Goal: Complete application form

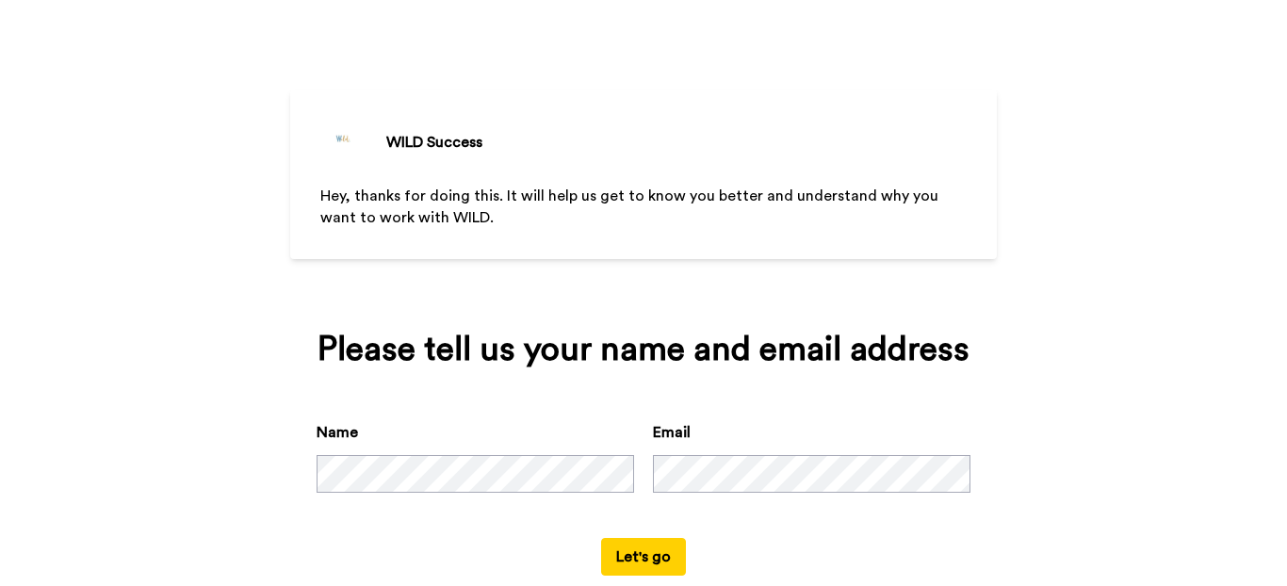
scroll to position [73, 0]
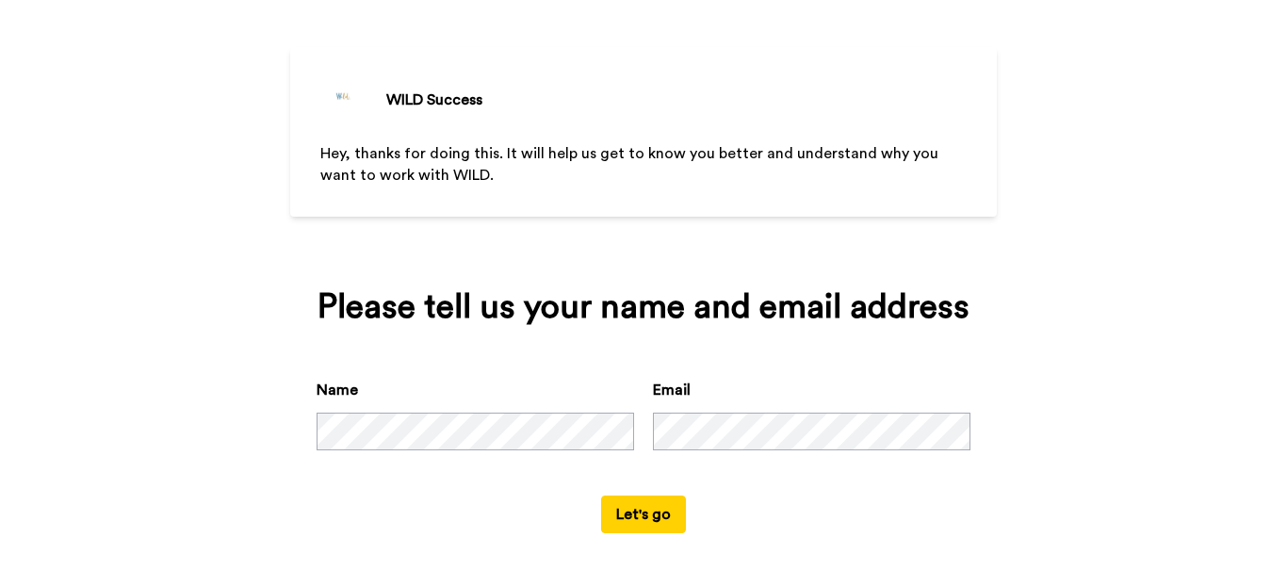
click at [618, 513] on button "Let's go" at bounding box center [643, 514] width 85 height 38
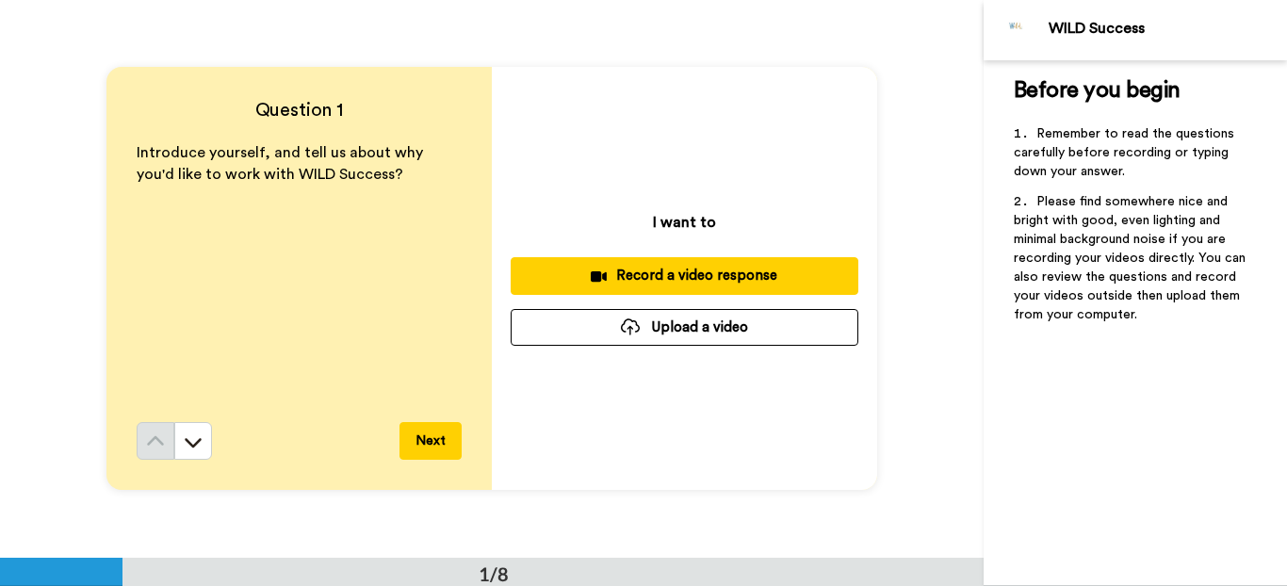
click at [726, 277] on div "Record a video response" at bounding box center [684, 276] width 317 height 20
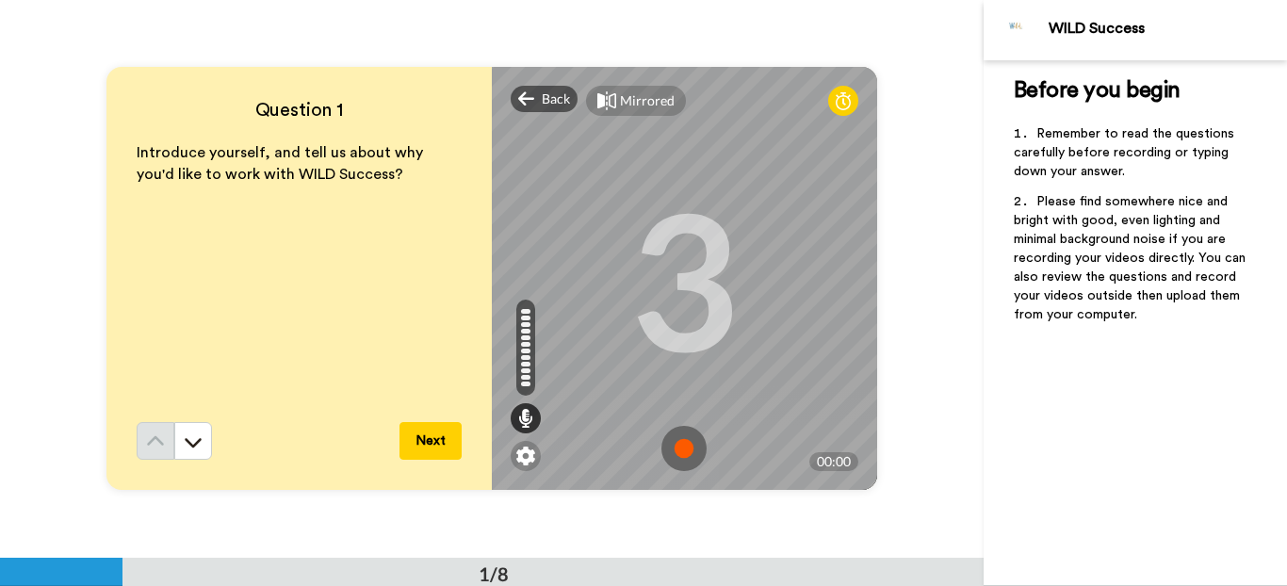
click at [686, 453] on img at bounding box center [683, 448] width 45 height 45
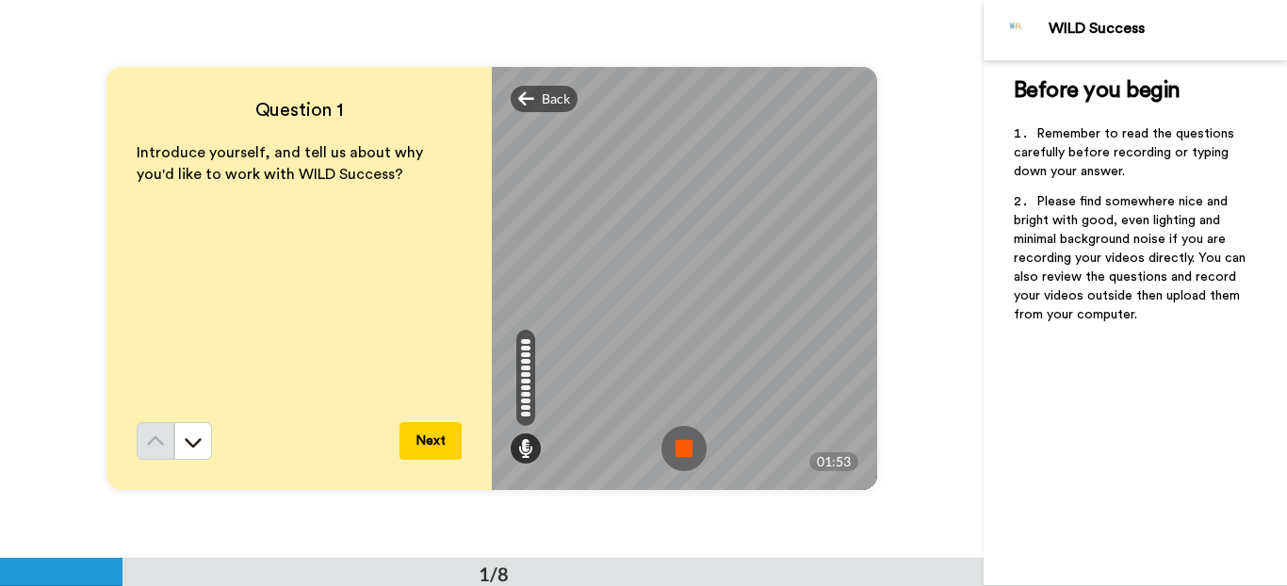
click at [675, 450] on img at bounding box center [683, 448] width 45 height 45
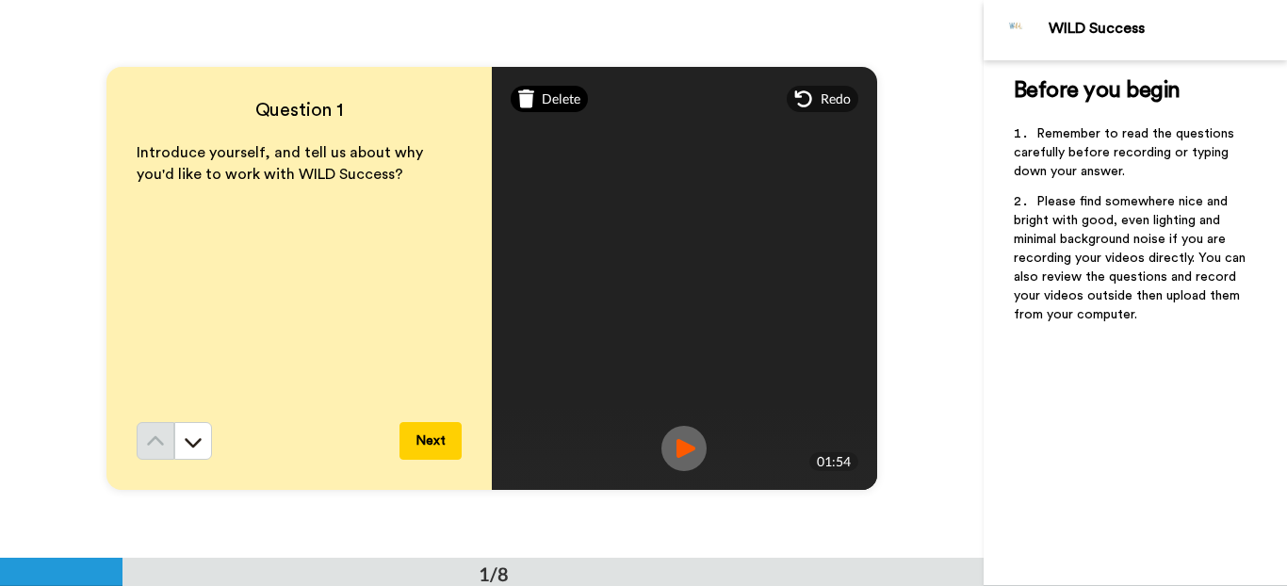
click at [565, 105] on span "Delete" at bounding box center [561, 98] width 39 height 19
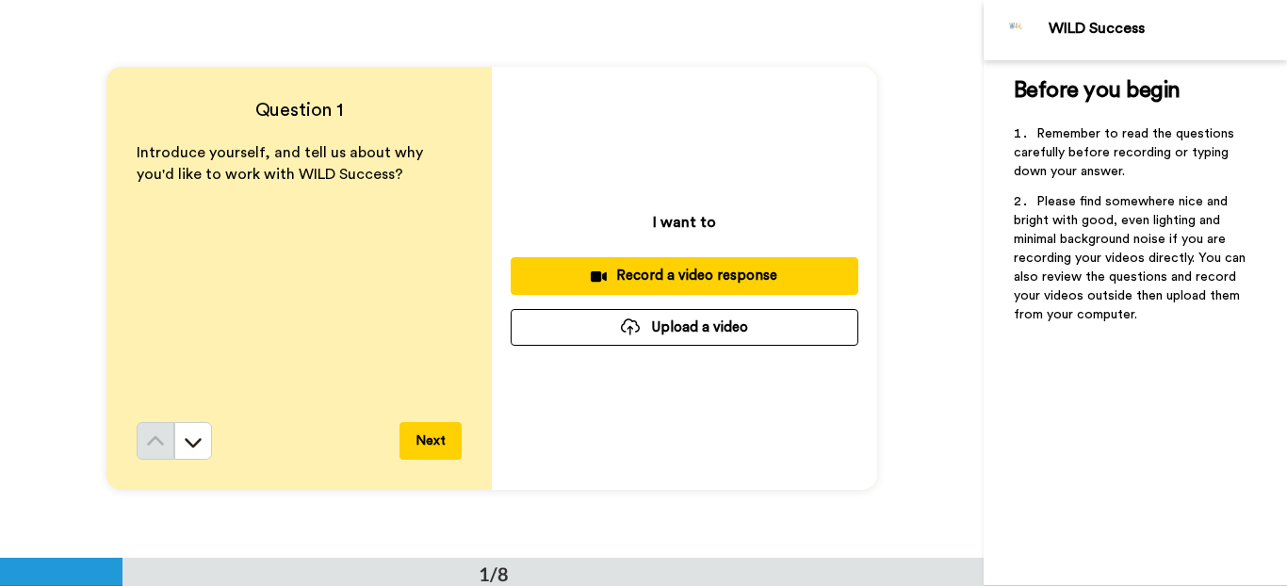
click at [750, 273] on div "Record a video response" at bounding box center [684, 276] width 317 height 20
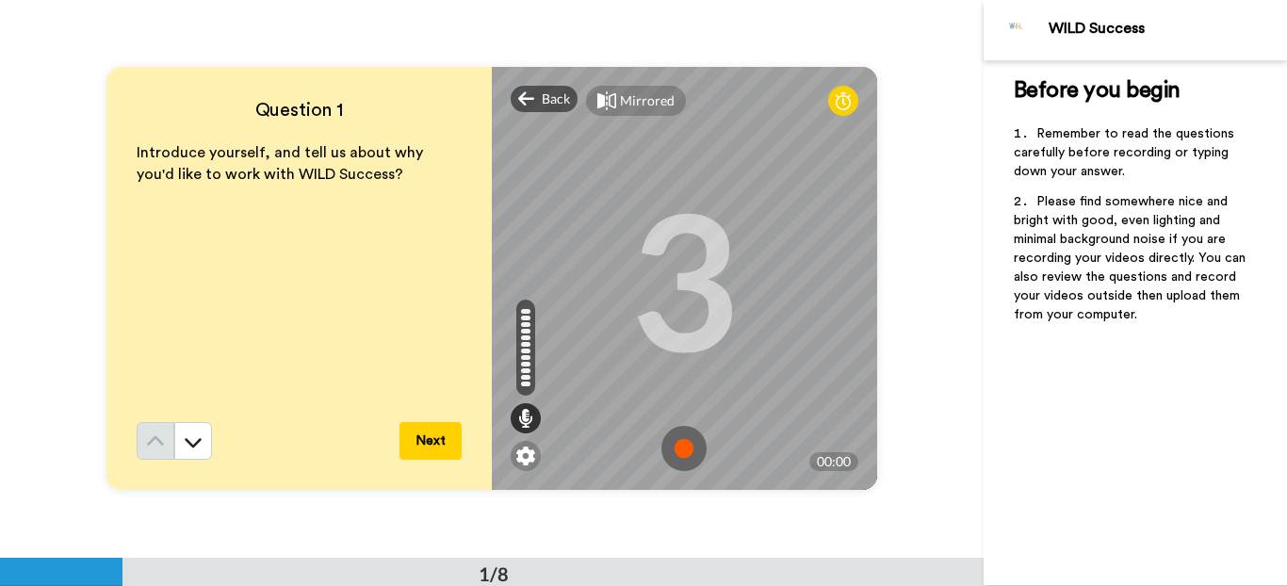
click at [687, 446] on img at bounding box center [683, 448] width 45 height 45
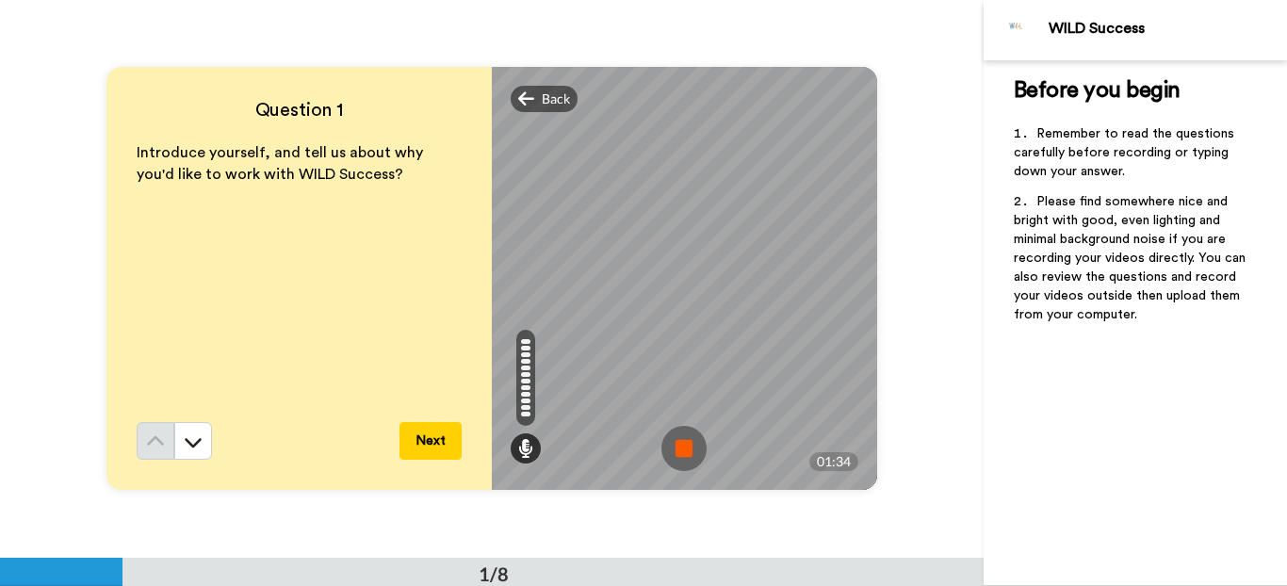
click at [680, 457] on img at bounding box center [683, 448] width 45 height 45
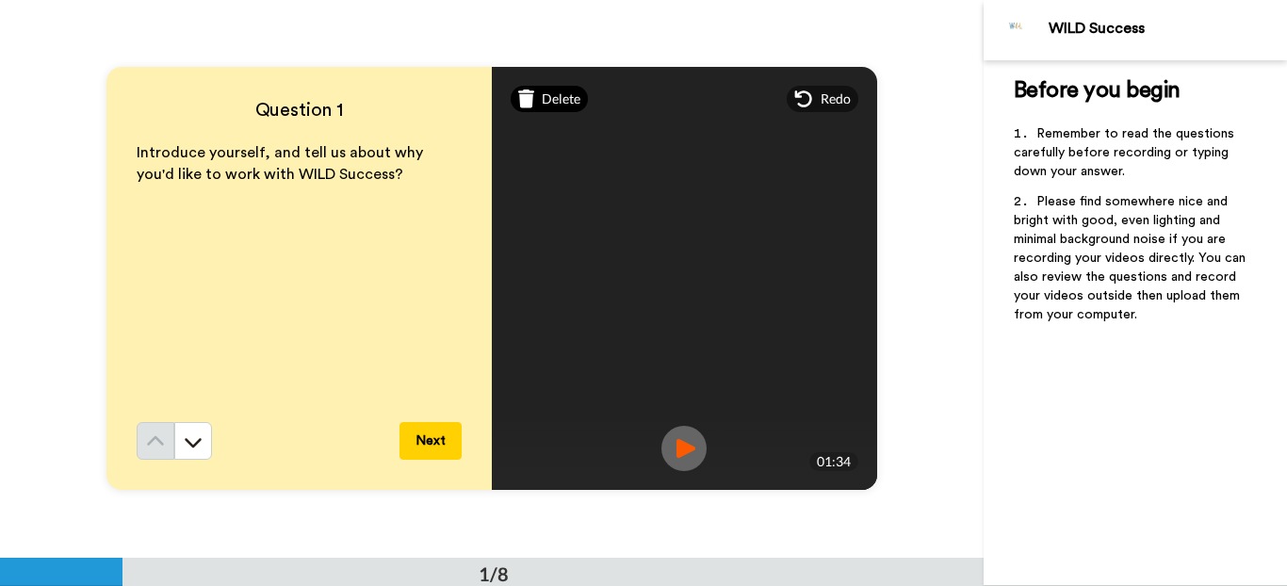
click at [553, 110] on div "Delete" at bounding box center [549, 99] width 78 height 26
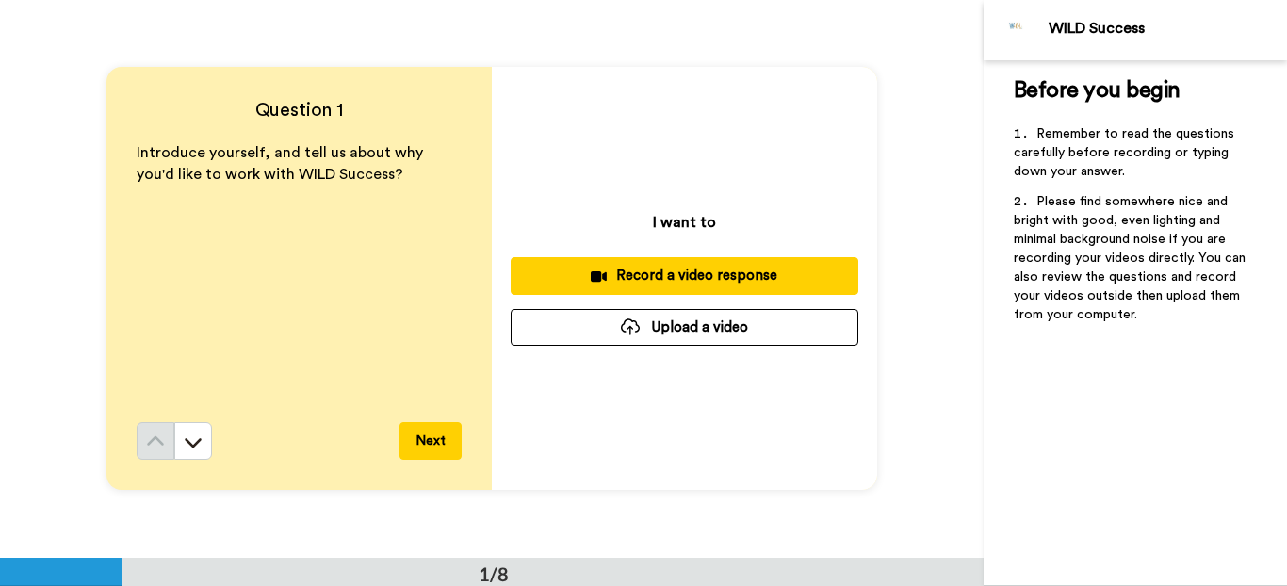
click at [712, 280] on div "Record a video response" at bounding box center [684, 276] width 317 height 20
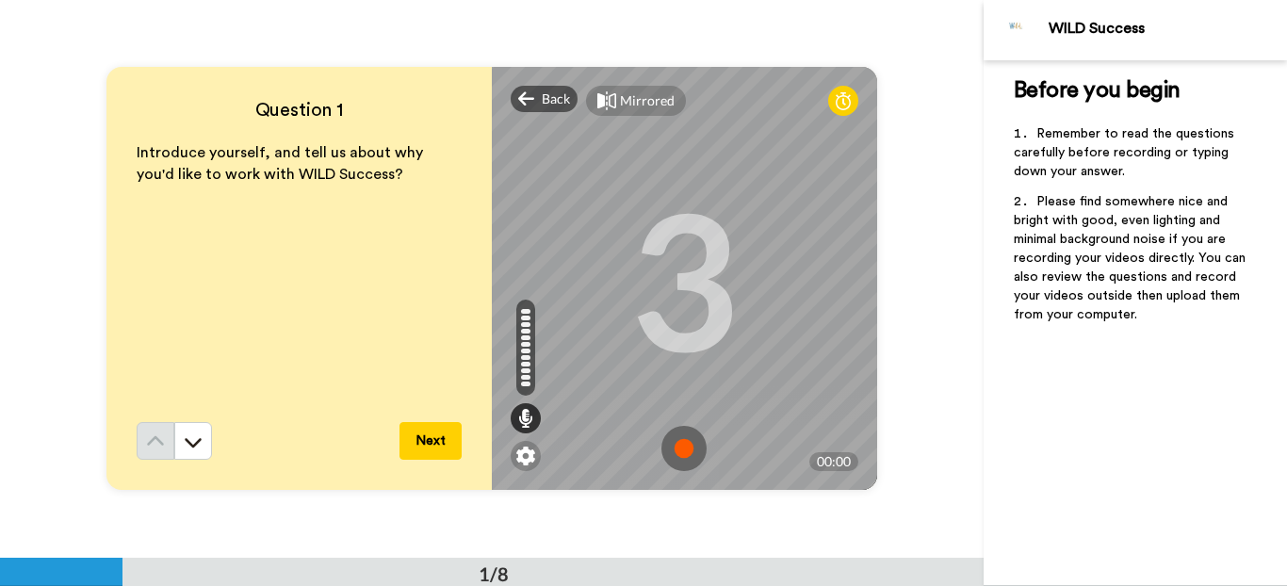
click at [680, 445] on img at bounding box center [683, 448] width 45 height 45
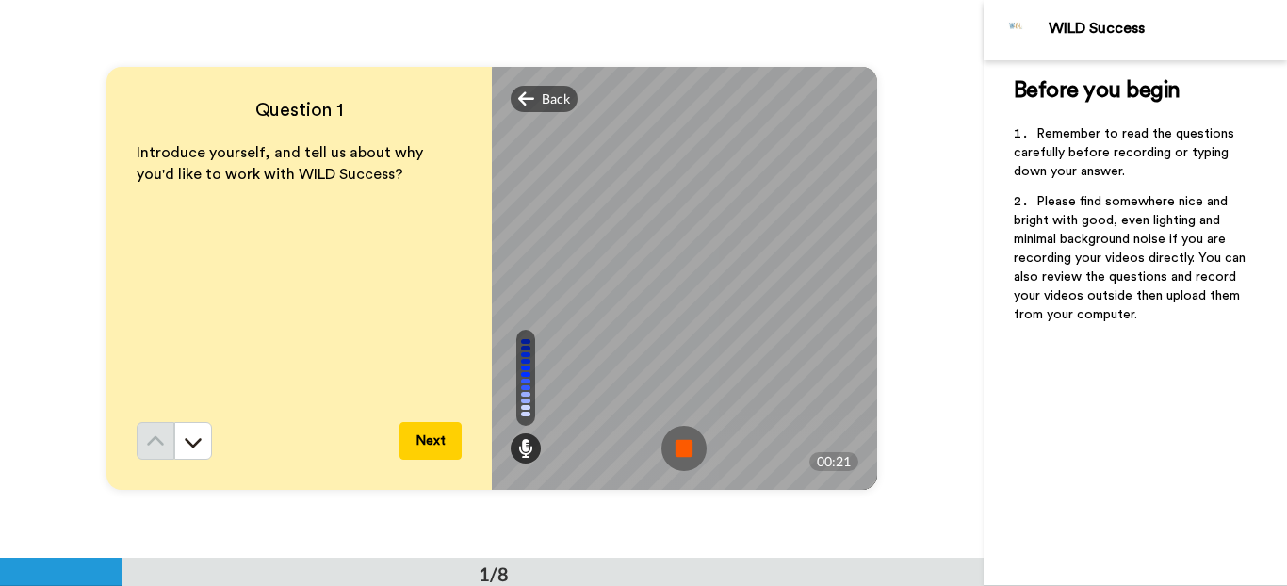
click at [674, 450] on img at bounding box center [683, 448] width 45 height 45
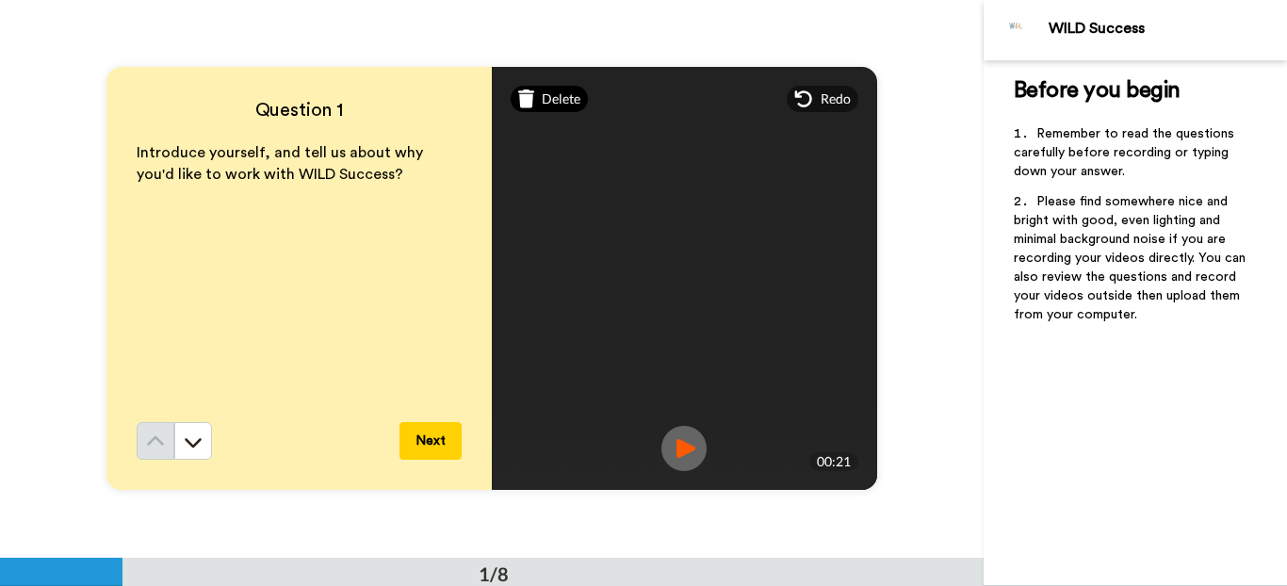
click at [558, 101] on span "Delete" at bounding box center [561, 98] width 39 height 19
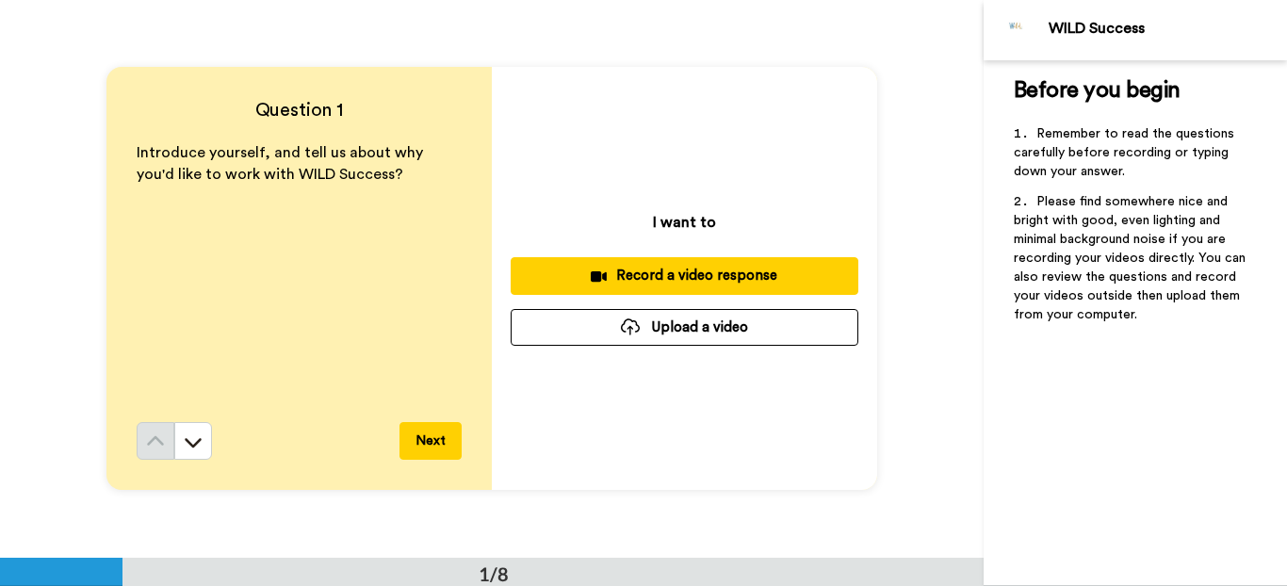
click at [737, 276] on div "Record a video response" at bounding box center [684, 276] width 317 height 20
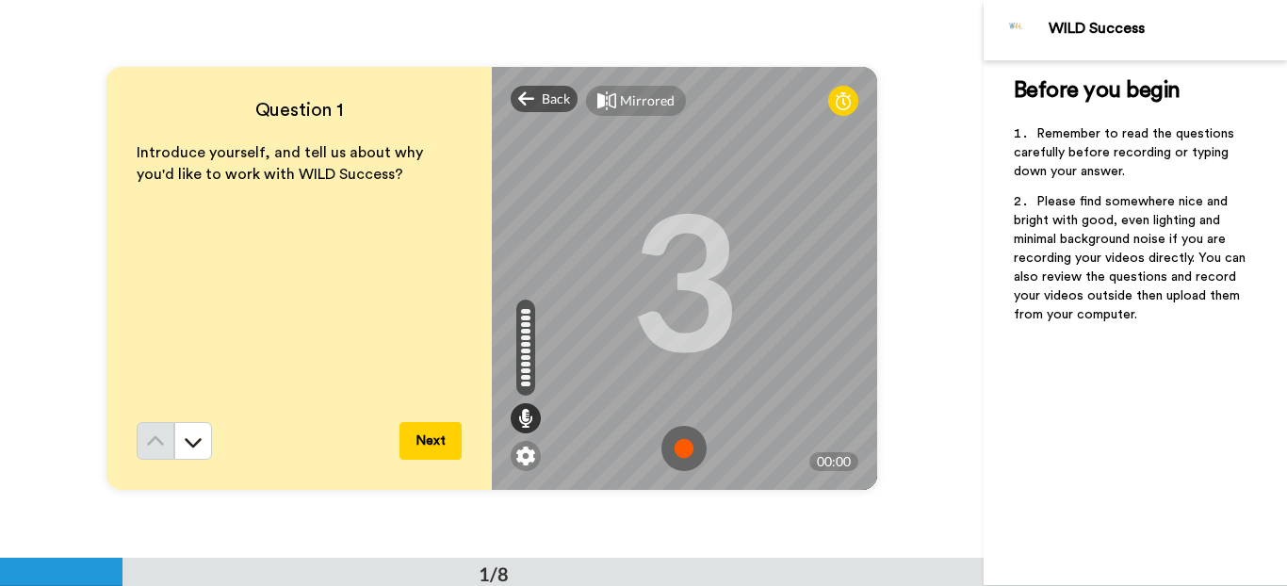
click at [680, 453] on img at bounding box center [683, 448] width 45 height 45
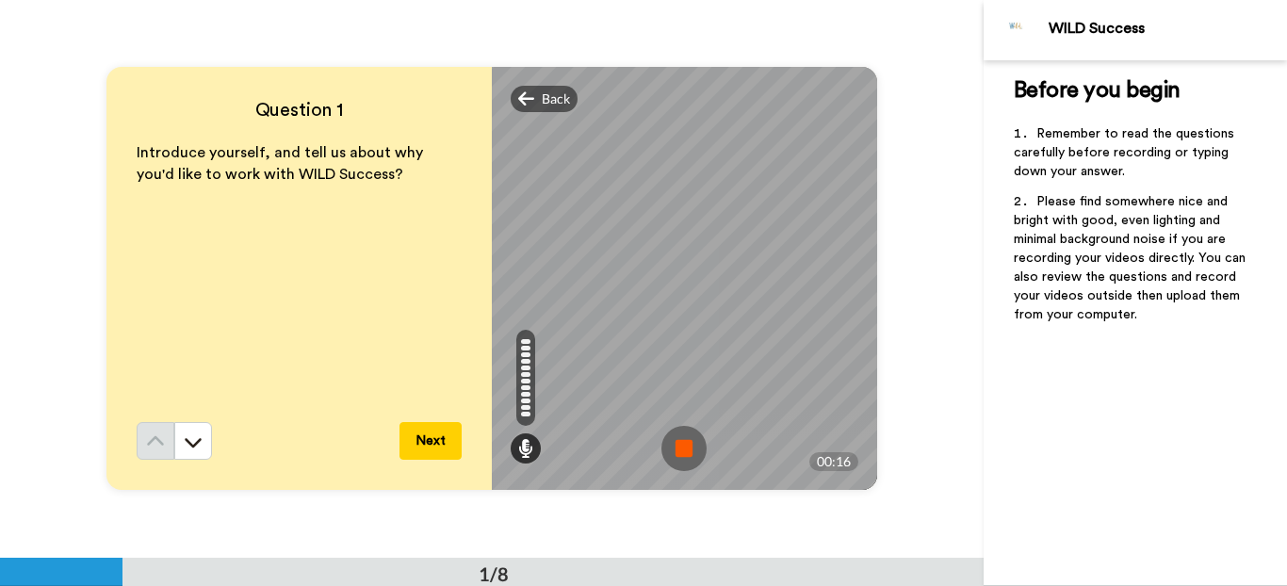
click at [685, 453] on img at bounding box center [683, 448] width 45 height 45
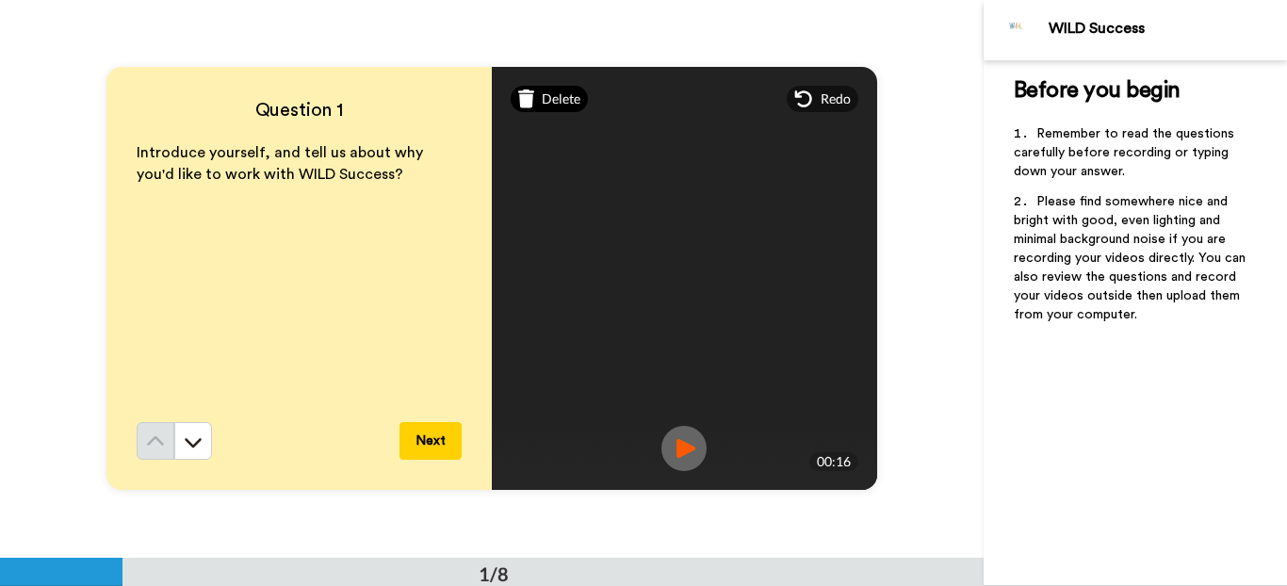
click at [559, 107] on span "Delete" at bounding box center [561, 98] width 39 height 19
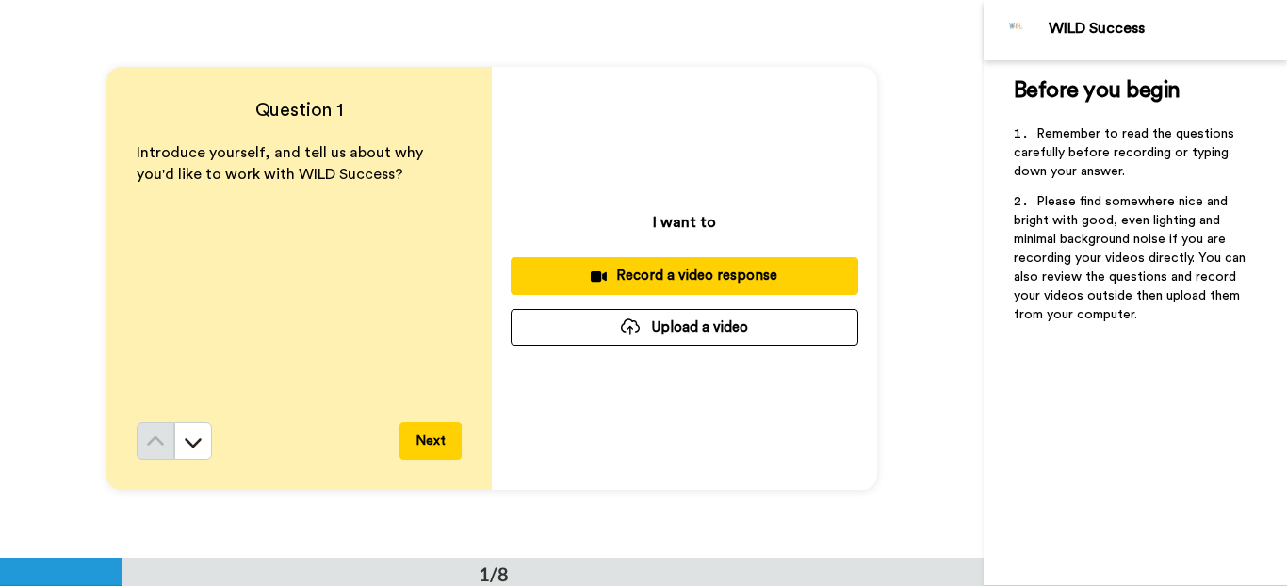
click at [691, 282] on div "Record a video response" at bounding box center [684, 276] width 317 height 20
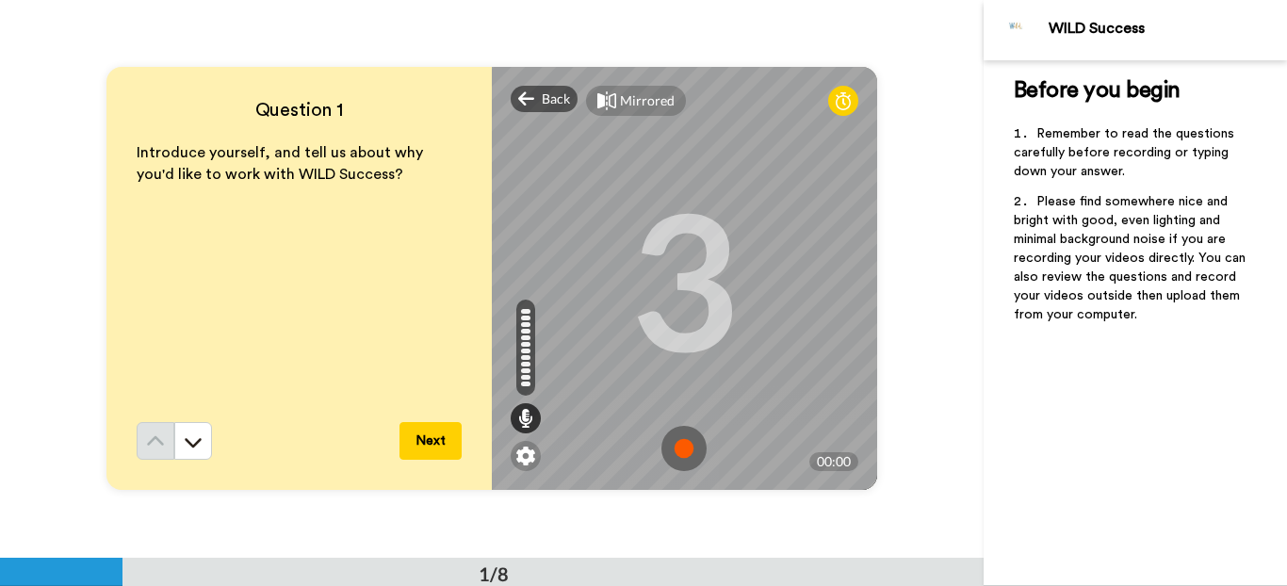
click at [685, 449] on img at bounding box center [683, 448] width 45 height 45
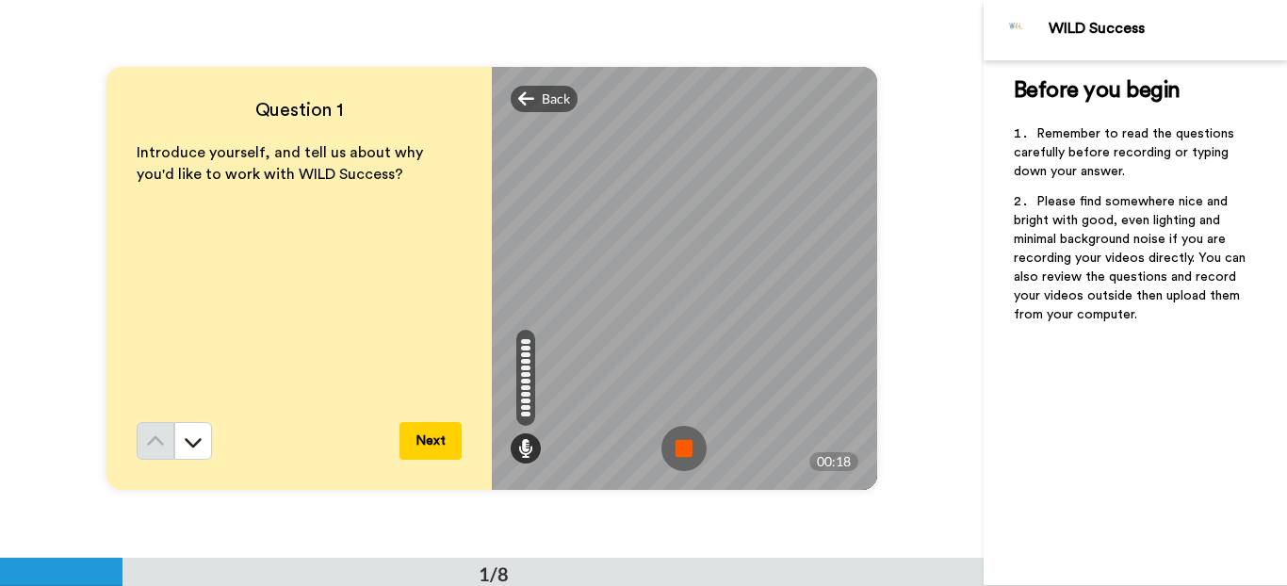
click at [668, 446] on img at bounding box center [683, 448] width 45 height 45
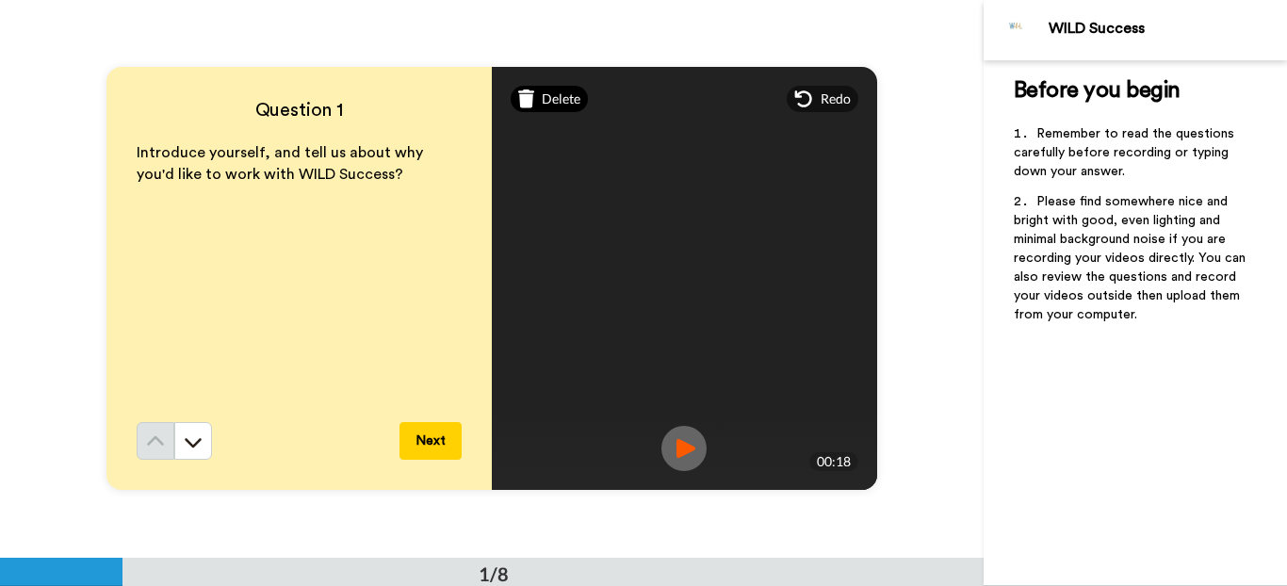
click at [556, 93] on span "Delete" at bounding box center [561, 98] width 39 height 19
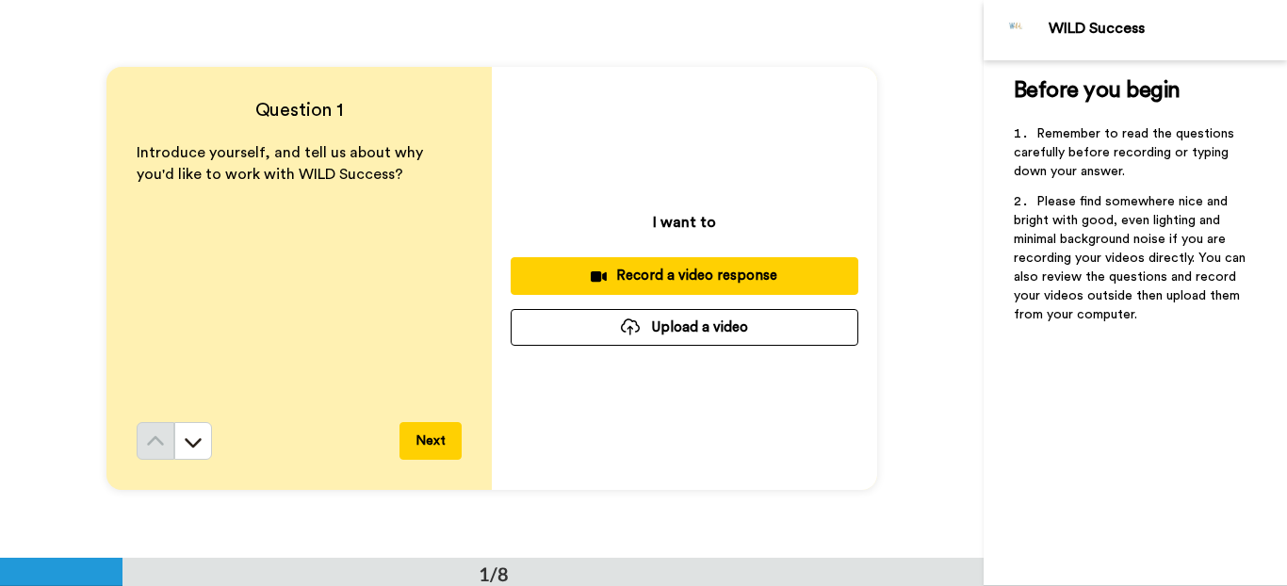
click at [703, 274] on div "Record a video response" at bounding box center [684, 276] width 317 height 20
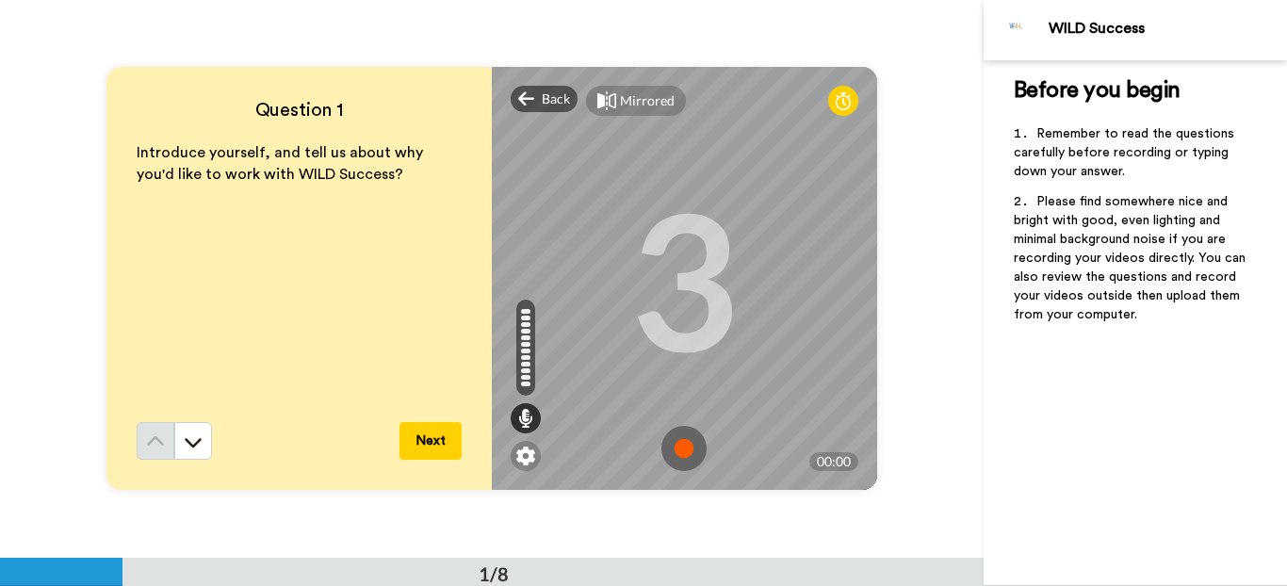
click at [681, 451] on img at bounding box center [683, 448] width 45 height 45
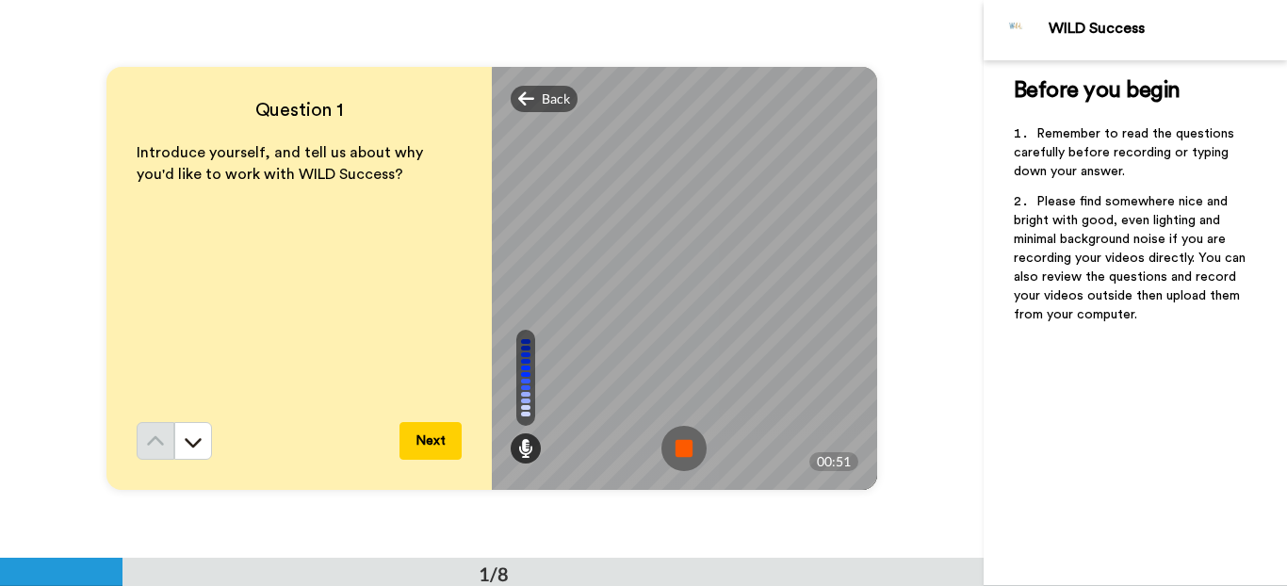
click at [689, 445] on img at bounding box center [683, 448] width 45 height 45
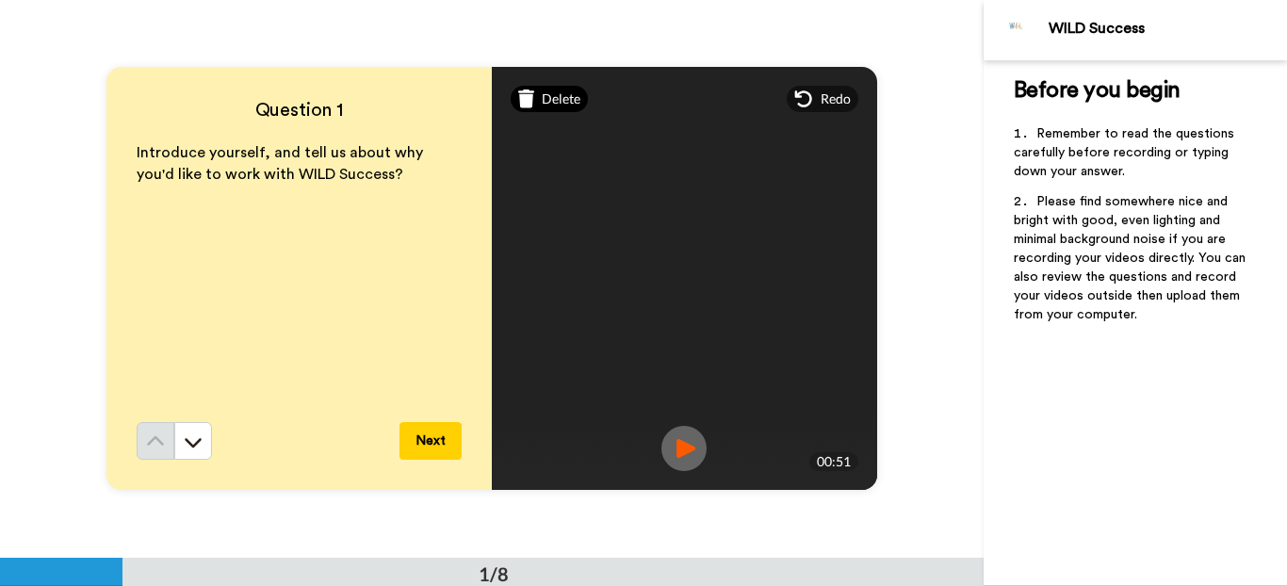
click at [555, 105] on span "Delete" at bounding box center [561, 98] width 39 height 19
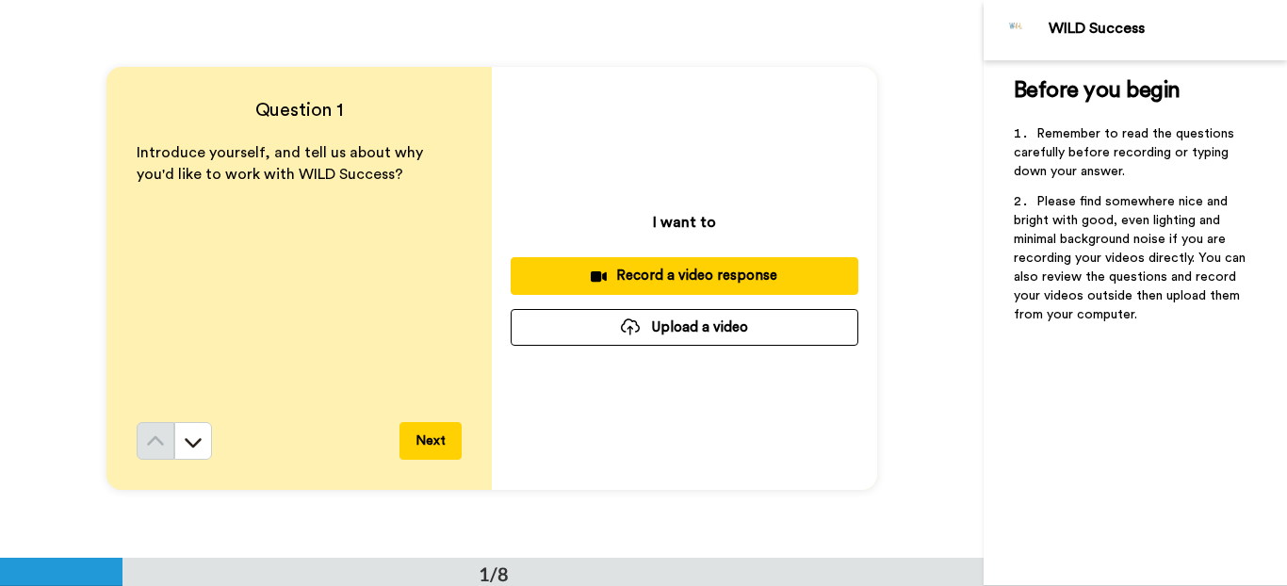
click at [769, 275] on div "Record a video response" at bounding box center [684, 276] width 317 height 20
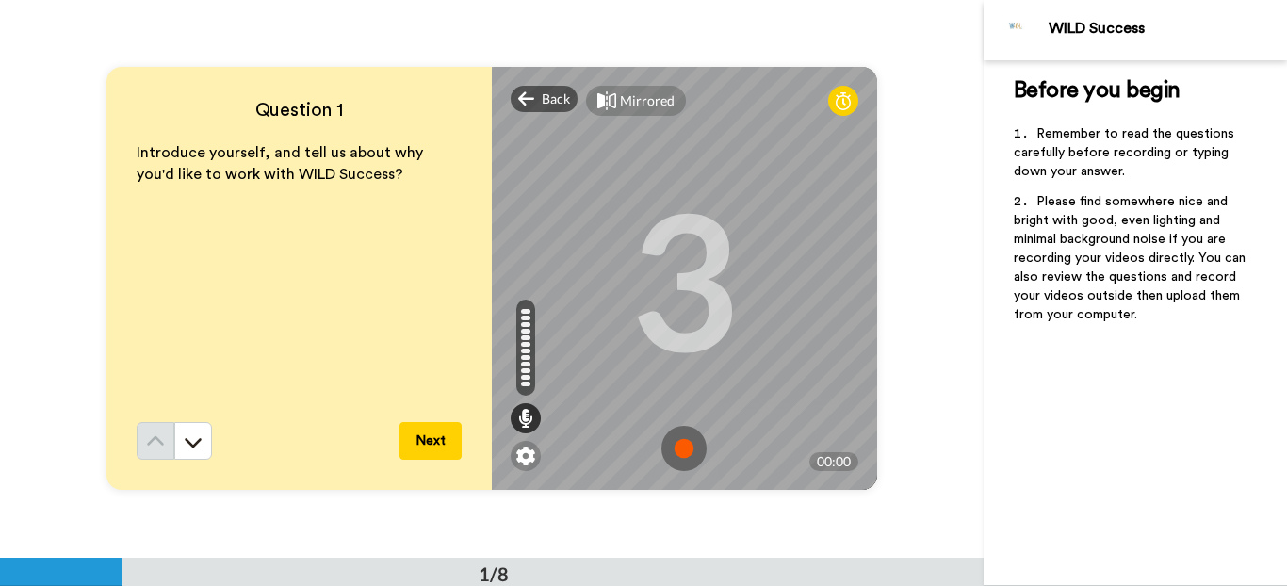
click at [678, 453] on img at bounding box center [683, 448] width 45 height 45
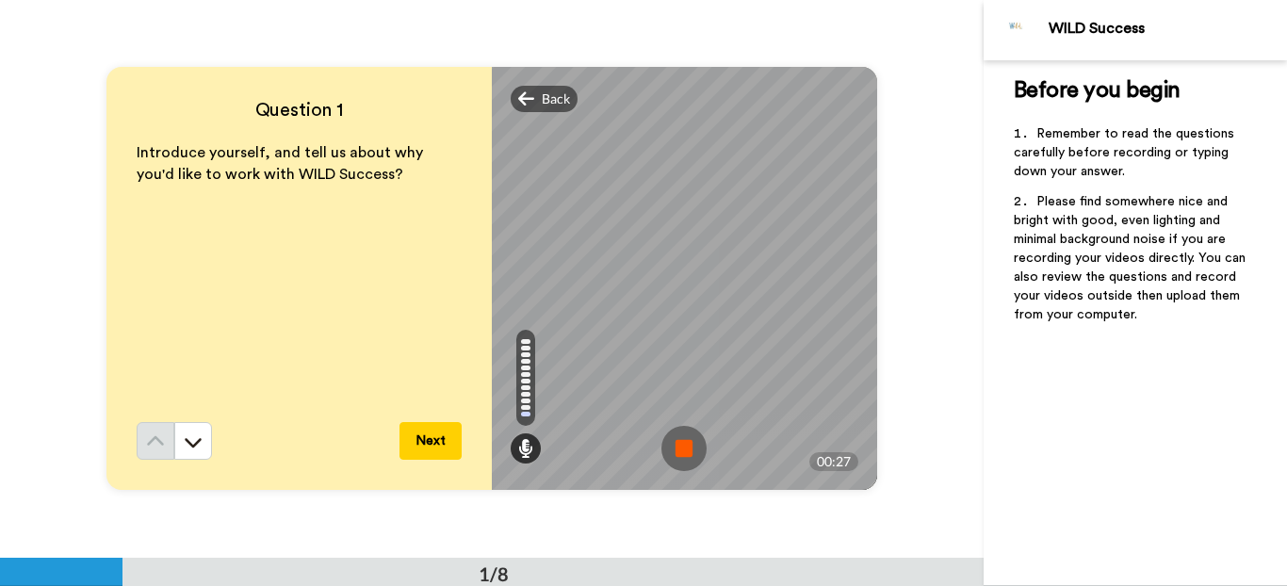
click at [672, 444] on img at bounding box center [683, 448] width 45 height 45
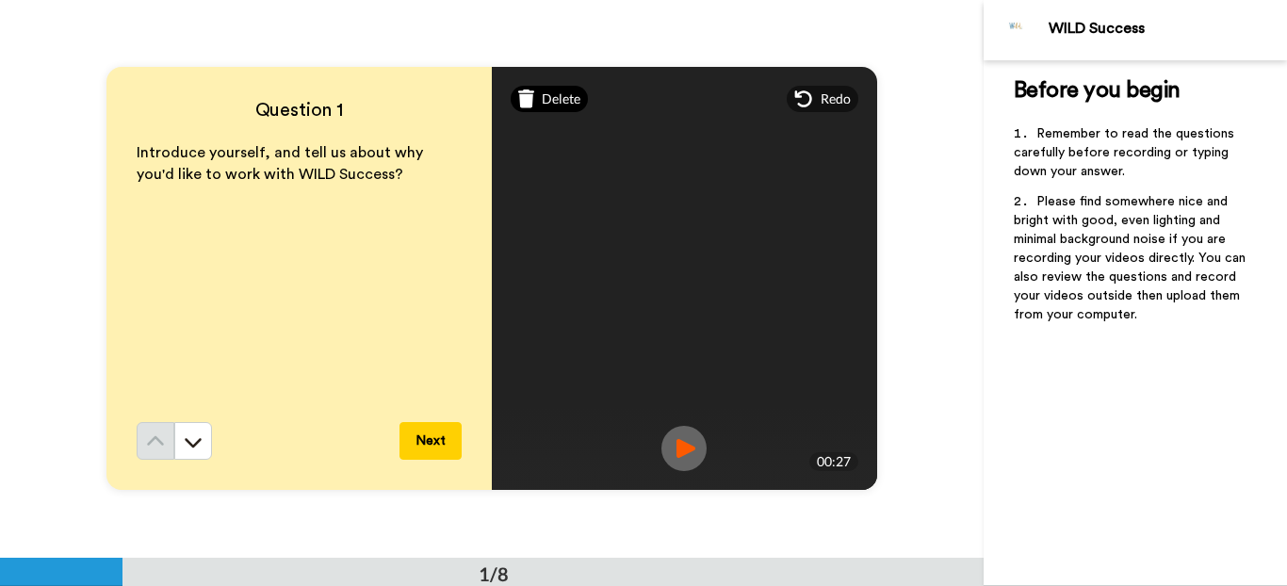
click at [558, 108] on div "Delete" at bounding box center [549, 99] width 78 height 26
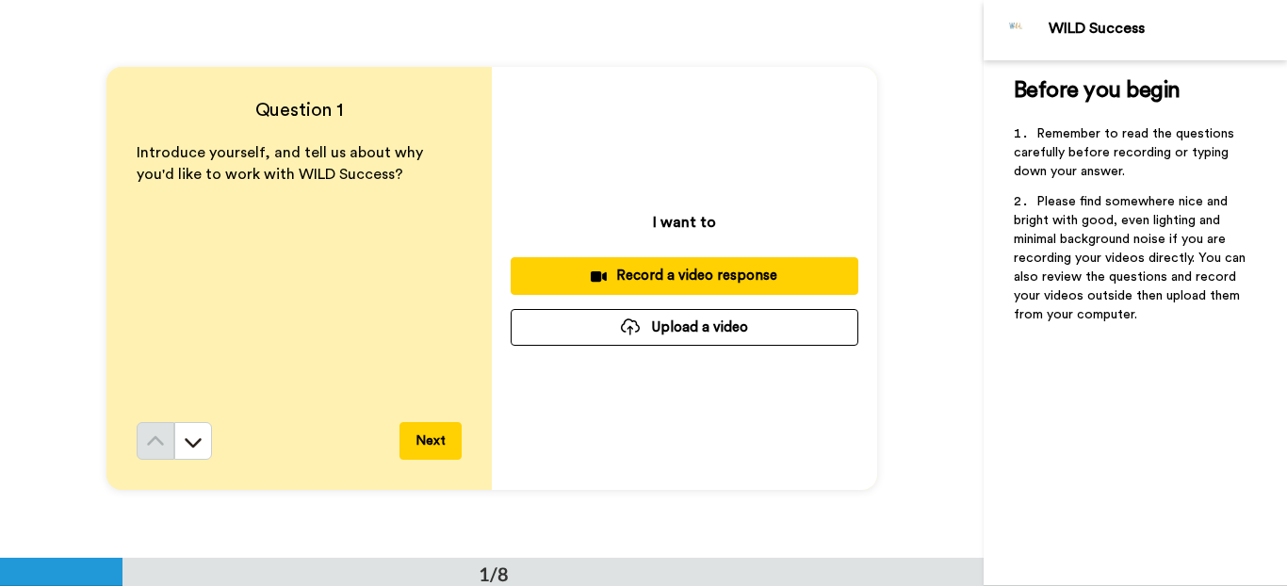
click at [690, 273] on div "Record a video response" at bounding box center [684, 276] width 317 height 20
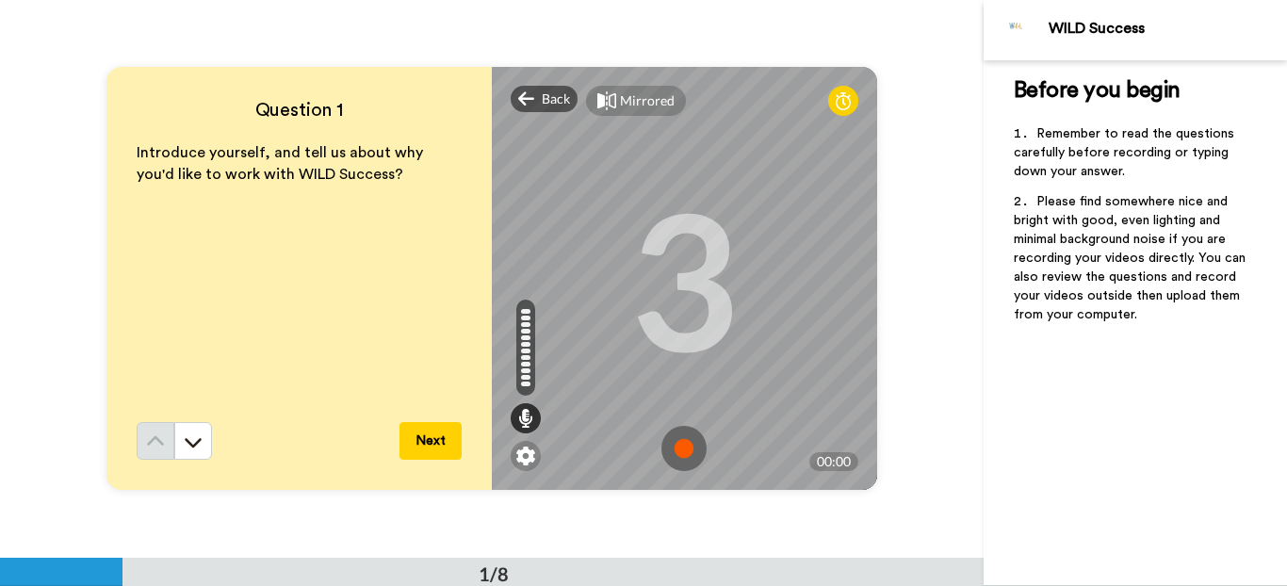
click at [683, 456] on img at bounding box center [683, 448] width 45 height 45
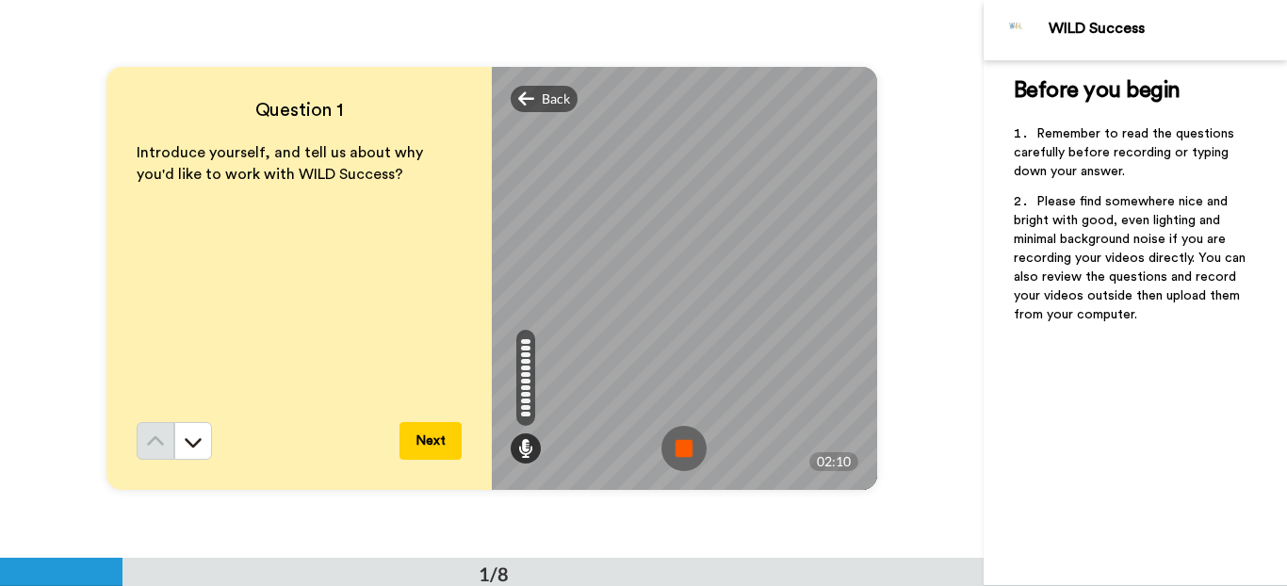
click at [687, 461] on img at bounding box center [683, 448] width 45 height 45
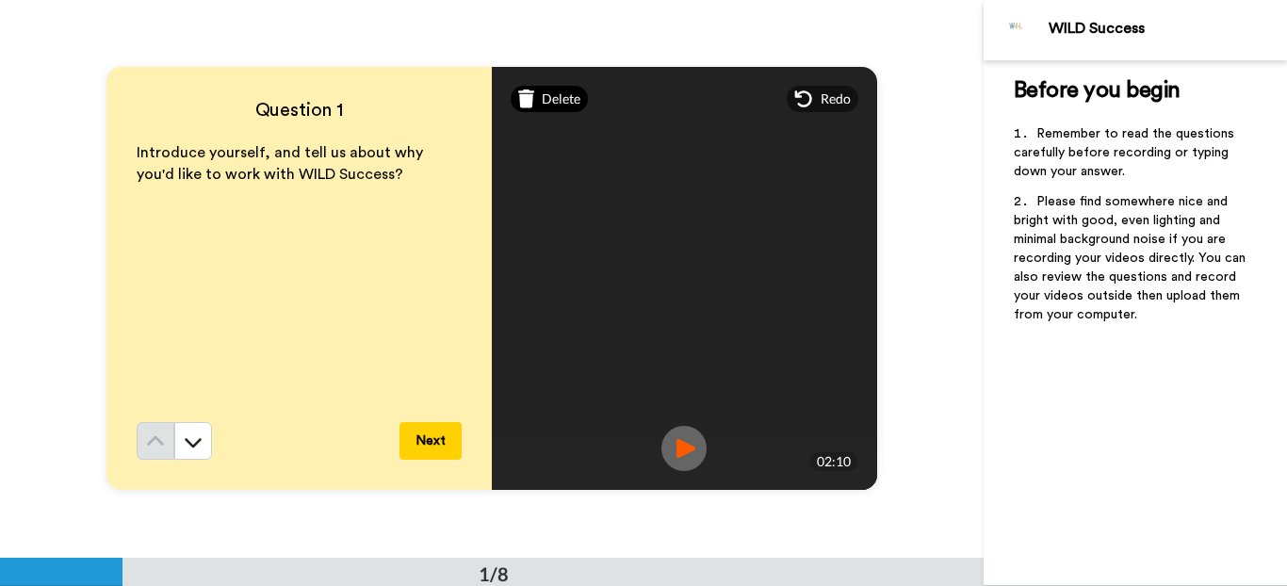
click at [562, 98] on span "Delete" at bounding box center [561, 98] width 39 height 19
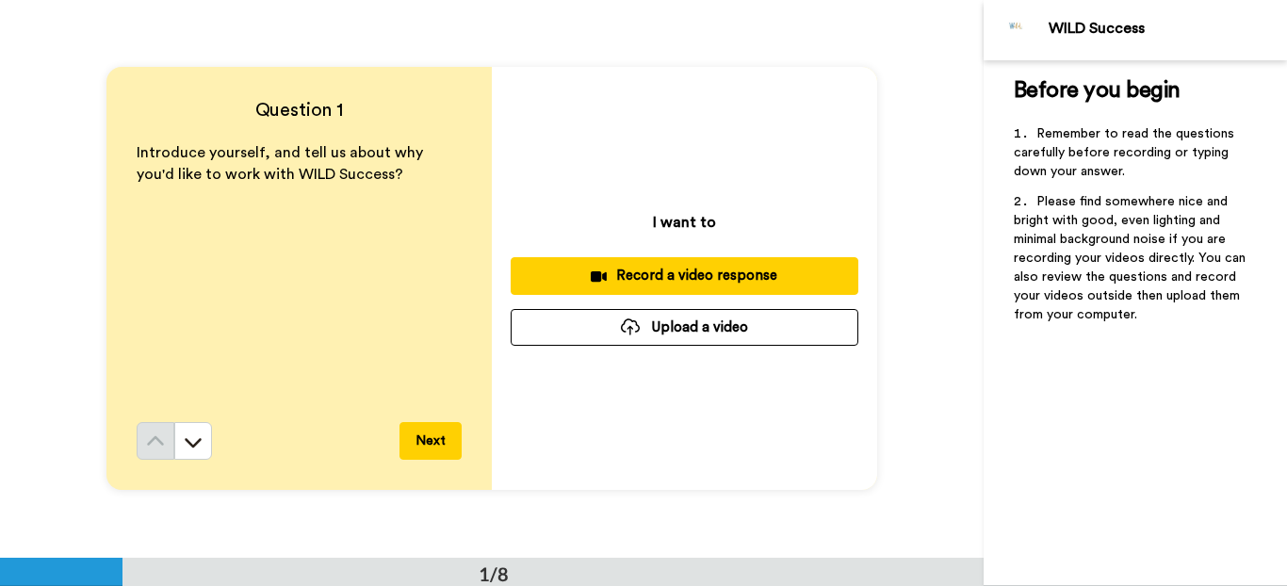
click at [749, 270] on div "Record a video response" at bounding box center [684, 276] width 317 height 20
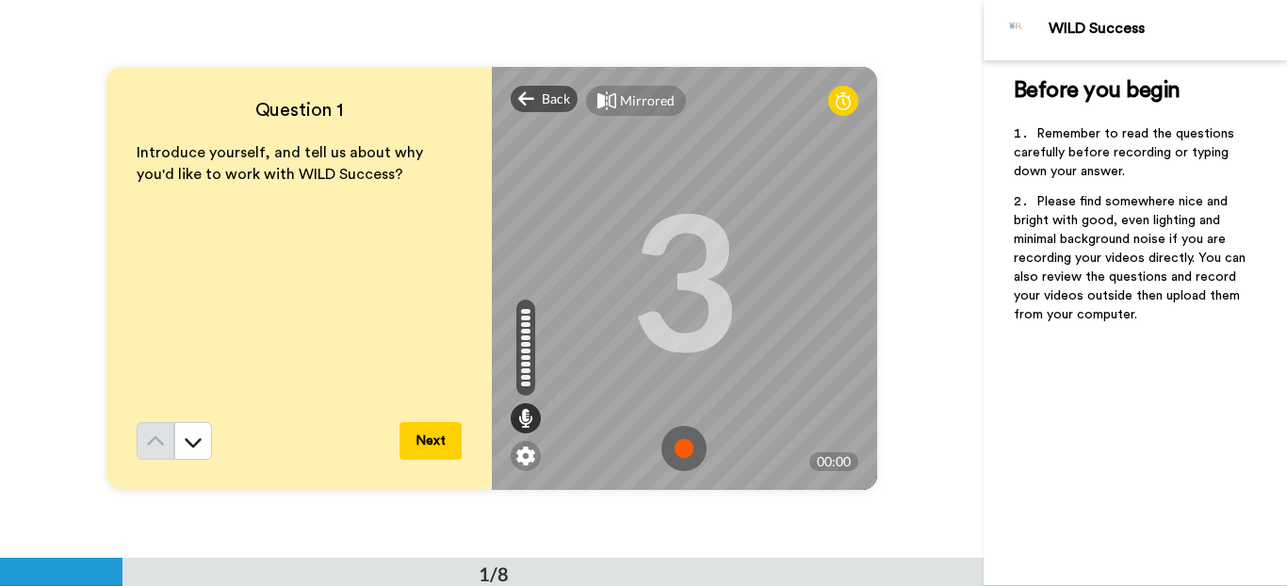
click at [684, 453] on img at bounding box center [683, 448] width 45 height 45
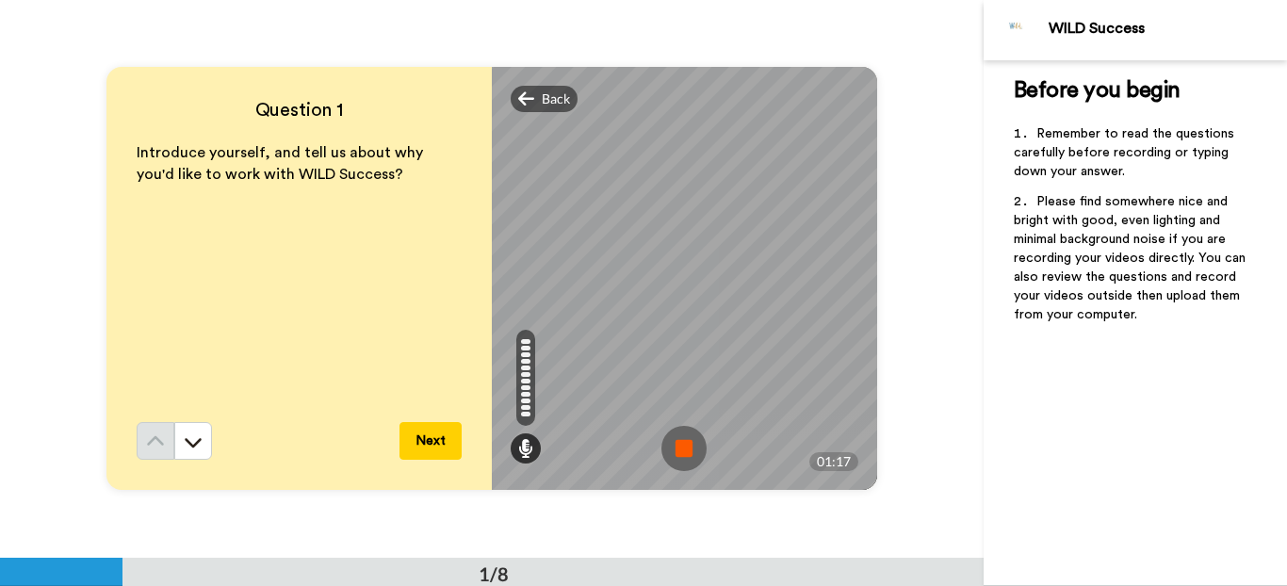
click at [666, 445] on img at bounding box center [683, 448] width 45 height 45
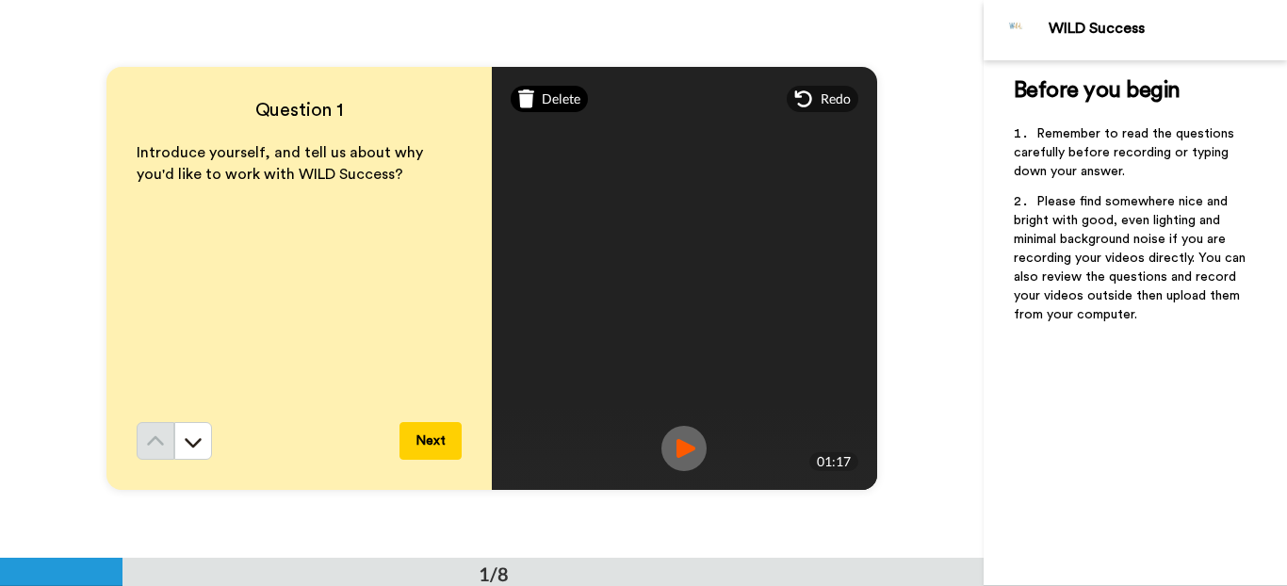
click at [535, 102] on div "Delete" at bounding box center [549, 99] width 78 height 26
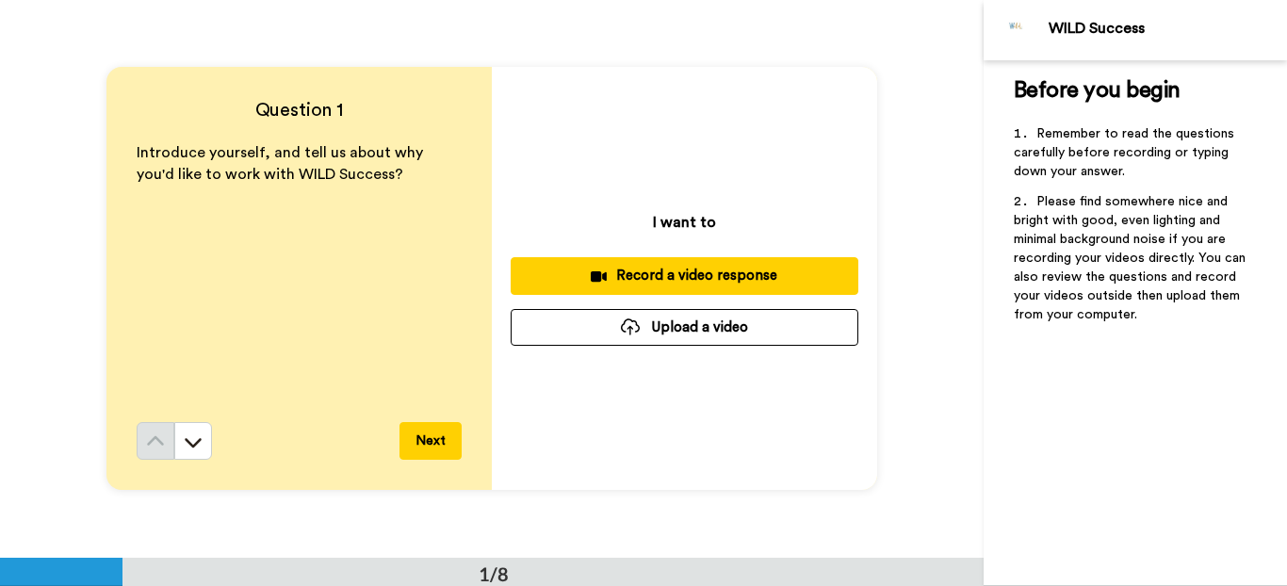
click at [723, 271] on div "Record a video response" at bounding box center [684, 276] width 317 height 20
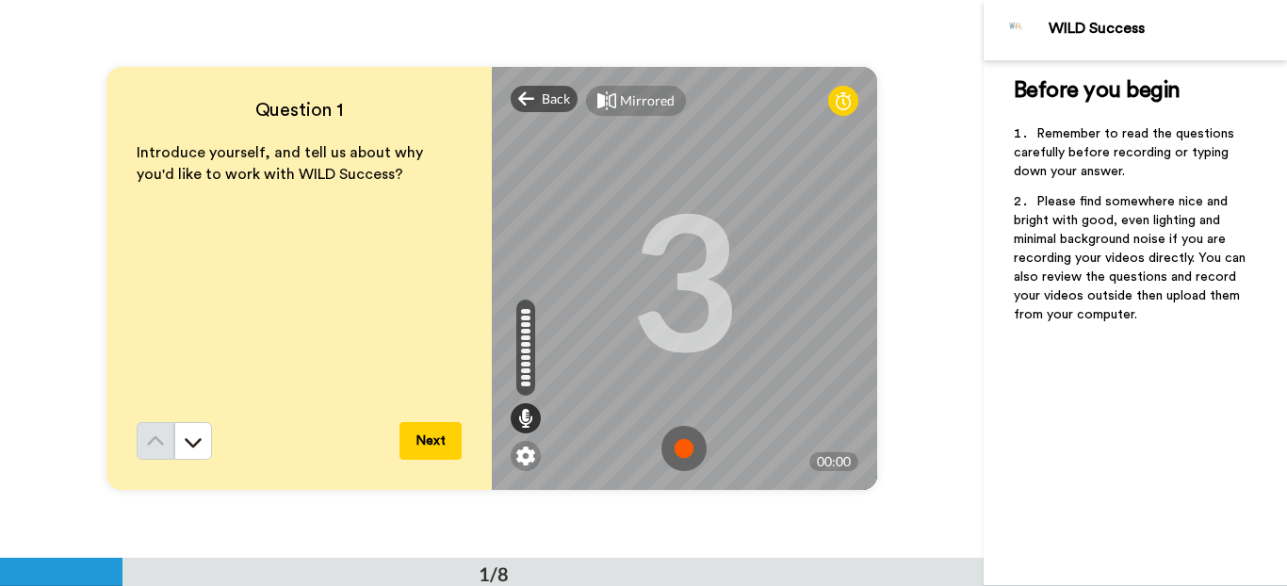
click at [677, 448] on img at bounding box center [683, 448] width 45 height 45
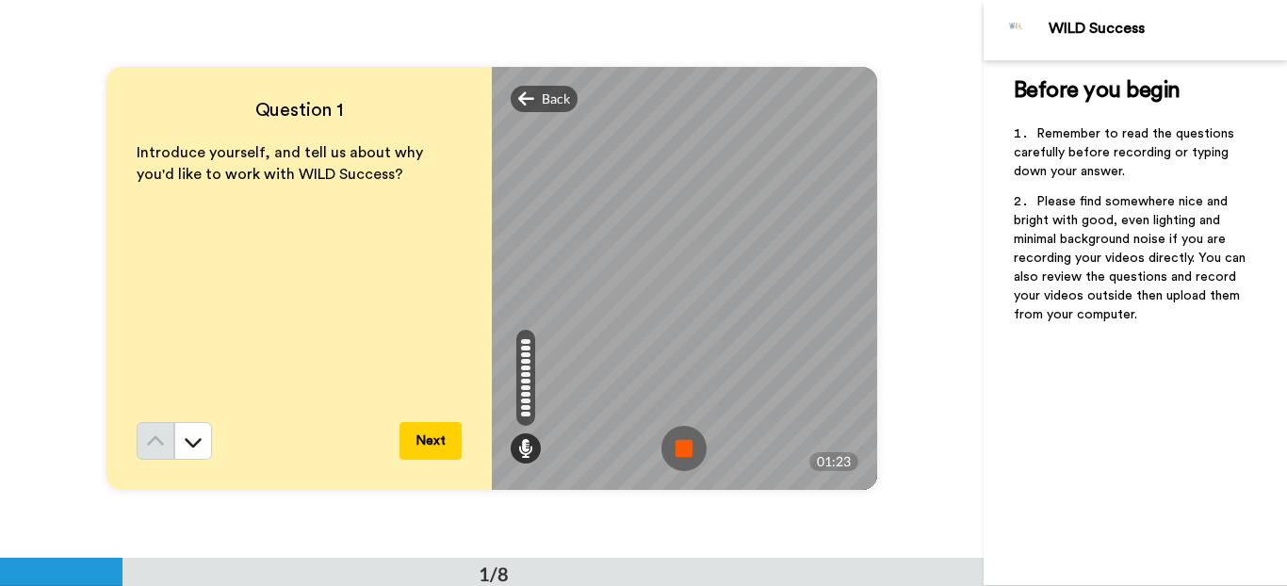
click at [667, 446] on img at bounding box center [683, 448] width 45 height 45
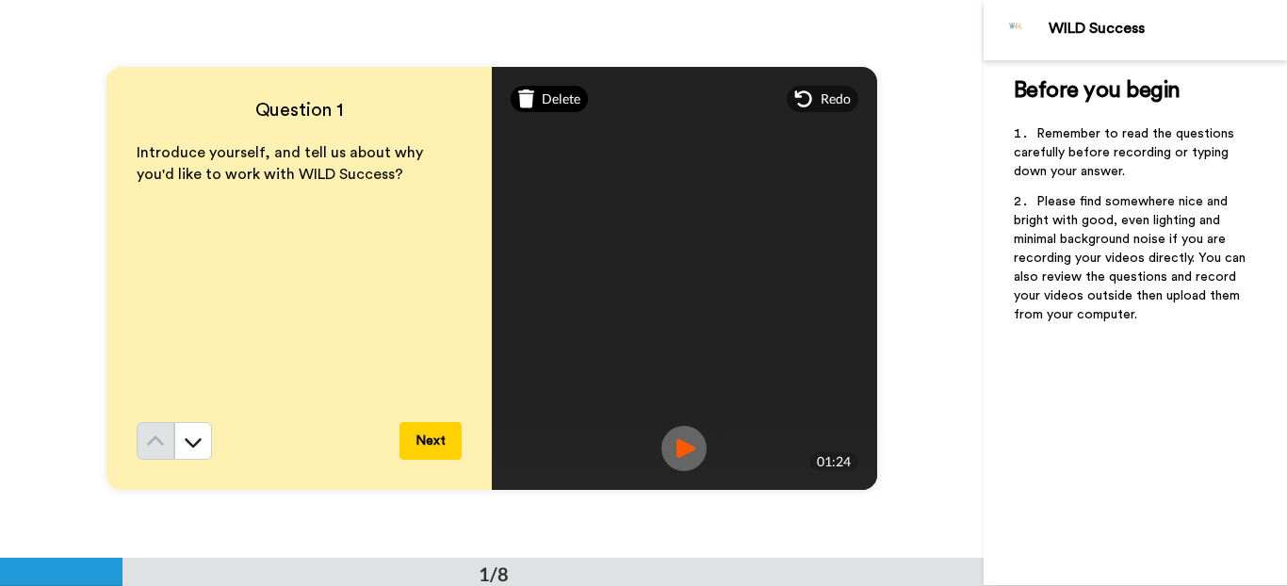
click at [552, 105] on span "Delete" at bounding box center [561, 98] width 39 height 19
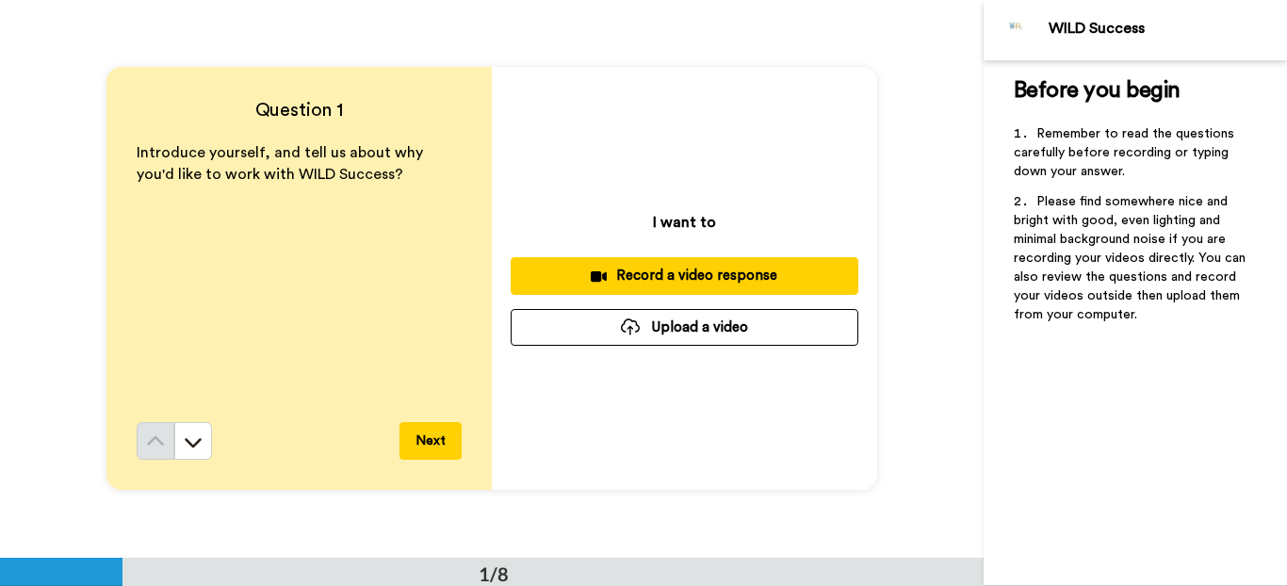
click at [761, 282] on div "Record a video response" at bounding box center [684, 276] width 317 height 20
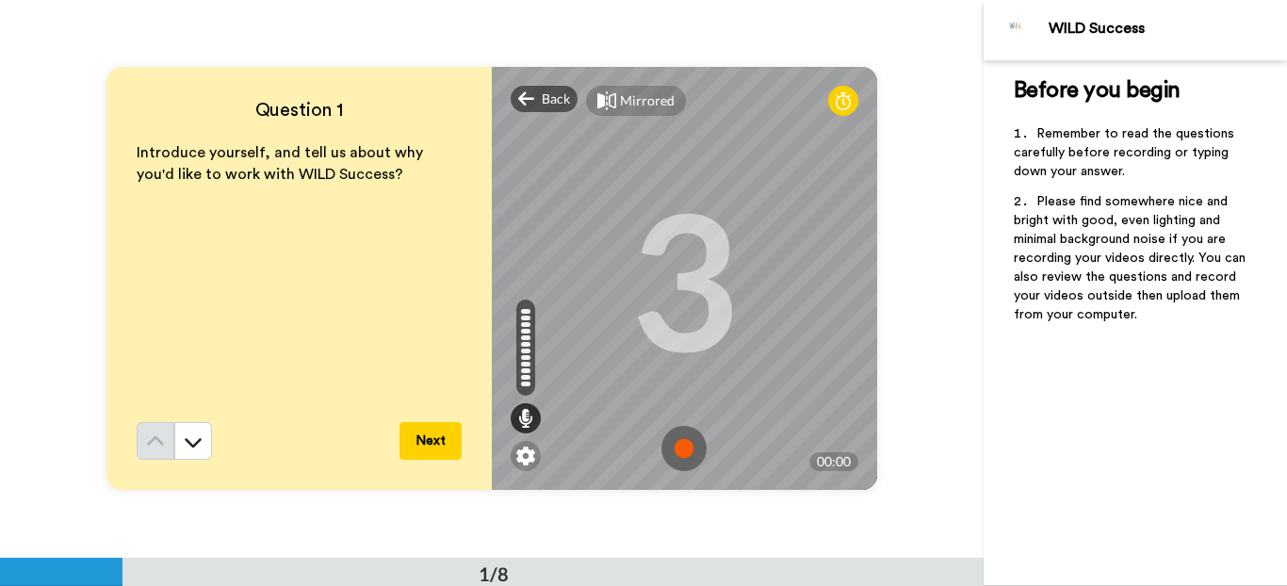
click at [674, 449] on img at bounding box center [683, 448] width 45 height 45
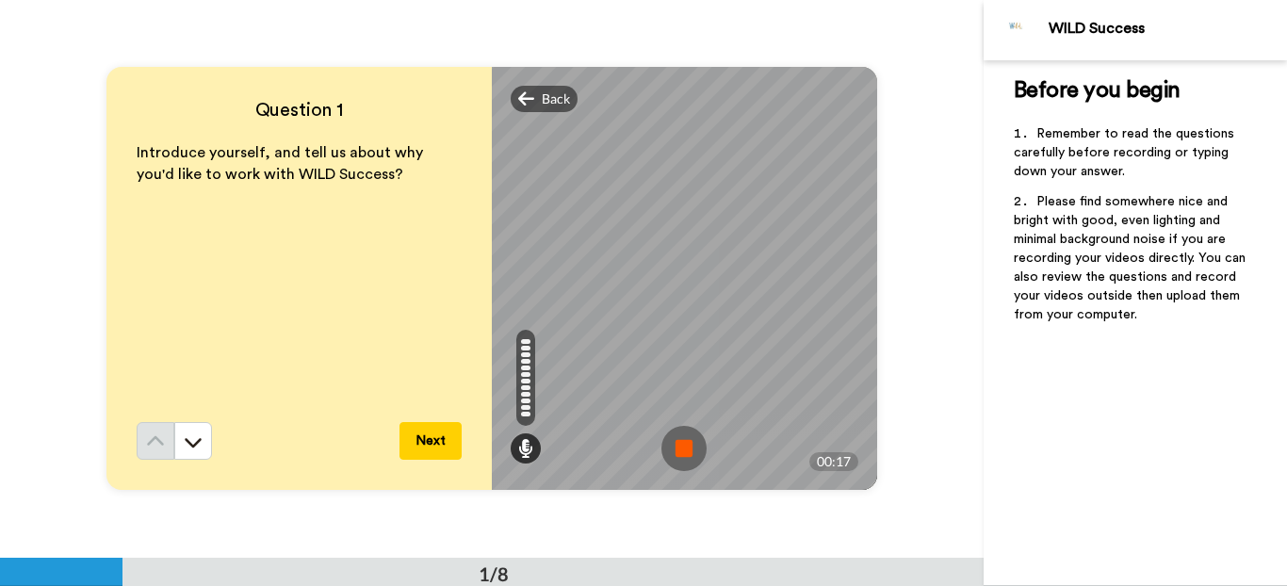
click at [661, 445] on img at bounding box center [683, 448] width 45 height 45
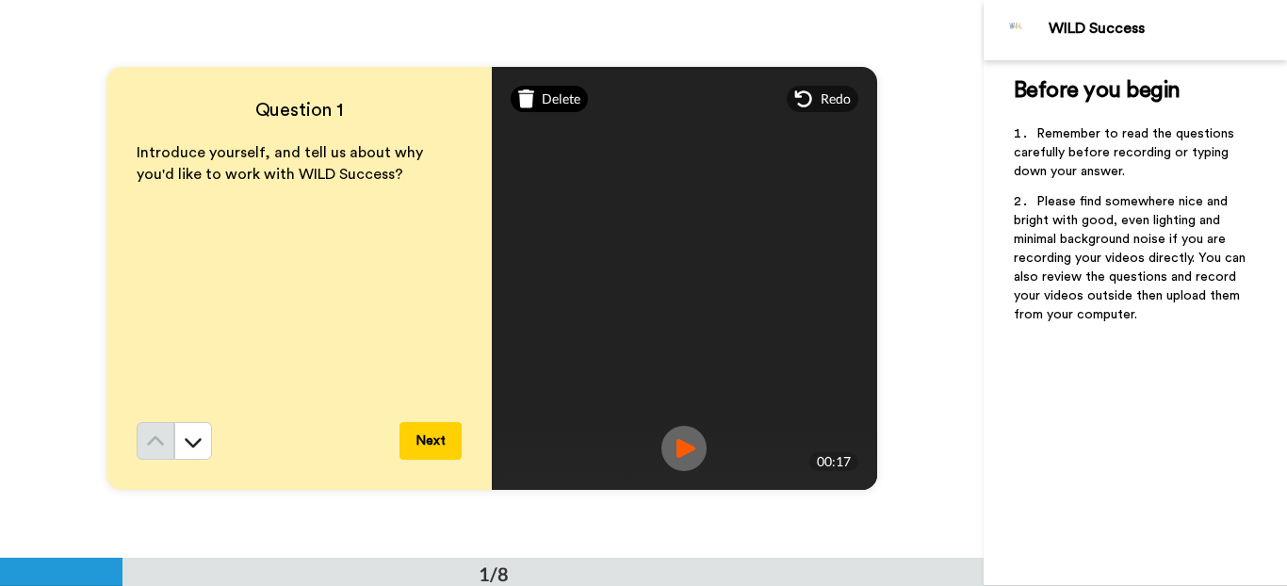
click at [564, 109] on div "Delete" at bounding box center [549, 99] width 78 height 26
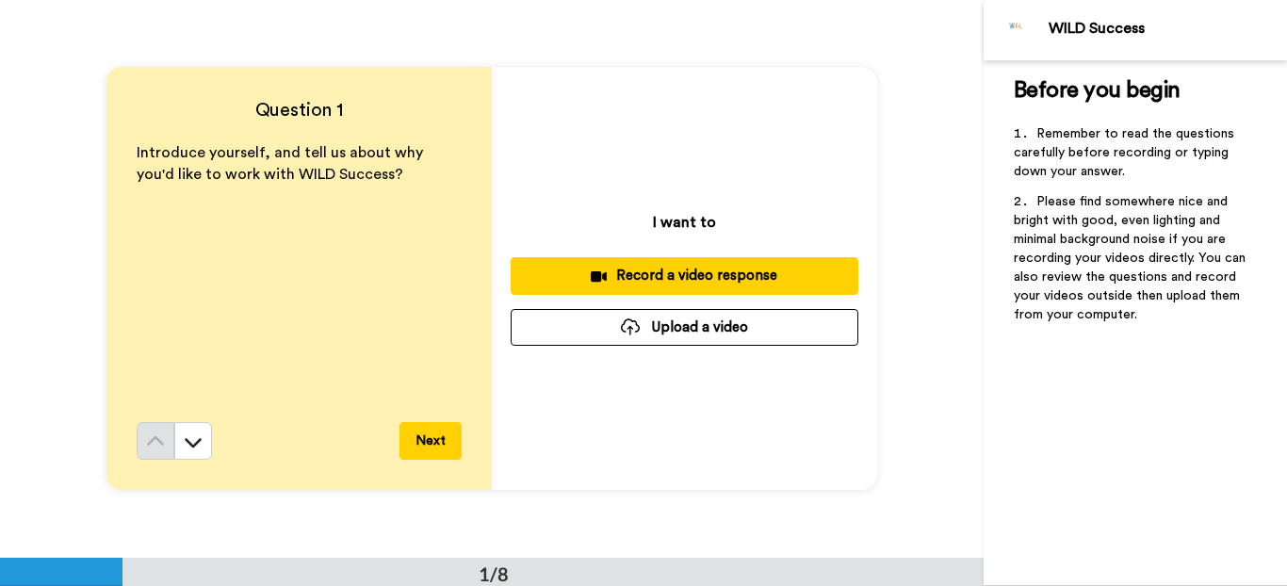
click at [752, 277] on div "Record a video response" at bounding box center [684, 276] width 317 height 20
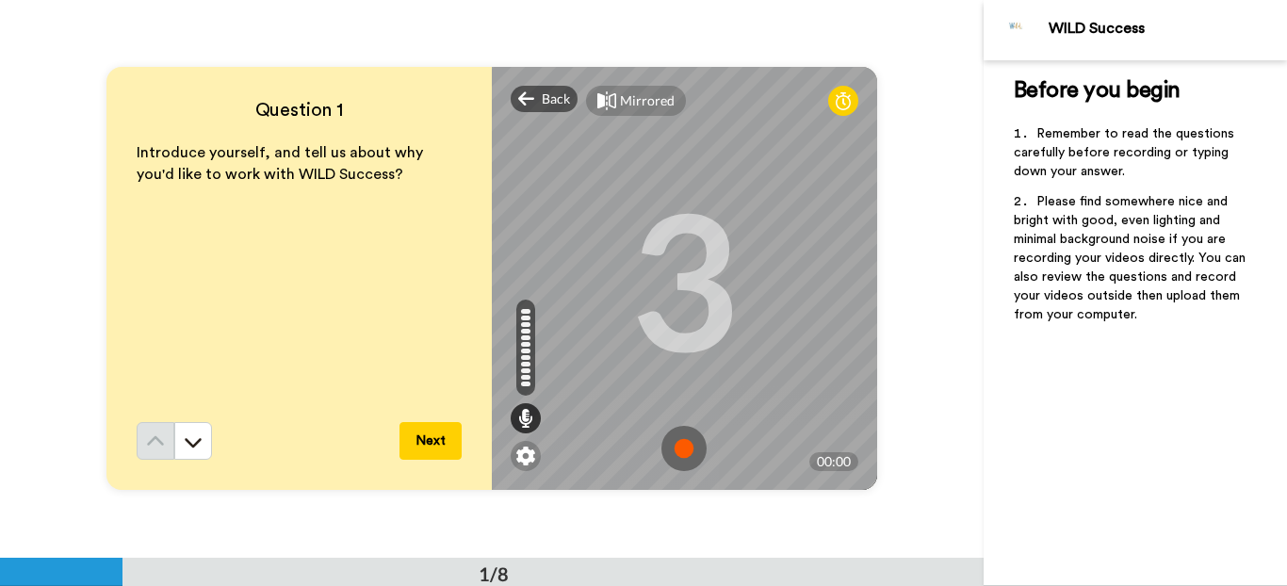
click at [678, 454] on img at bounding box center [683, 448] width 45 height 45
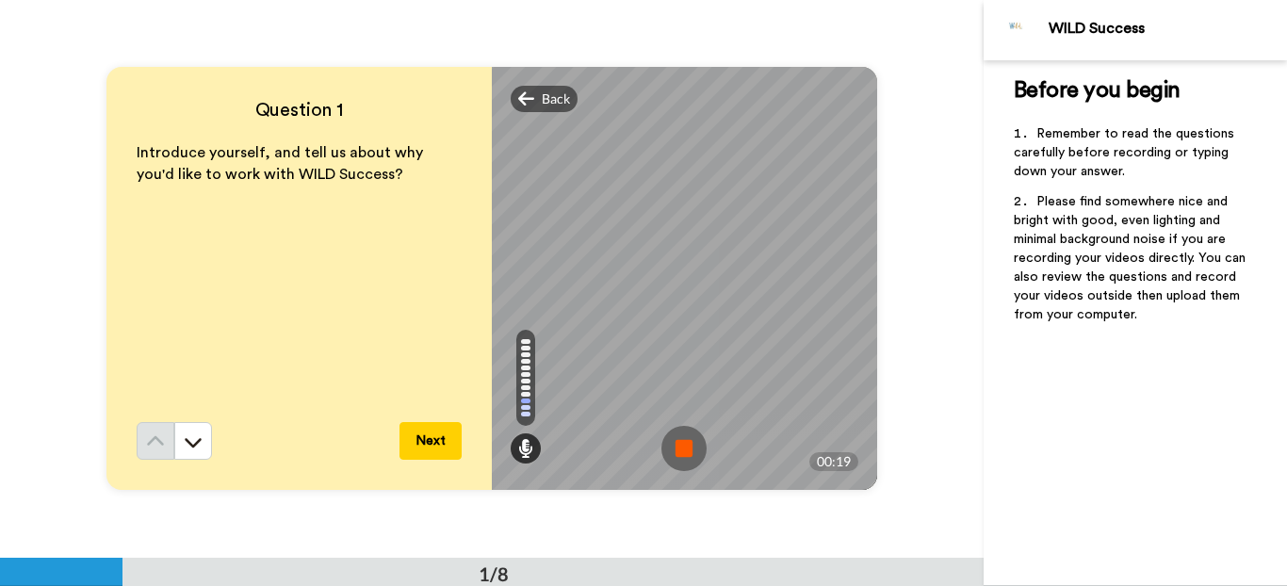
click at [672, 451] on img at bounding box center [683, 448] width 45 height 45
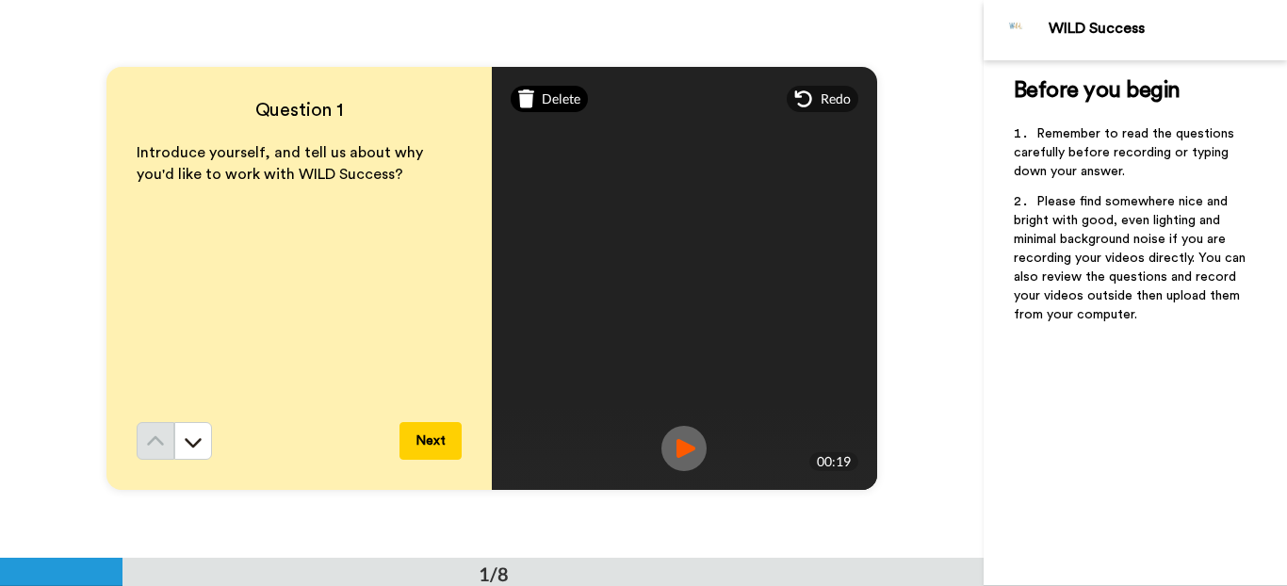
click at [566, 94] on span "Delete" at bounding box center [561, 98] width 39 height 19
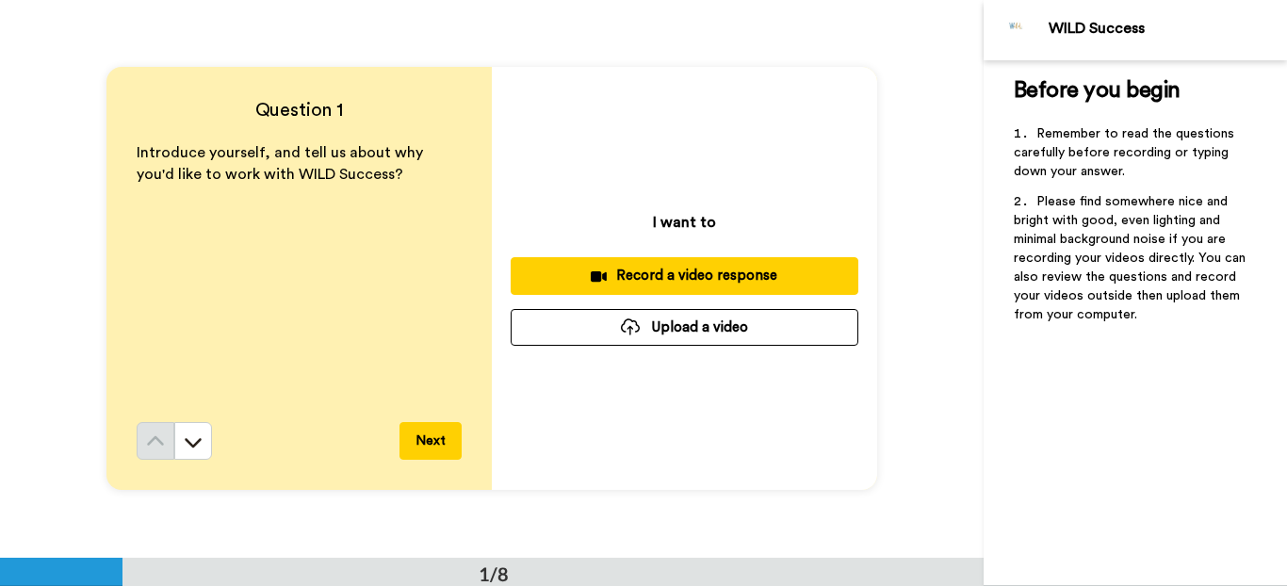
click at [695, 268] on div "Record a video response" at bounding box center [684, 276] width 317 height 20
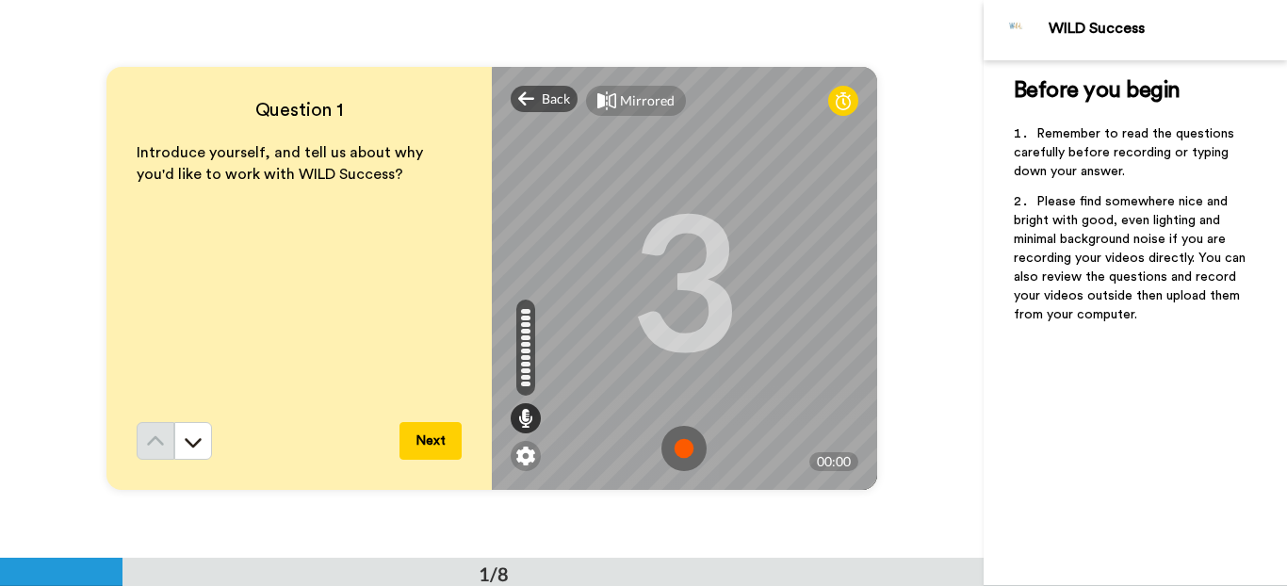
click at [674, 445] on img at bounding box center [683, 448] width 45 height 45
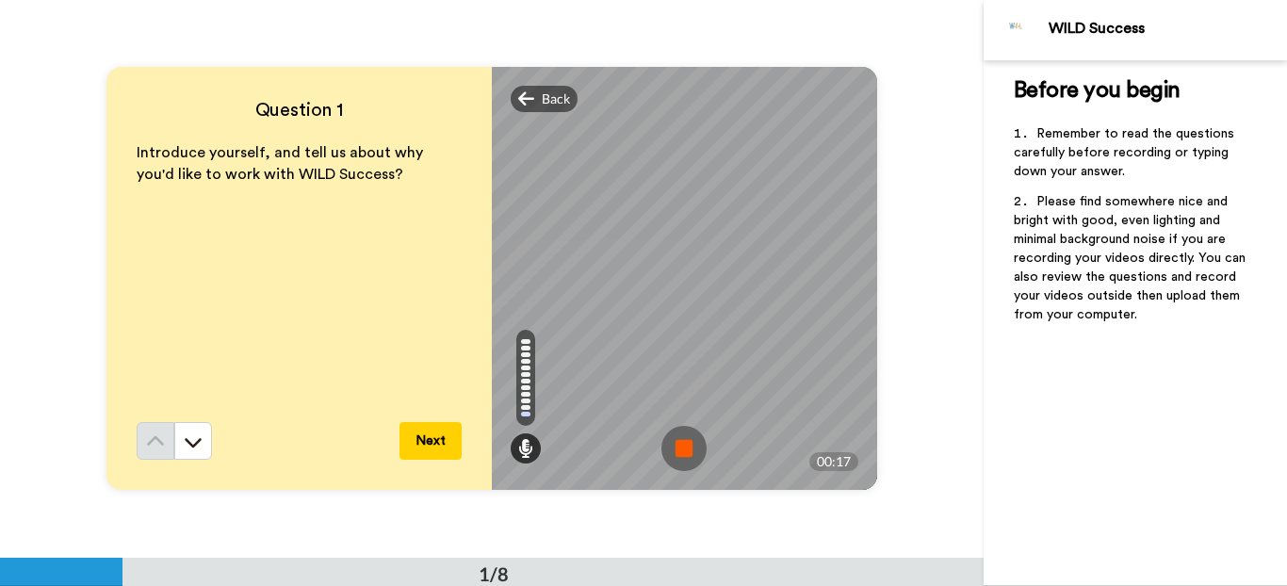
click at [668, 445] on img at bounding box center [683, 448] width 45 height 45
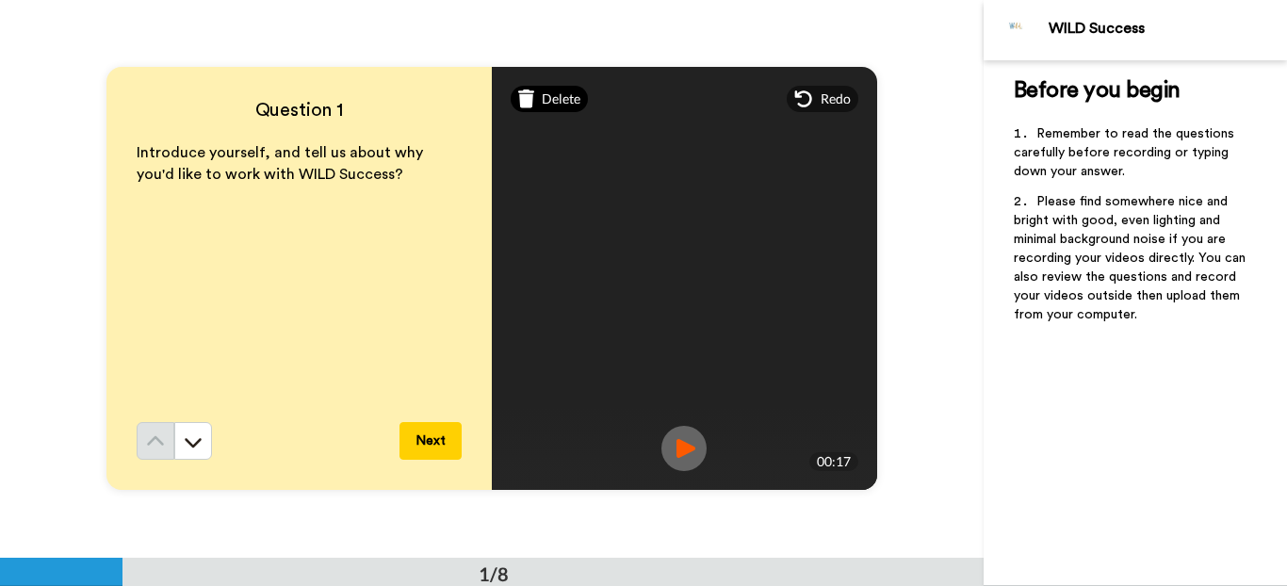
click at [542, 98] on span "Delete" at bounding box center [561, 98] width 39 height 19
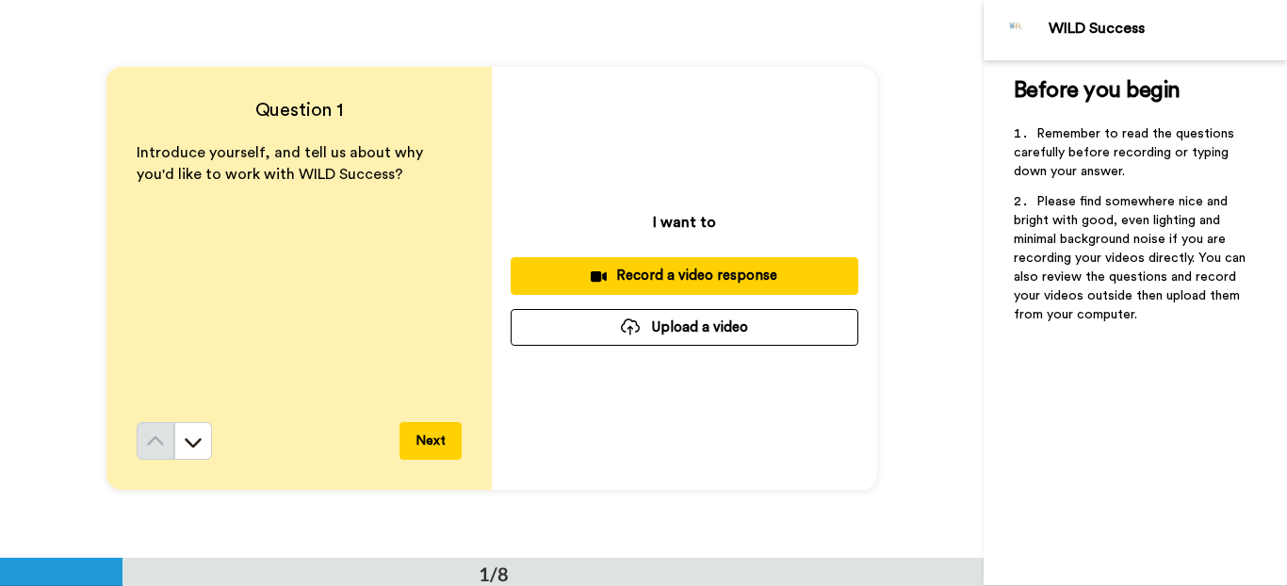
click at [744, 287] on button "Record a video response" at bounding box center [684, 275] width 348 height 37
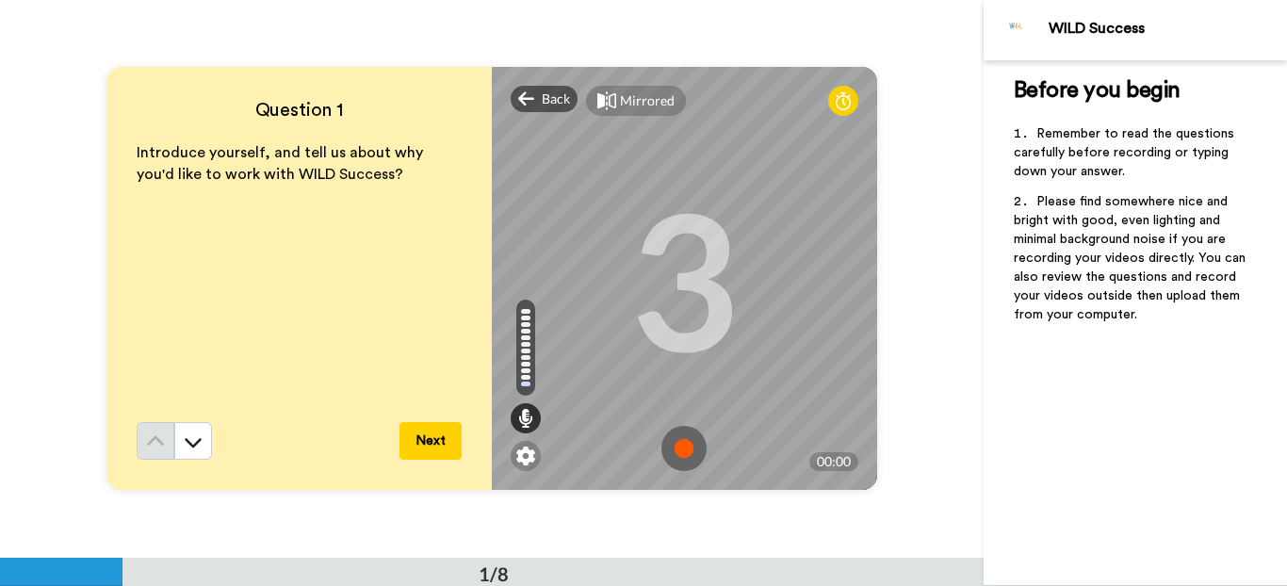
click at [683, 445] on img at bounding box center [683, 448] width 45 height 45
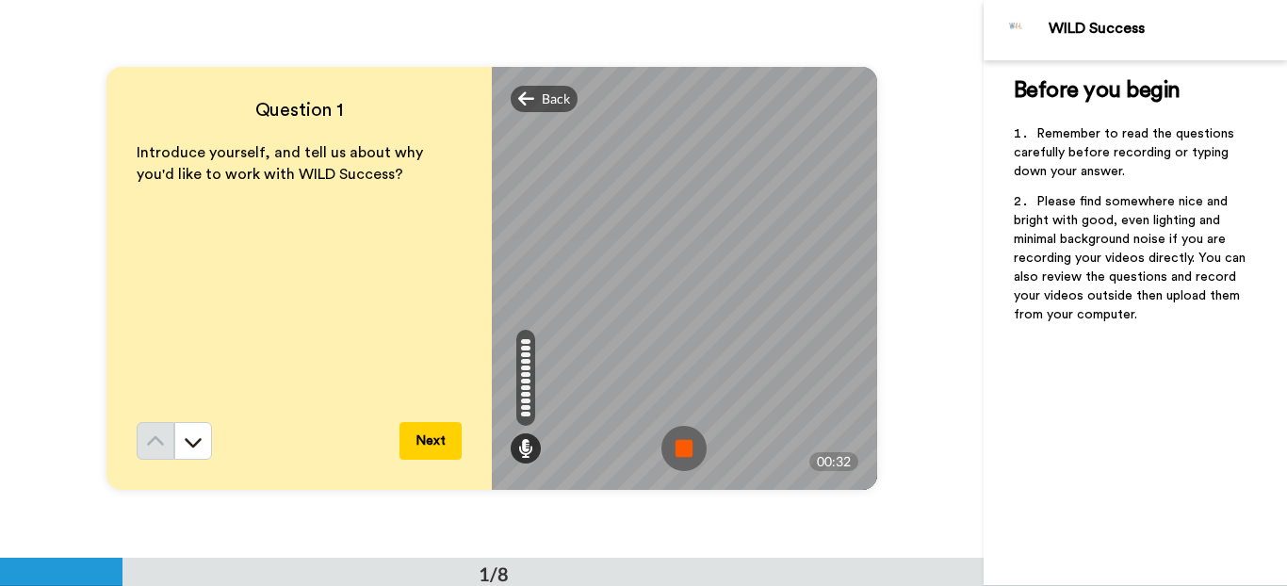
click at [665, 445] on img at bounding box center [683, 448] width 45 height 45
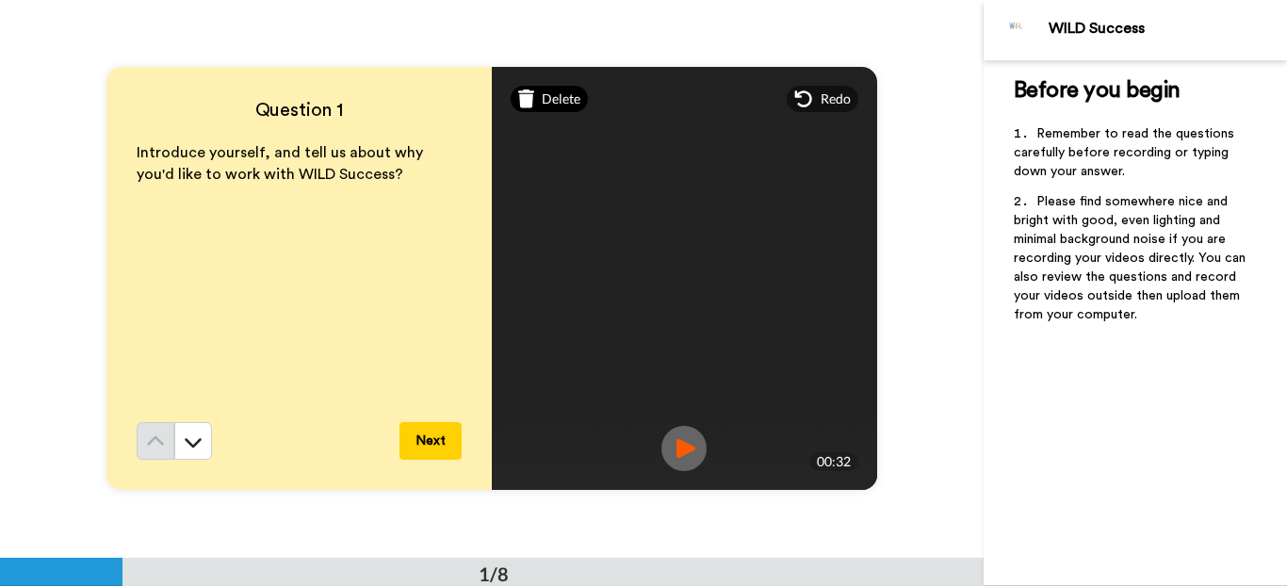
click at [555, 105] on span "Delete" at bounding box center [561, 98] width 39 height 19
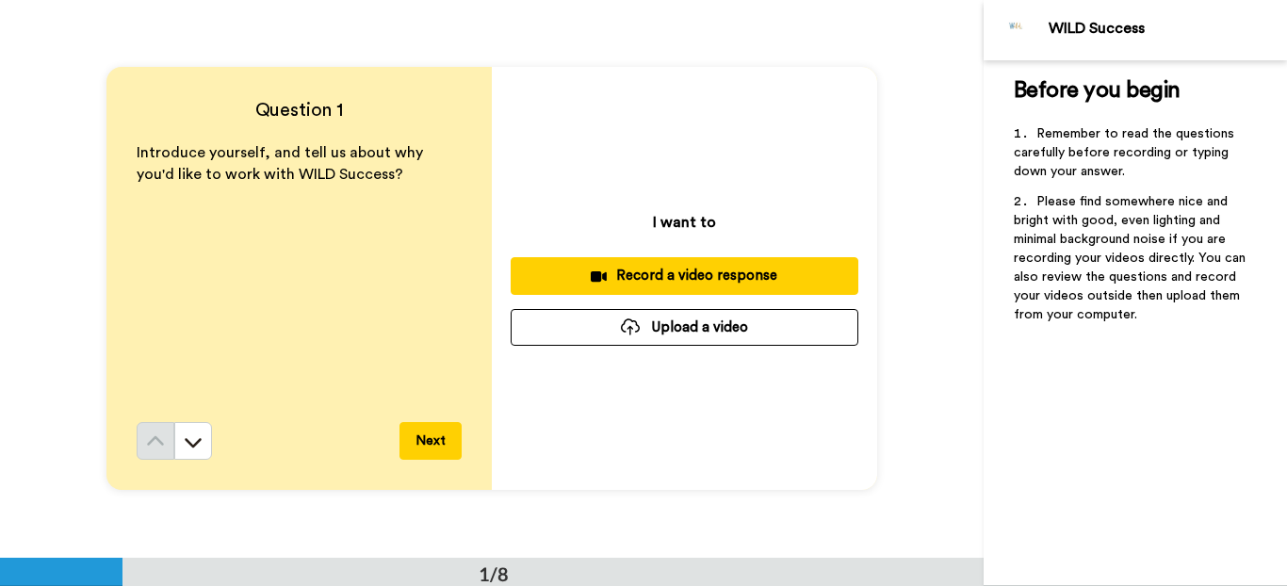
click at [696, 272] on div "Record a video response" at bounding box center [684, 276] width 317 height 20
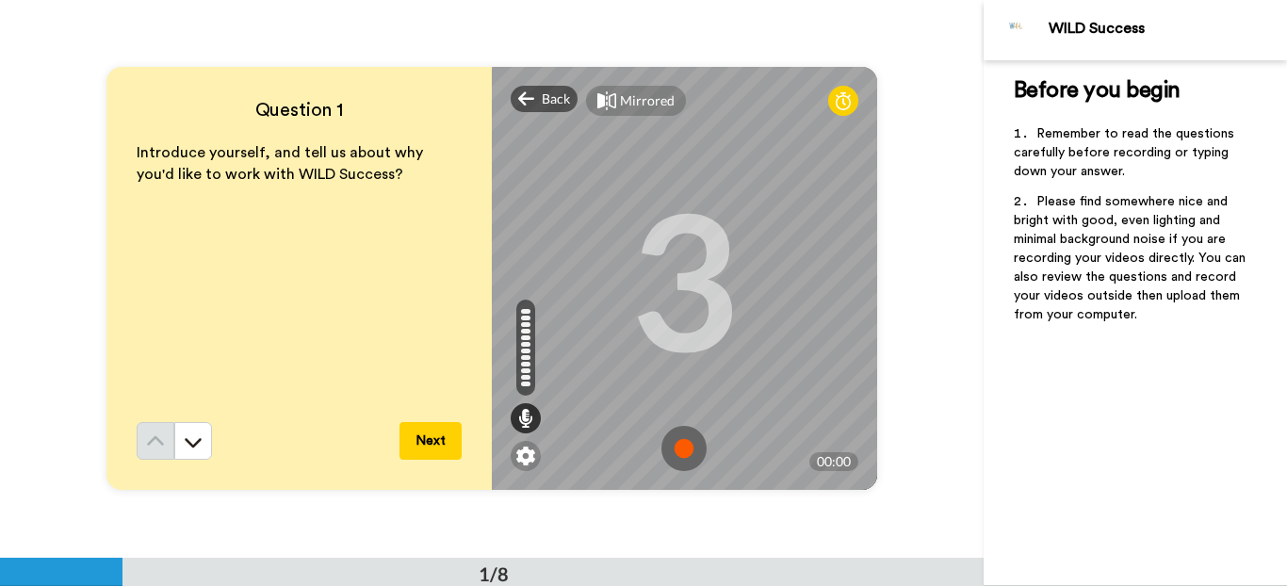
click at [669, 451] on img at bounding box center [683, 448] width 45 height 45
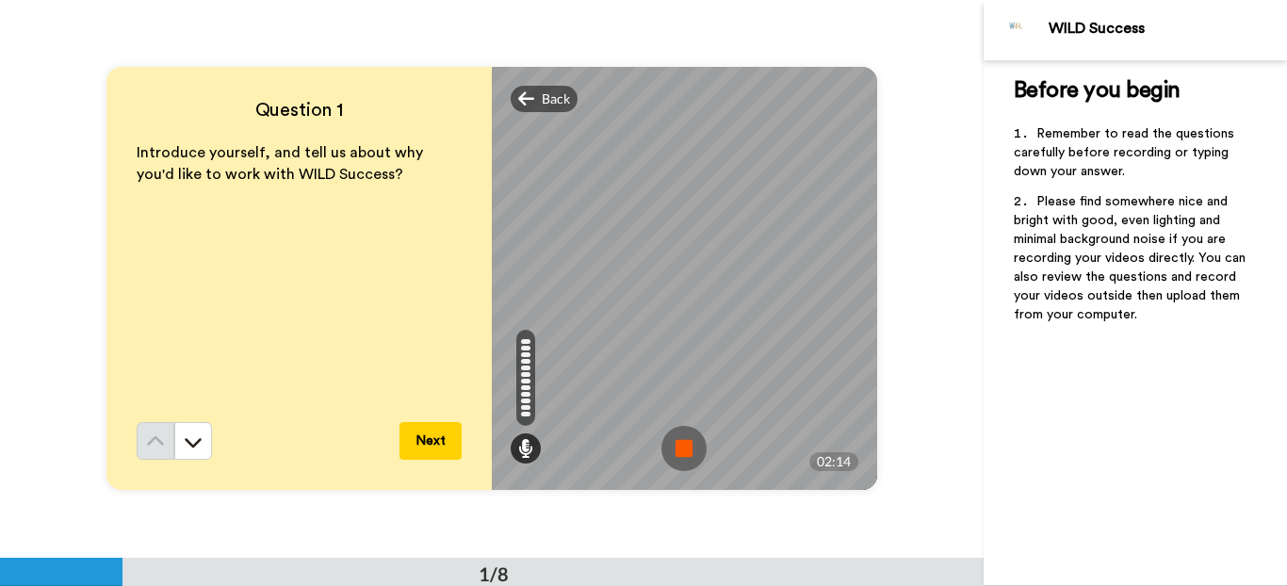
click at [682, 456] on img at bounding box center [683, 448] width 45 height 45
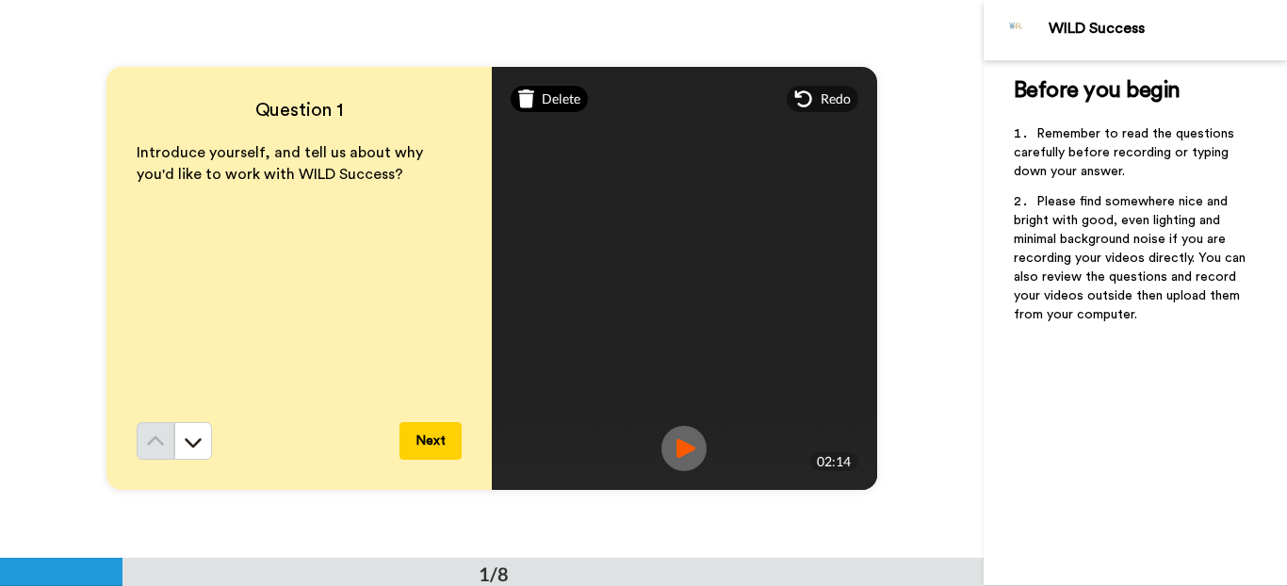
click at [558, 107] on span "Delete" at bounding box center [561, 98] width 39 height 19
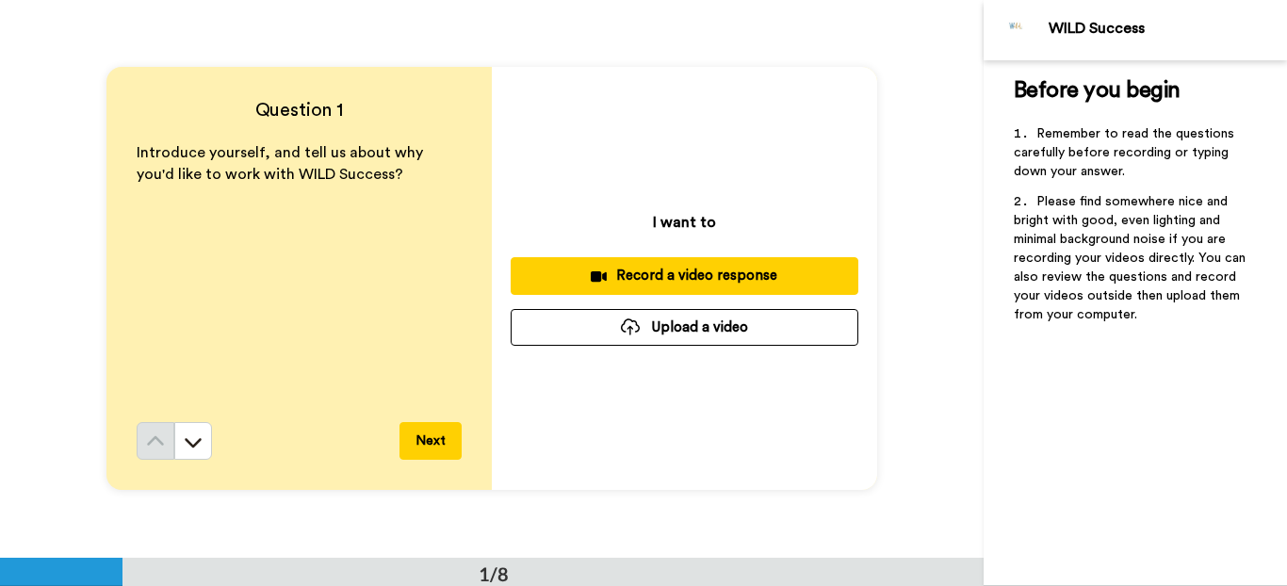
click at [697, 285] on div "Record a video response" at bounding box center [684, 276] width 317 height 20
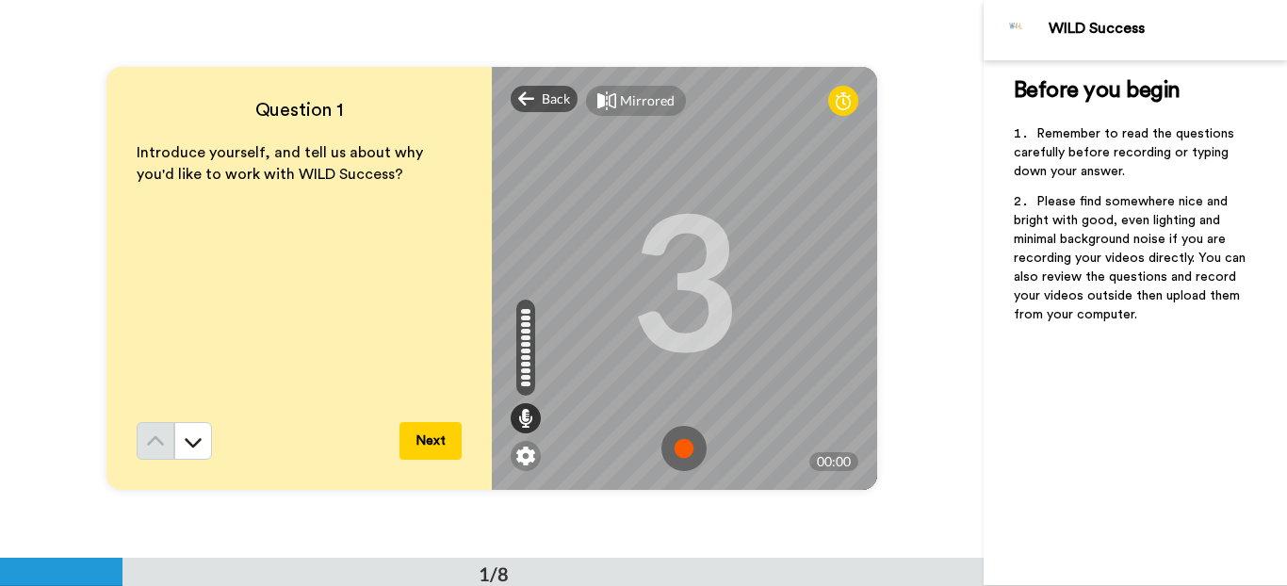
click at [683, 442] on img at bounding box center [683, 448] width 45 height 45
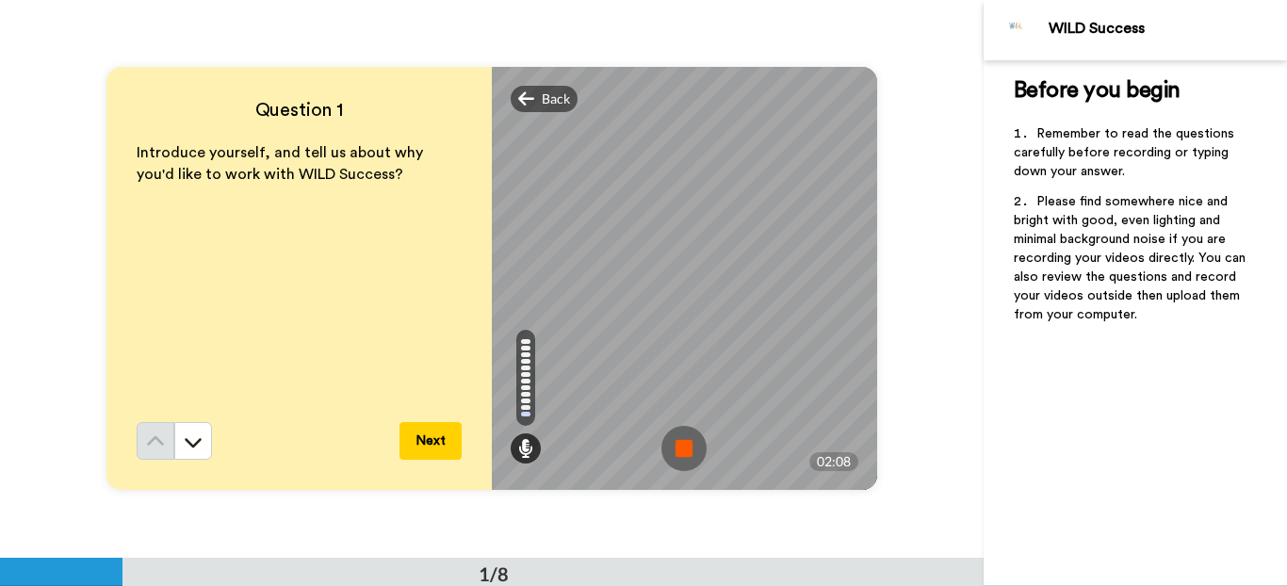
click at [686, 451] on img at bounding box center [683, 448] width 45 height 45
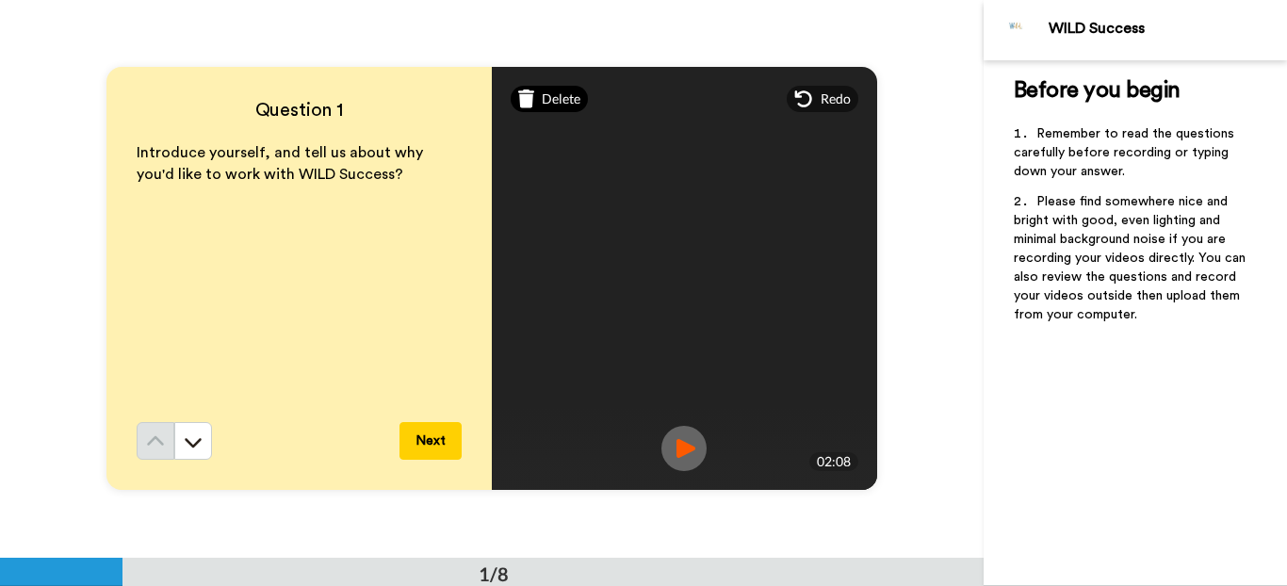
click at [543, 90] on span "Delete" at bounding box center [561, 98] width 39 height 19
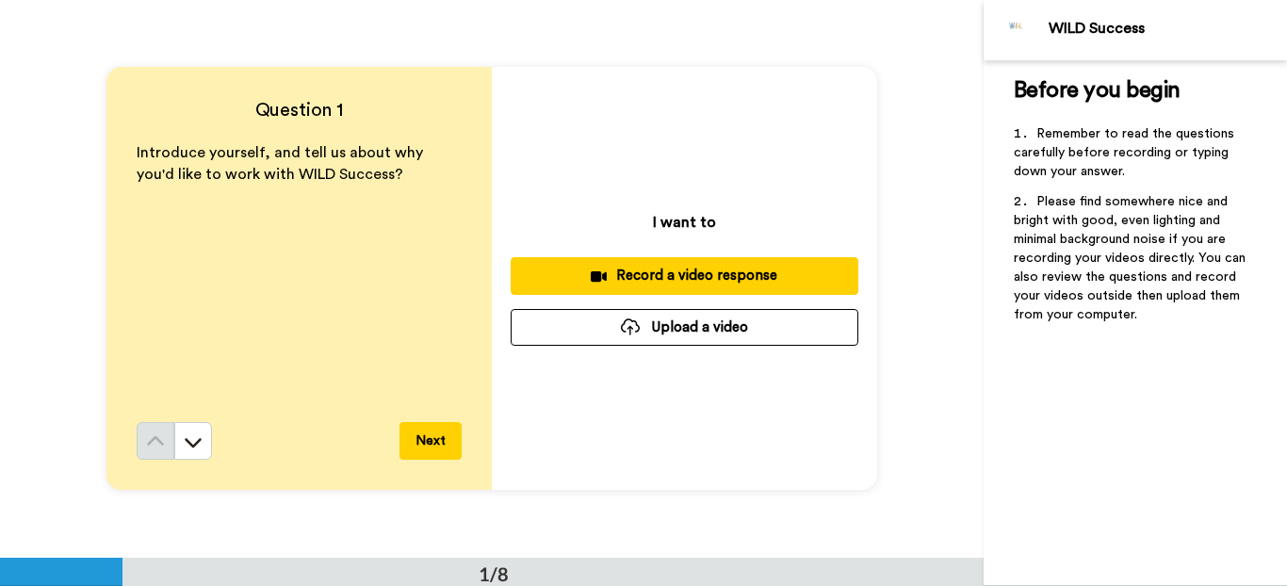
click at [740, 280] on div "Record a video response" at bounding box center [684, 276] width 317 height 20
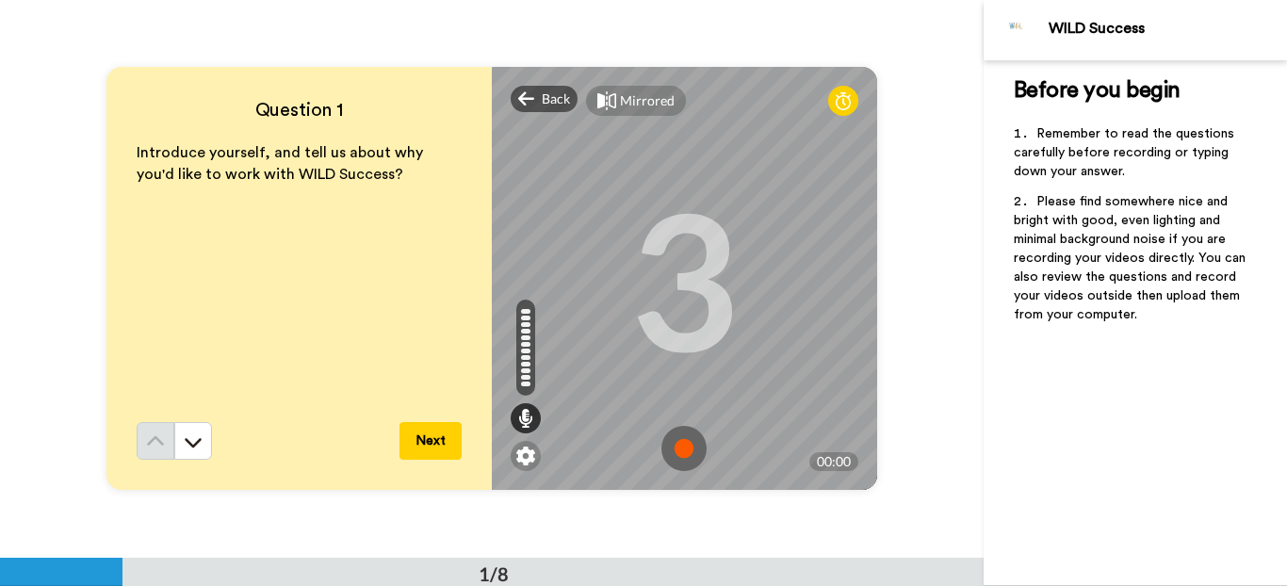
click at [682, 452] on img at bounding box center [683, 448] width 45 height 45
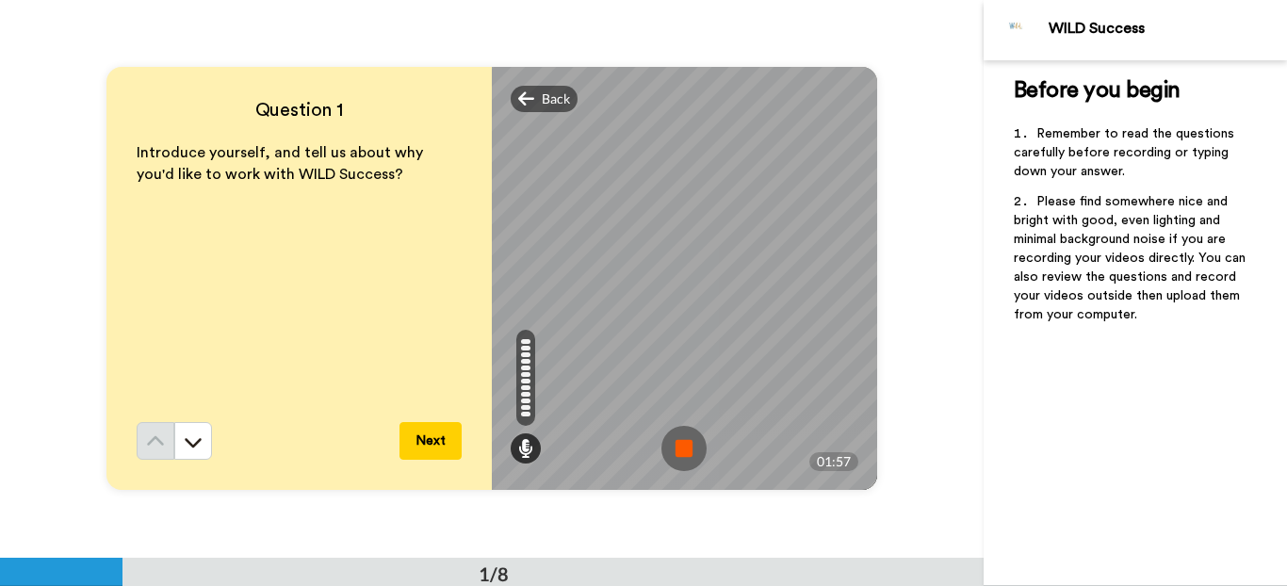
click at [688, 436] on img at bounding box center [683, 448] width 45 height 45
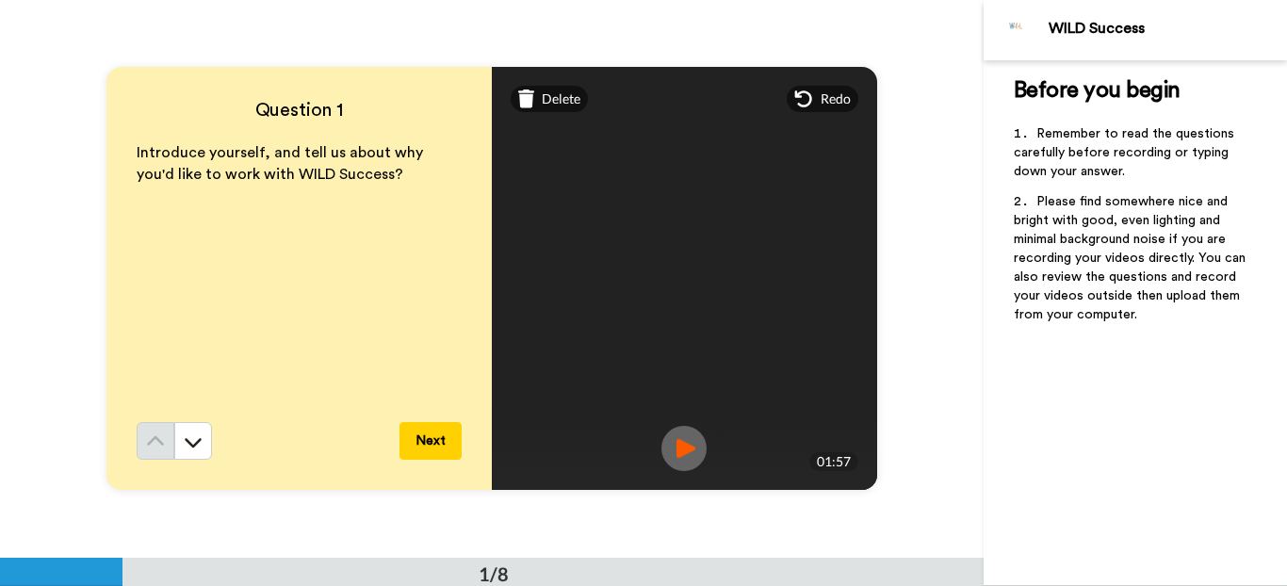
click at [433, 442] on button "Next" at bounding box center [430, 441] width 62 height 38
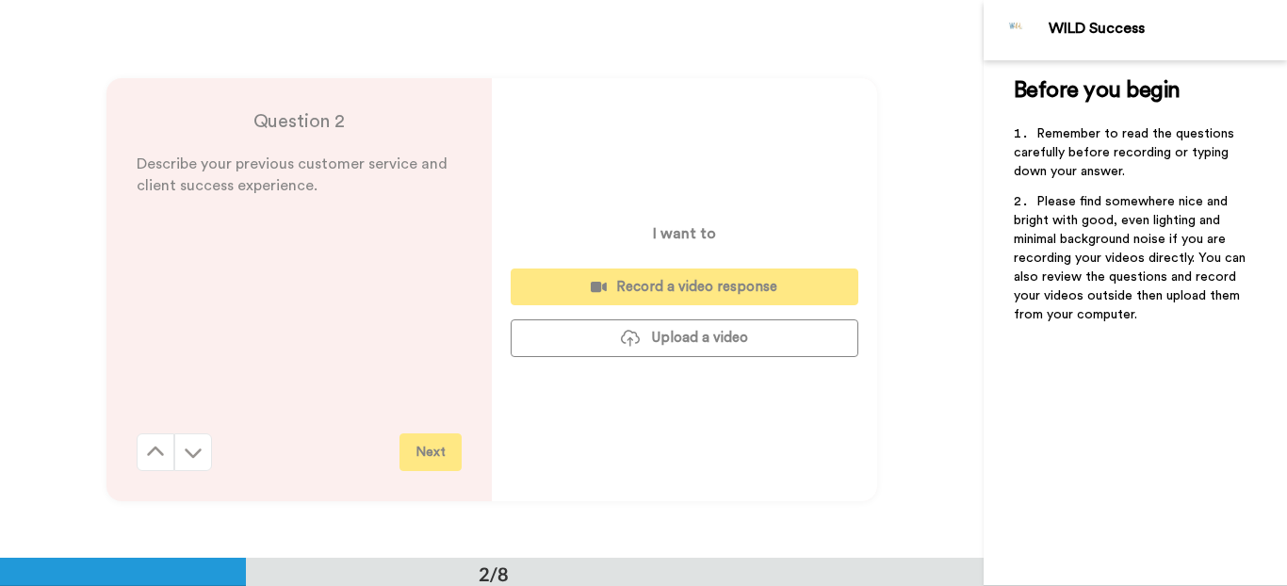
scroll to position [558, 0]
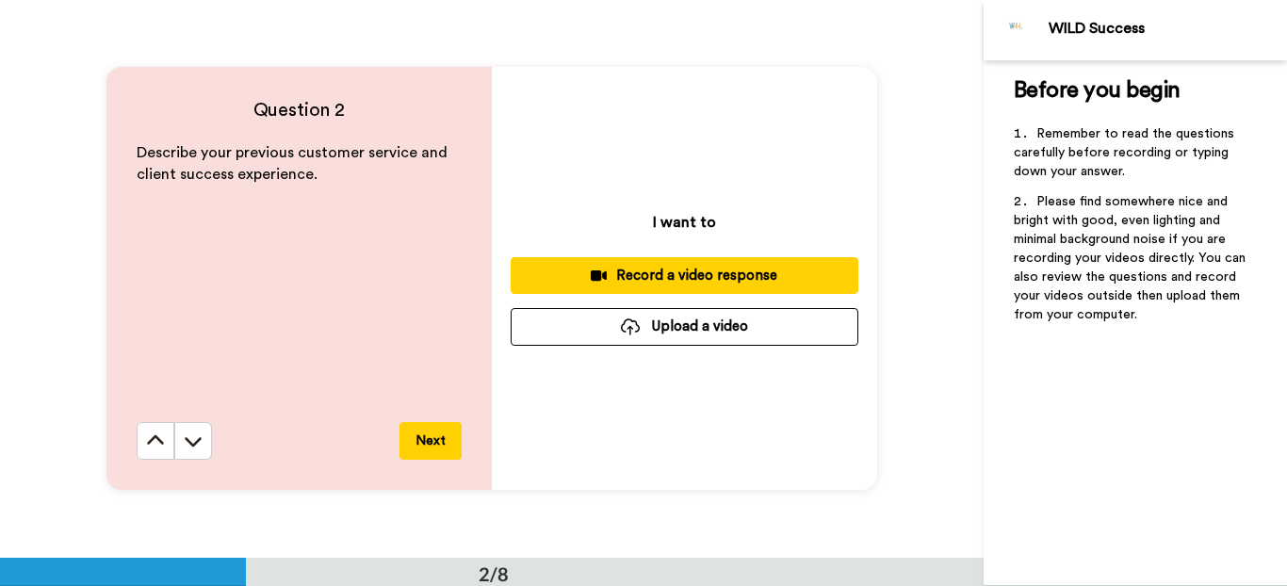
click at [672, 273] on div "Record a video response" at bounding box center [684, 276] width 317 height 20
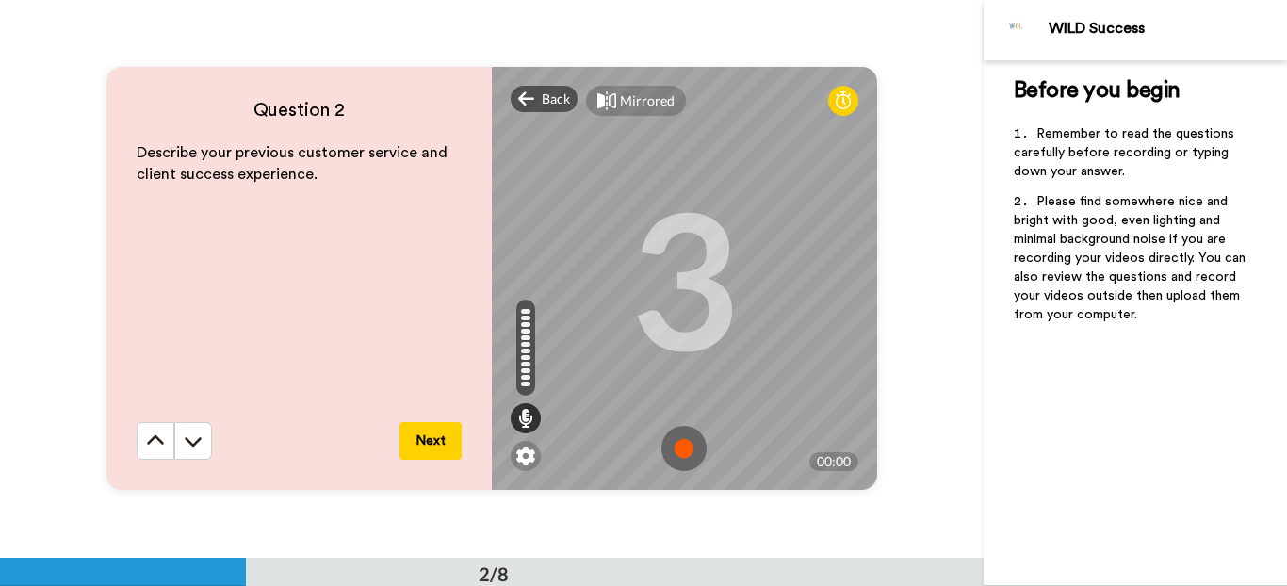
click at [679, 445] on img at bounding box center [683, 448] width 45 height 45
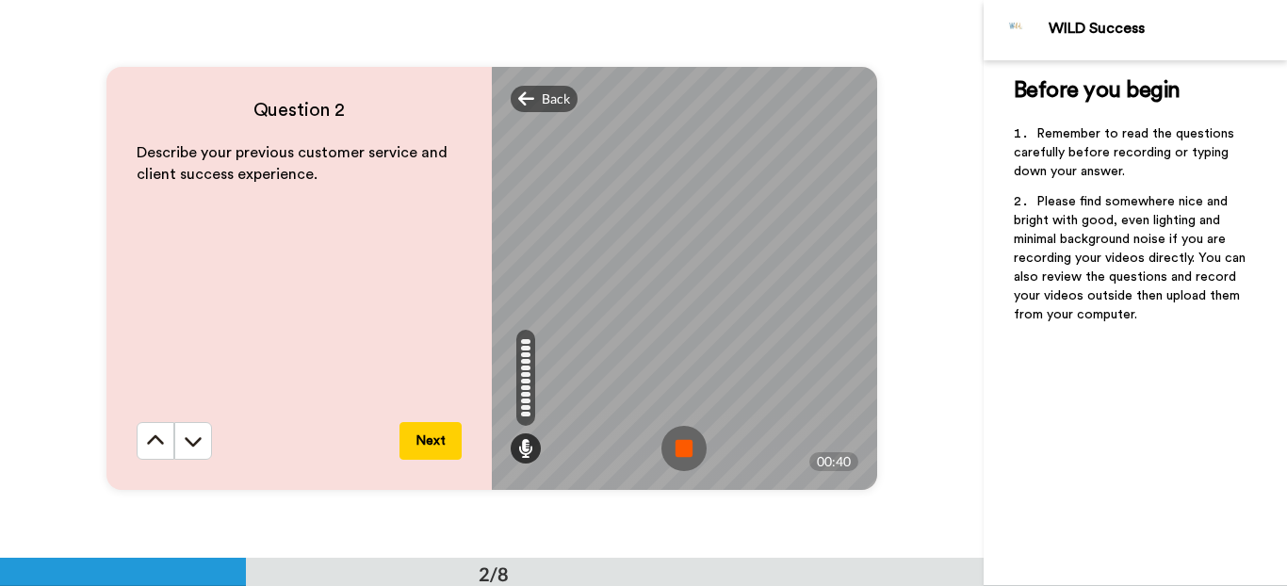
click at [687, 455] on img at bounding box center [683, 448] width 45 height 45
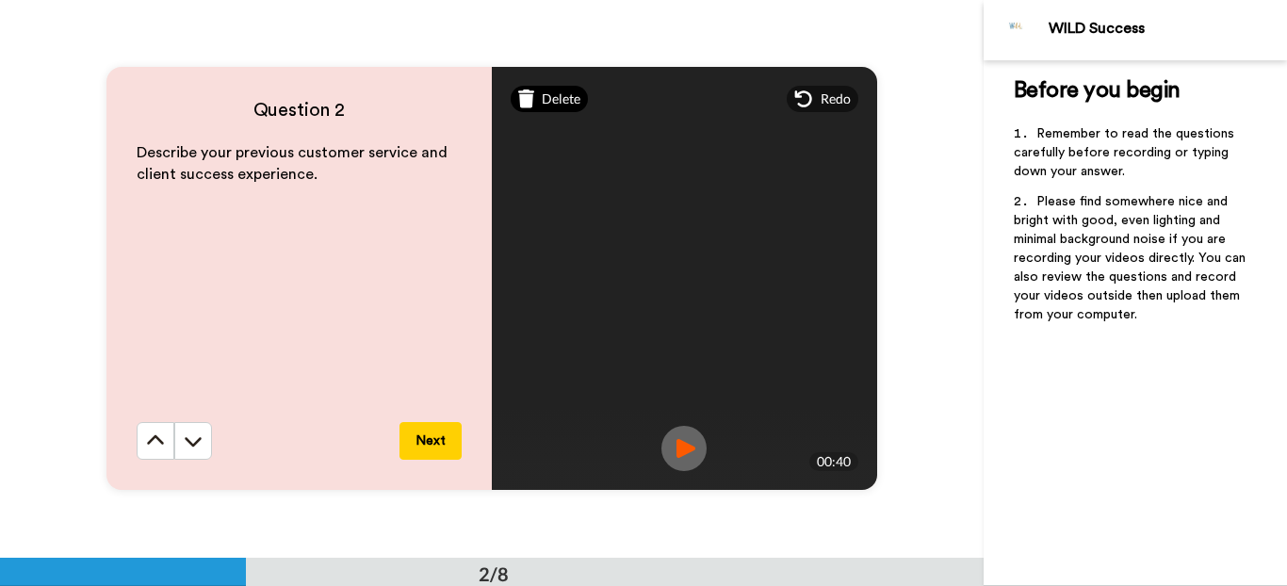
click at [542, 100] on span "Delete" at bounding box center [561, 98] width 39 height 19
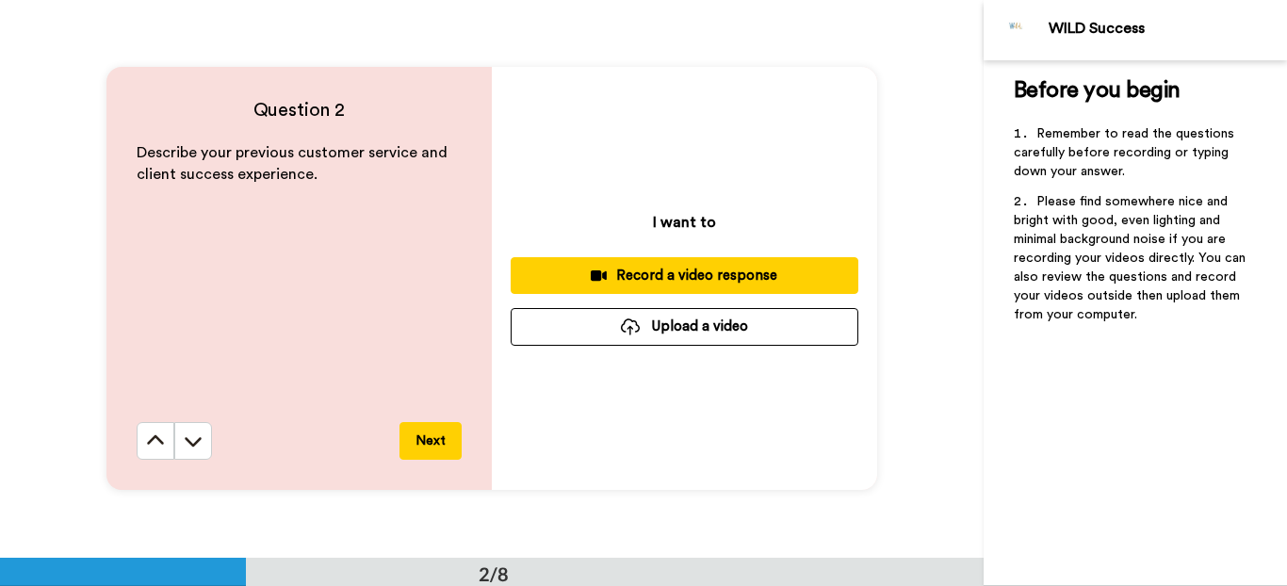
click at [770, 283] on div "Record a video response" at bounding box center [684, 276] width 317 height 20
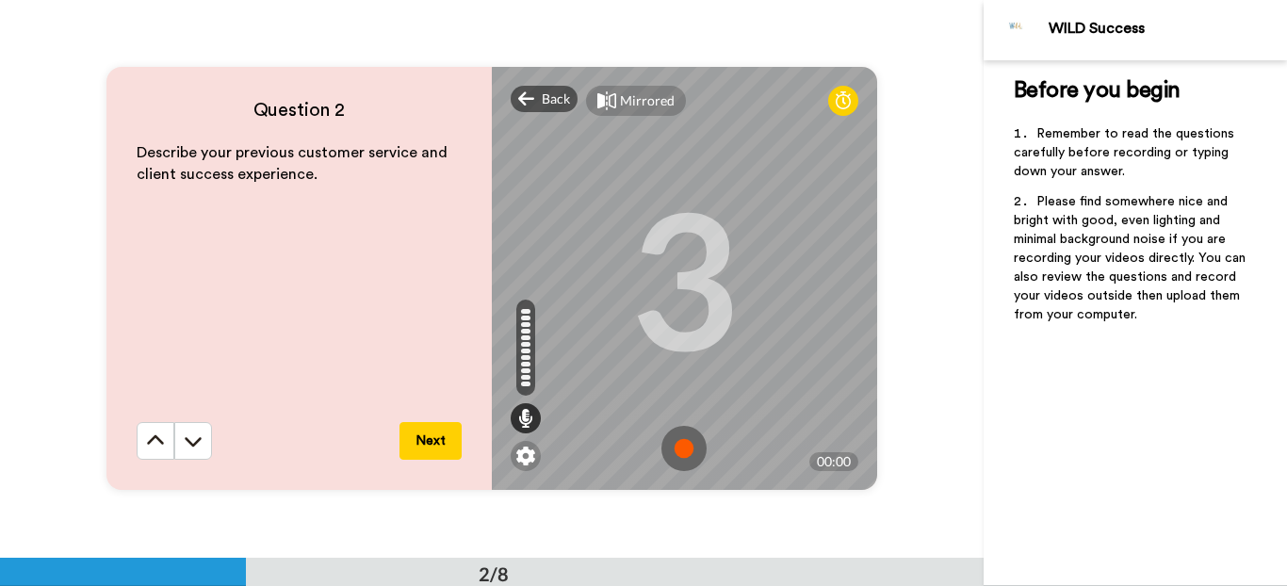
click at [682, 452] on img at bounding box center [683, 448] width 45 height 45
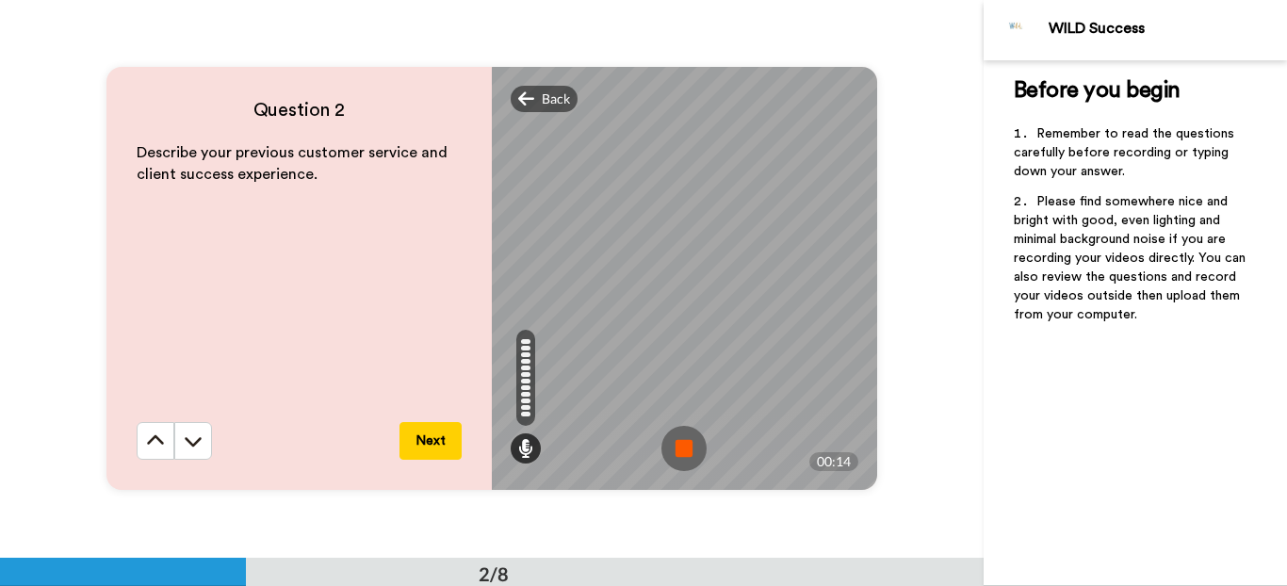
click at [688, 443] on img at bounding box center [683, 448] width 45 height 45
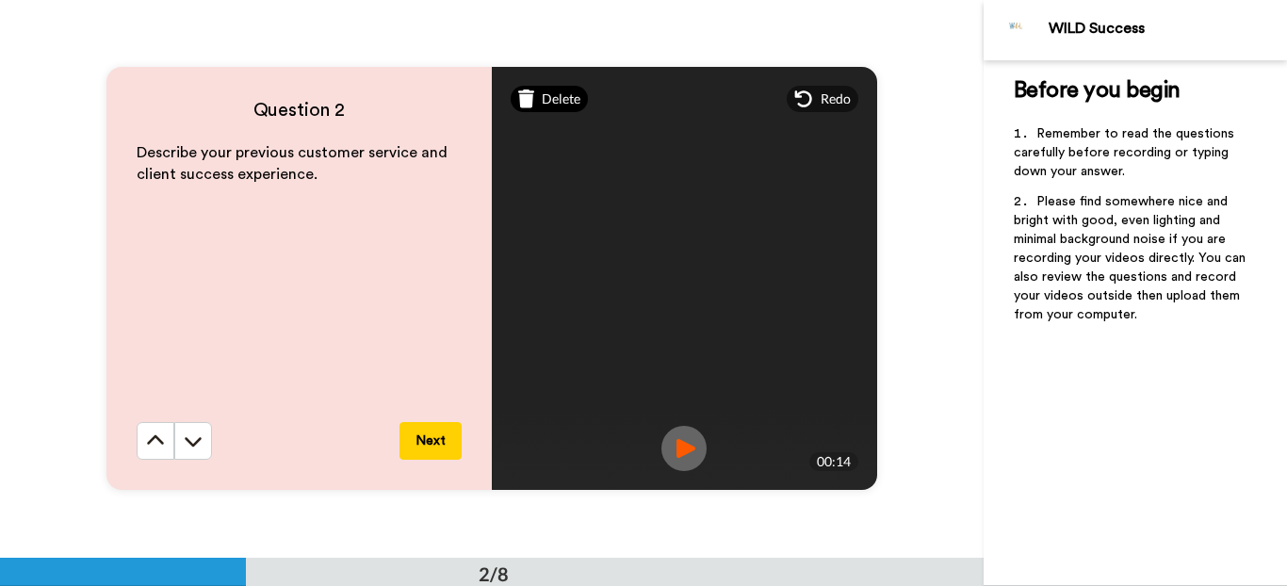
click at [561, 106] on span "Delete" at bounding box center [561, 98] width 39 height 19
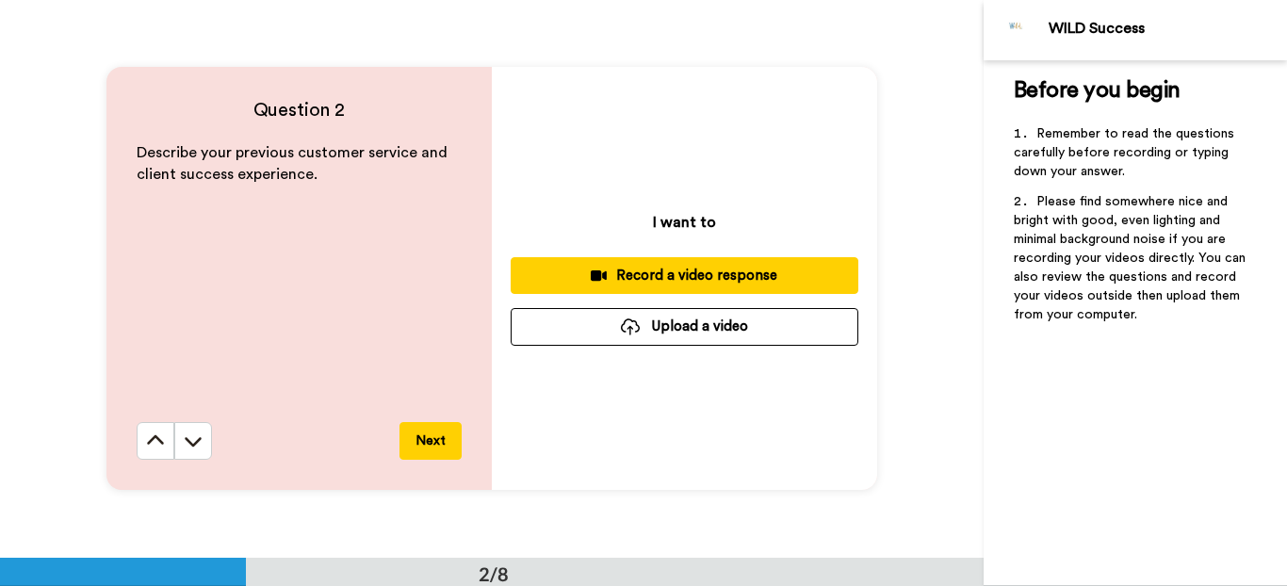
click at [706, 283] on div "Record a video response" at bounding box center [684, 276] width 317 height 20
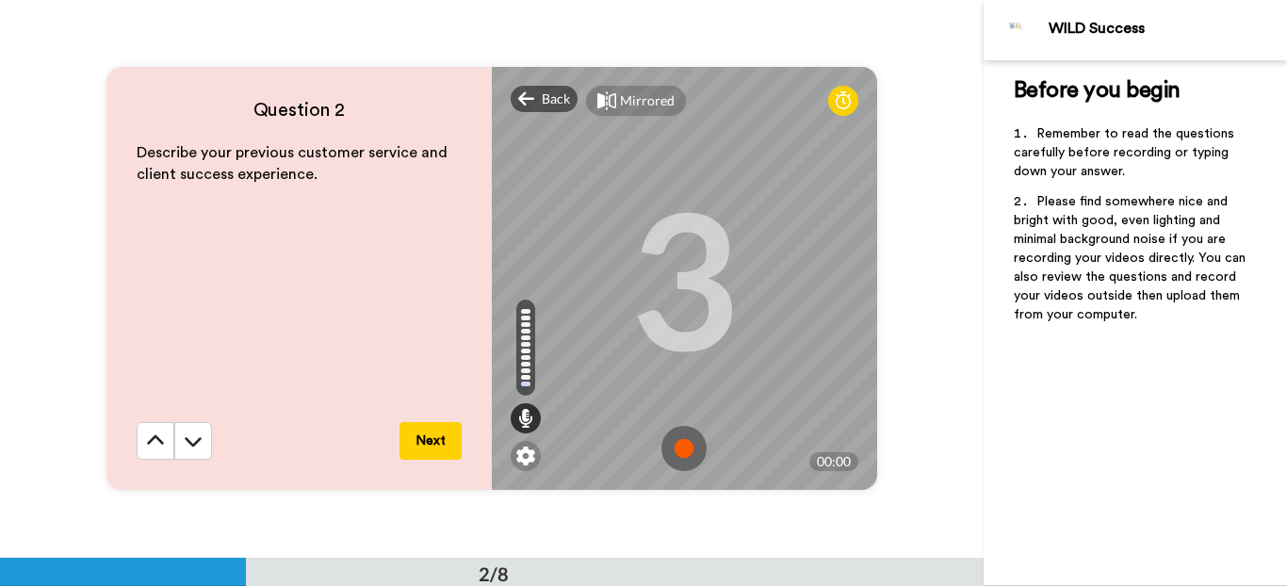
click at [674, 447] on img at bounding box center [683, 448] width 45 height 45
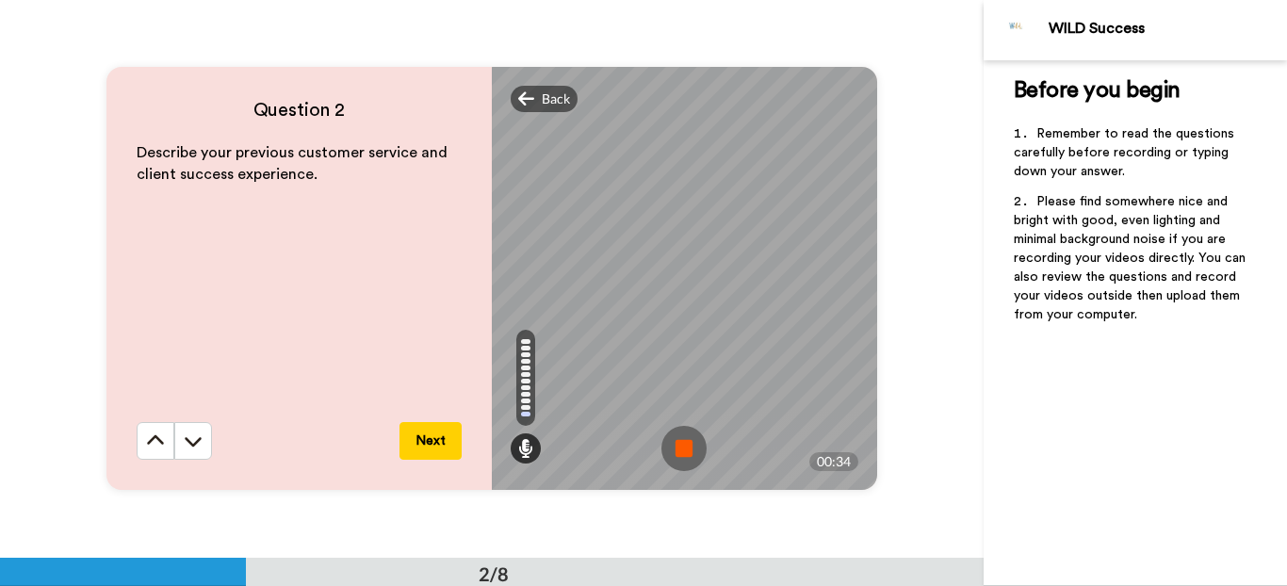
click at [675, 446] on img at bounding box center [683, 448] width 45 height 45
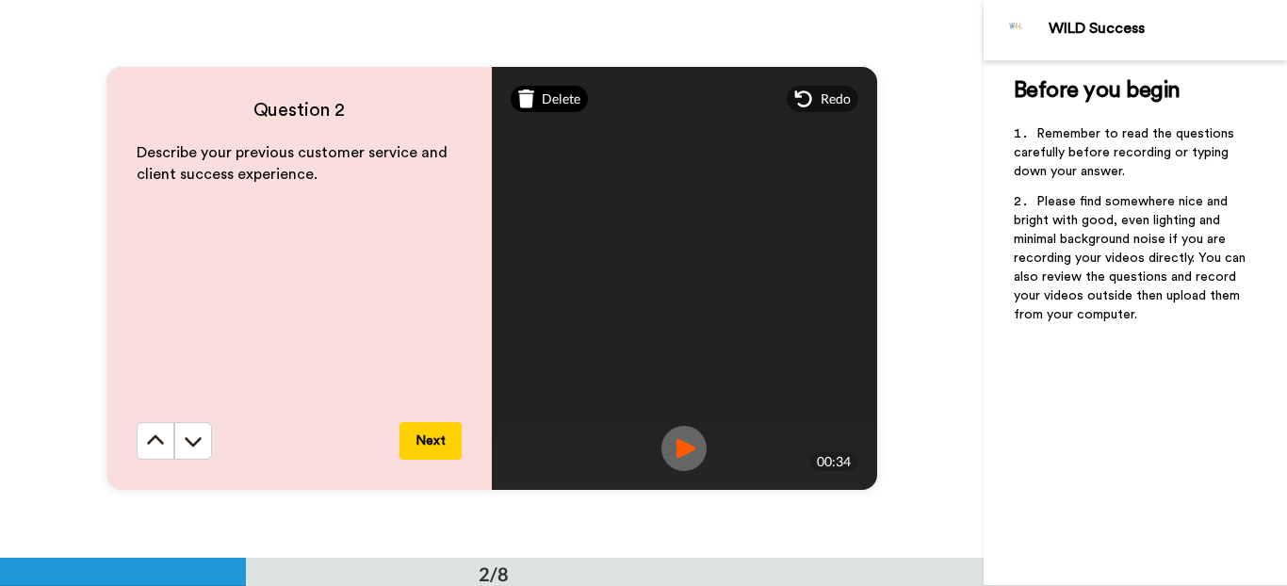
click at [534, 96] on div "Delete" at bounding box center [549, 99] width 78 height 26
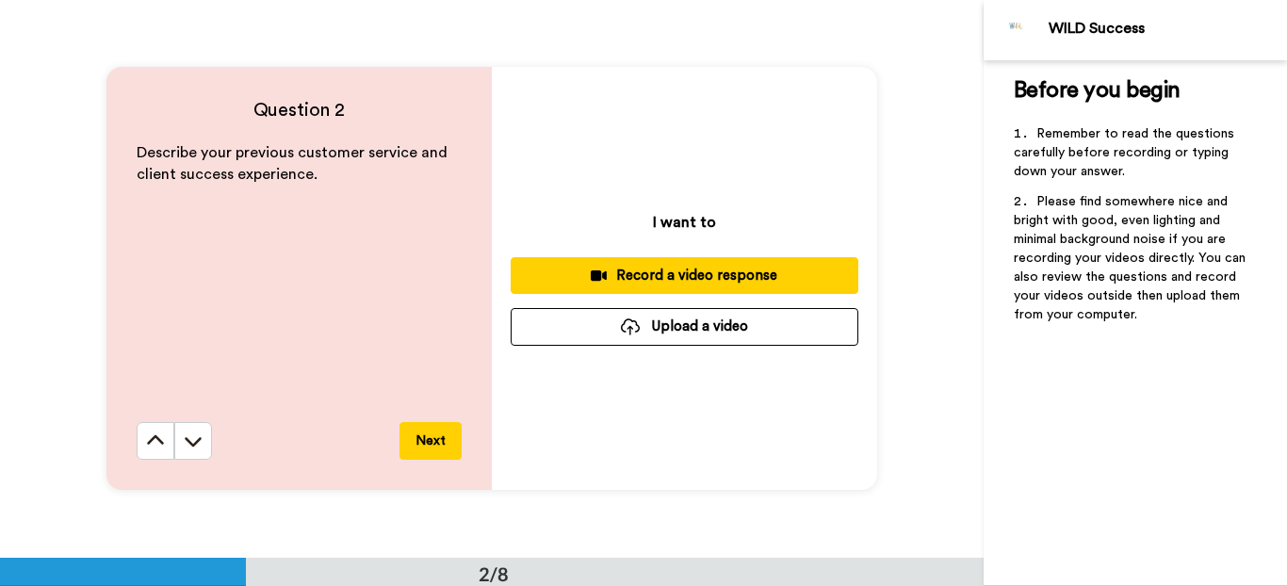
click at [746, 283] on div "Record a video response" at bounding box center [684, 276] width 317 height 20
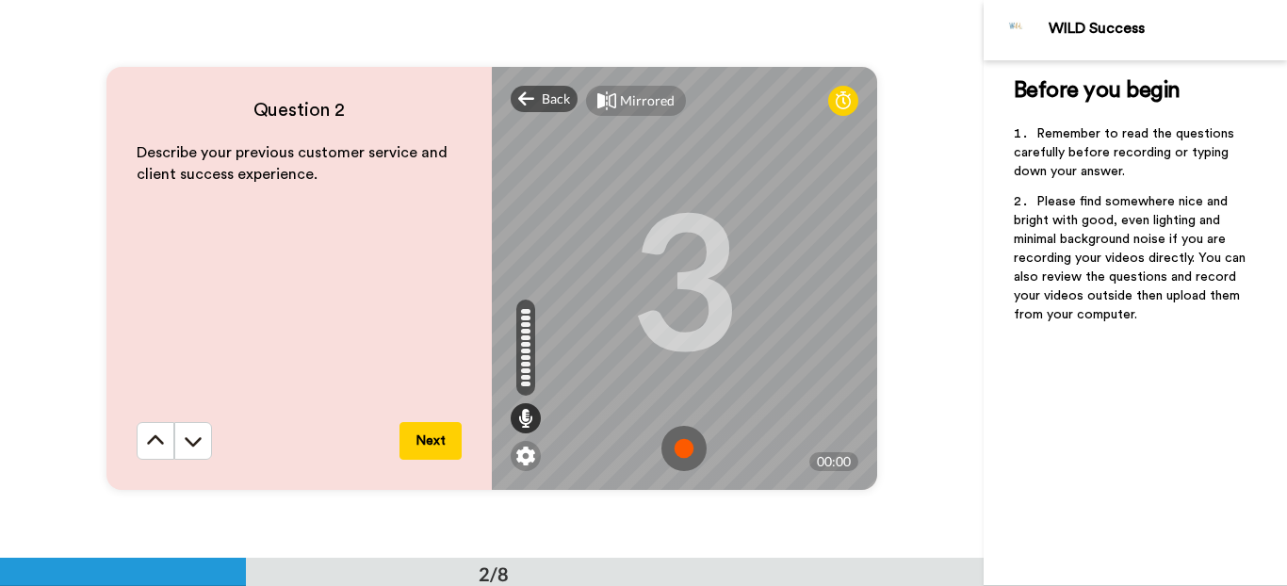
click at [682, 443] on img at bounding box center [683, 448] width 45 height 45
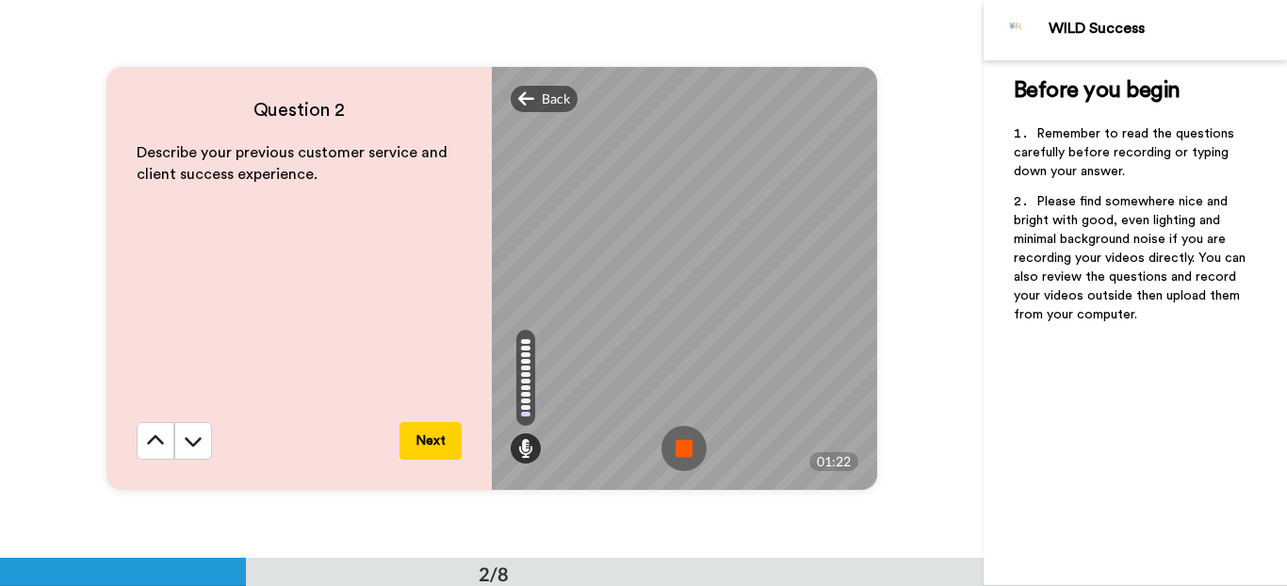
click at [682, 453] on img at bounding box center [683, 448] width 45 height 45
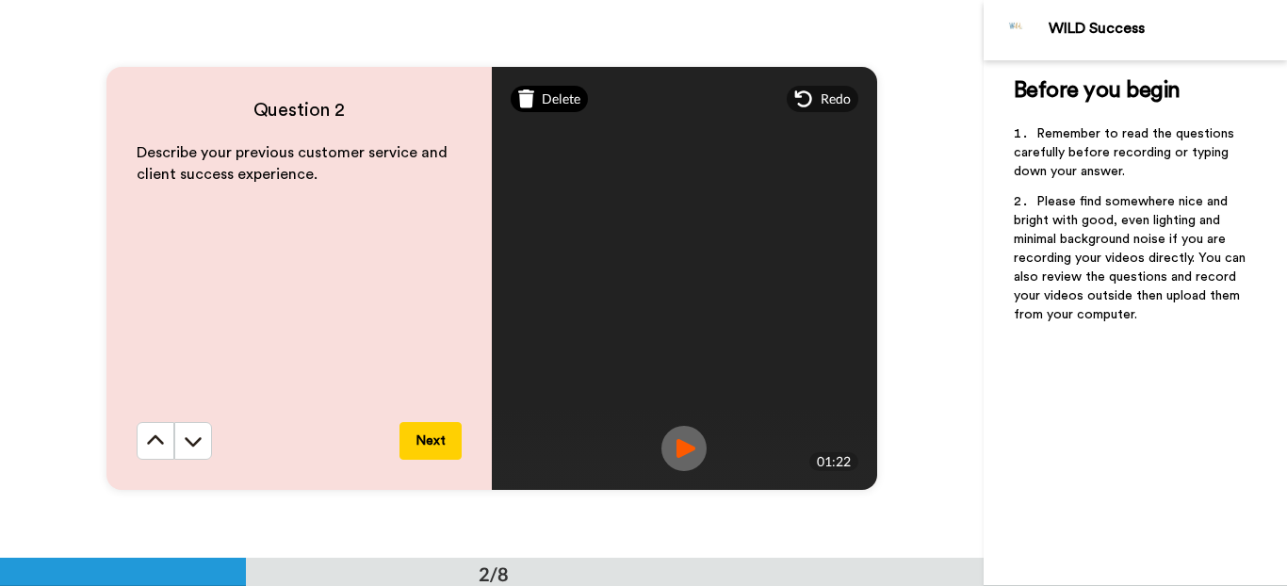
click at [545, 101] on span "Delete" at bounding box center [561, 98] width 39 height 19
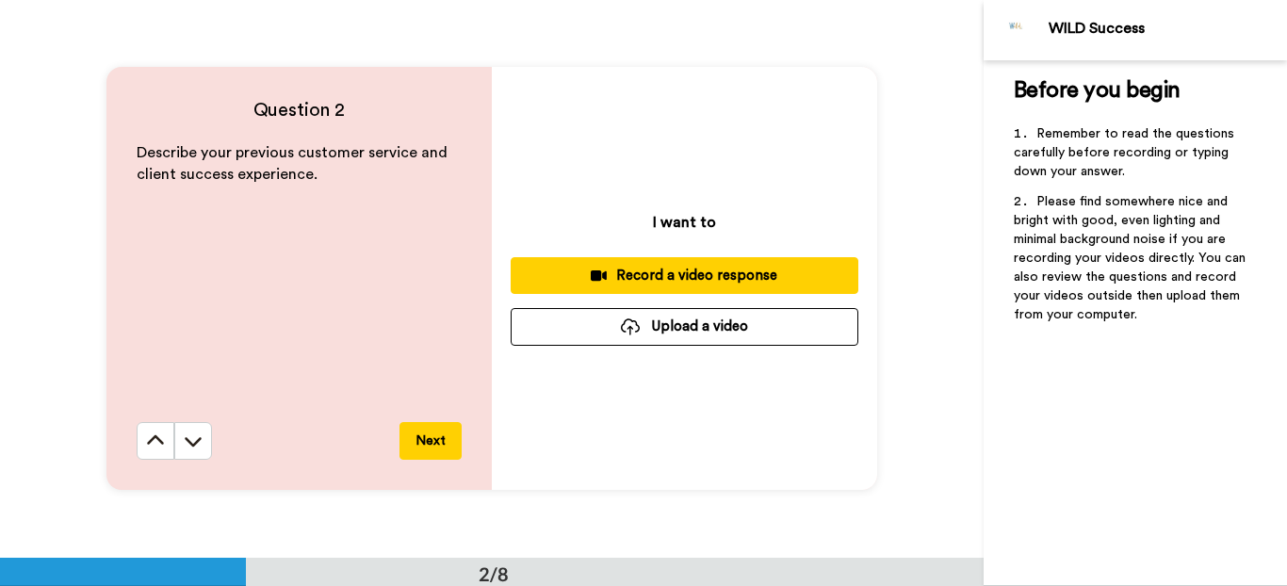
click at [743, 282] on div "Record a video response" at bounding box center [684, 276] width 317 height 20
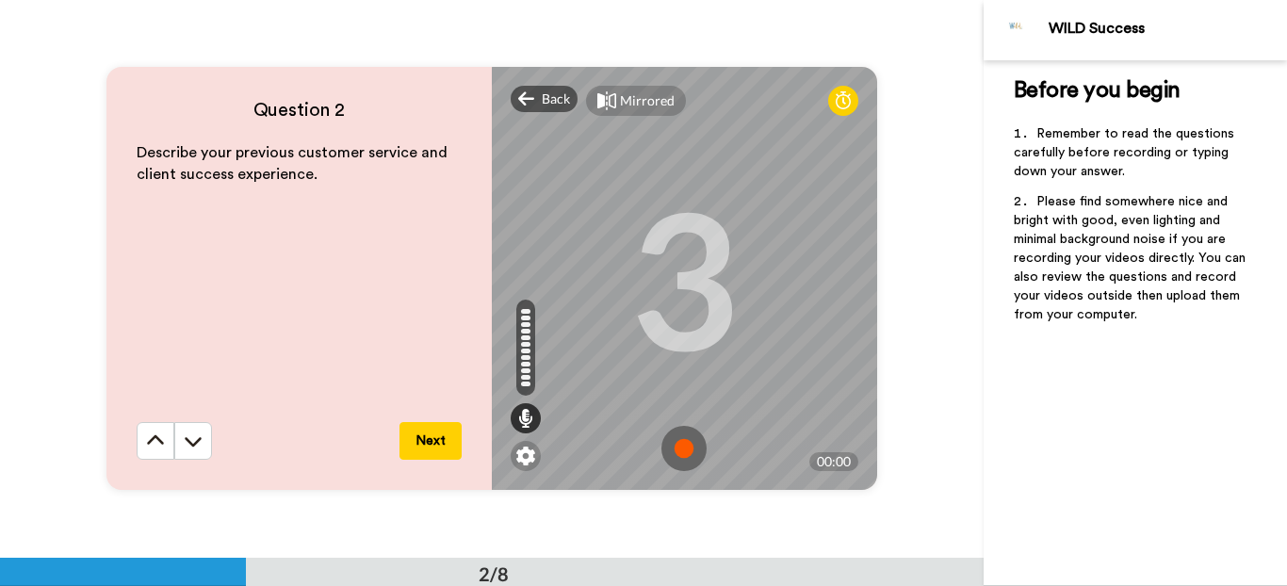
click at [686, 452] on img at bounding box center [683, 448] width 45 height 45
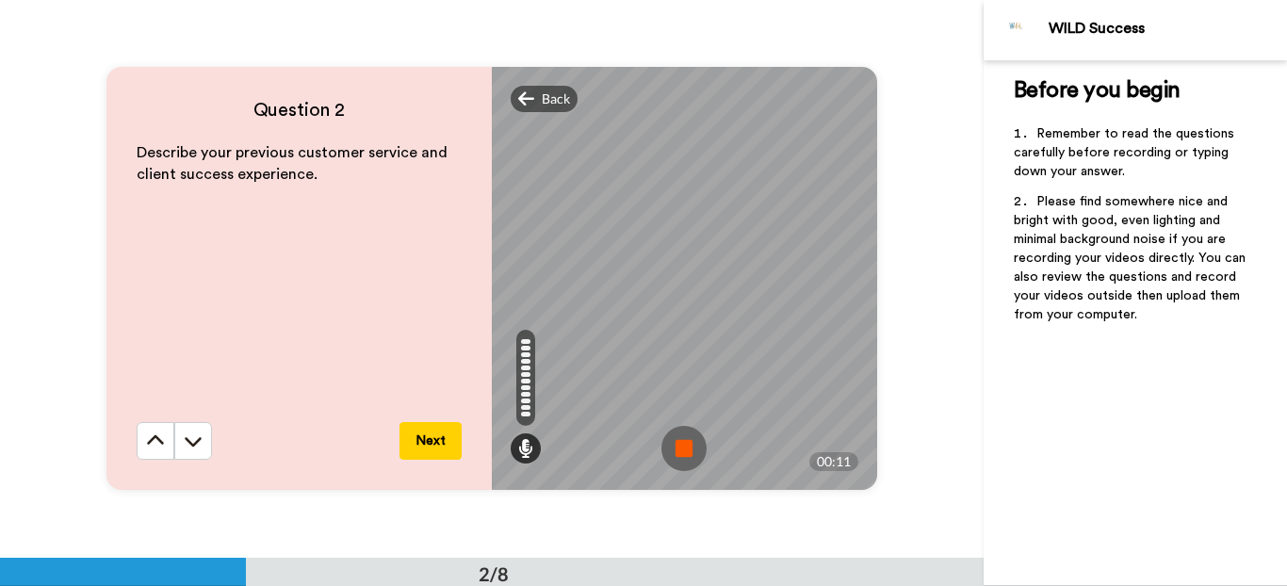
click at [686, 447] on img at bounding box center [683, 448] width 45 height 45
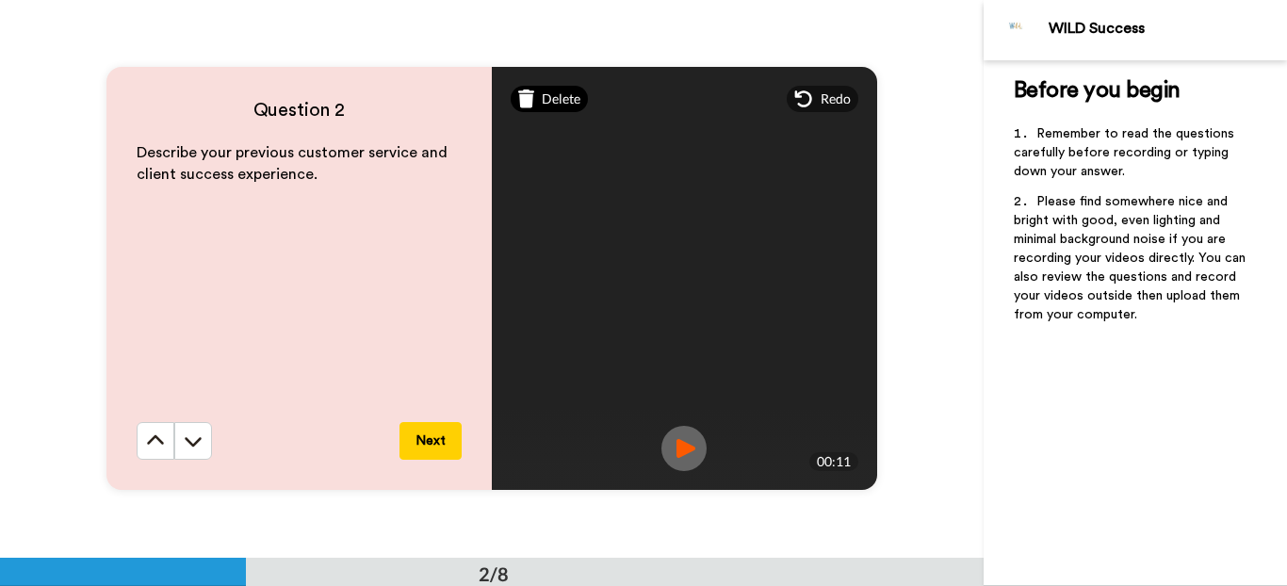
click at [566, 106] on span "Delete" at bounding box center [561, 98] width 39 height 19
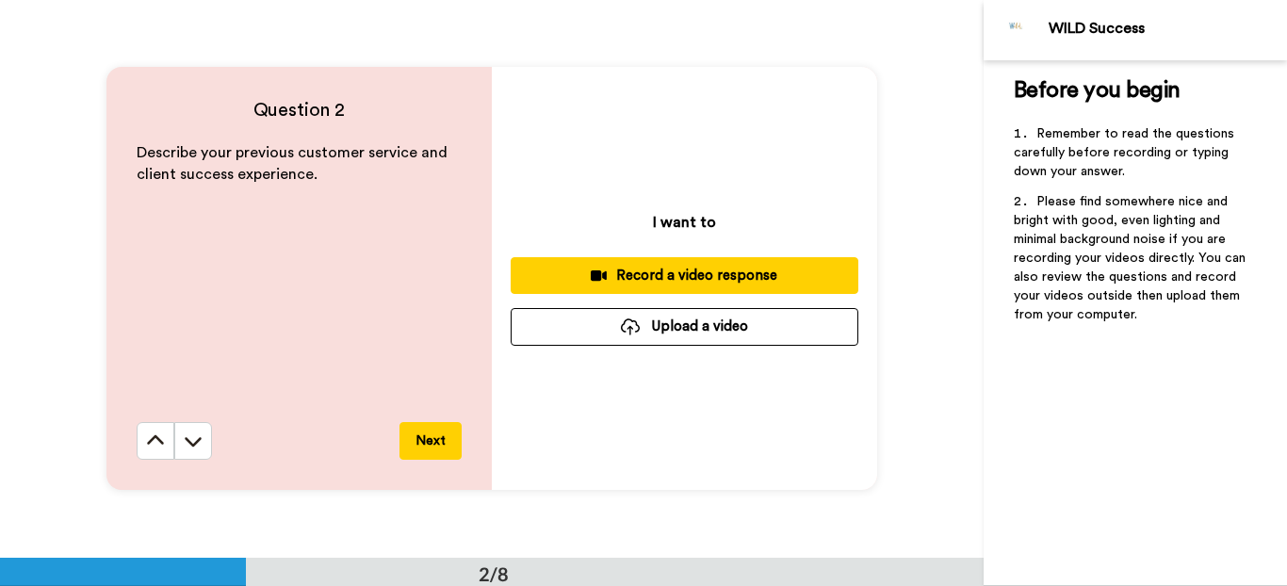
click at [690, 270] on div "Record a video response" at bounding box center [684, 276] width 317 height 20
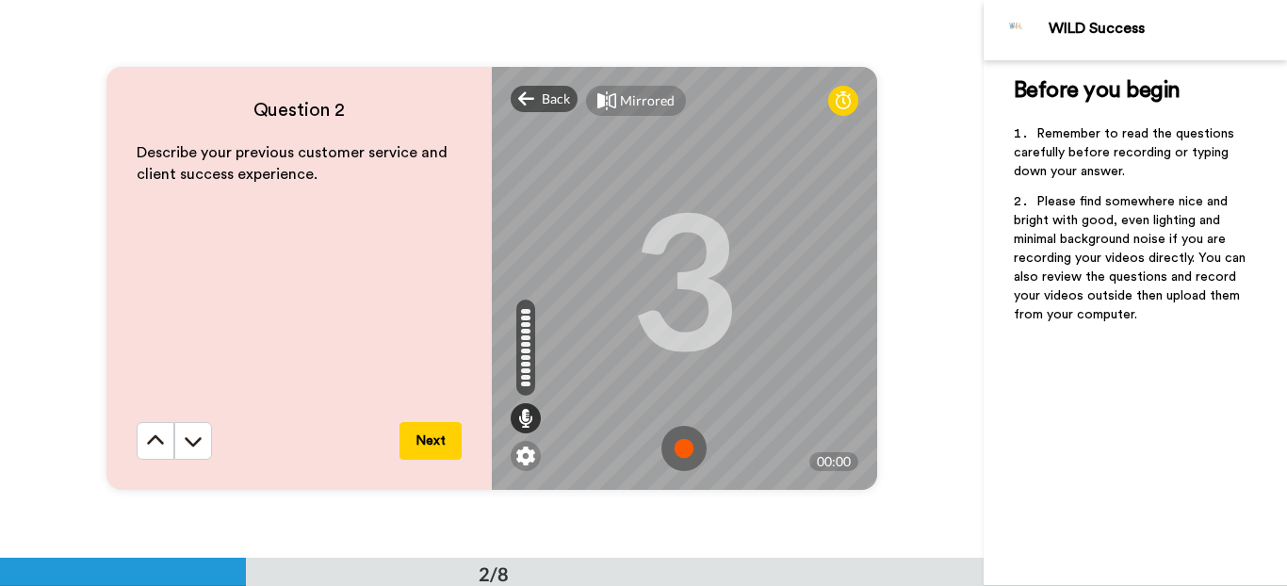
click at [688, 457] on img at bounding box center [683, 448] width 45 height 45
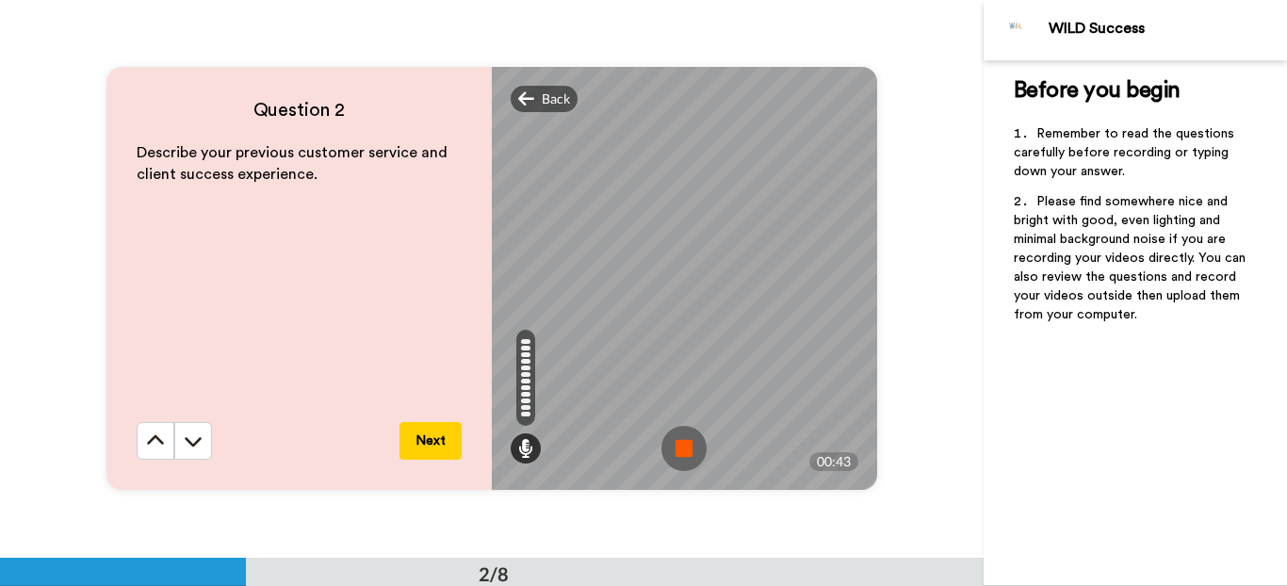
click at [672, 436] on img at bounding box center [683, 448] width 45 height 45
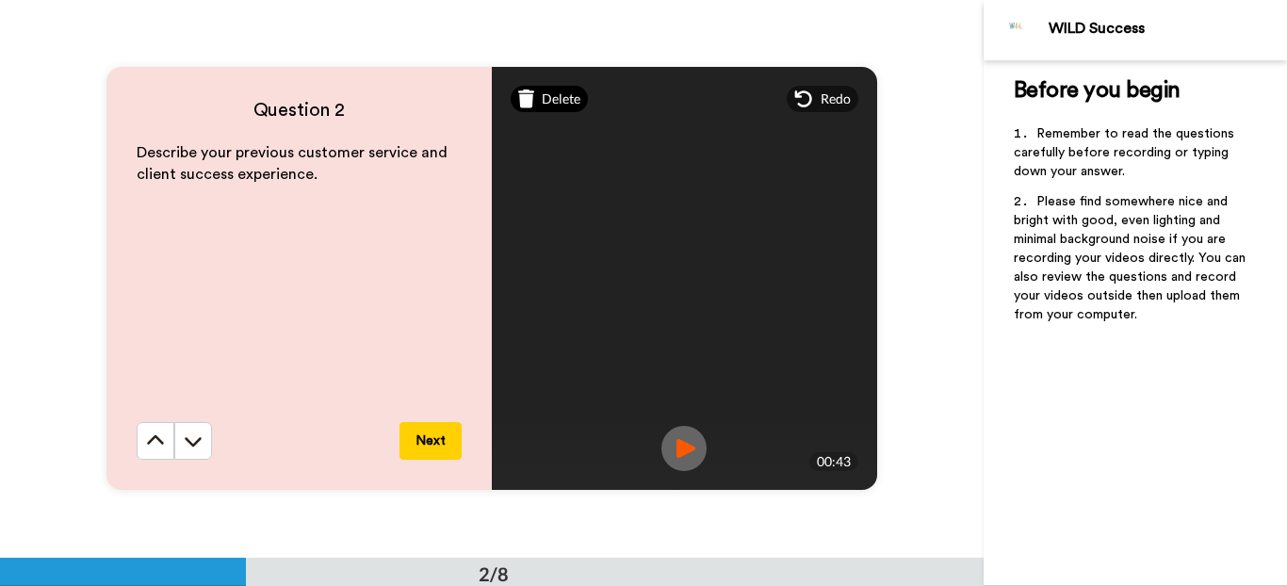
click at [542, 104] on span "Delete" at bounding box center [561, 98] width 39 height 19
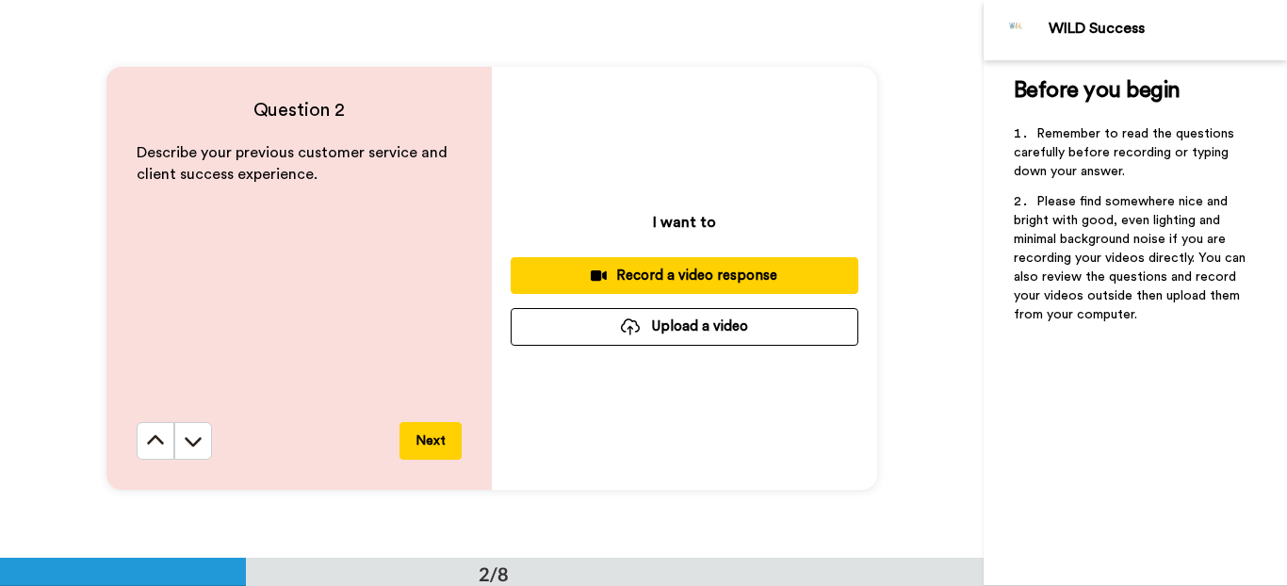
click at [716, 281] on div "Record a video response" at bounding box center [684, 276] width 317 height 20
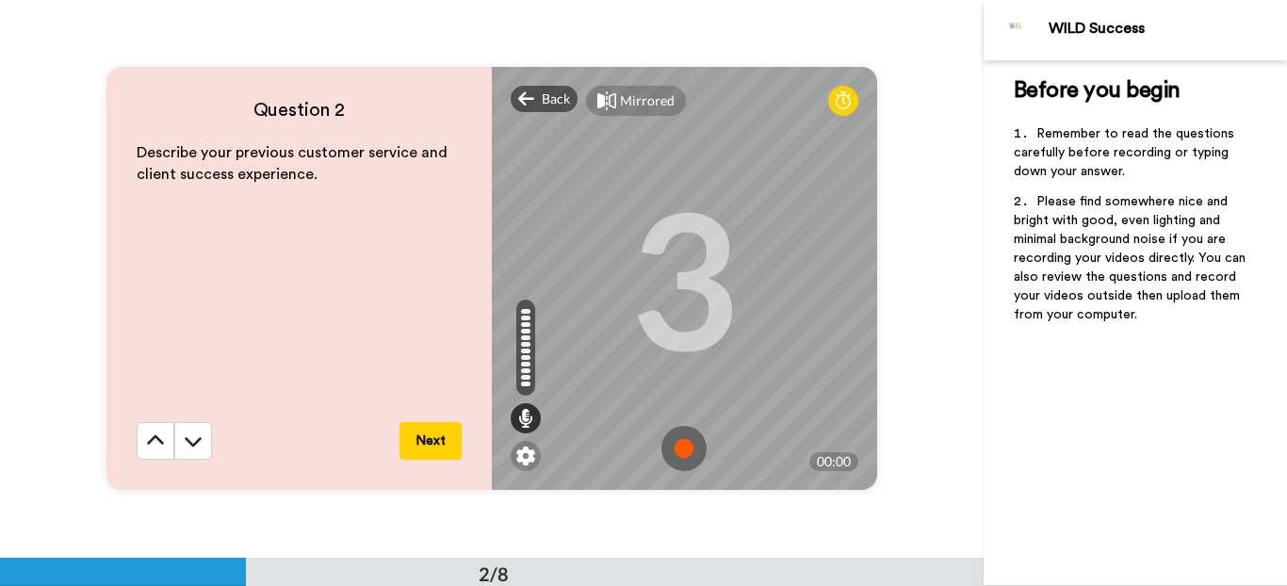
click at [681, 441] on img at bounding box center [683, 448] width 45 height 45
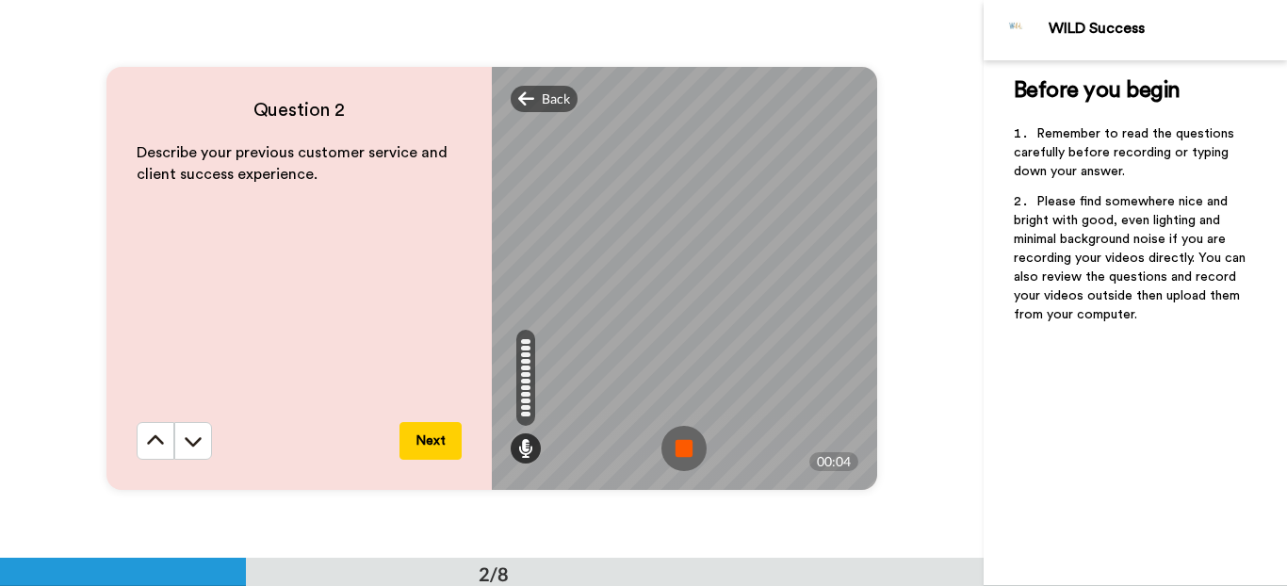
click at [672, 448] on img at bounding box center [683, 448] width 45 height 45
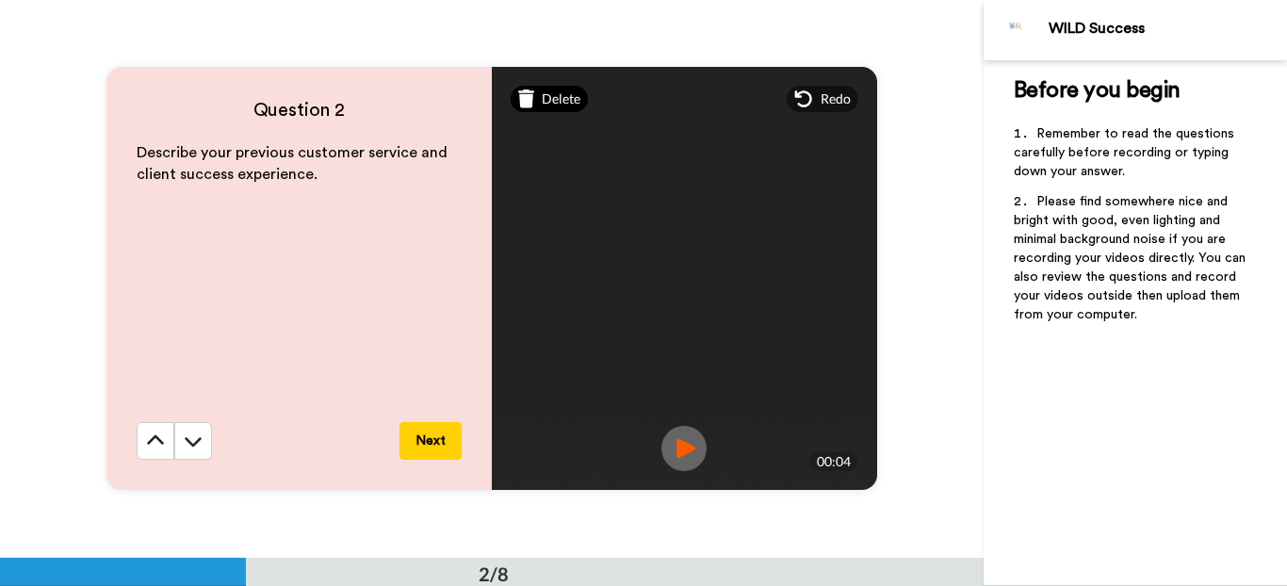
click at [531, 96] on div "Delete" at bounding box center [549, 99] width 78 height 26
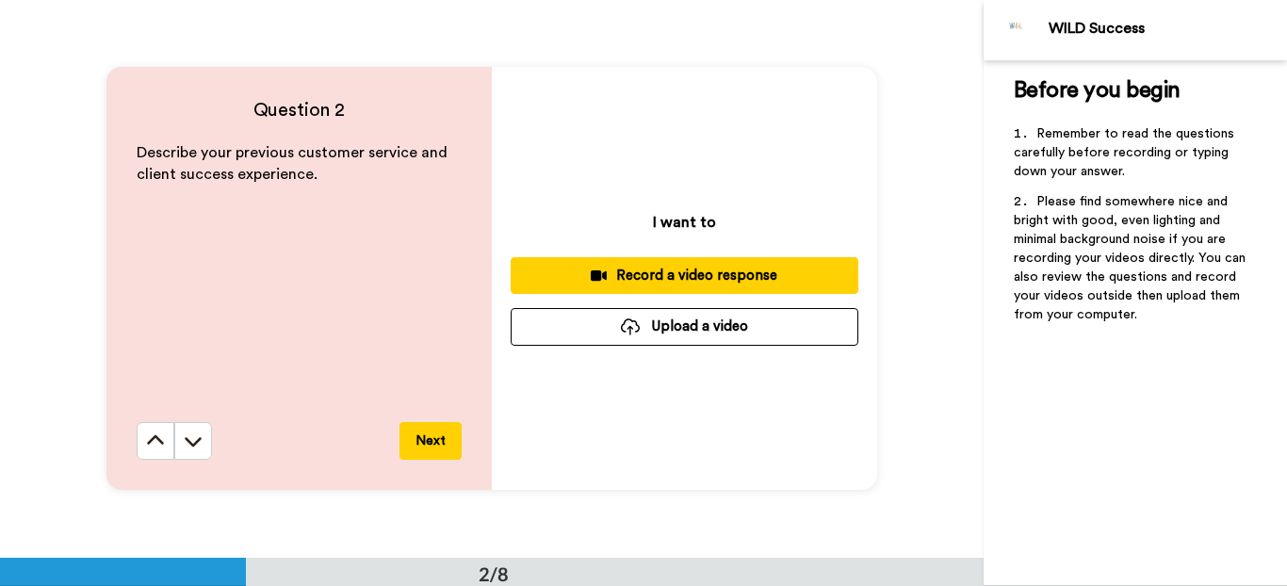
click at [682, 283] on div "Record a video response" at bounding box center [684, 276] width 317 height 20
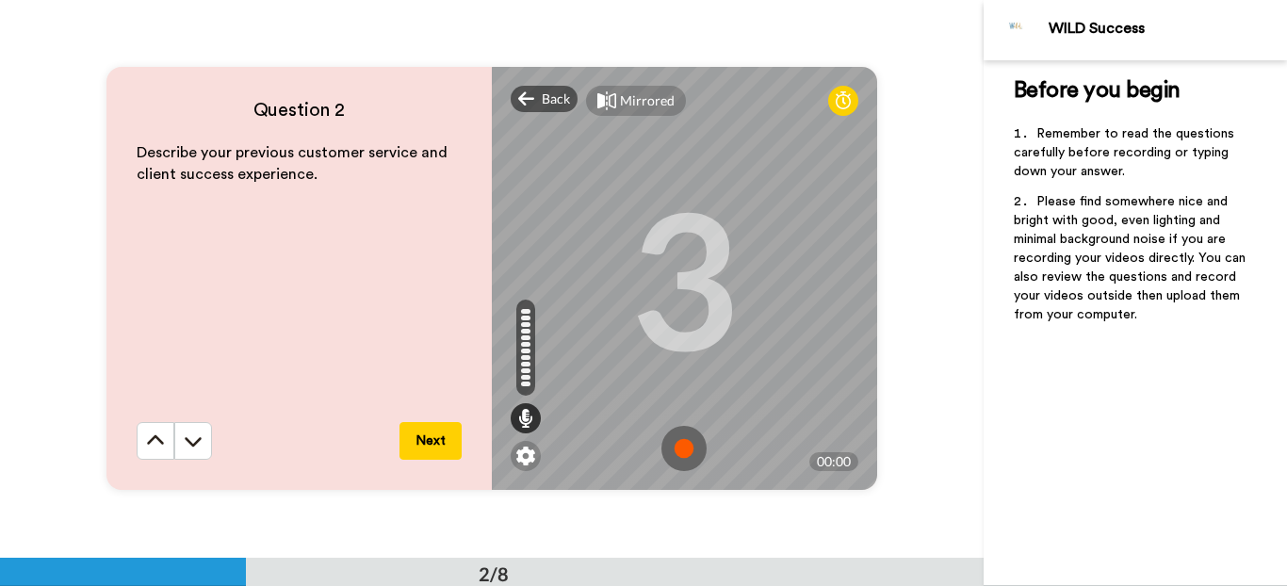
click at [679, 459] on img at bounding box center [683, 448] width 45 height 45
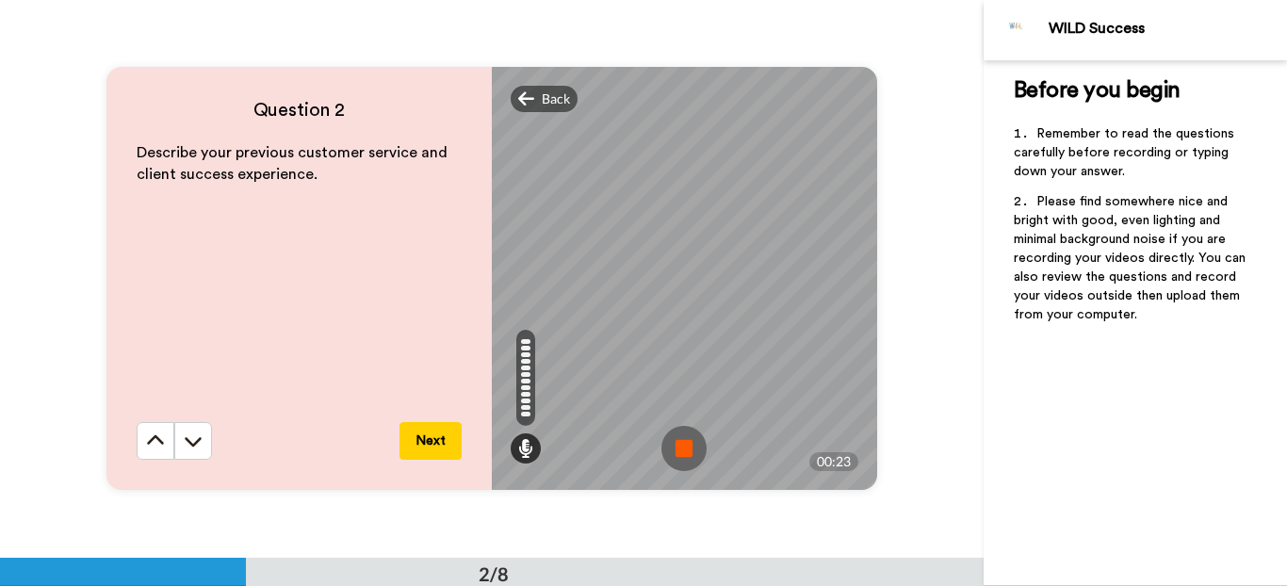
click at [671, 443] on img at bounding box center [683, 448] width 45 height 45
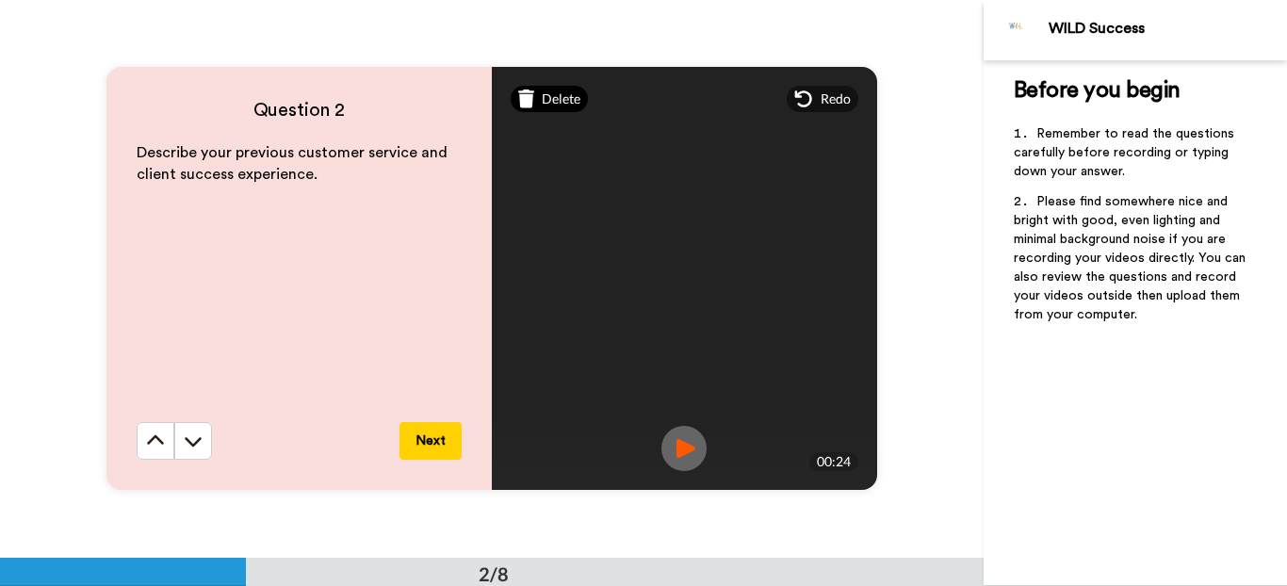
click at [557, 102] on span "Delete" at bounding box center [561, 98] width 39 height 19
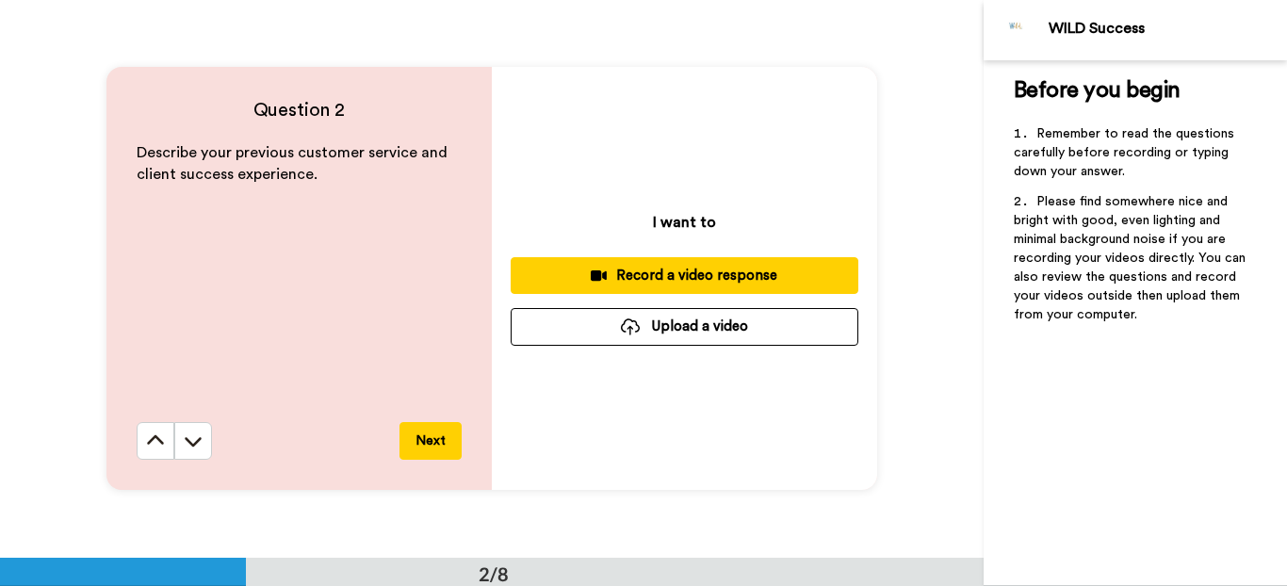
click at [717, 282] on div "Record a video response" at bounding box center [684, 276] width 317 height 20
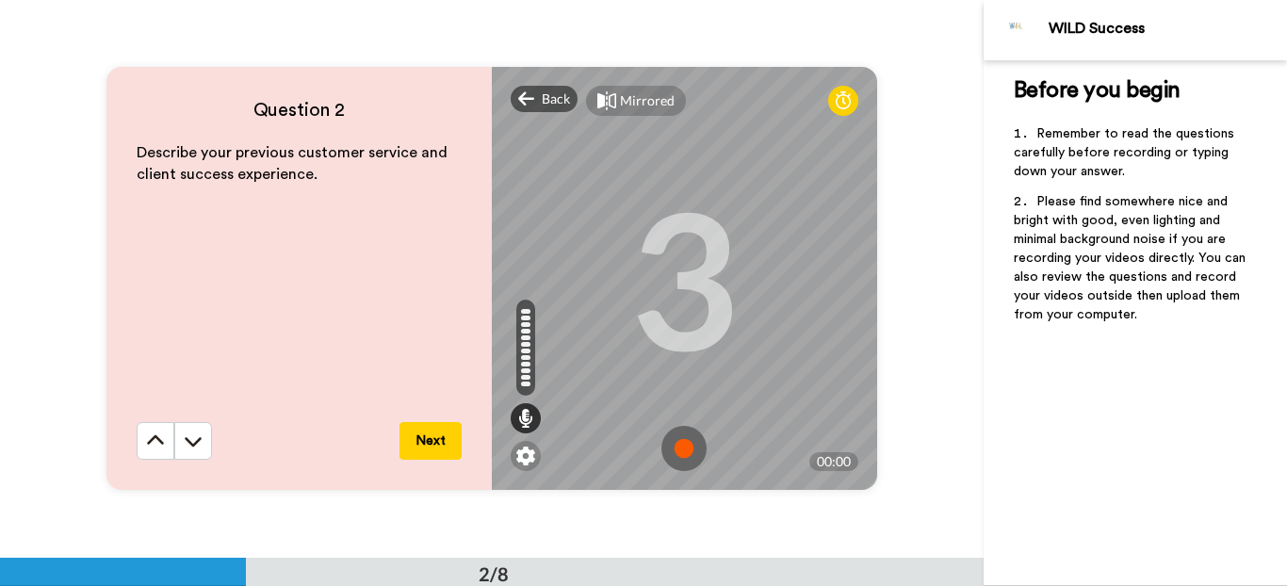
click at [683, 445] on img at bounding box center [683, 448] width 45 height 45
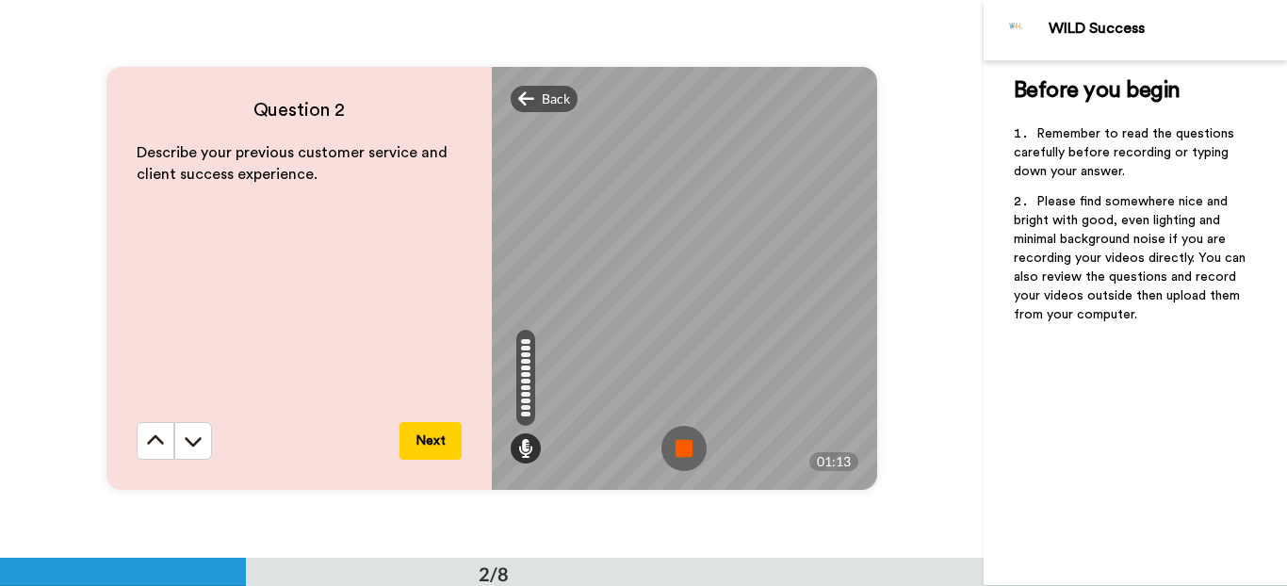
click at [680, 452] on img at bounding box center [683, 448] width 45 height 45
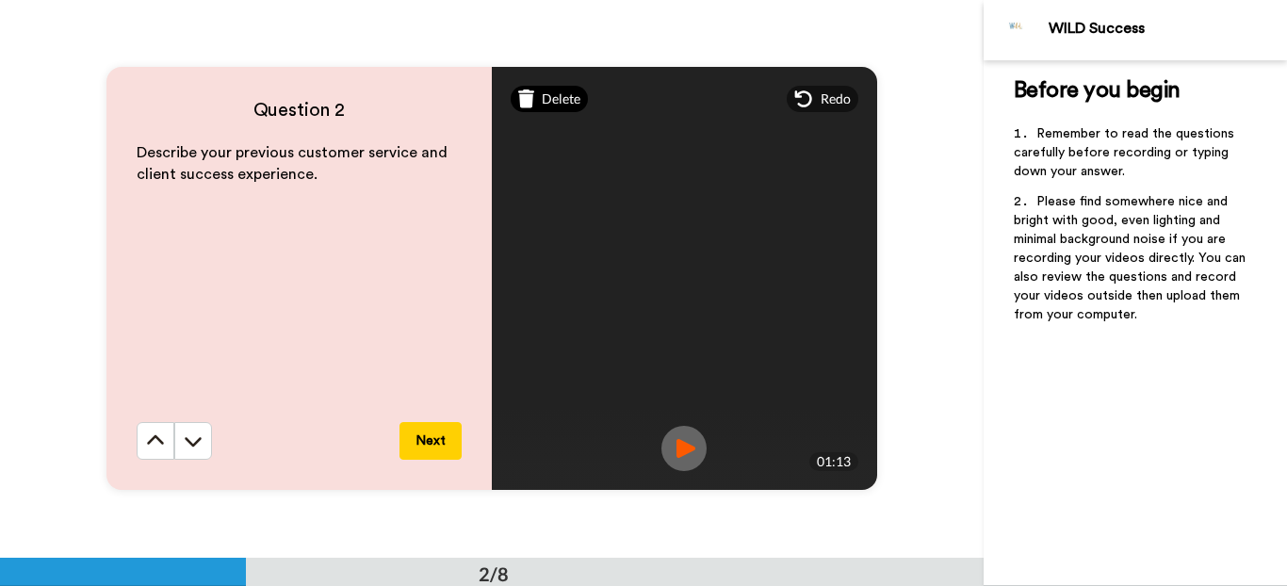
click at [533, 101] on div "Delete" at bounding box center [549, 99] width 78 height 26
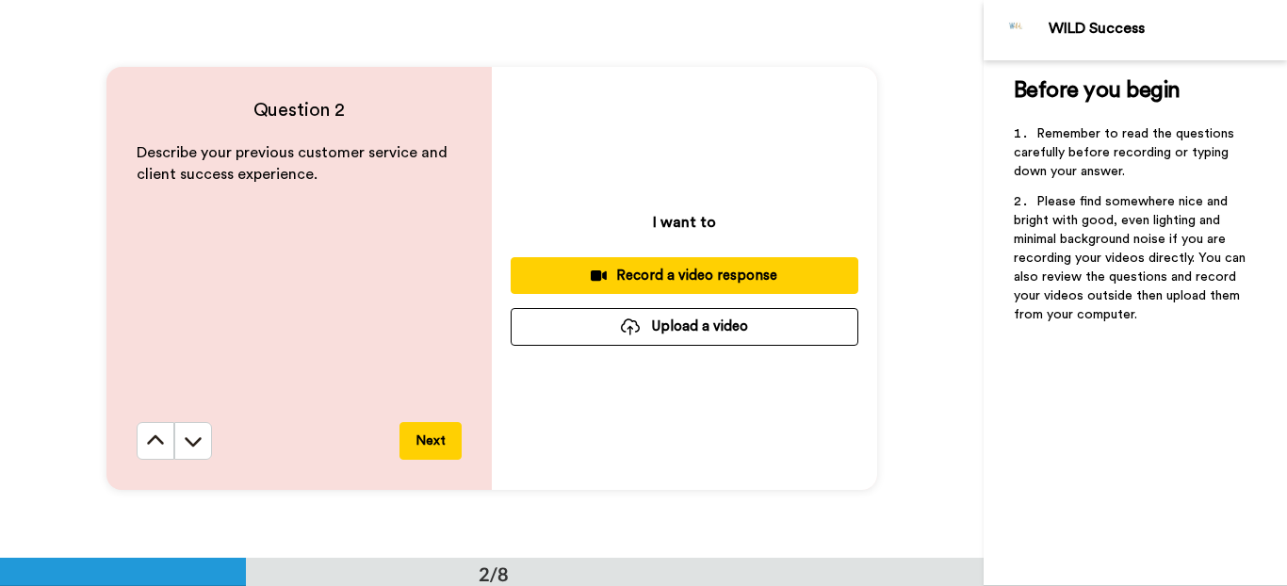
click at [712, 271] on div "Record a video response" at bounding box center [684, 276] width 317 height 20
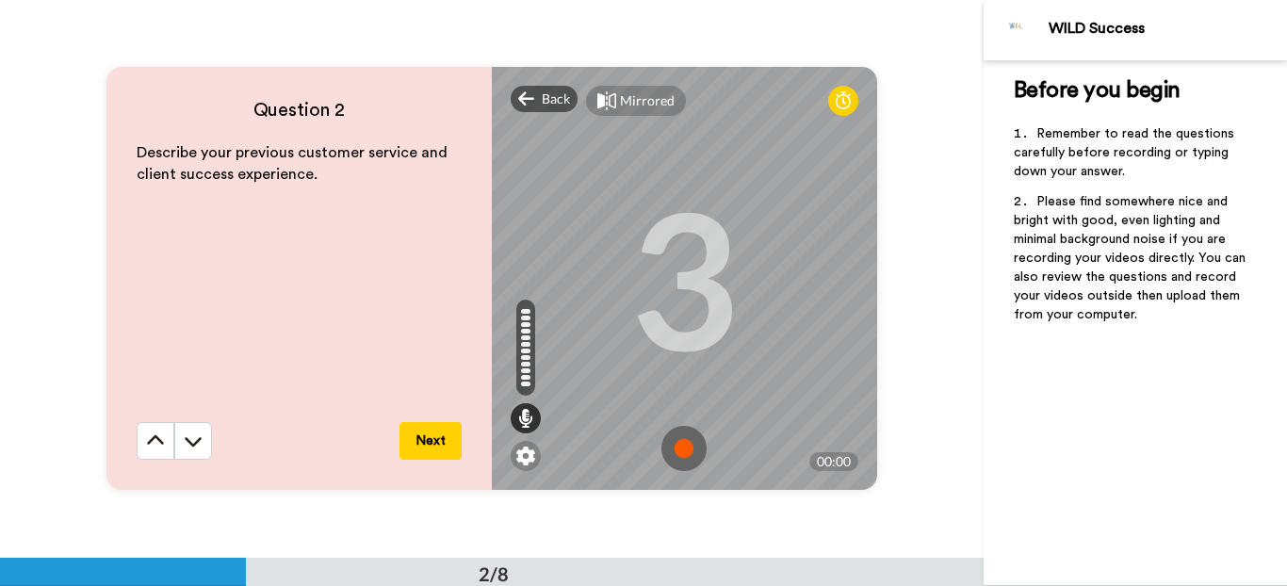
click at [678, 448] on img at bounding box center [683, 448] width 45 height 45
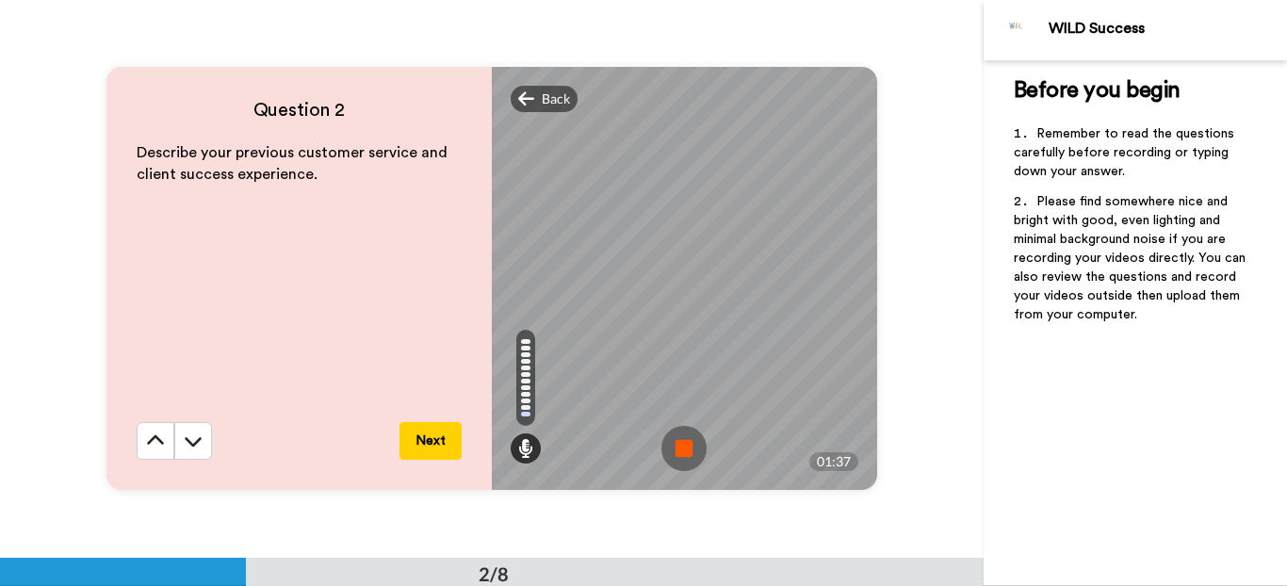
click at [690, 446] on img at bounding box center [683, 448] width 45 height 45
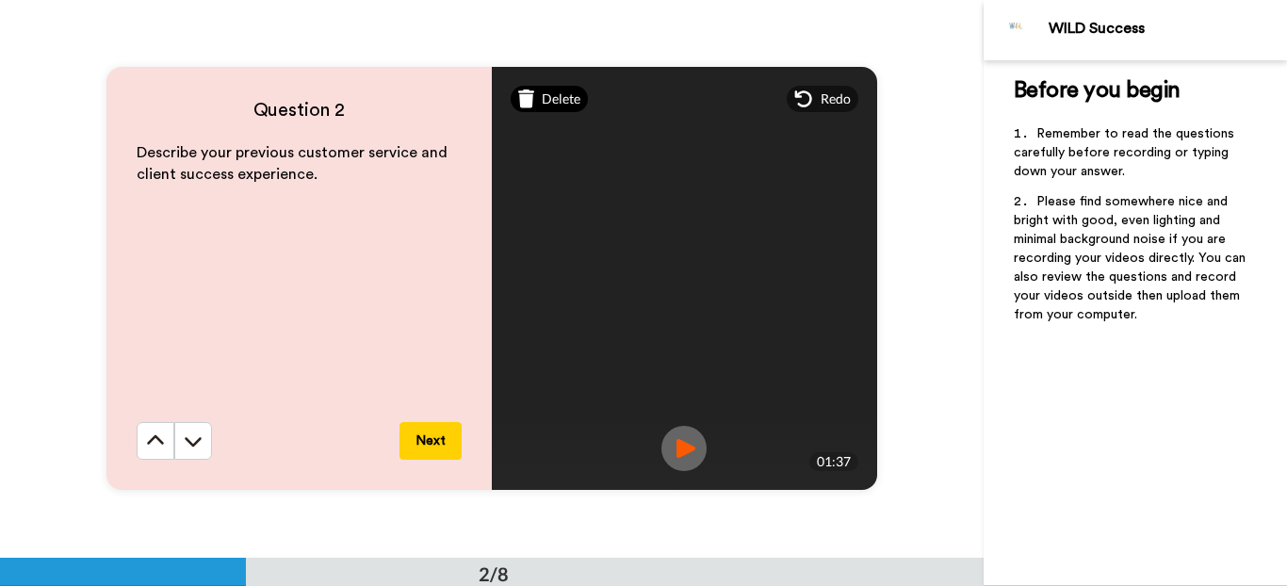
click at [548, 100] on span "Delete" at bounding box center [561, 98] width 39 height 19
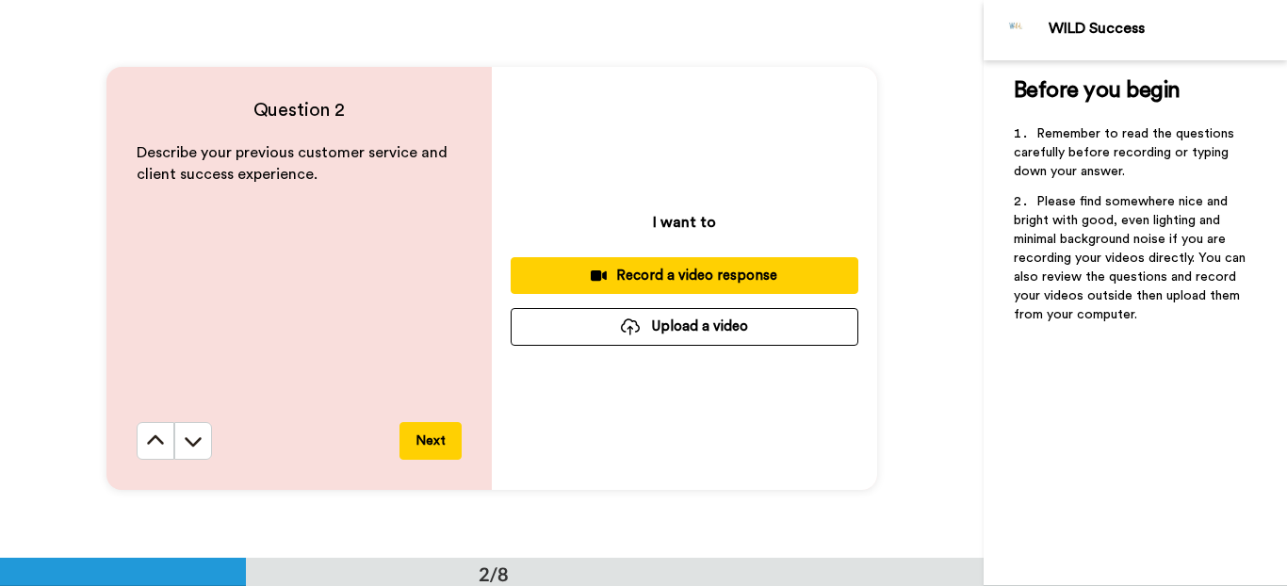
click at [688, 283] on div "Record a video response" at bounding box center [684, 276] width 317 height 20
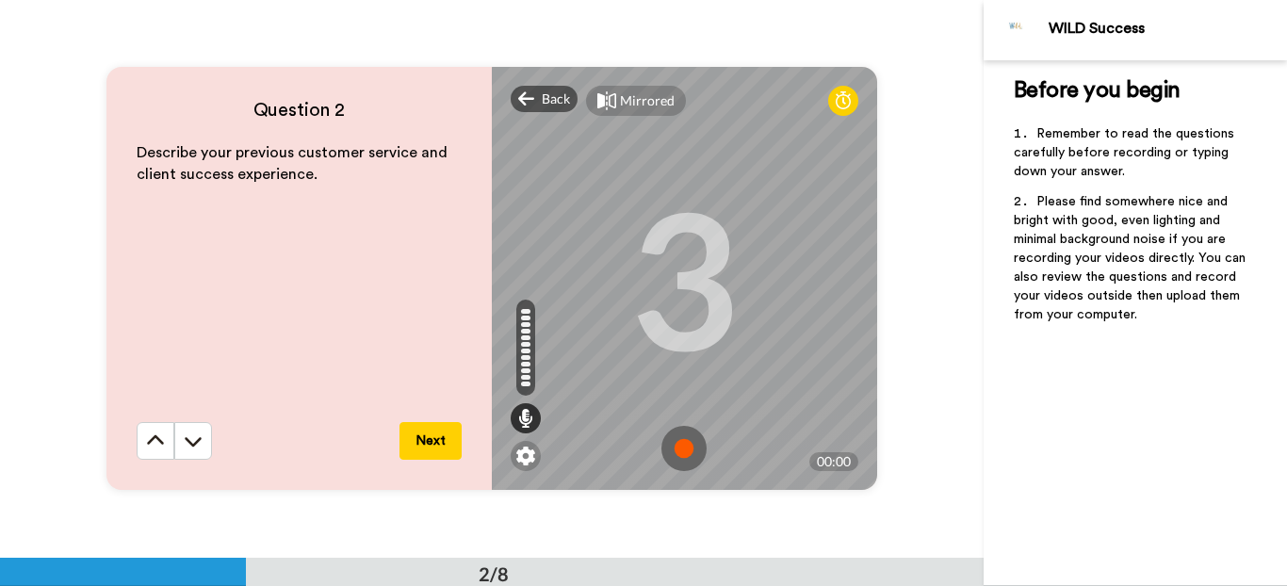
click at [683, 449] on img at bounding box center [683, 448] width 45 height 45
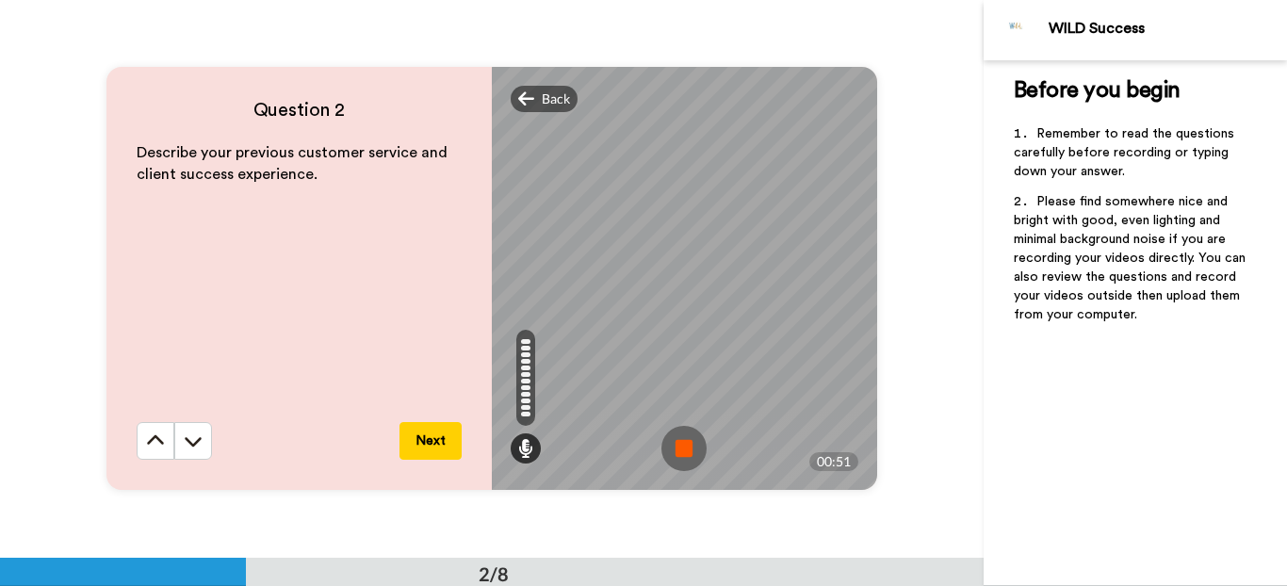
click at [661, 447] on img at bounding box center [683, 448] width 45 height 45
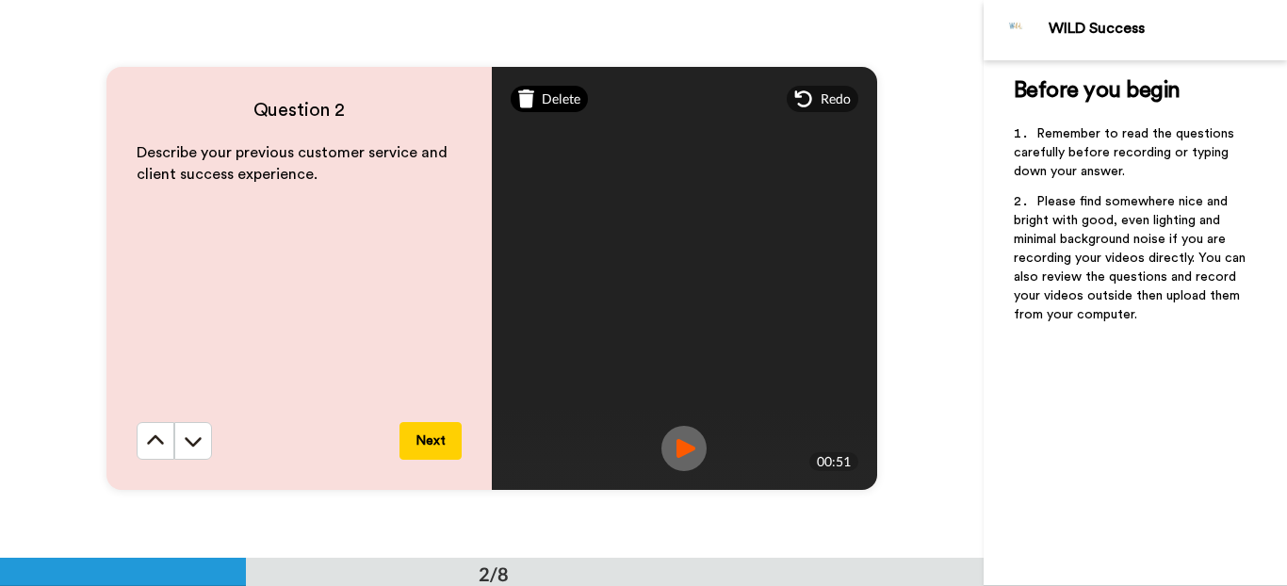
click at [555, 104] on span "Delete" at bounding box center [561, 98] width 39 height 19
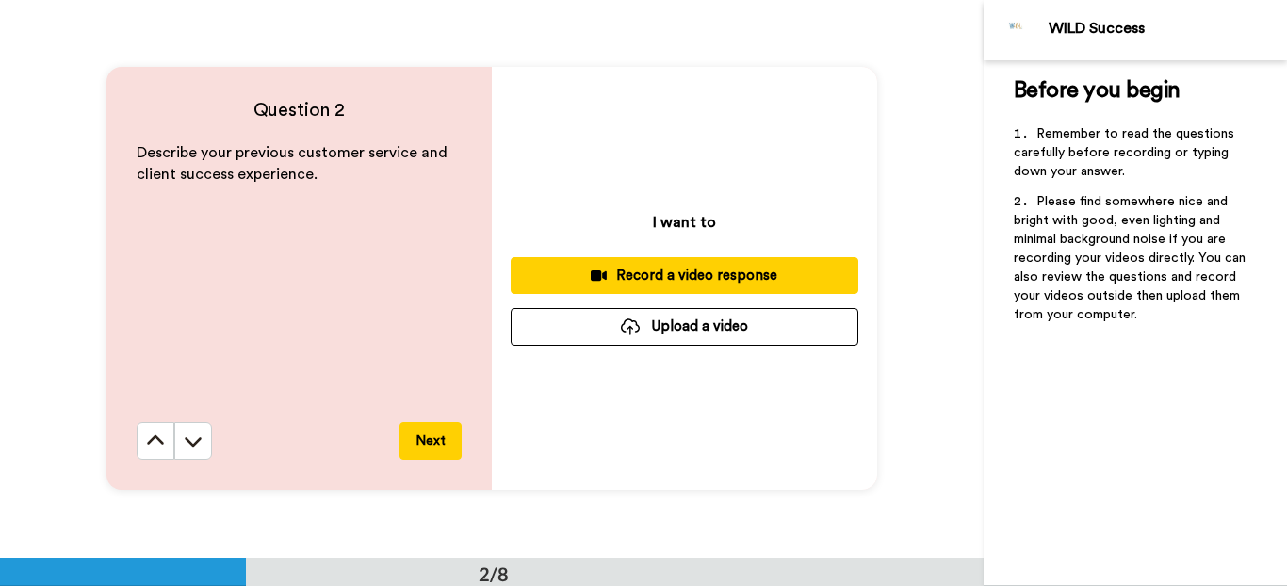
click at [687, 270] on div "Record a video response" at bounding box center [684, 276] width 317 height 20
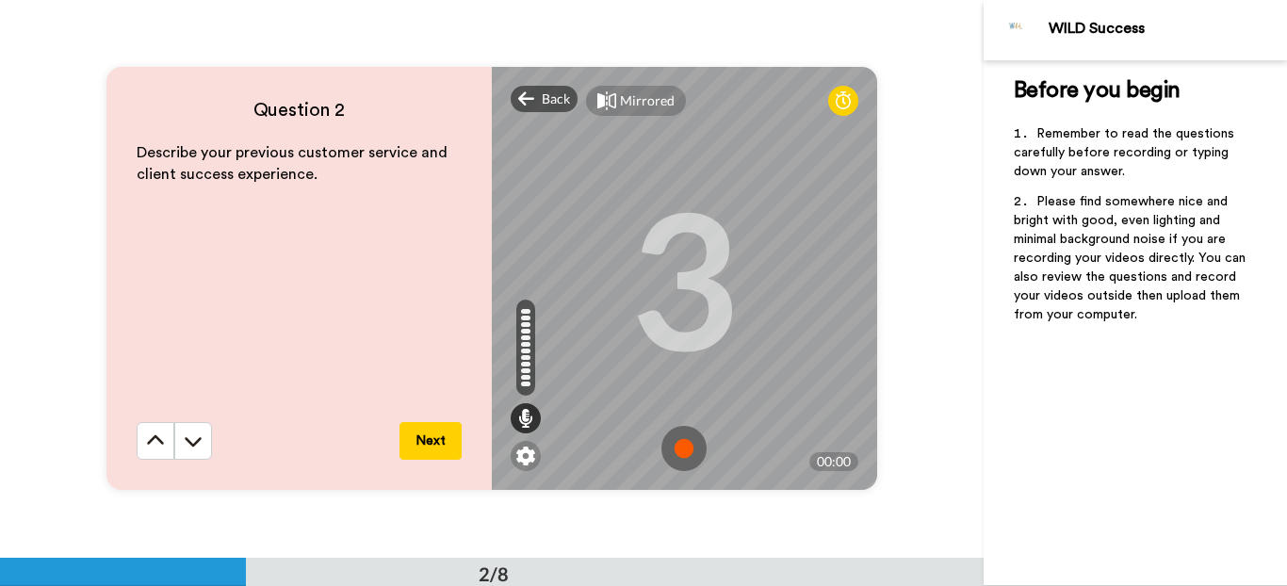
click at [674, 445] on img at bounding box center [683, 448] width 45 height 45
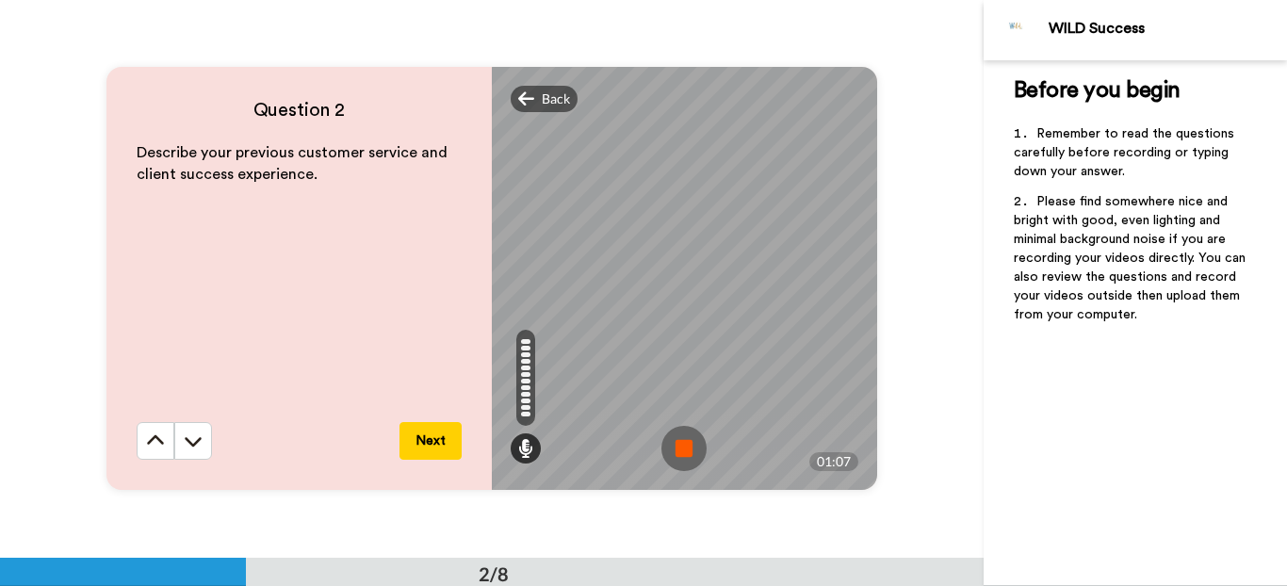
click at [683, 451] on img at bounding box center [683, 448] width 45 height 45
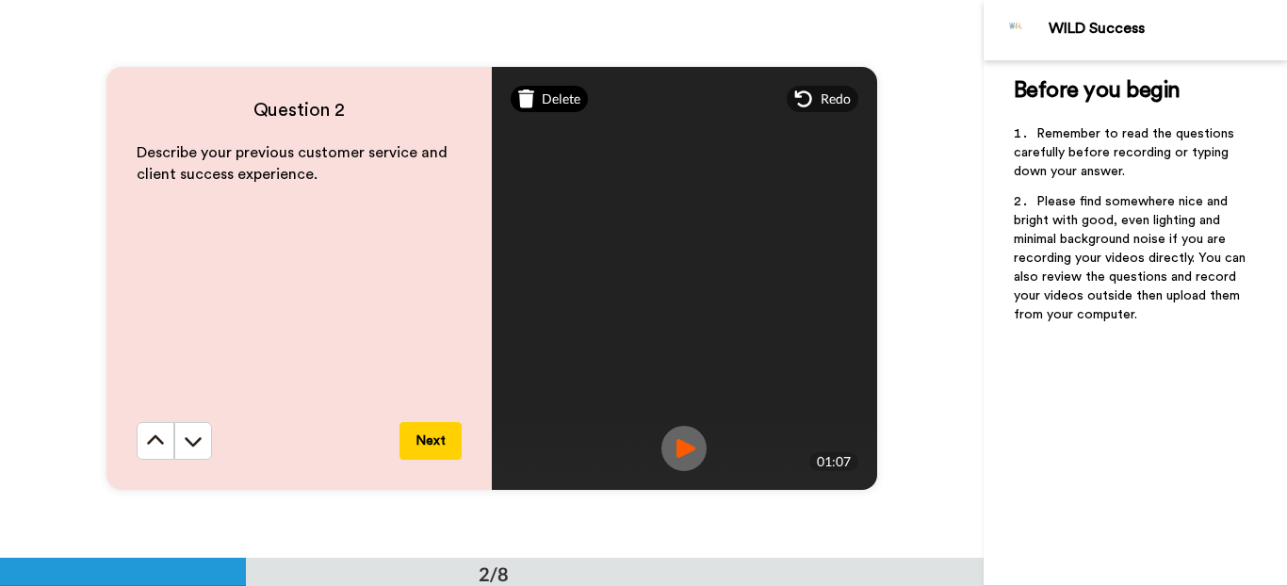
click at [528, 104] on icon at bounding box center [526, 98] width 17 height 19
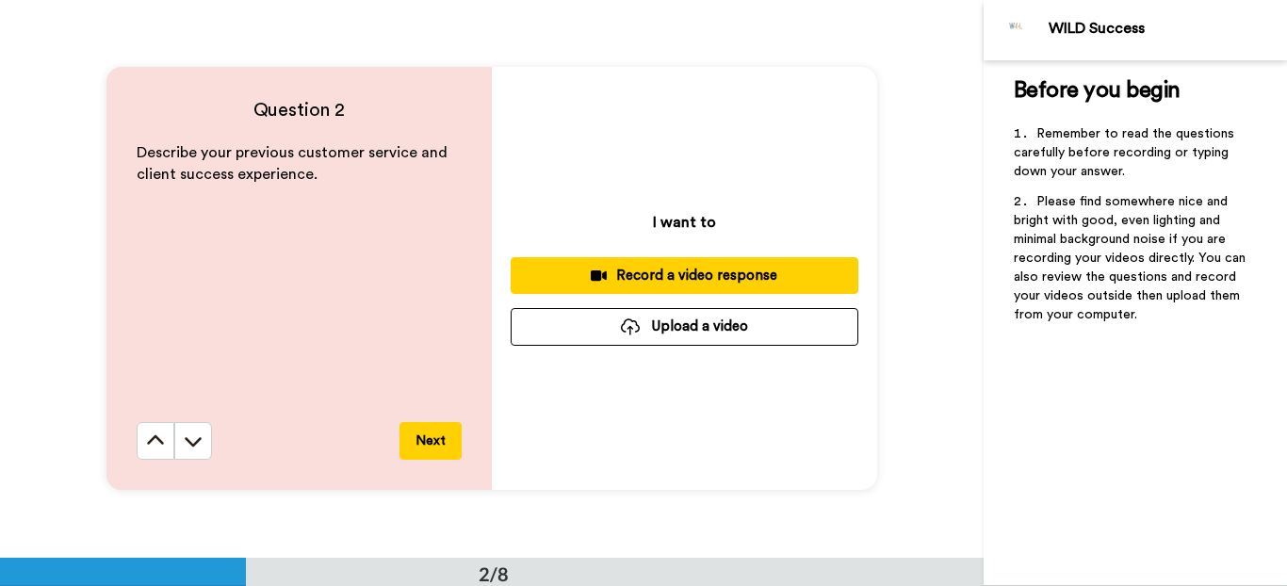
click at [685, 275] on div "Record a video response" at bounding box center [684, 276] width 317 height 20
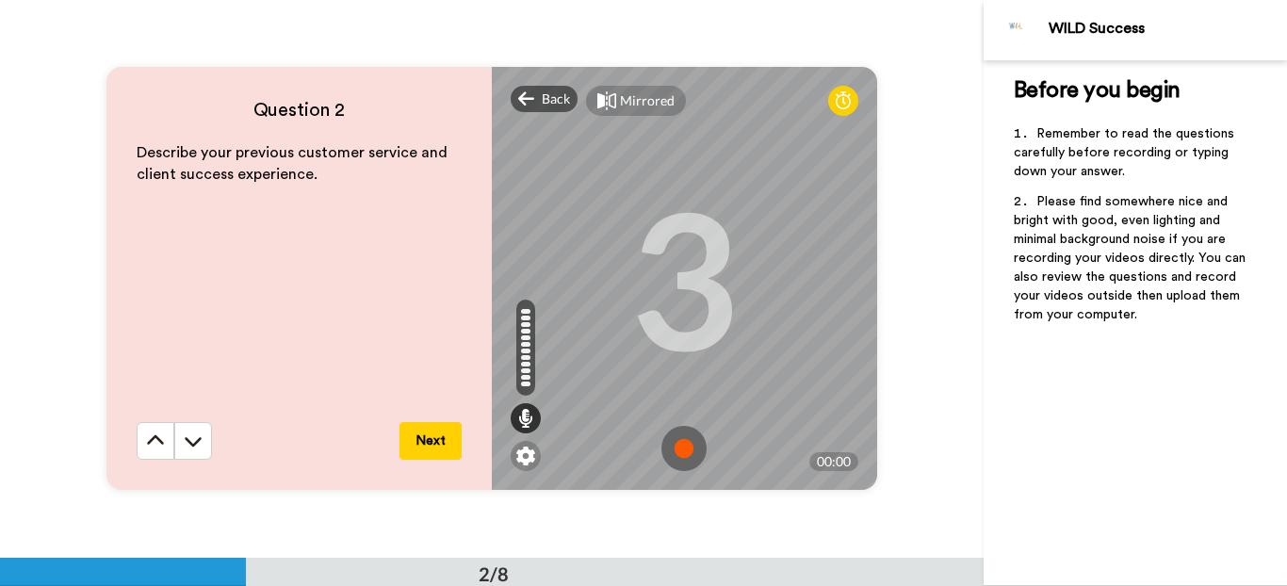
click at [697, 451] on img at bounding box center [683, 448] width 45 height 45
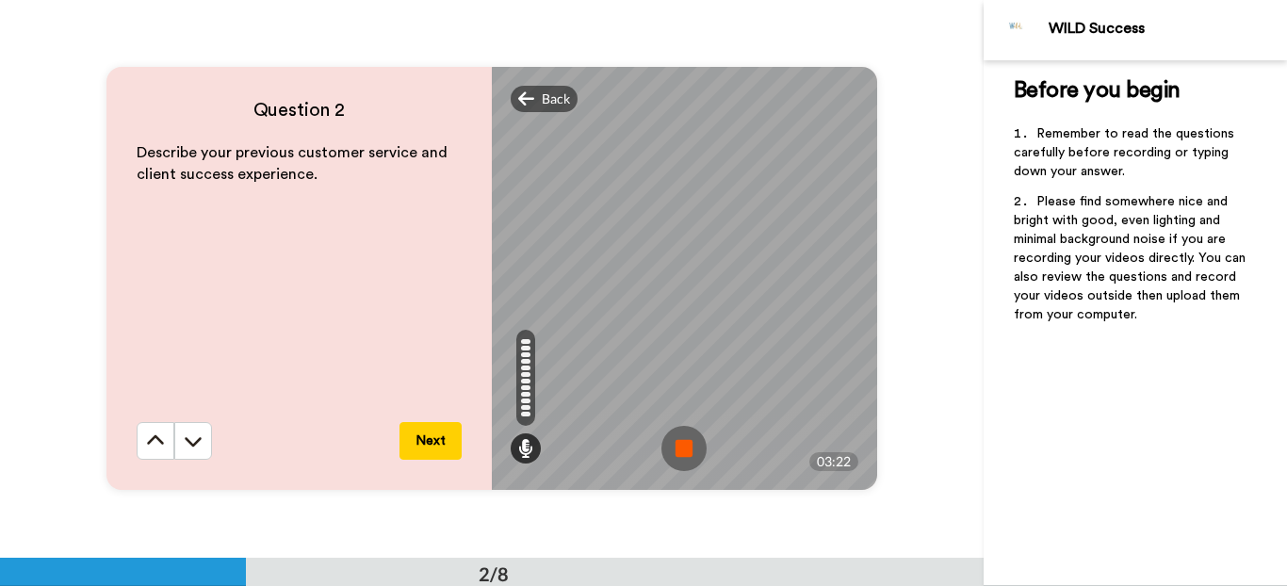
click at [680, 459] on img at bounding box center [683, 448] width 45 height 45
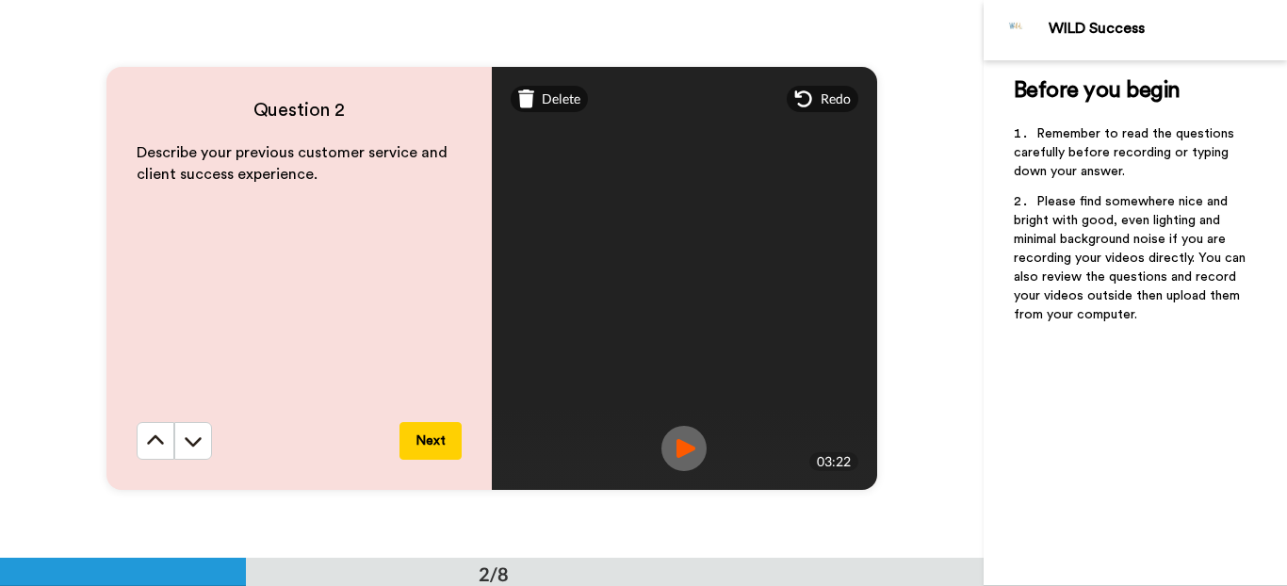
click at [424, 442] on button "Next" at bounding box center [430, 441] width 62 height 38
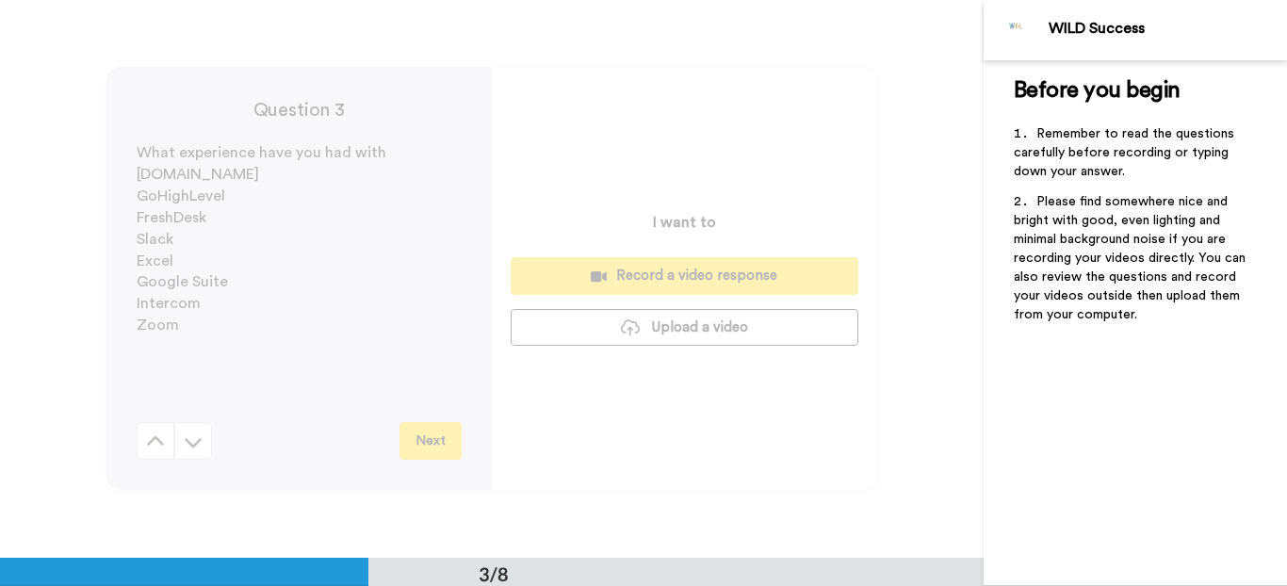
scroll to position [1115, 0]
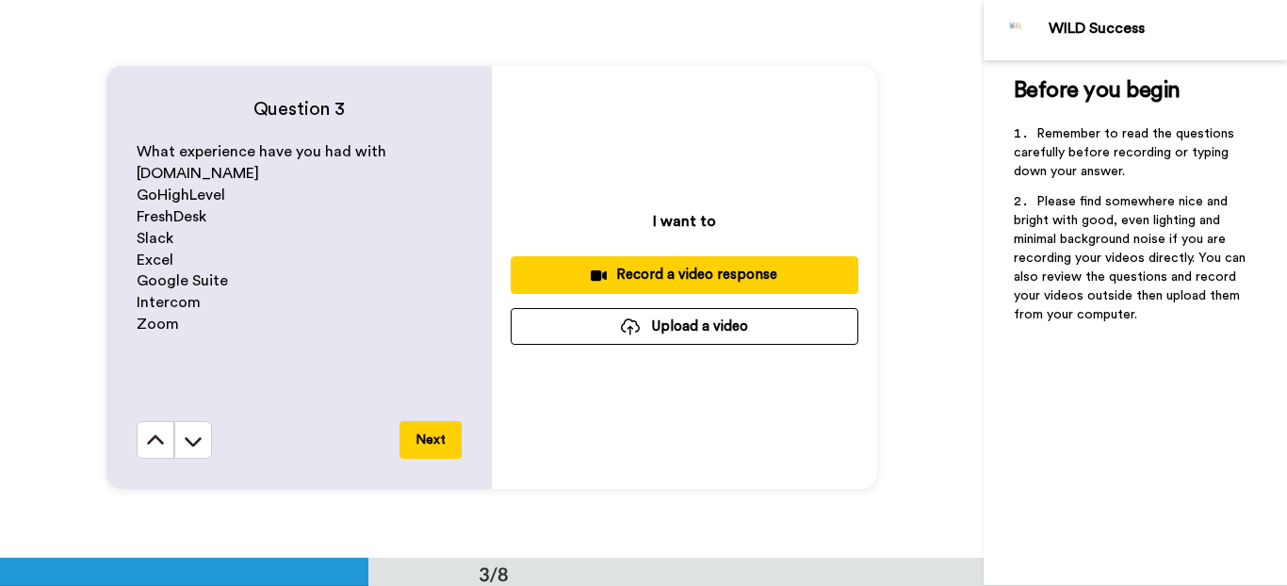
click at [747, 267] on div "Record a video response" at bounding box center [684, 275] width 317 height 20
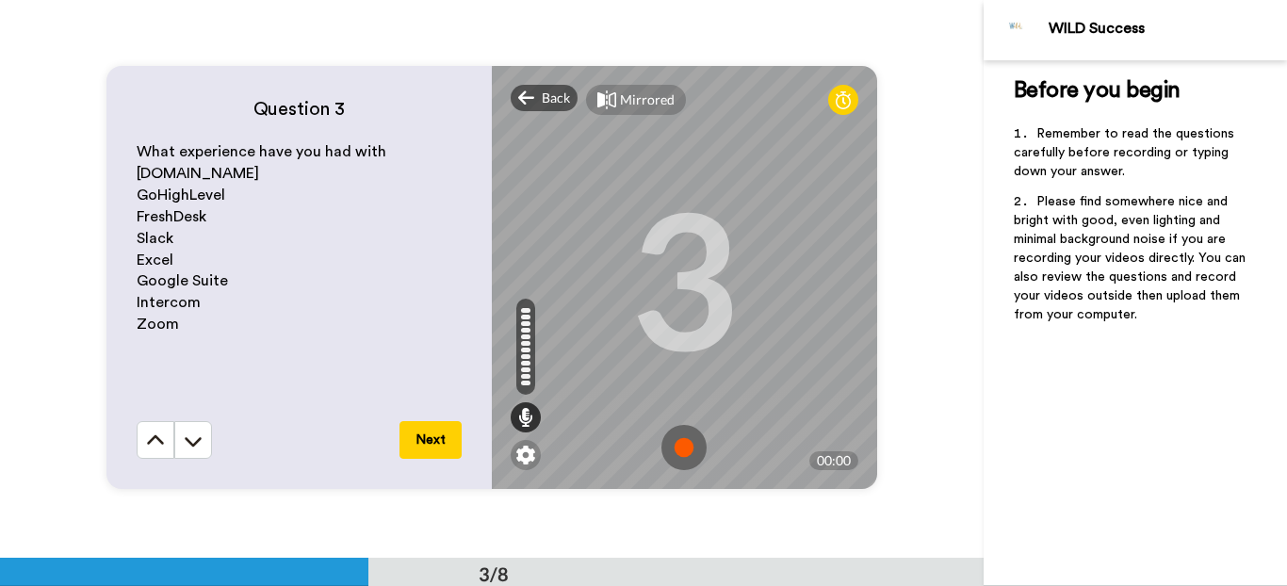
click at [681, 450] on img at bounding box center [683, 447] width 45 height 45
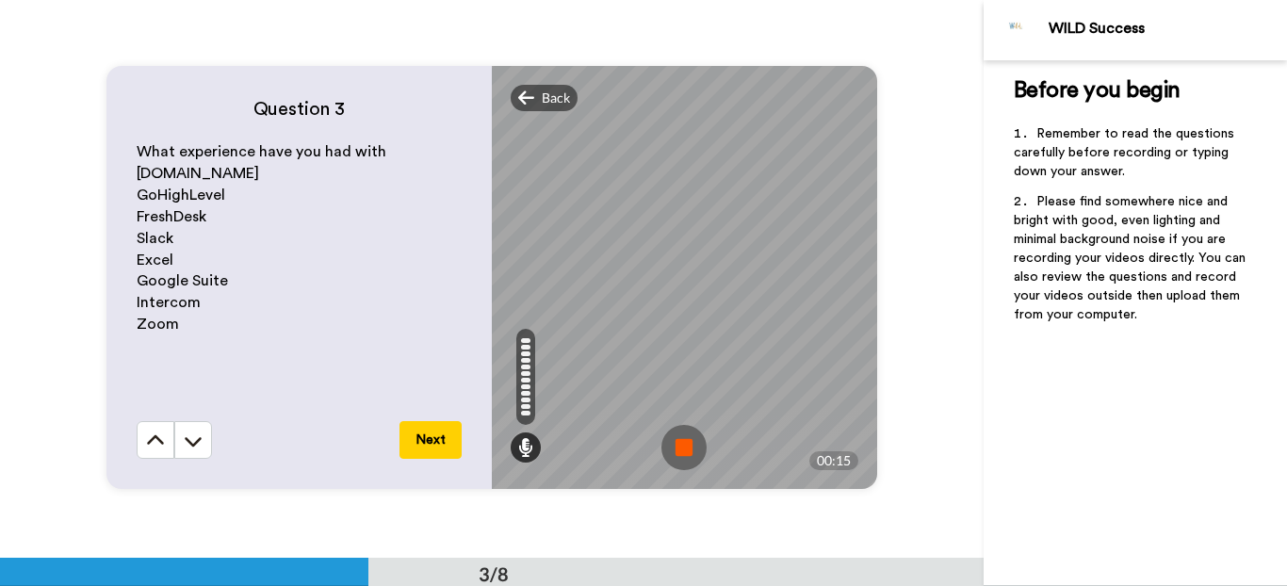
click at [691, 442] on img at bounding box center [683, 447] width 45 height 45
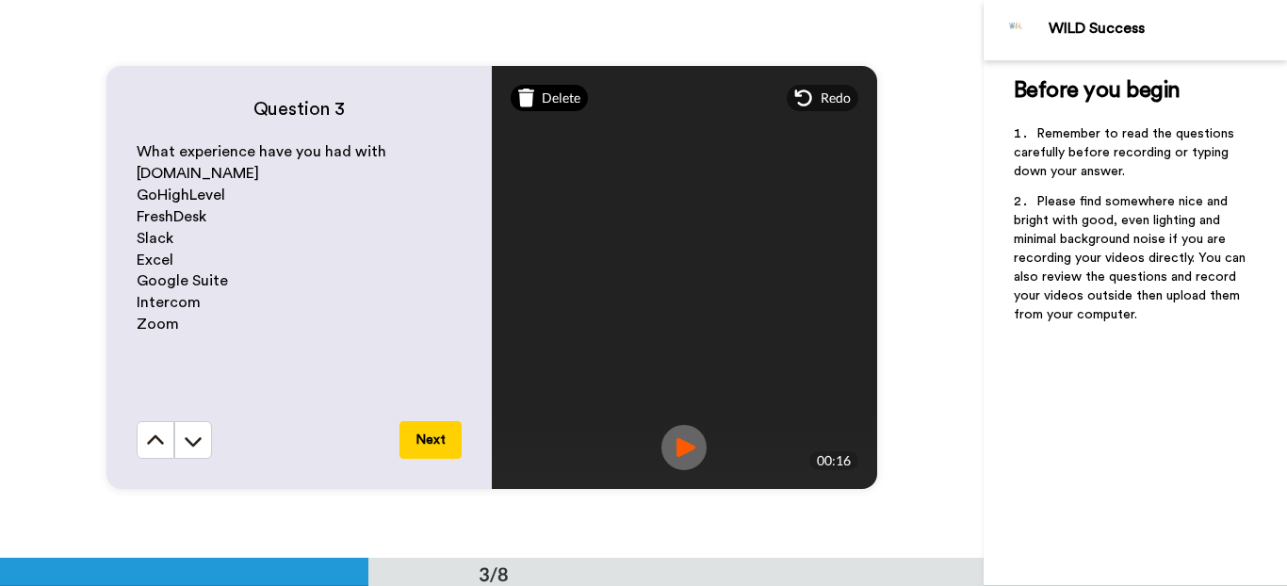
click at [529, 86] on div "Delete" at bounding box center [549, 98] width 78 height 26
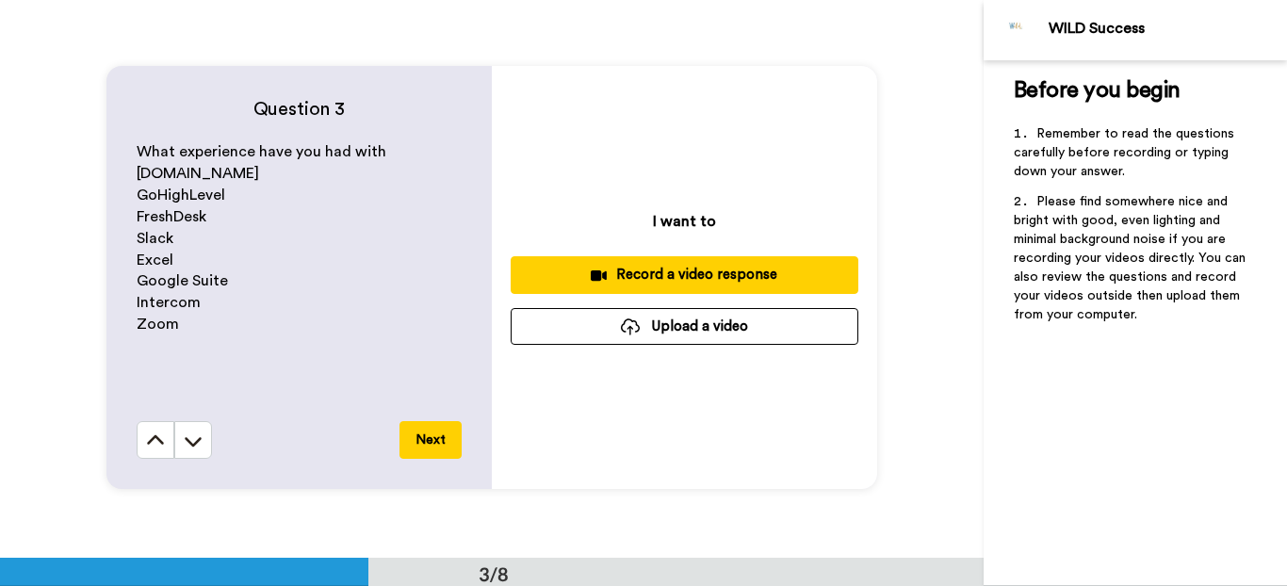
click at [689, 269] on div "Record a video response" at bounding box center [684, 275] width 317 height 20
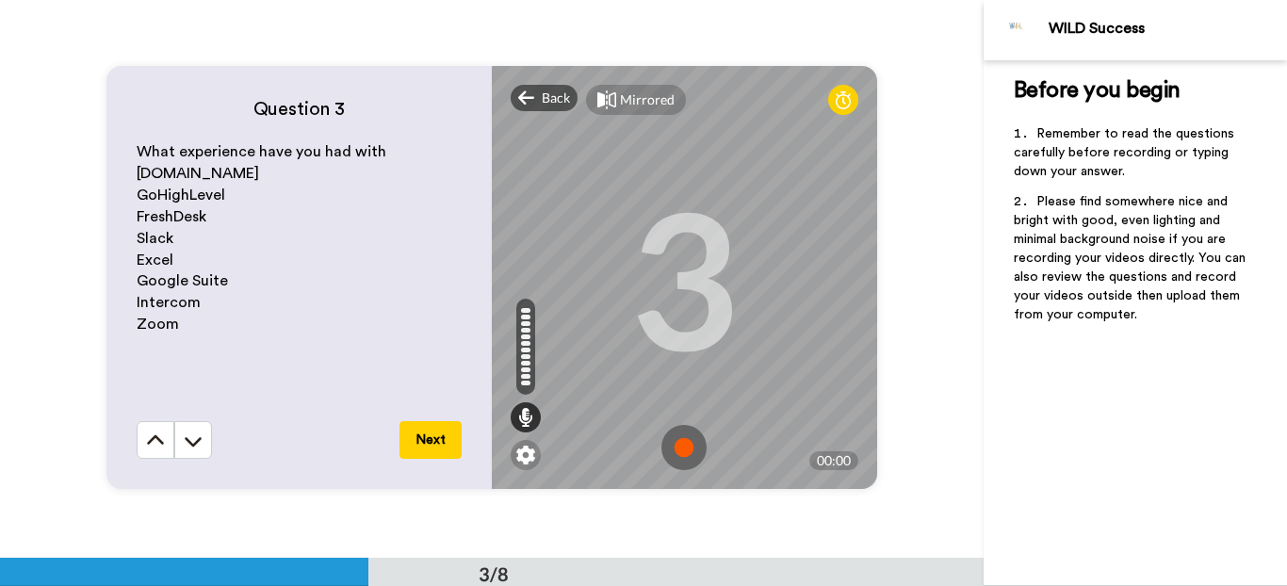
click at [682, 445] on img at bounding box center [683, 447] width 45 height 45
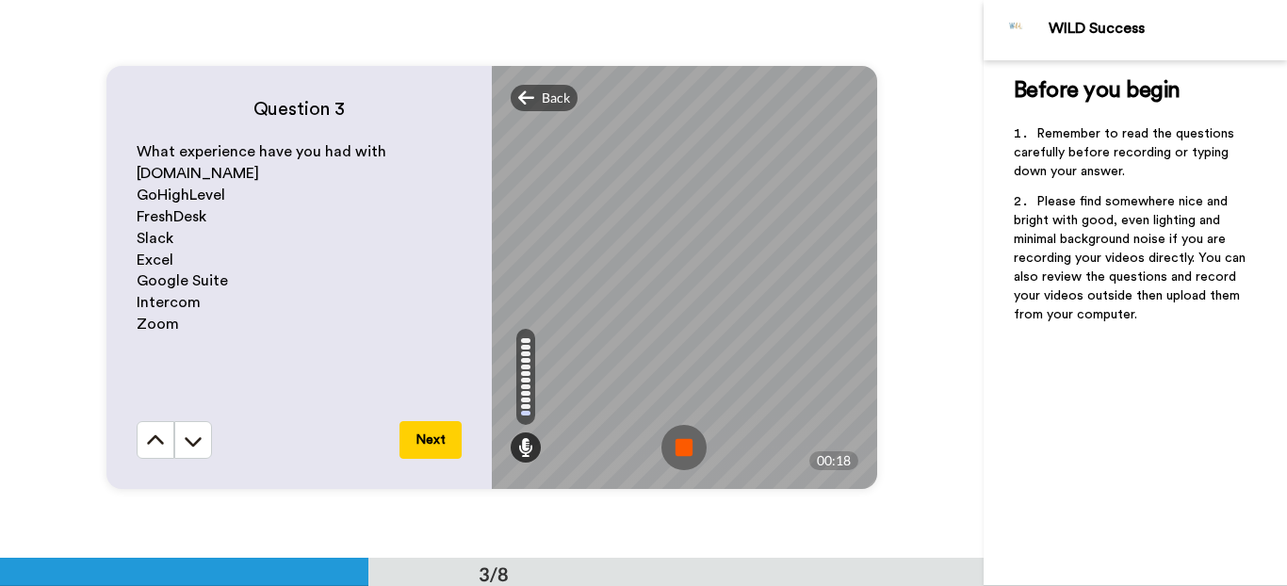
click at [674, 454] on img at bounding box center [683, 447] width 45 height 45
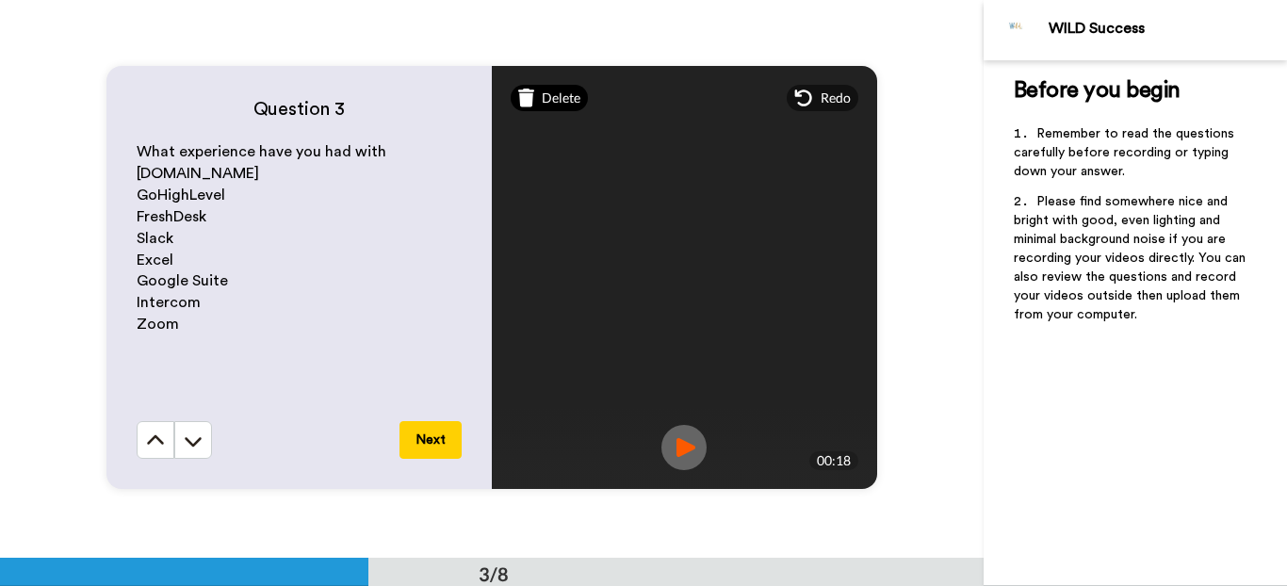
click at [552, 105] on span "Delete" at bounding box center [561, 98] width 39 height 19
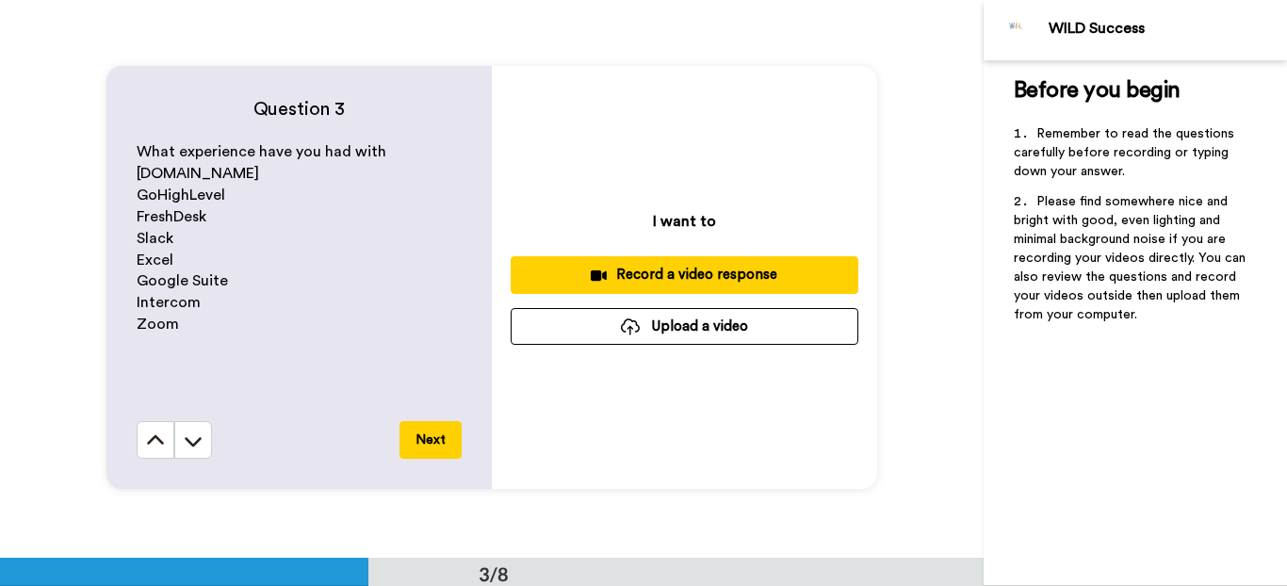
click at [672, 269] on div "Record a video response" at bounding box center [684, 275] width 317 height 20
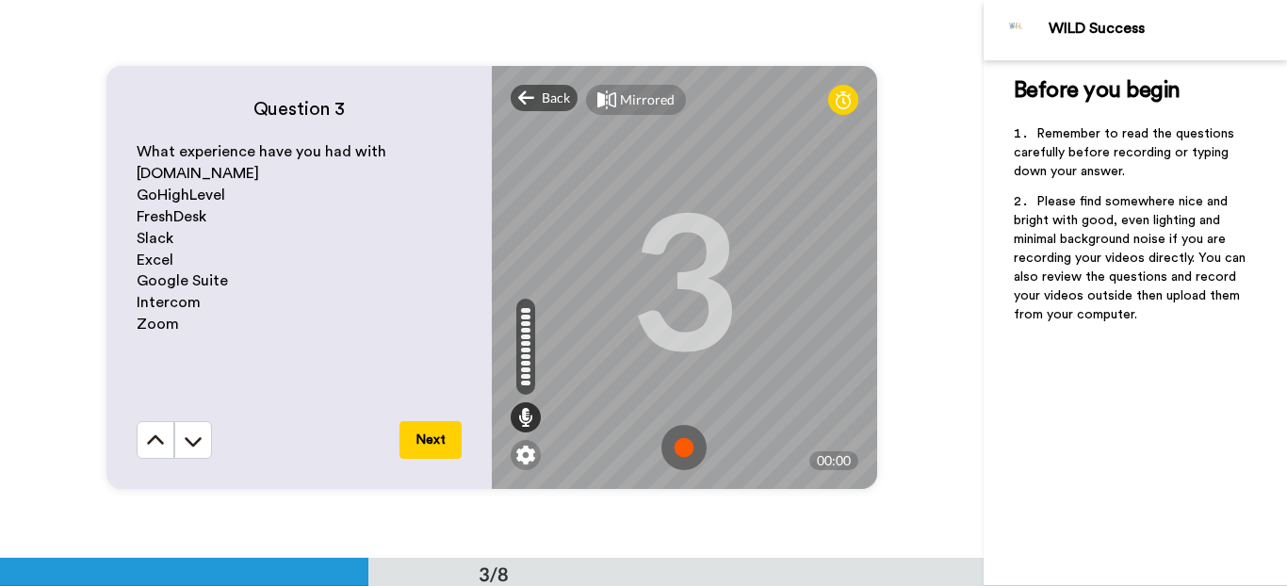
click at [684, 445] on img at bounding box center [683, 447] width 45 height 45
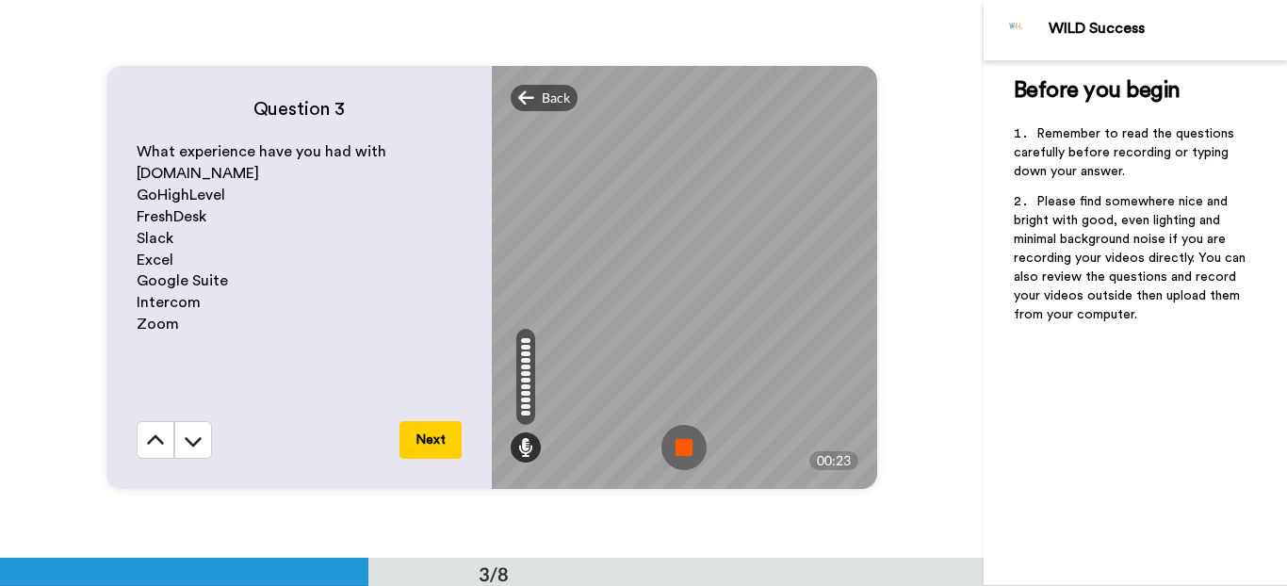
click at [675, 445] on img at bounding box center [683, 447] width 45 height 45
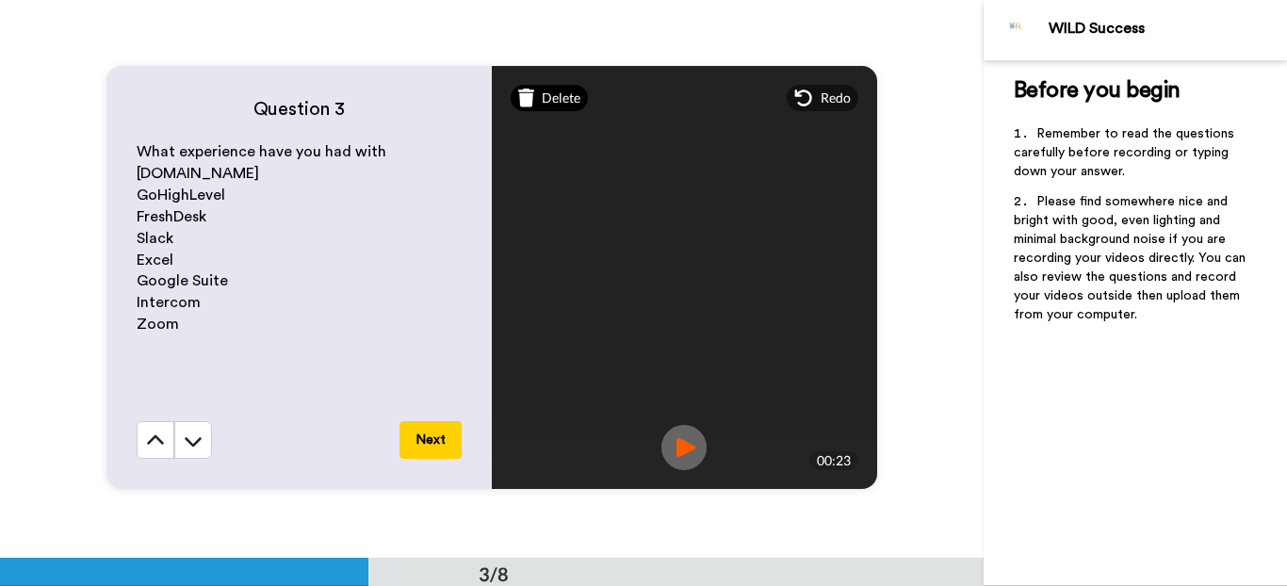
click at [554, 107] on div "Delete" at bounding box center [549, 98] width 78 height 26
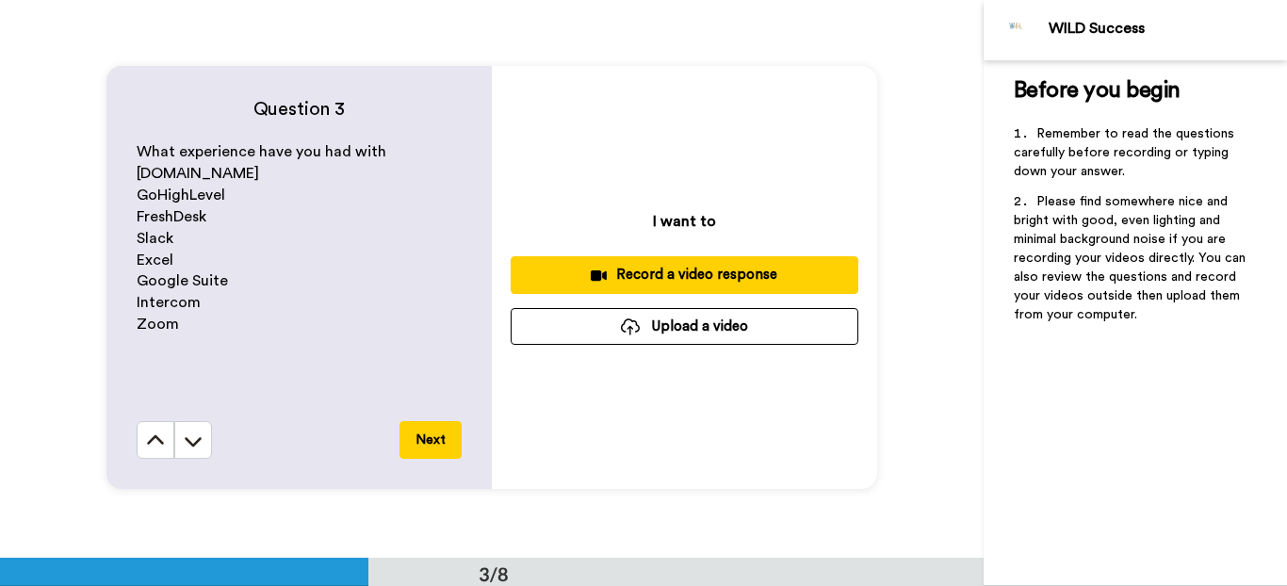
click at [717, 278] on div "Record a video response" at bounding box center [684, 275] width 317 height 20
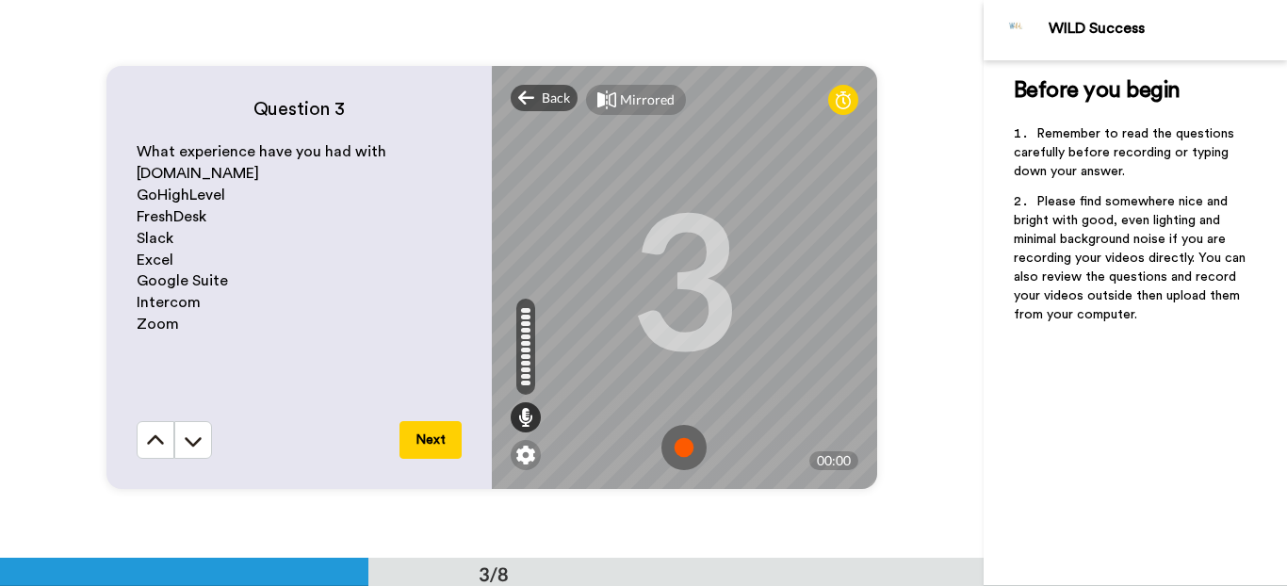
click at [684, 443] on img at bounding box center [683, 447] width 45 height 45
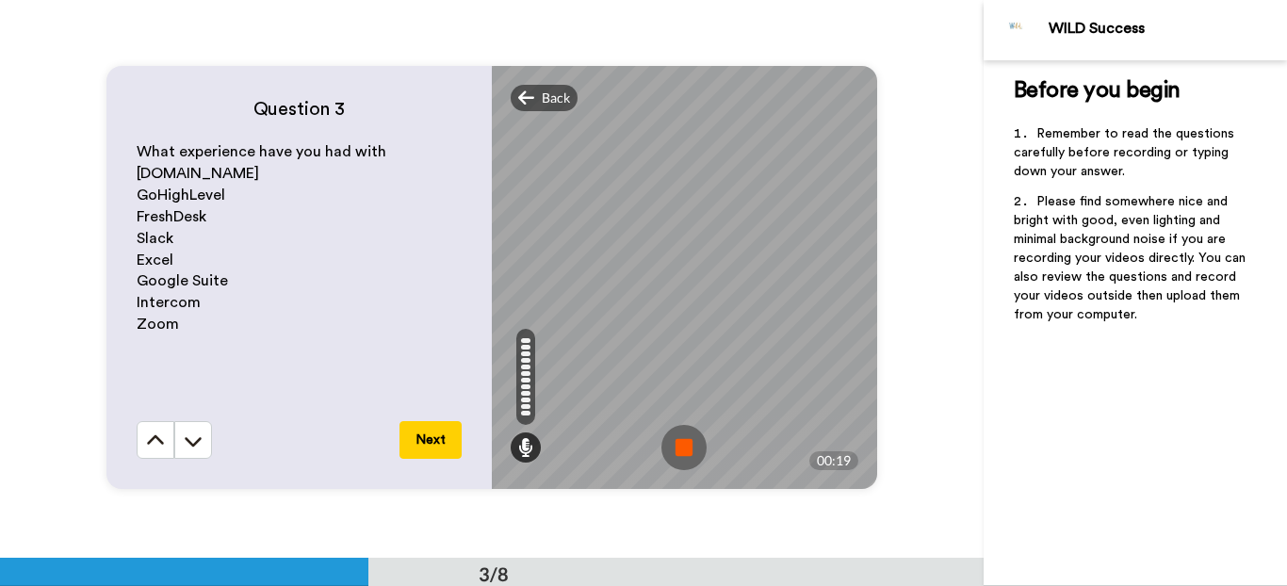
click at [669, 439] on img at bounding box center [683, 447] width 45 height 45
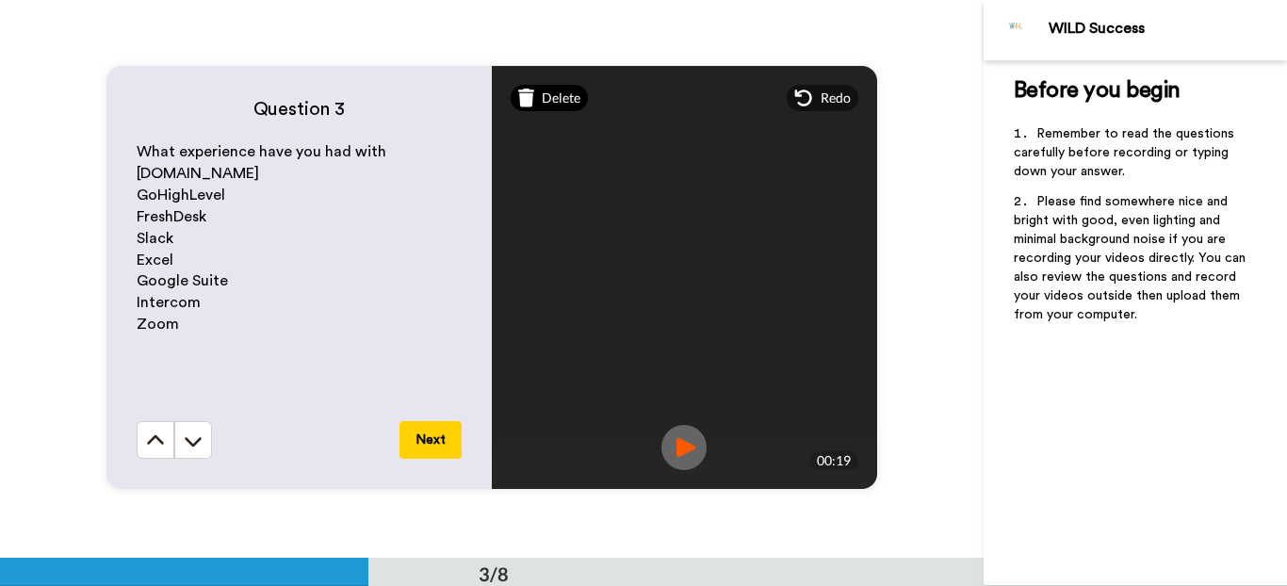
click at [556, 93] on span "Delete" at bounding box center [561, 98] width 39 height 19
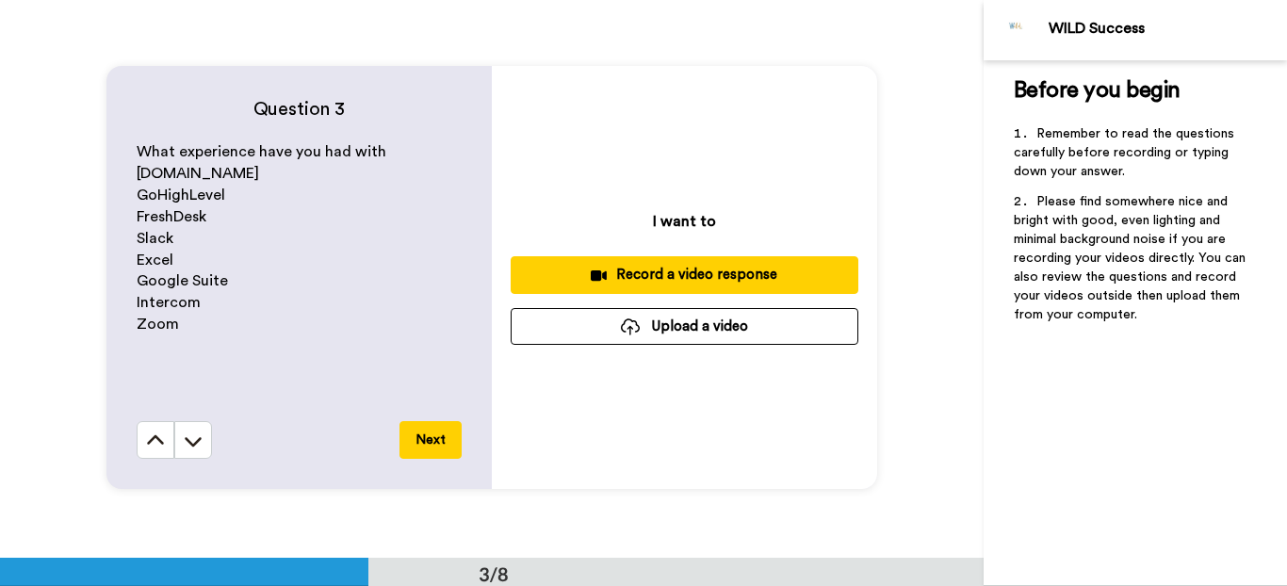
click at [677, 272] on div "Record a video response" at bounding box center [684, 275] width 317 height 20
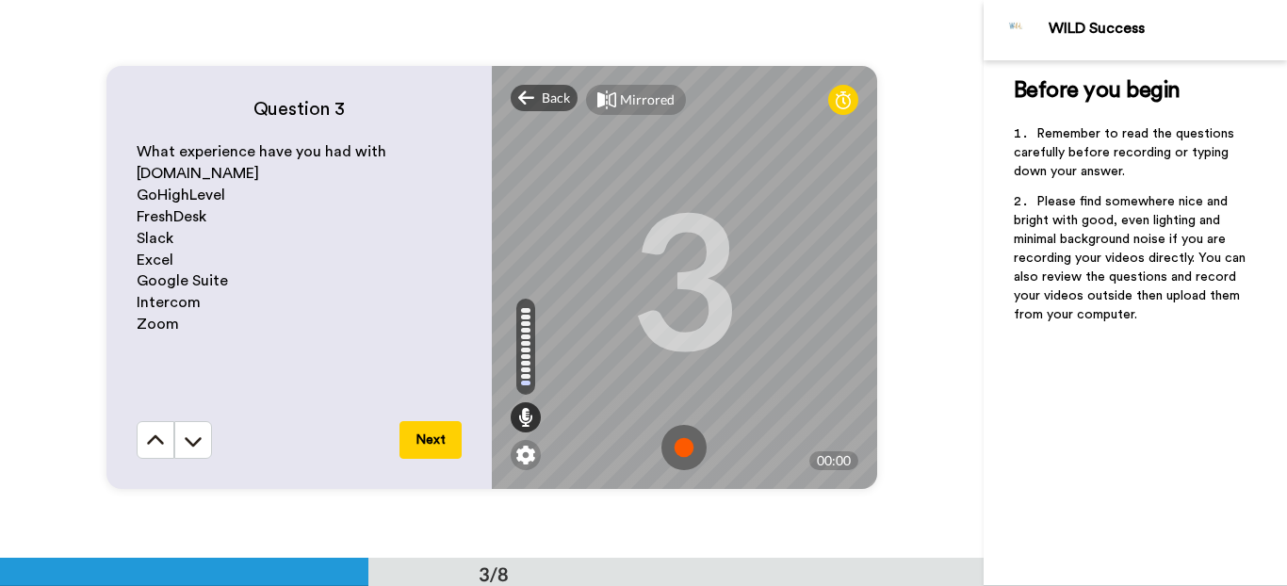
click at [677, 457] on img at bounding box center [683, 447] width 45 height 45
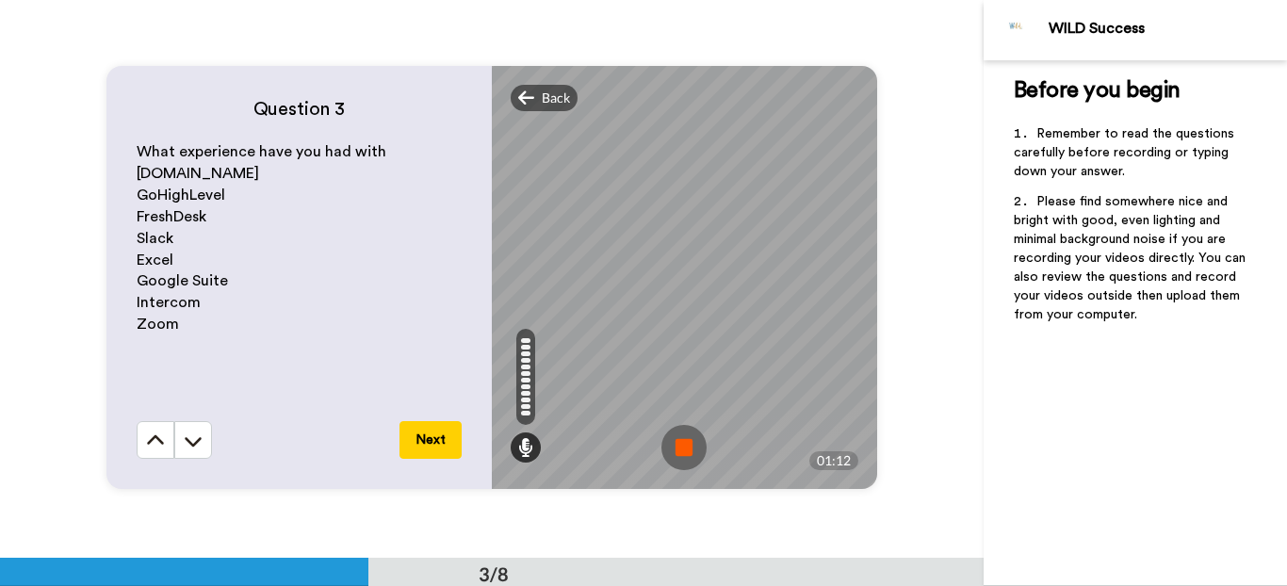
click at [665, 444] on img at bounding box center [683, 447] width 45 height 45
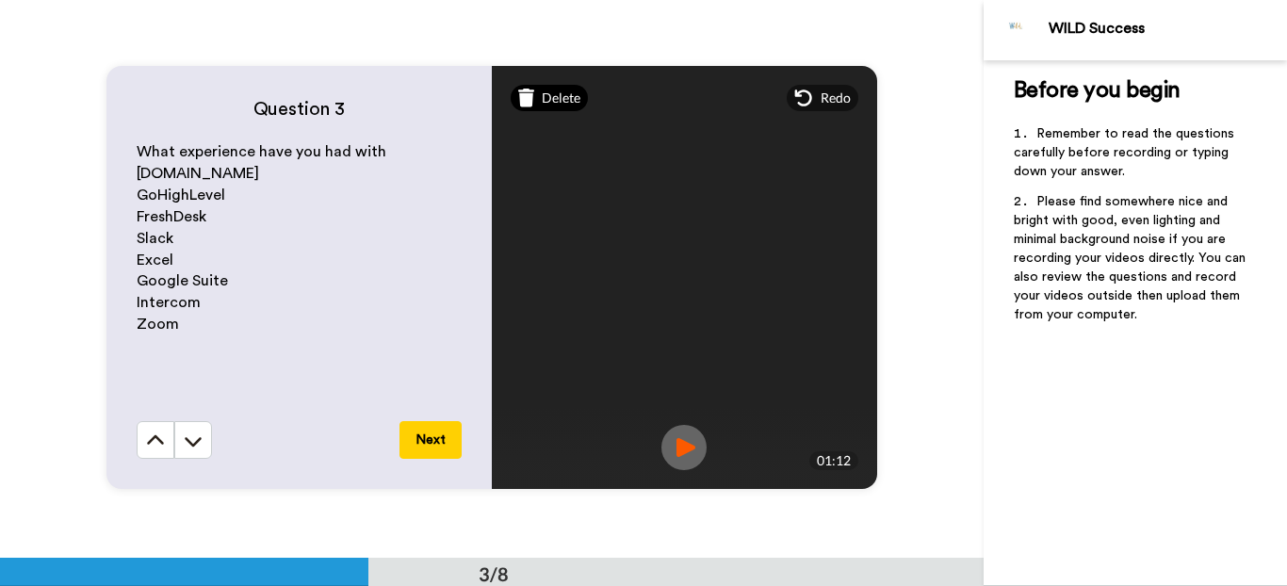
click at [548, 97] on span "Delete" at bounding box center [561, 98] width 39 height 19
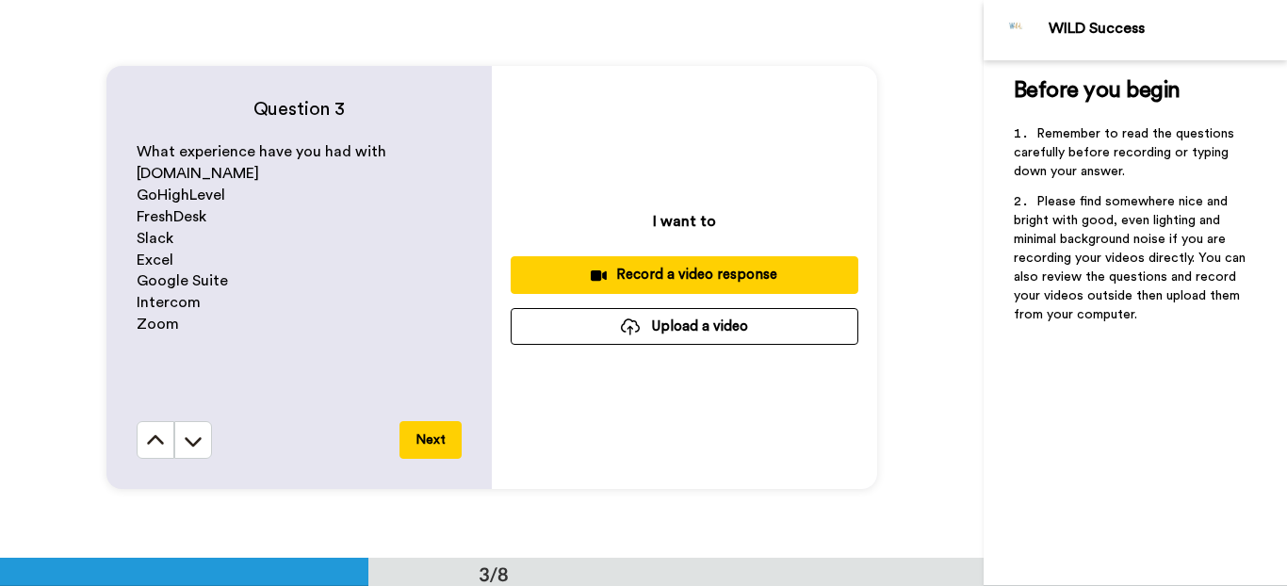
click at [652, 266] on div "Record a video response" at bounding box center [684, 275] width 317 height 20
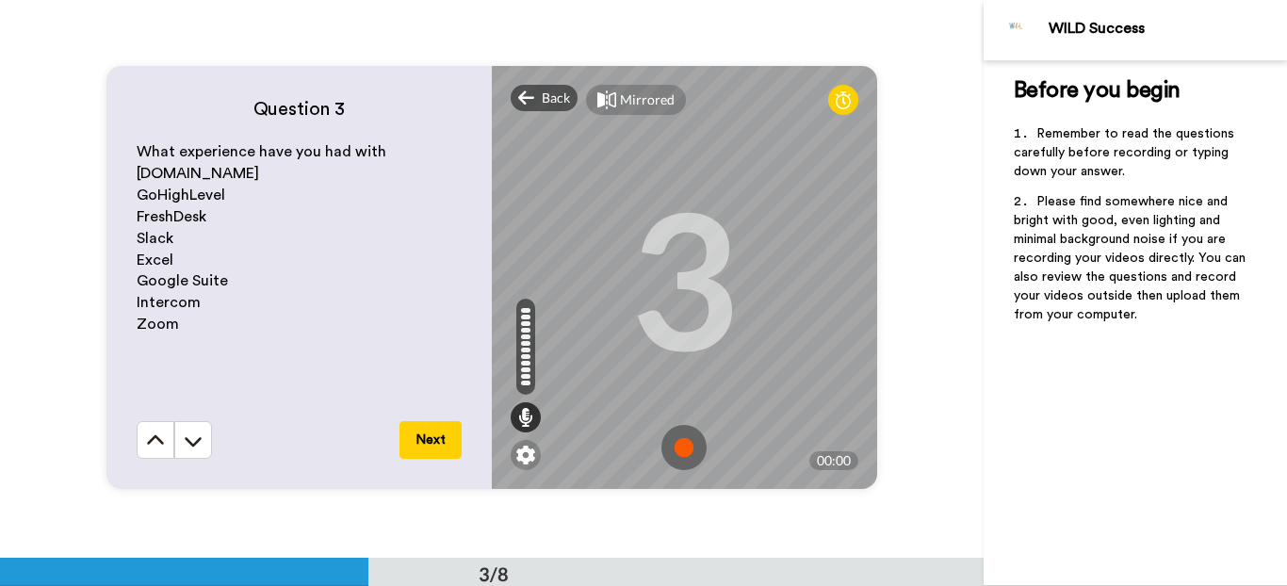
click at [687, 453] on img at bounding box center [683, 447] width 45 height 45
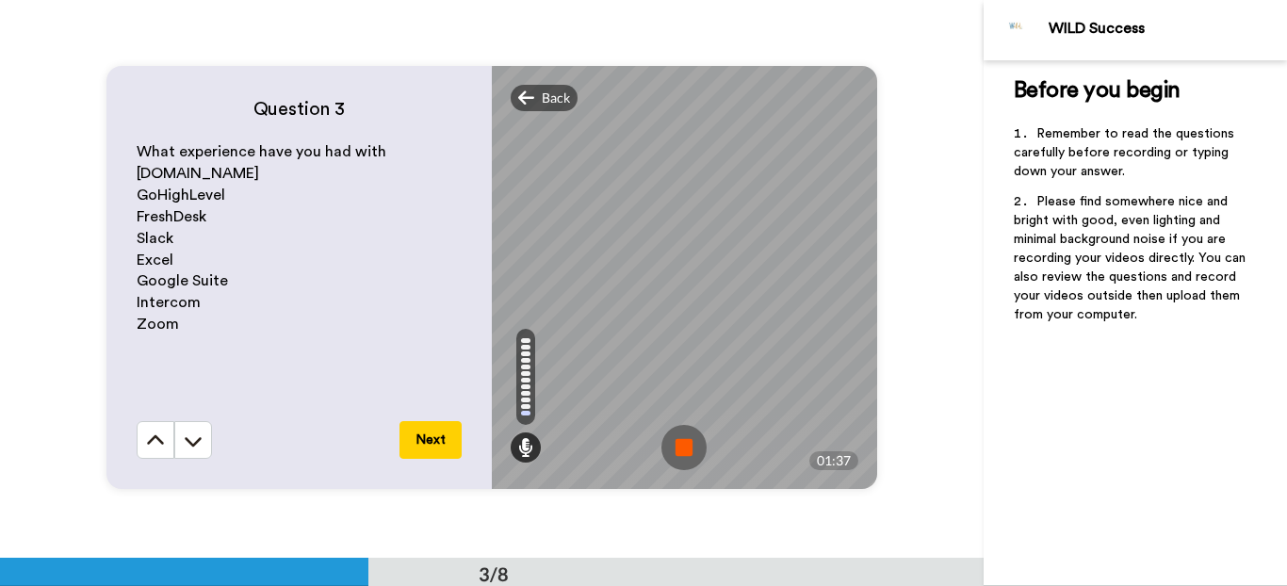
drag, startPoint x: 670, startPoint y: 450, endPoint x: 744, endPoint y: 386, distance: 98.2
click at [670, 450] on img at bounding box center [683, 447] width 45 height 45
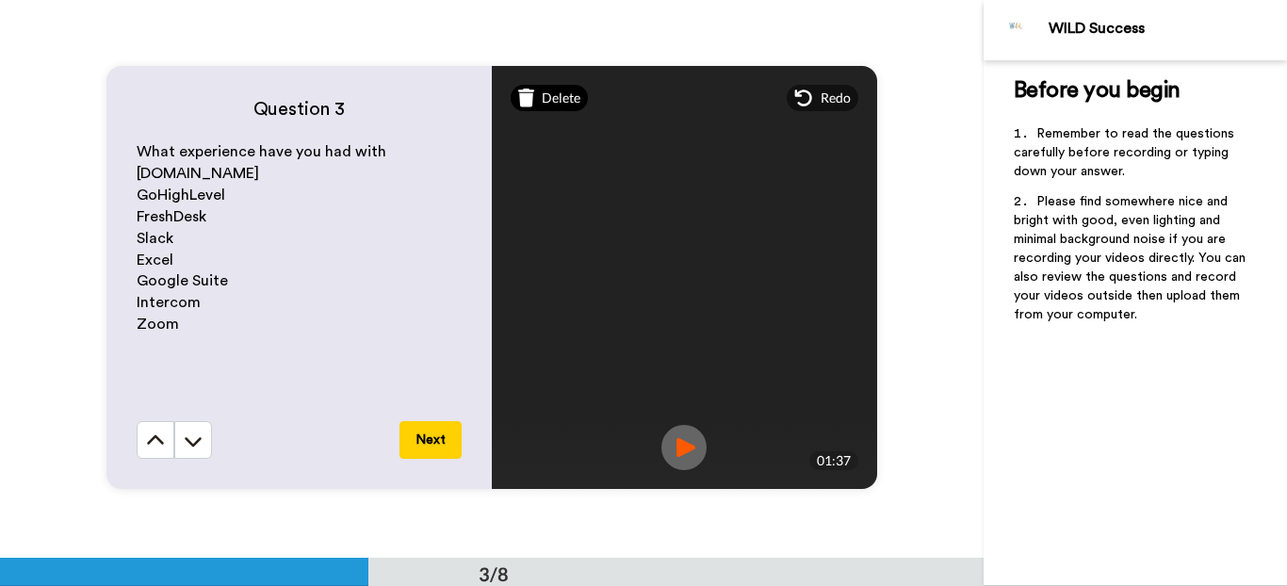
click at [542, 102] on span "Delete" at bounding box center [561, 98] width 39 height 19
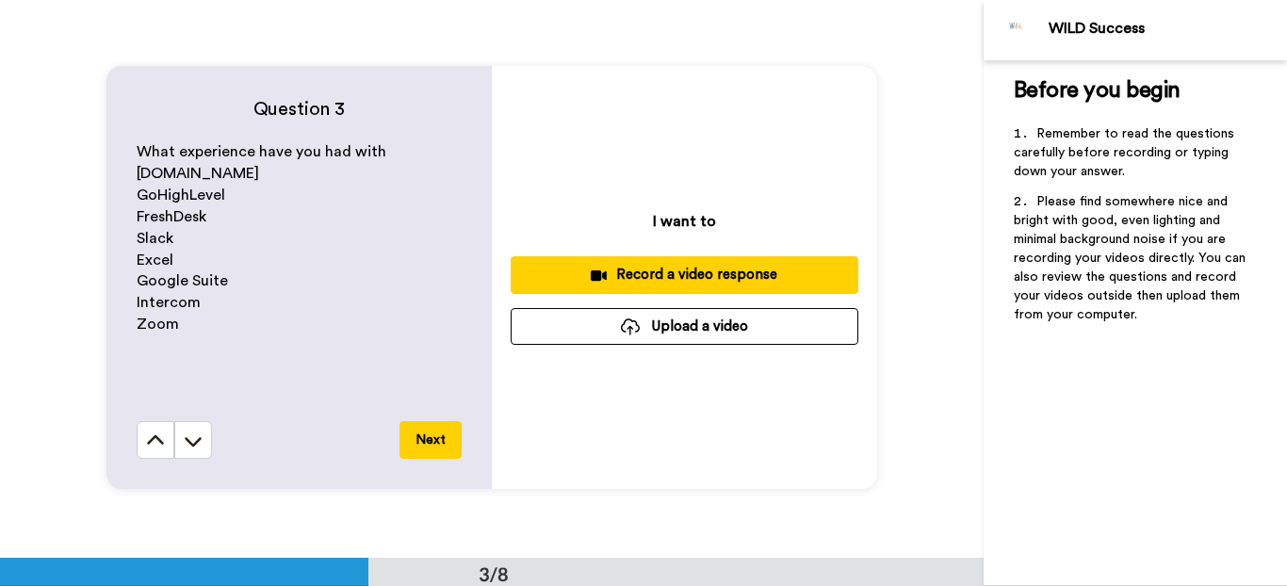
click at [683, 284] on div "Record a video response" at bounding box center [684, 275] width 317 height 20
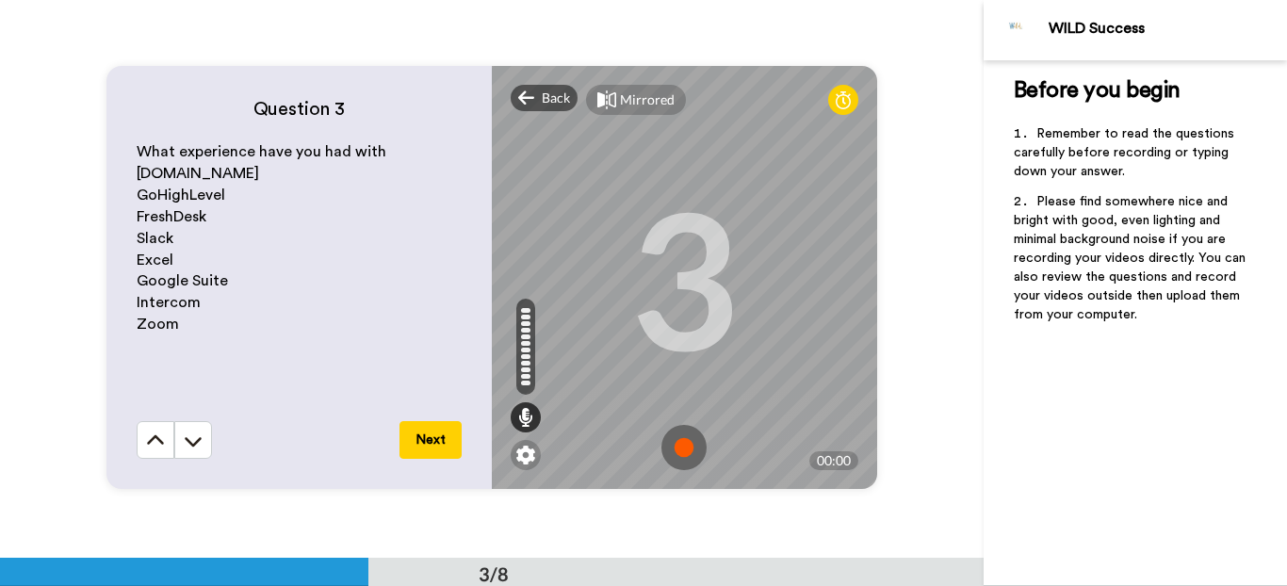
click at [687, 453] on img at bounding box center [683, 447] width 45 height 45
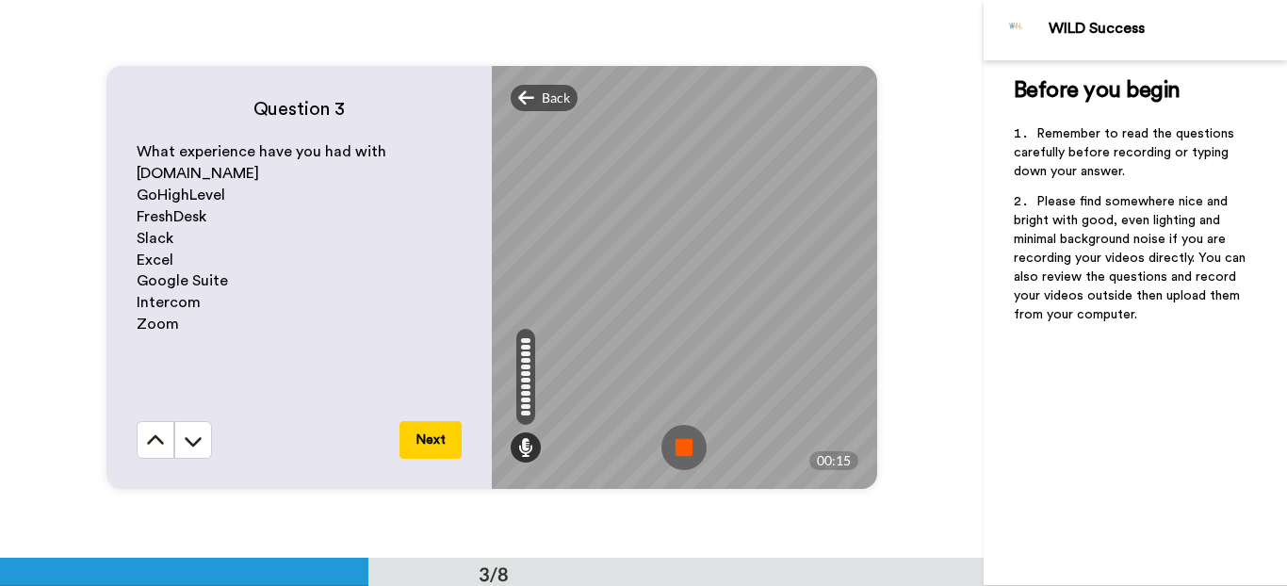
click at [688, 444] on img at bounding box center [683, 447] width 45 height 45
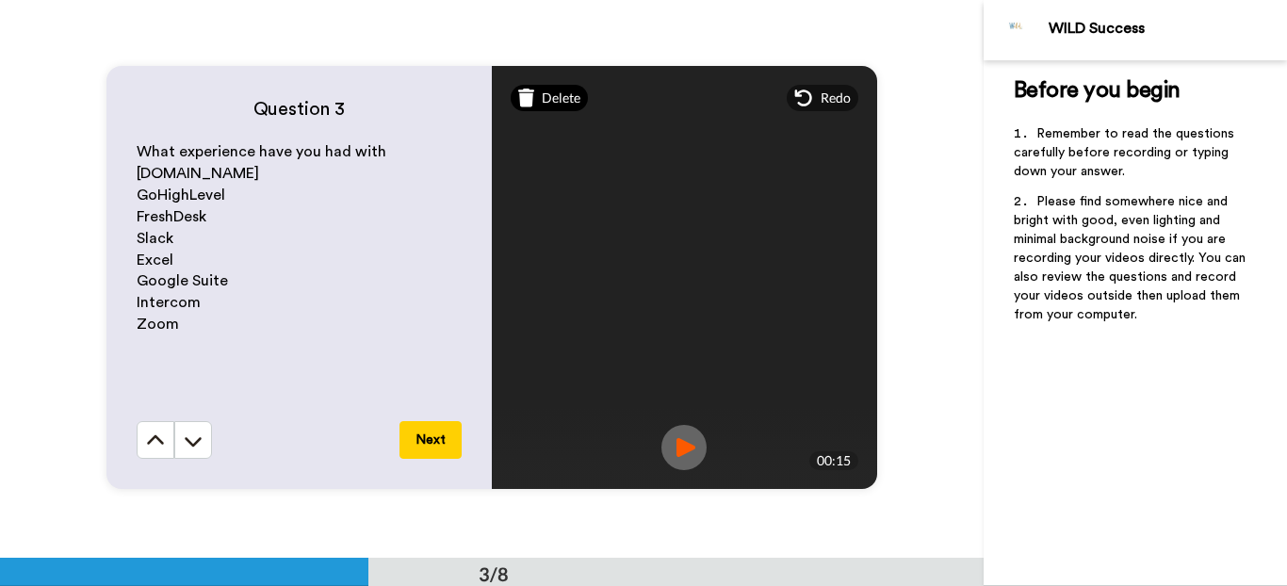
click at [562, 105] on span "Delete" at bounding box center [561, 98] width 39 height 19
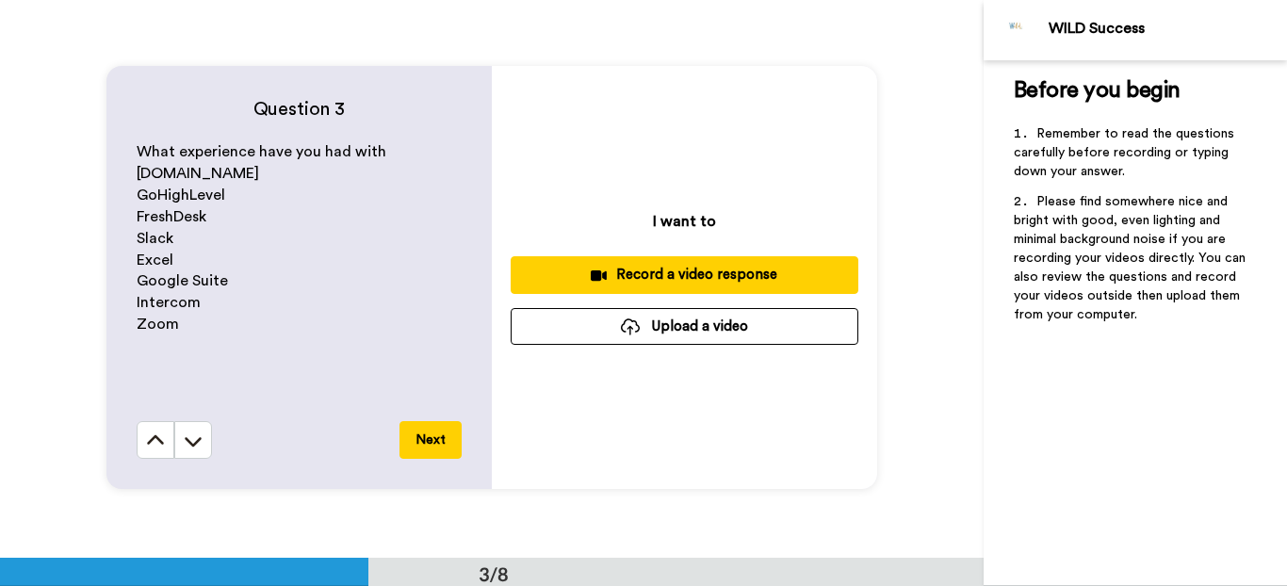
click at [659, 275] on div "Record a video response" at bounding box center [684, 275] width 317 height 20
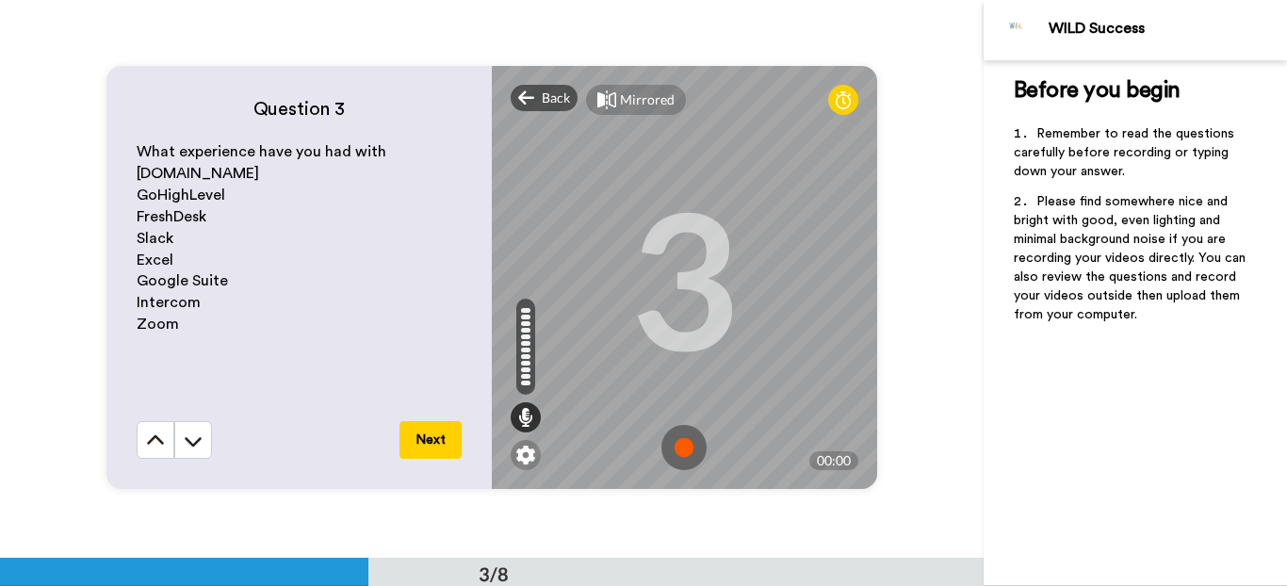
click at [686, 442] on img at bounding box center [683, 447] width 45 height 45
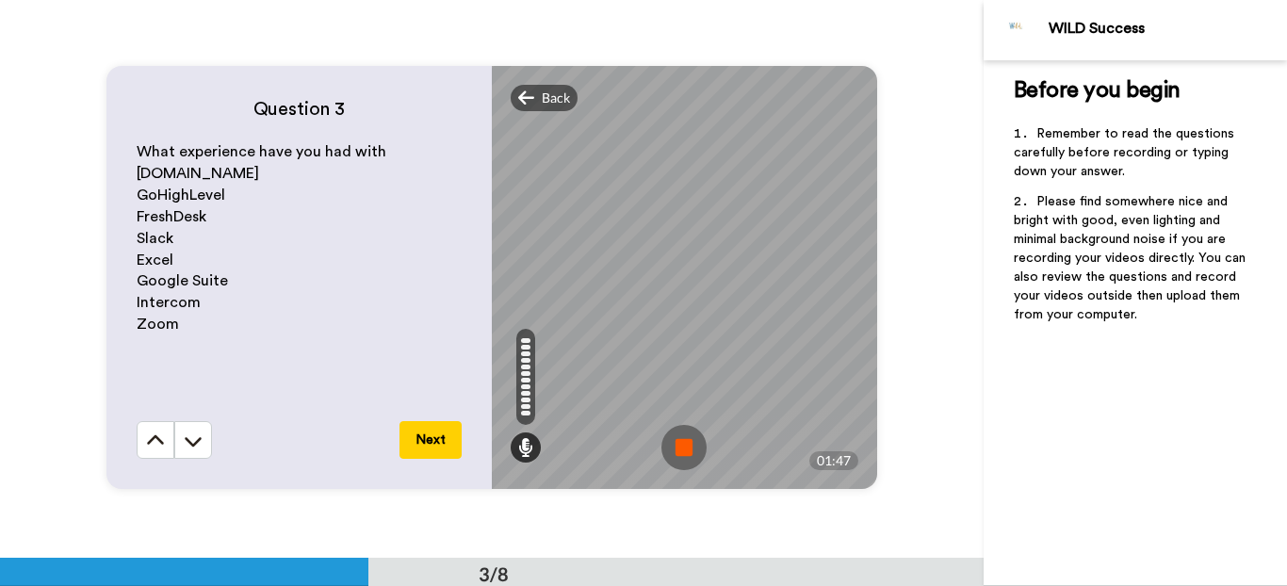
click at [677, 446] on img at bounding box center [683, 447] width 45 height 45
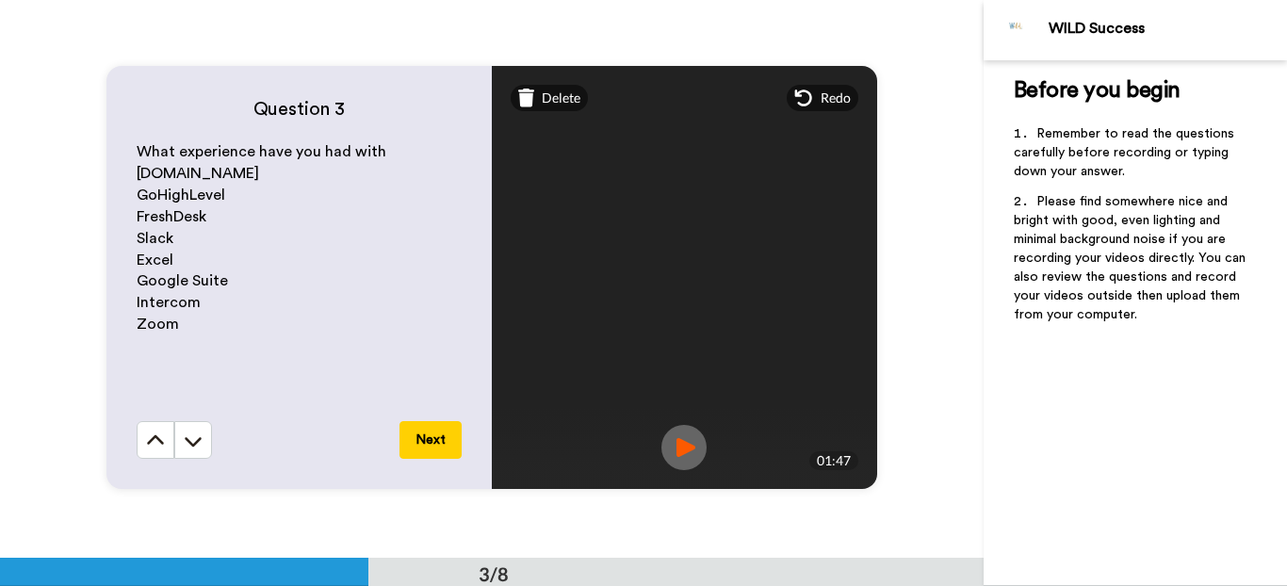
click at [437, 441] on button "Next" at bounding box center [430, 440] width 62 height 38
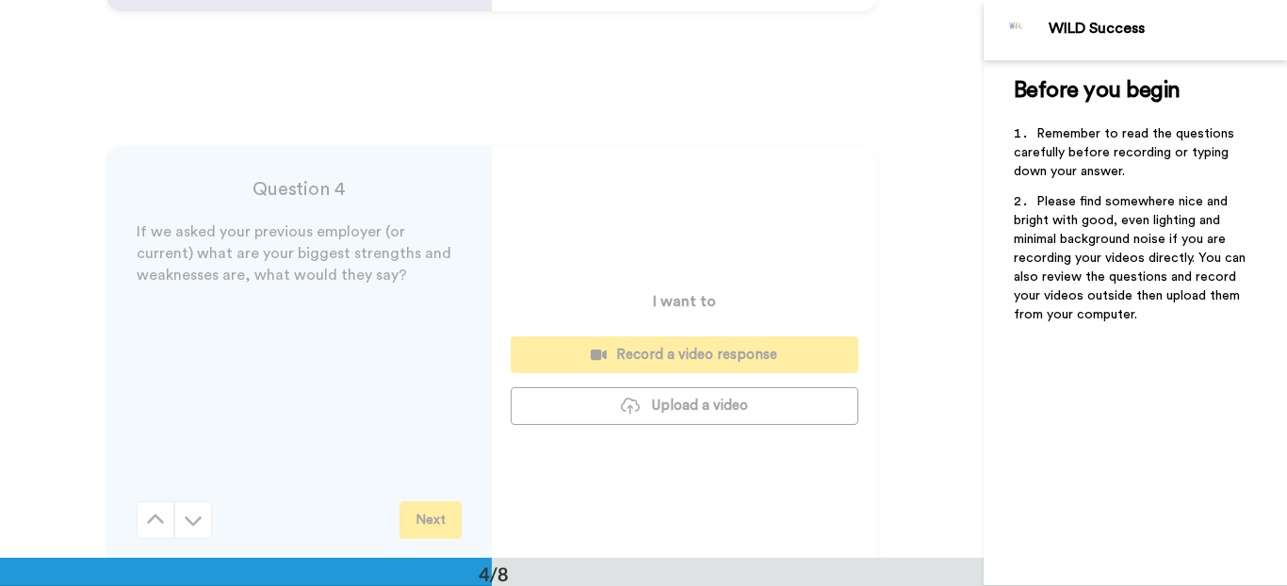
scroll to position [1672, 0]
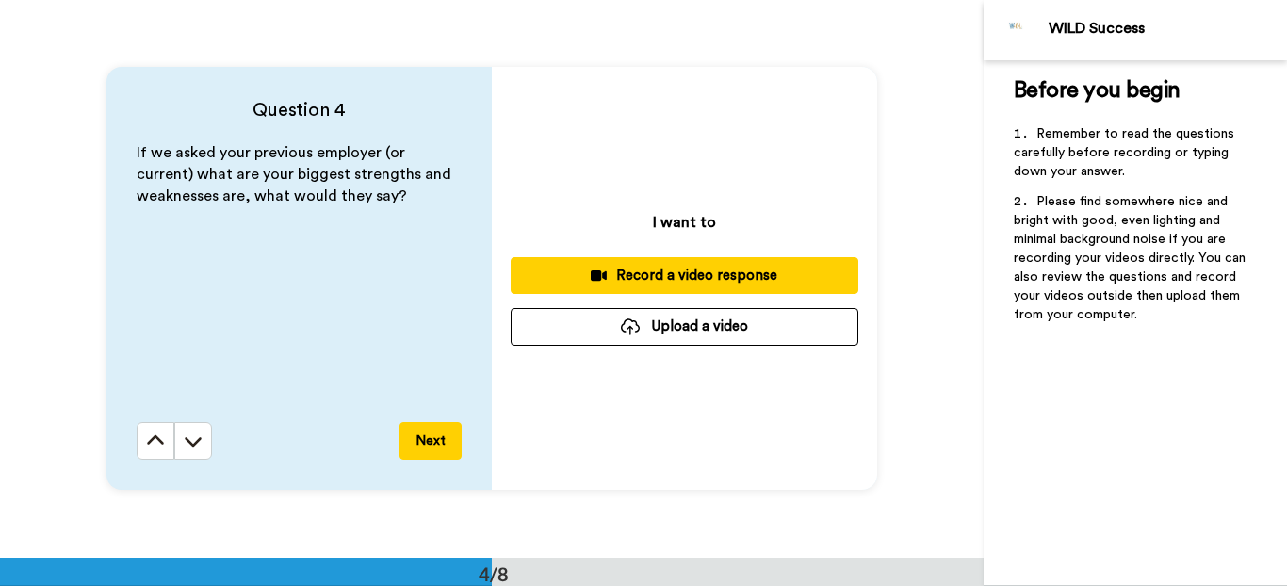
click at [682, 267] on div "Record a video response" at bounding box center [684, 276] width 317 height 20
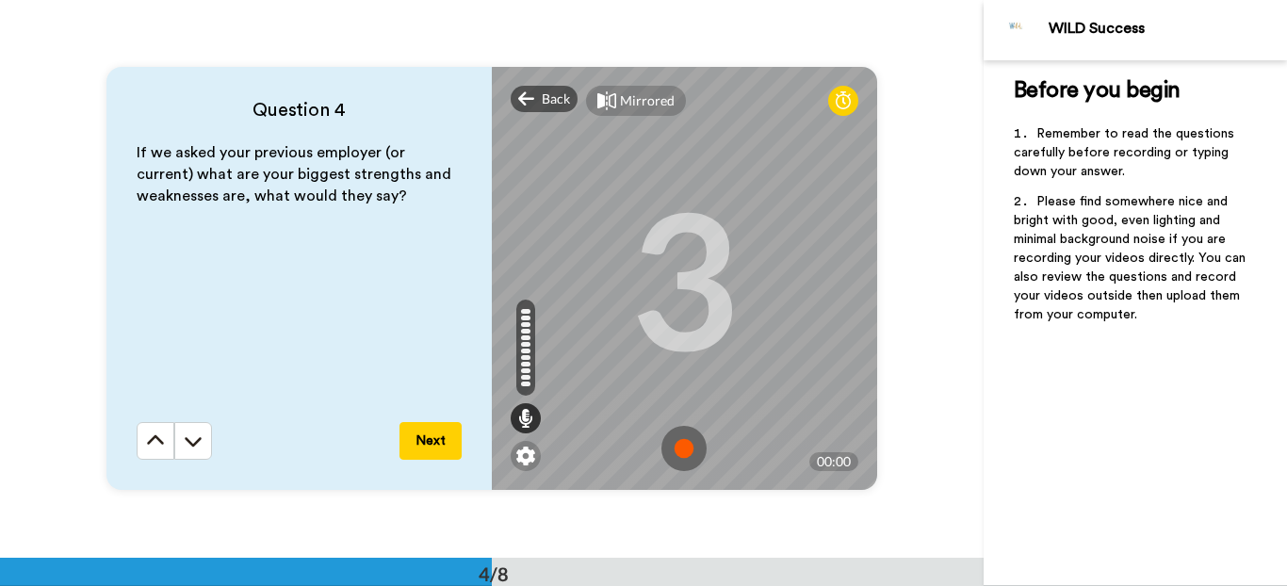
click at [686, 460] on img at bounding box center [683, 448] width 45 height 45
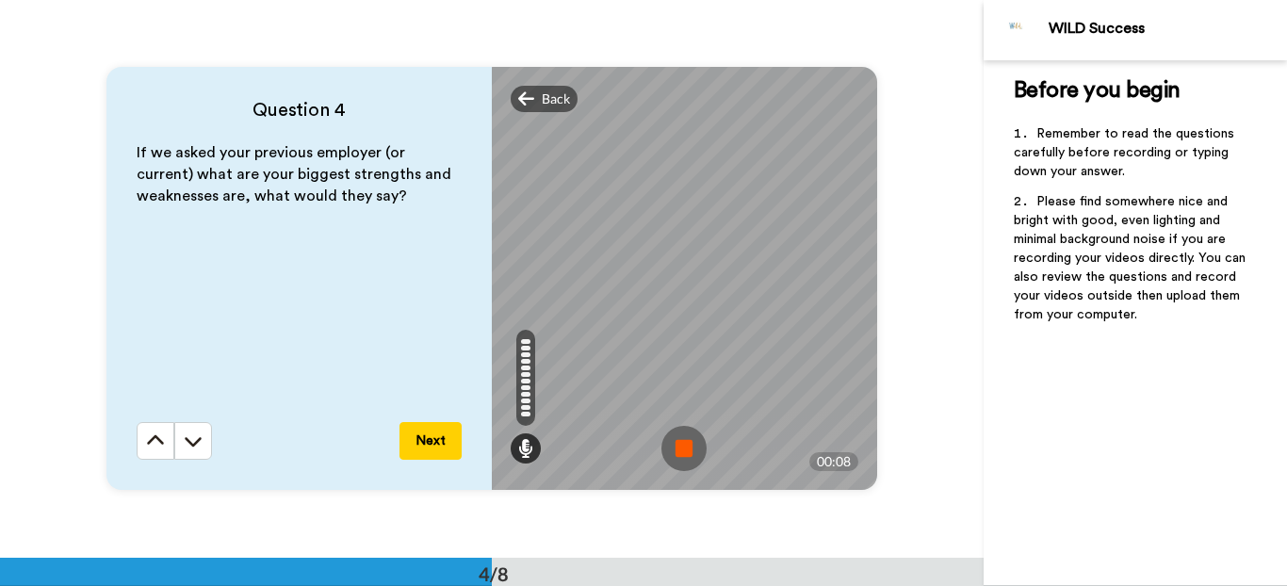
click at [691, 449] on img at bounding box center [683, 448] width 45 height 45
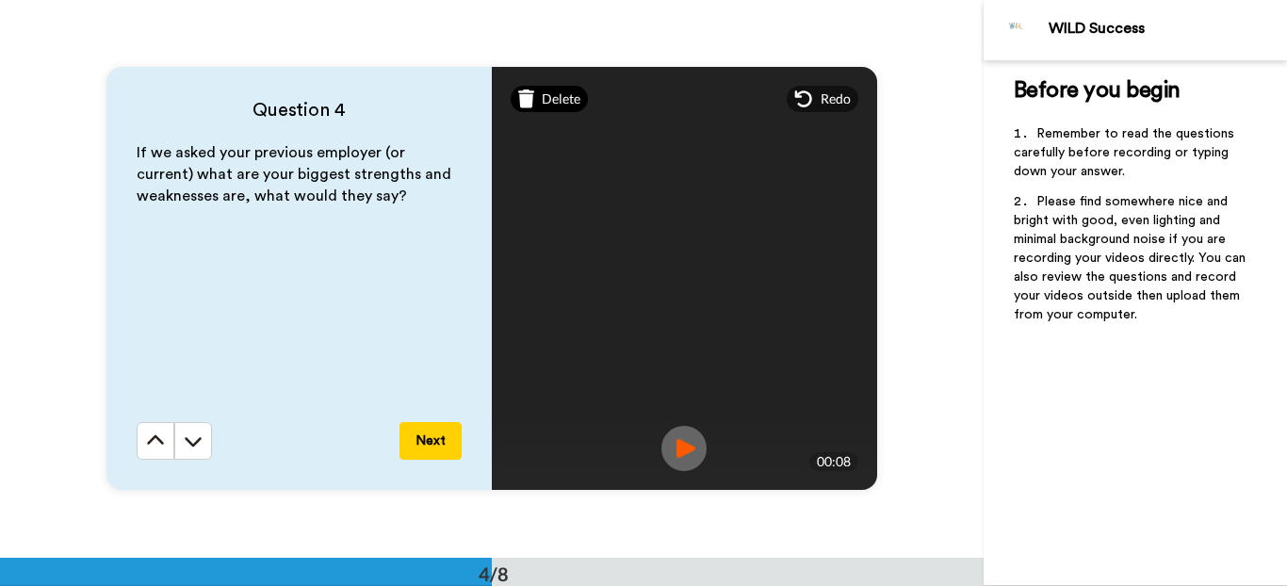
click at [559, 105] on span "Delete" at bounding box center [561, 98] width 39 height 19
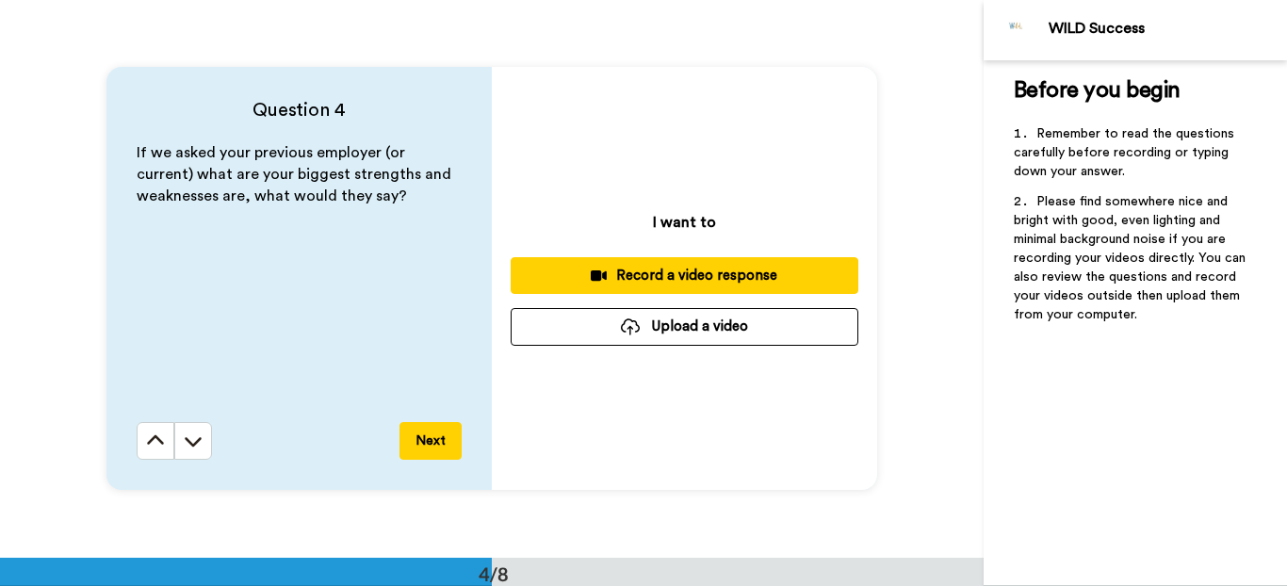
click at [726, 281] on div "Record a video response" at bounding box center [684, 276] width 317 height 20
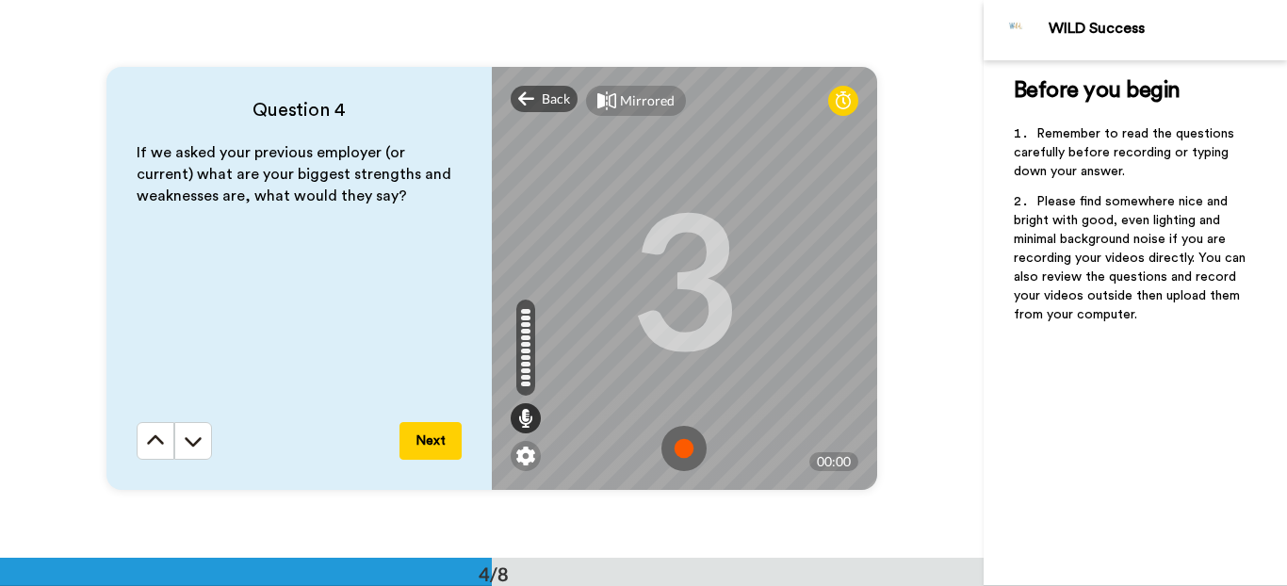
click at [675, 446] on img at bounding box center [683, 448] width 45 height 45
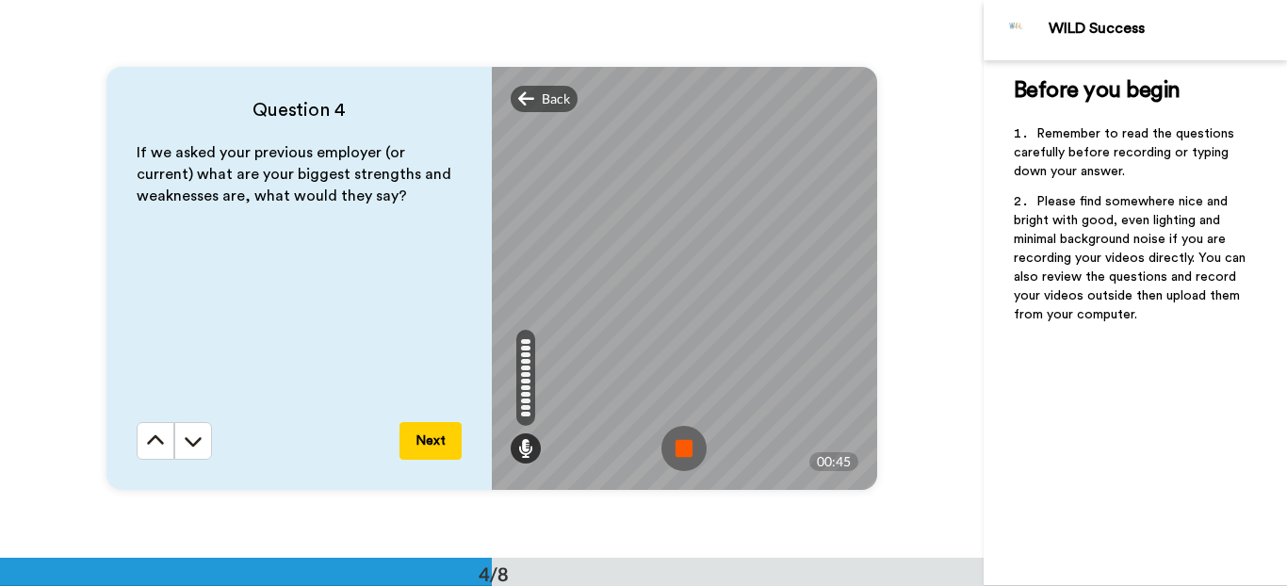
click at [671, 434] on img at bounding box center [683, 448] width 45 height 45
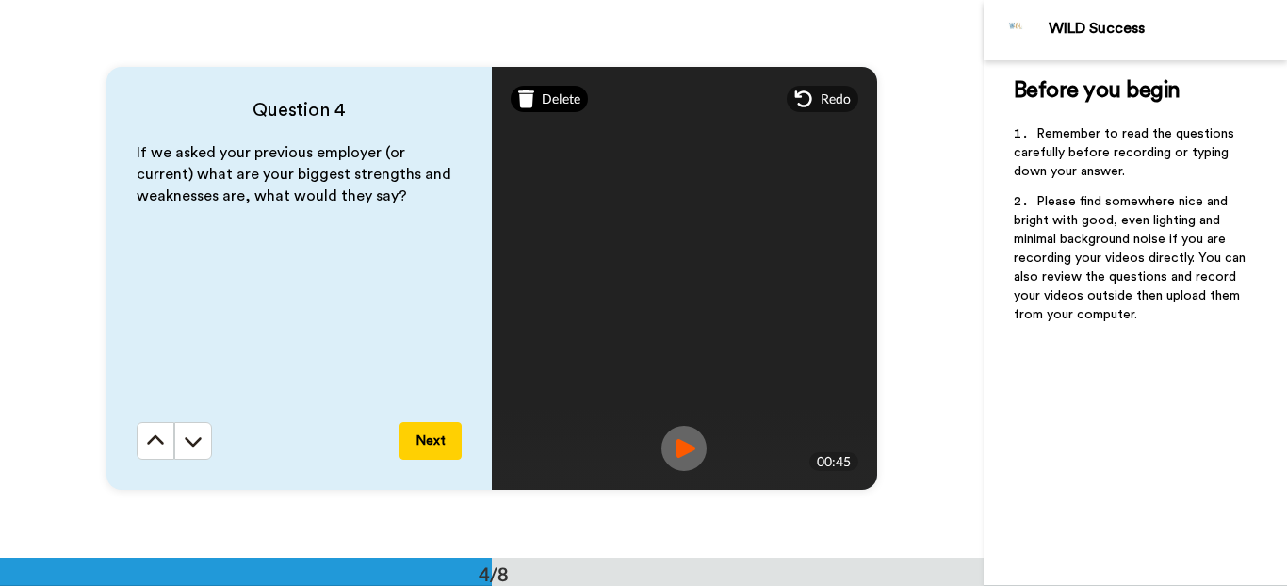
click at [544, 101] on span "Delete" at bounding box center [561, 98] width 39 height 19
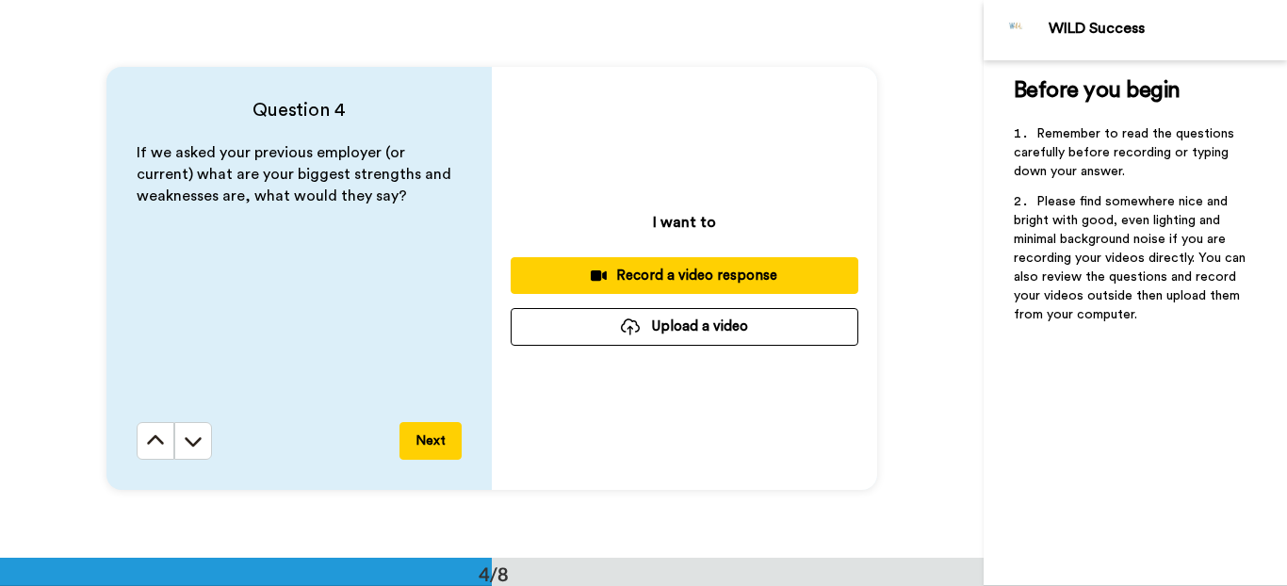
click at [710, 274] on div "Record a video response" at bounding box center [684, 276] width 317 height 20
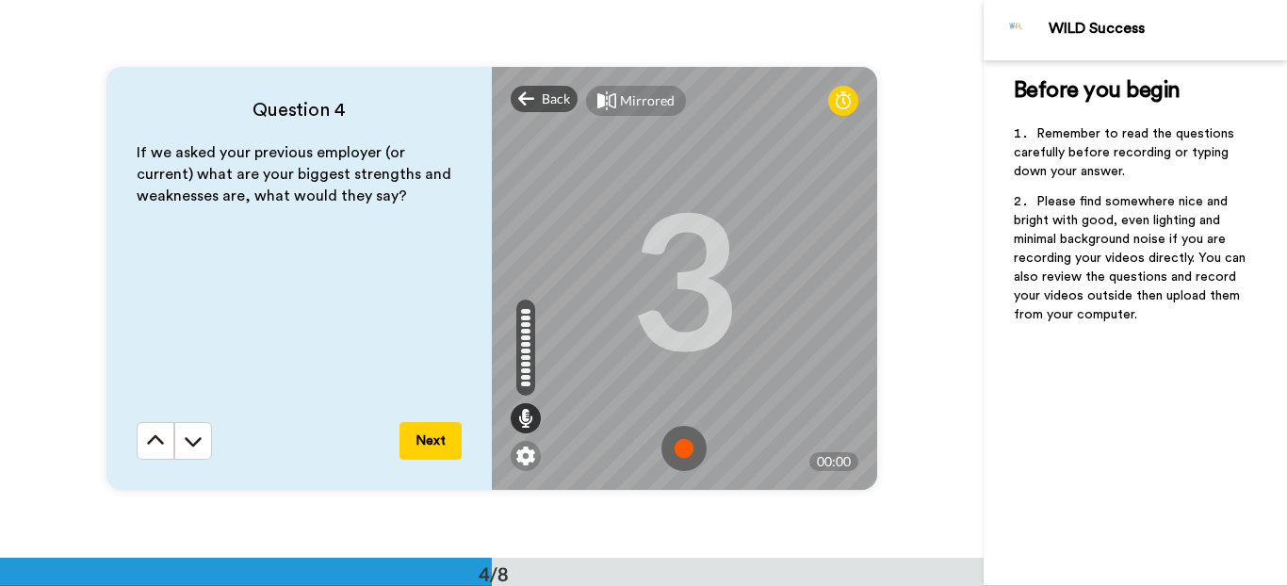
click at [679, 451] on img at bounding box center [683, 448] width 45 height 45
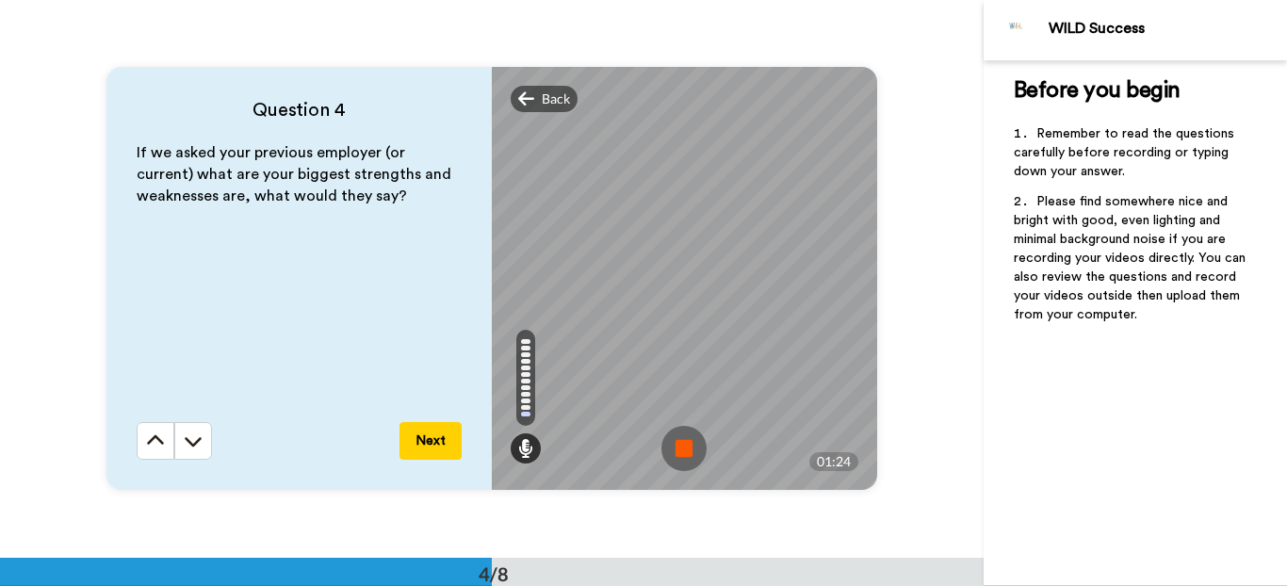
click at [680, 449] on img at bounding box center [683, 448] width 45 height 45
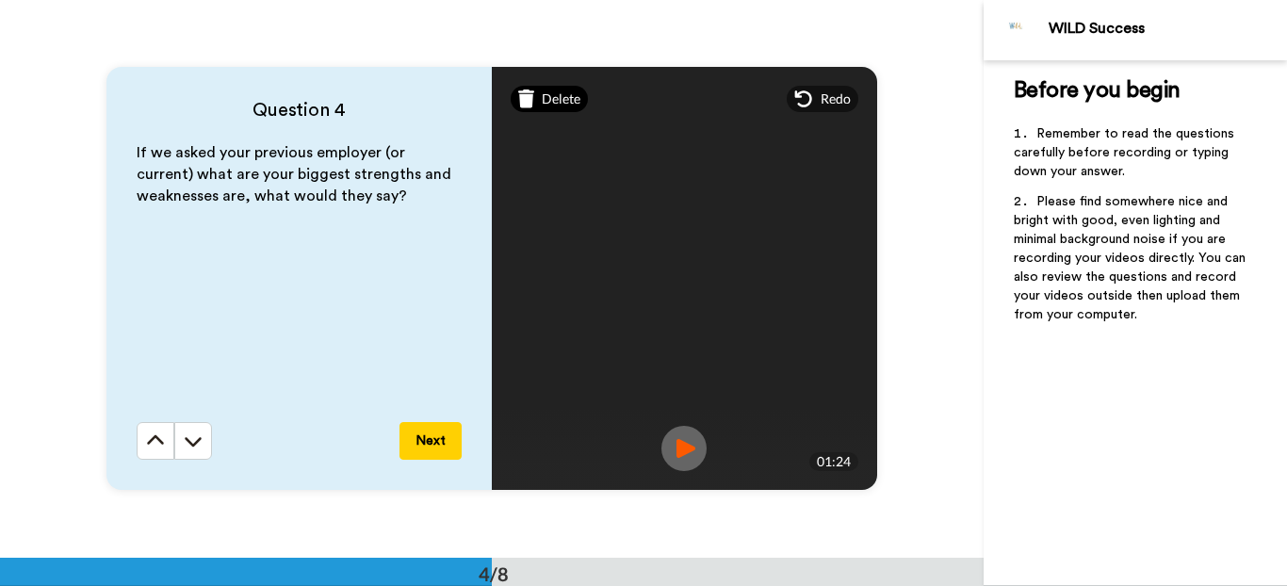
click at [540, 111] on div "Delete" at bounding box center [549, 99] width 78 height 26
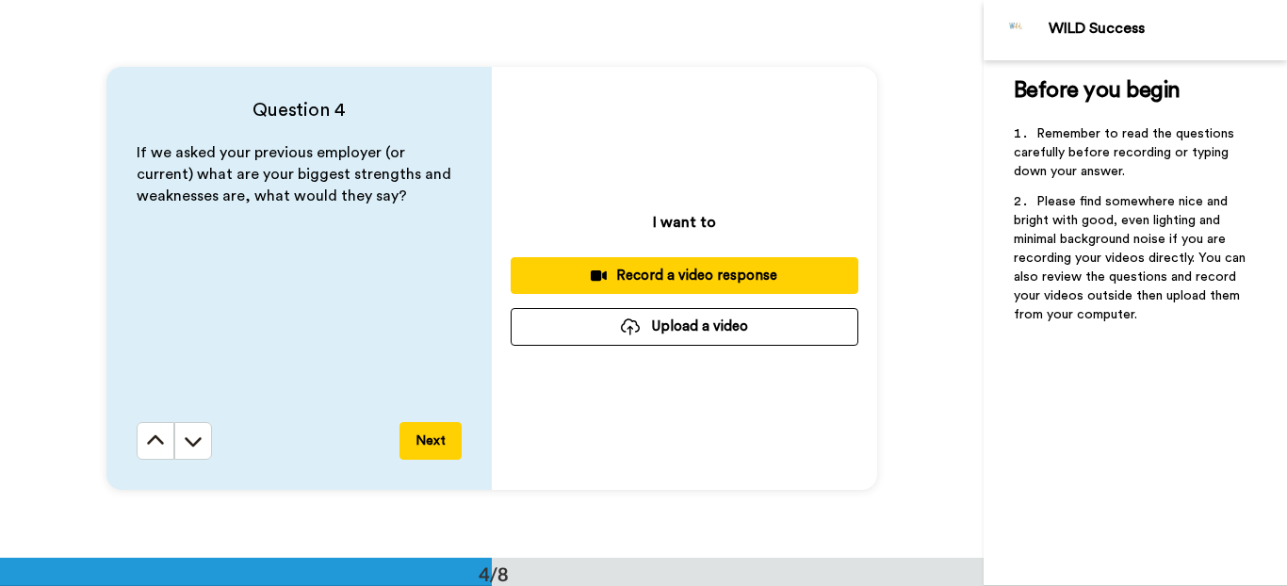
click at [661, 275] on div "Record a video response" at bounding box center [684, 276] width 317 height 20
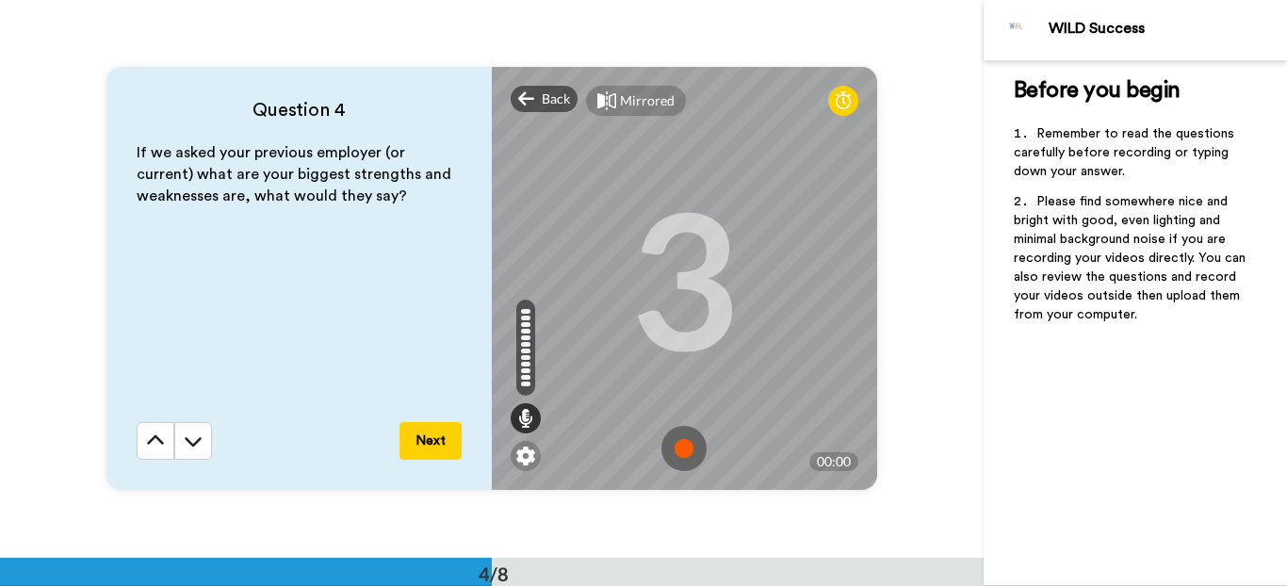
click at [686, 450] on img at bounding box center [683, 448] width 45 height 45
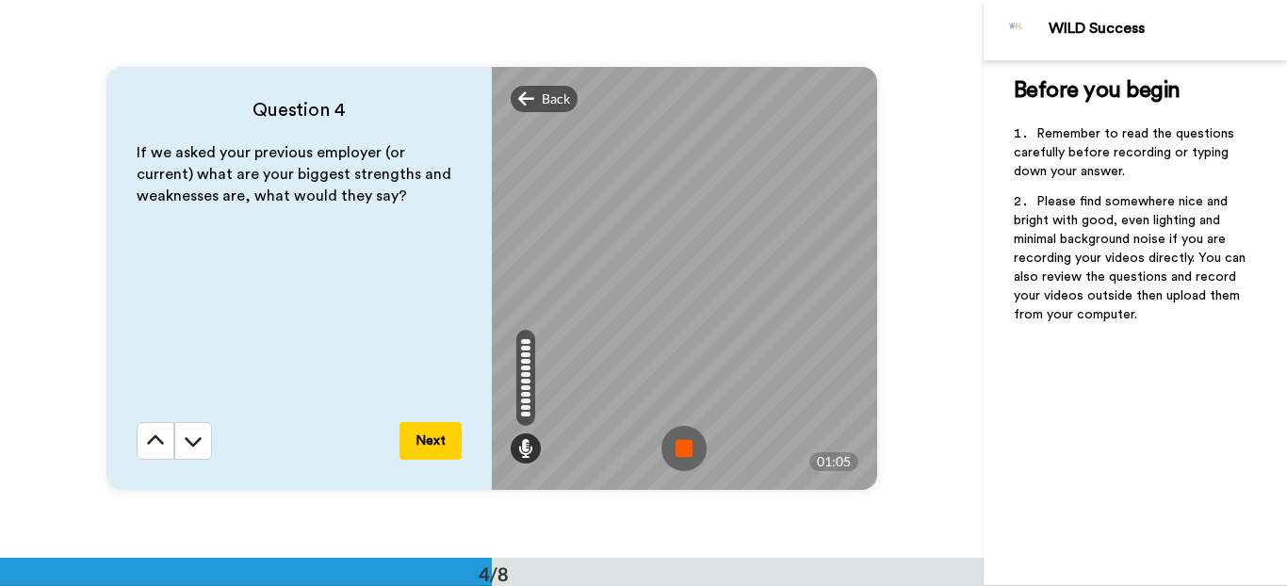
click at [683, 447] on img at bounding box center [683, 448] width 45 height 45
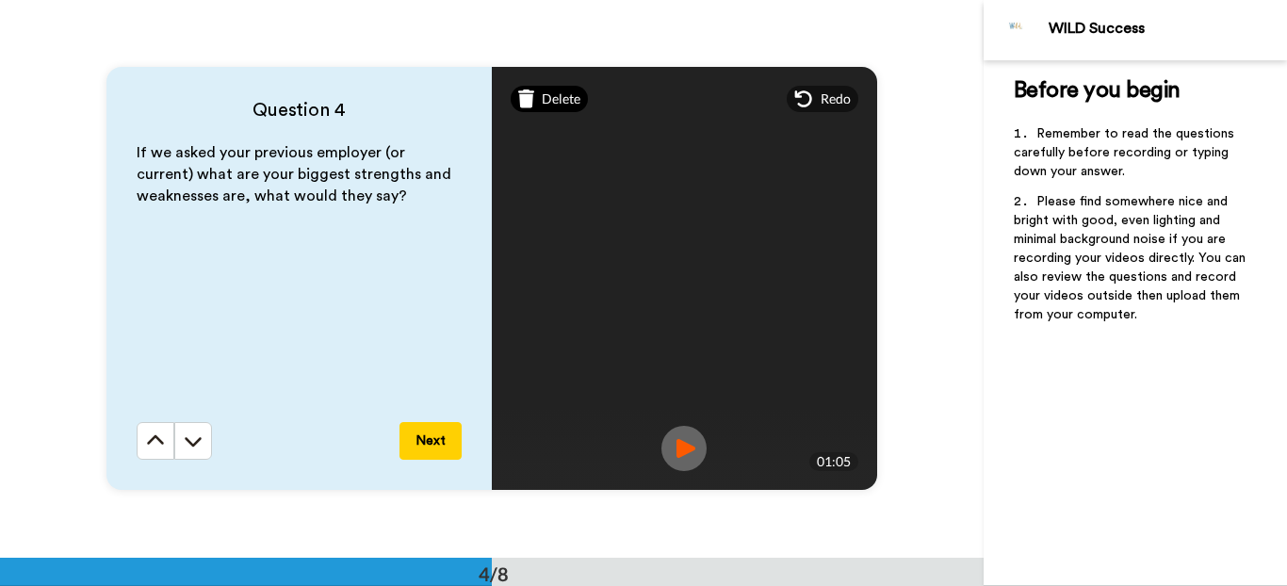
click at [545, 101] on span "Delete" at bounding box center [561, 98] width 39 height 19
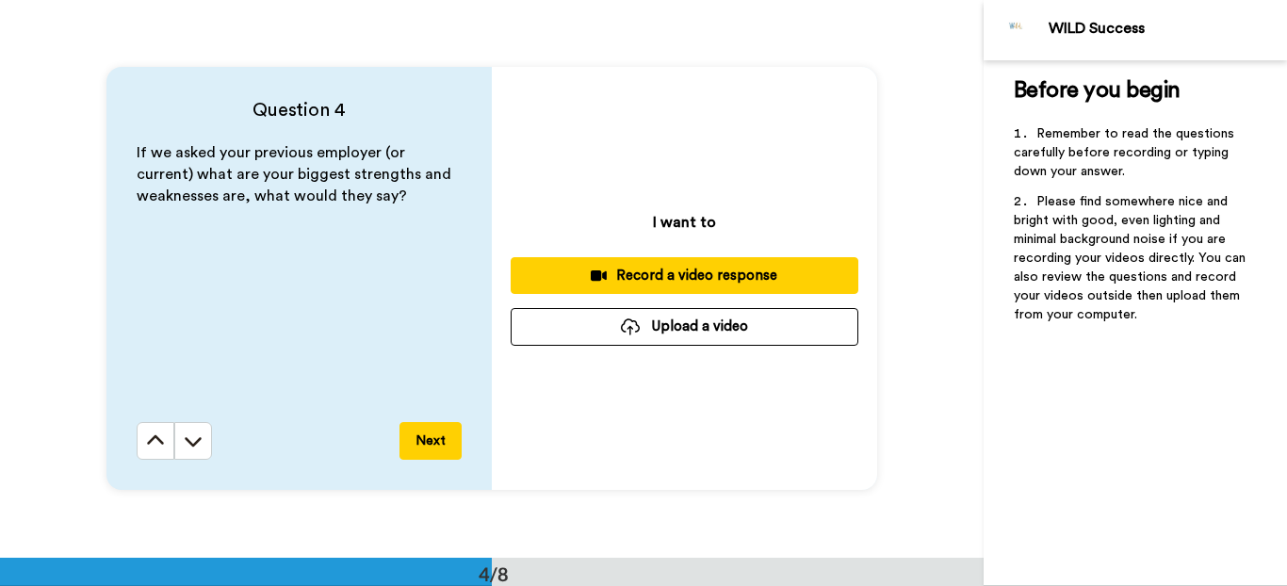
click at [677, 282] on div "Record a video response" at bounding box center [684, 276] width 317 height 20
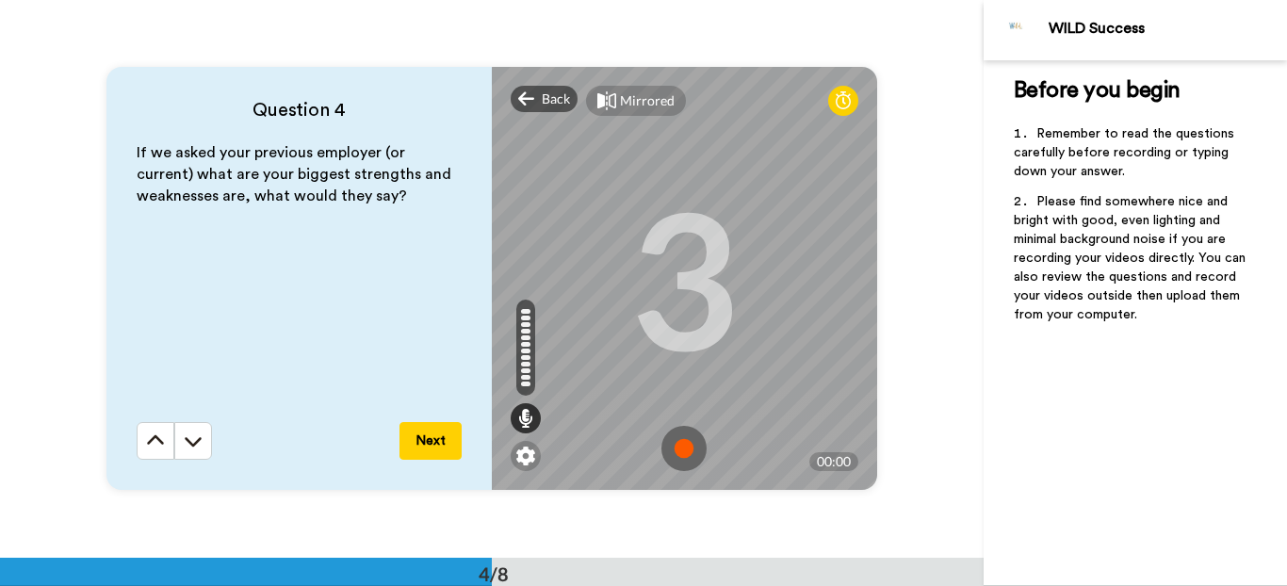
click at [677, 440] on img at bounding box center [683, 448] width 45 height 45
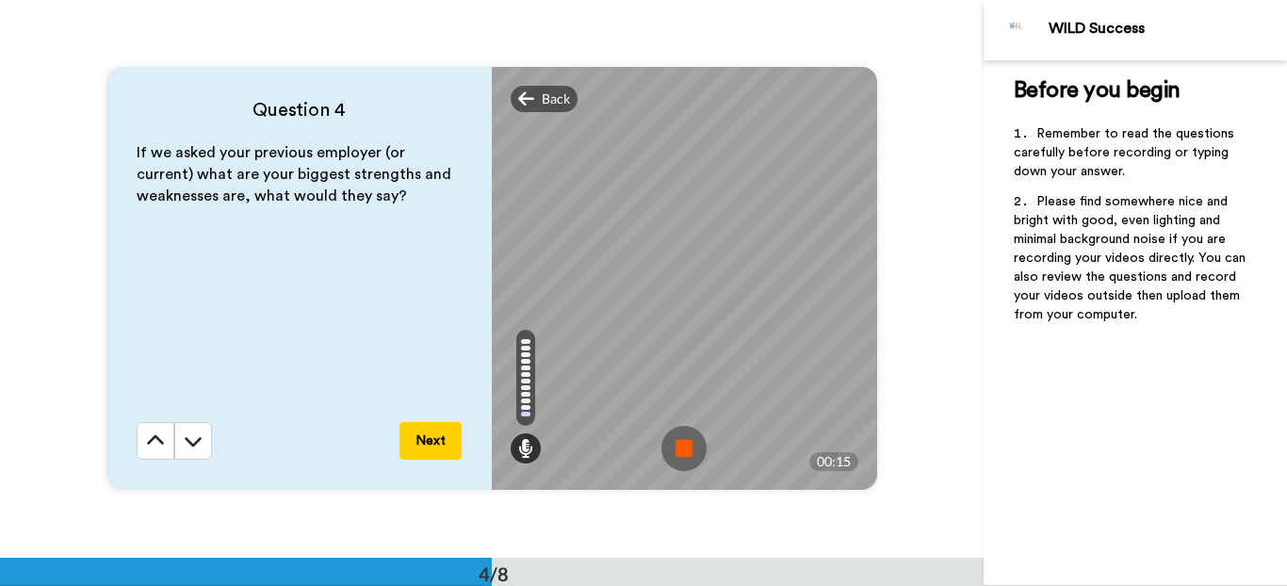
click at [674, 442] on img at bounding box center [683, 448] width 45 height 45
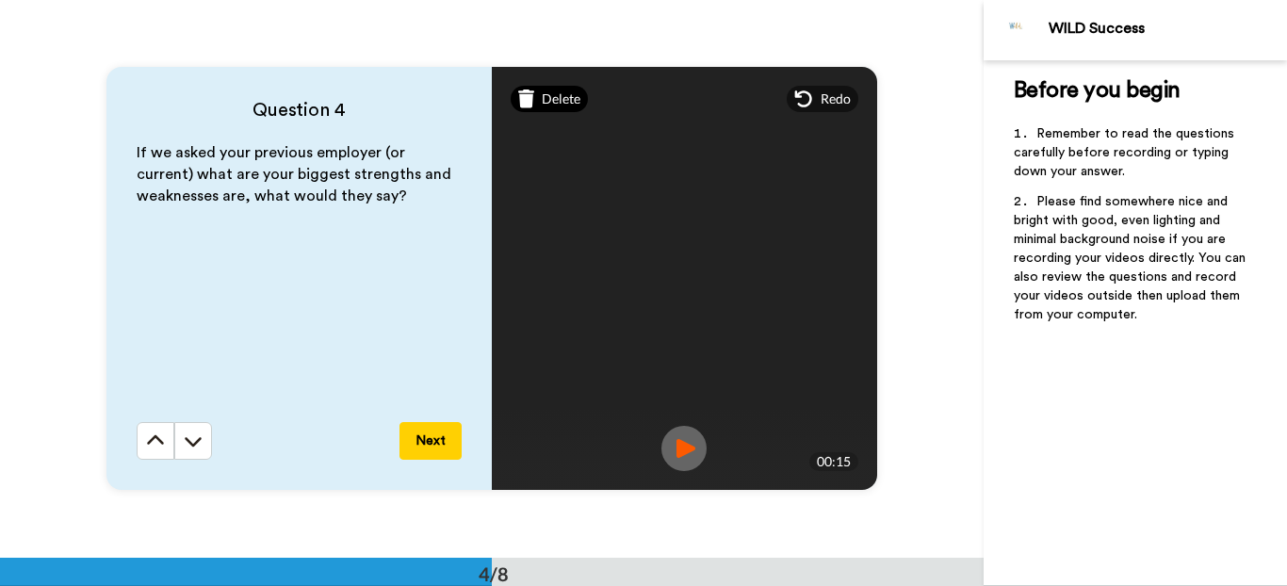
click at [542, 92] on span "Delete" at bounding box center [561, 98] width 39 height 19
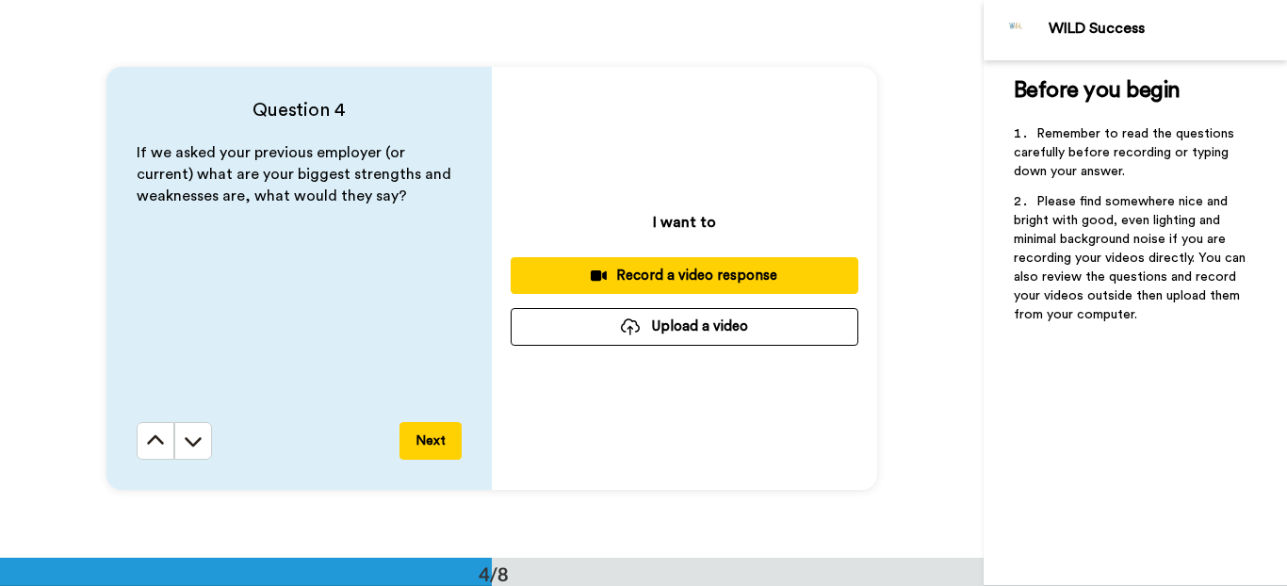
click at [749, 280] on div "Record a video response" at bounding box center [684, 276] width 317 height 20
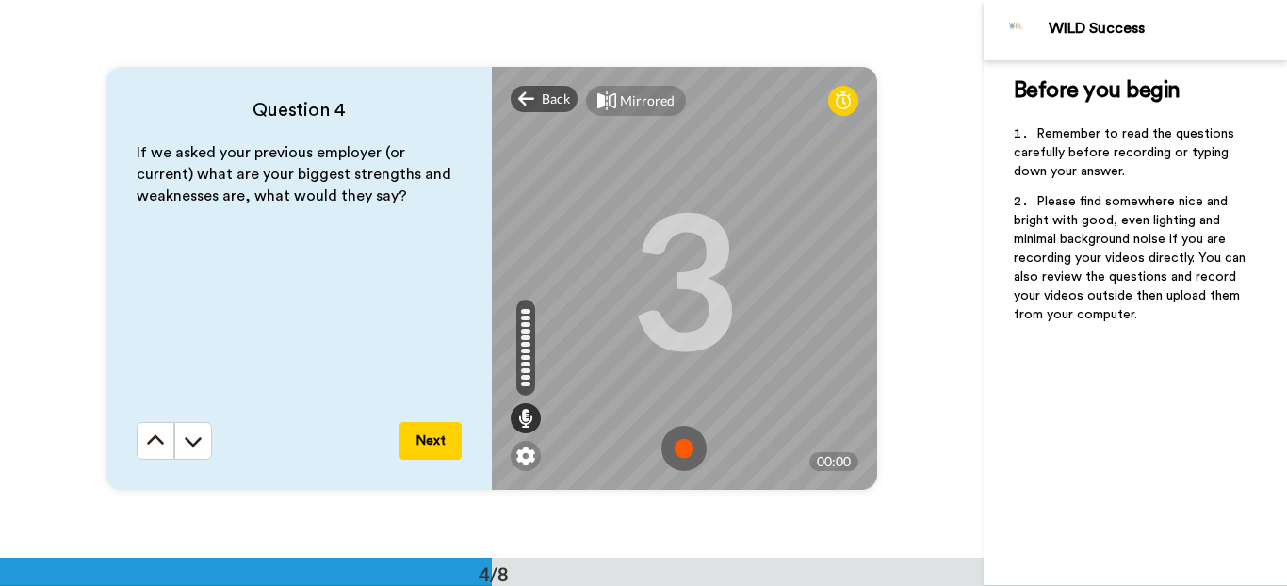
click at [678, 452] on img at bounding box center [683, 448] width 45 height 45
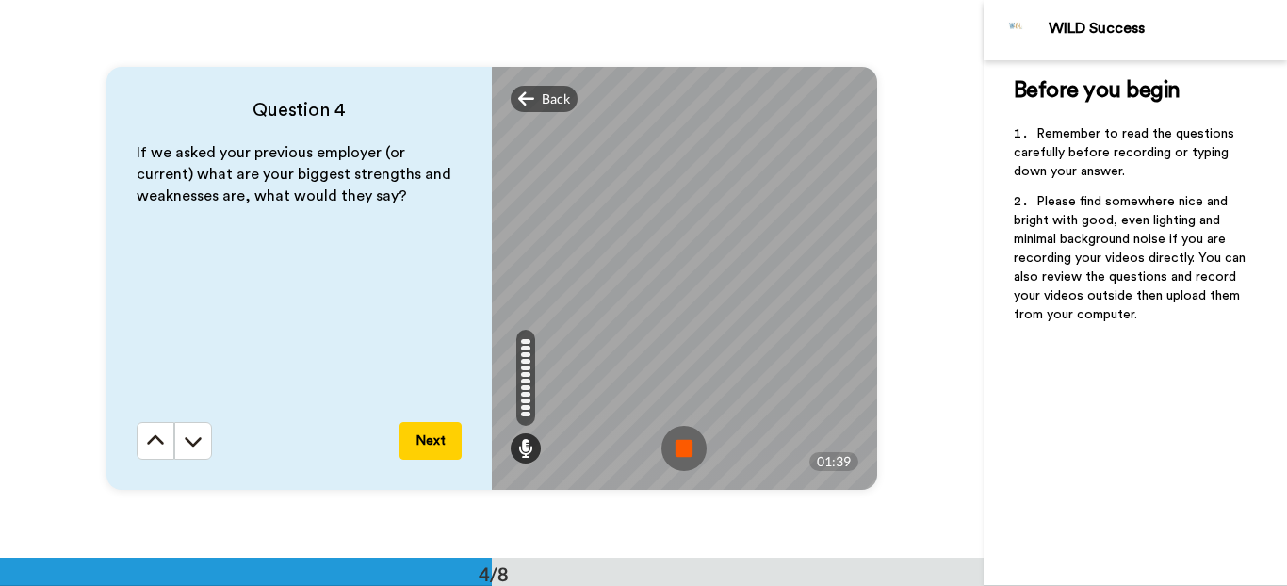
click at [680, 456] on img at bounding box center [683, 448] width 45 height 45
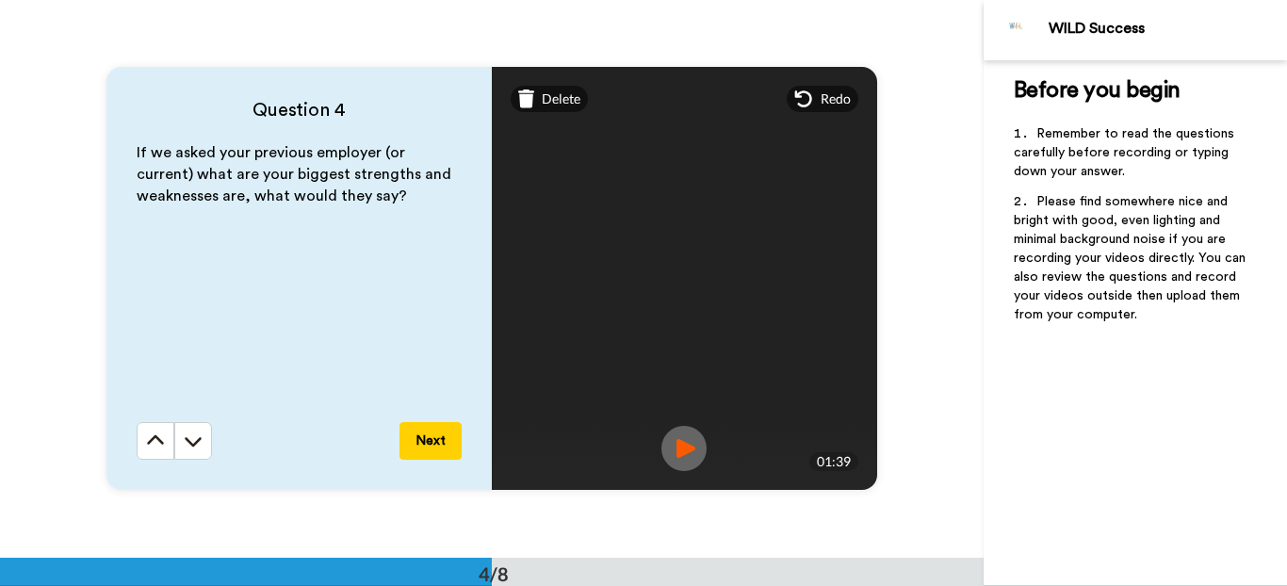
click at [435, 441] on button "Next" at bounding box center [430, 441] width 62 height 38
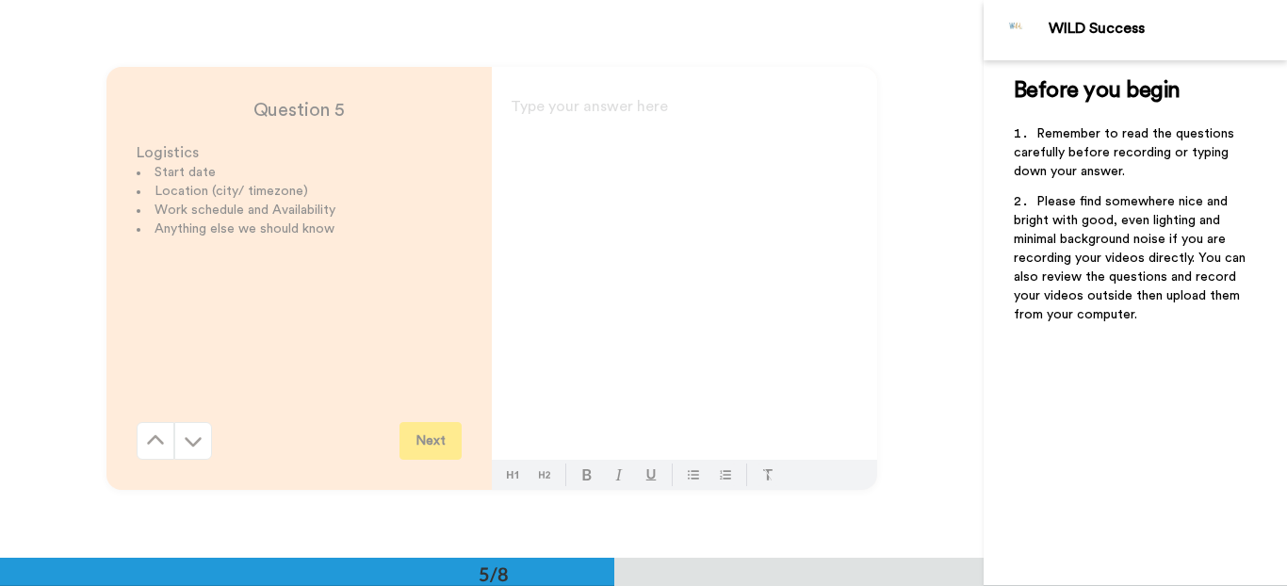
scroll to position [2229, 0]
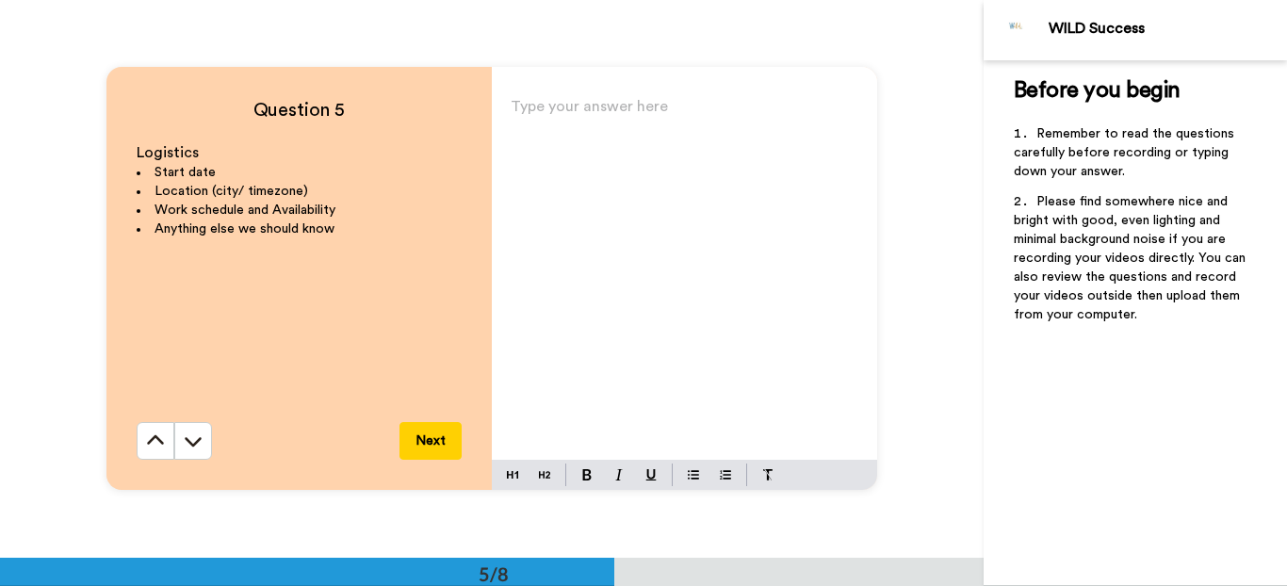
click at [602, 242] on div "Type your answer here ﻿" at bounding box center [684, 276] width 385 height 366
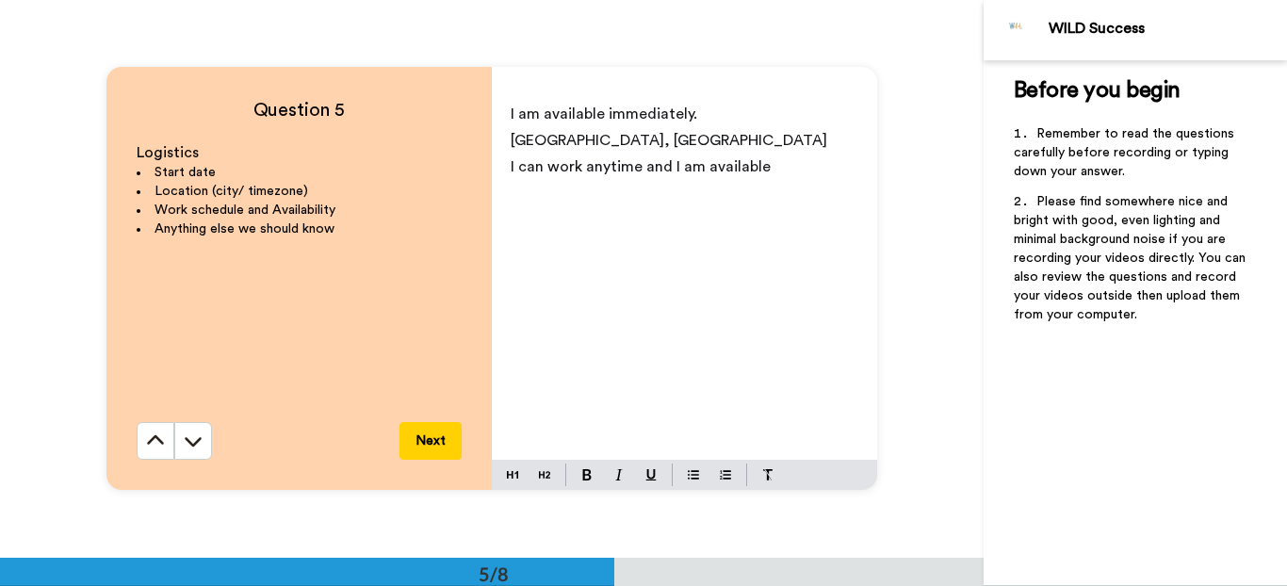
click at [724, 143] on p "[GEOGRAPHIC_DATA], [GEOGRAPHIC_DATA]" at bounding box center [684, 140] width 348 height 26
click at [636, 186] on span "I can work anytime and I am available" at bounding box center [640, 193] width 260 height 15
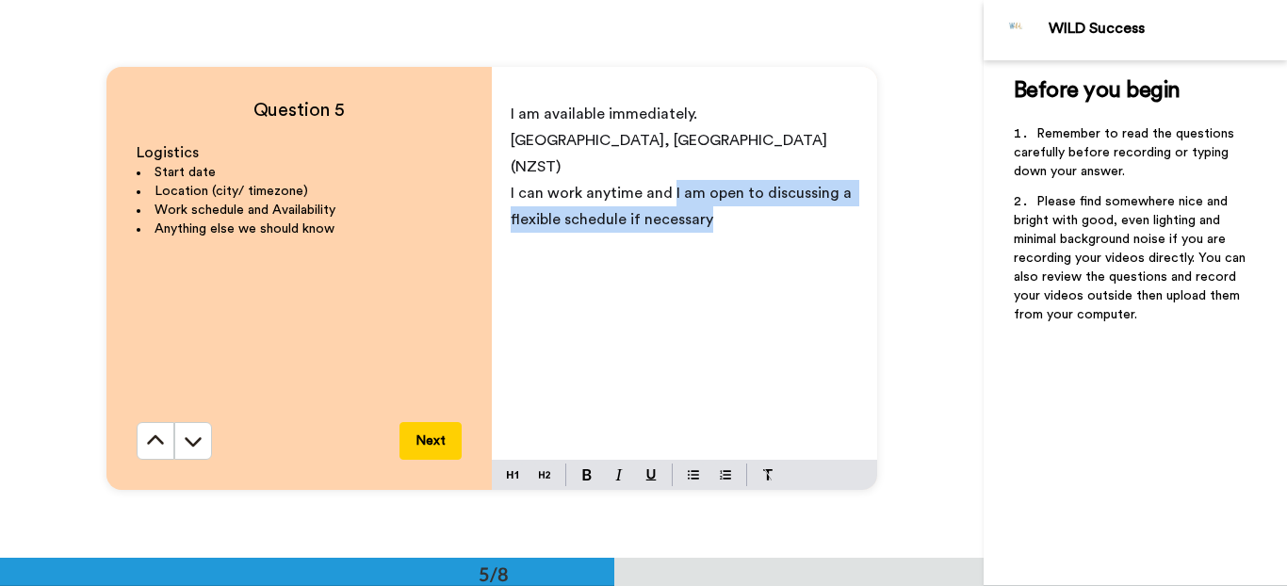
drag, startPoint x: 666, startPoint y: 166, endPoint x: 702, endPoint y: 191, distance: 43.9
click at [702, 191] on span "I can work anytime and I am open to discussing a flexible schedule if necessary" at bounding box center [682, 206] width 345 height 41
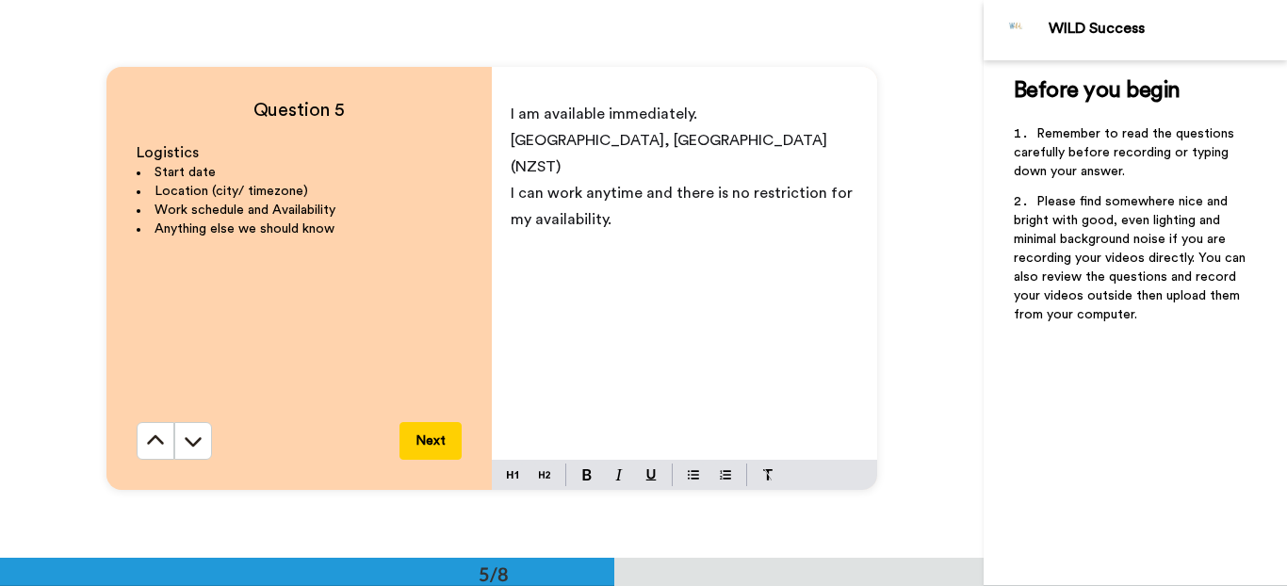
click at [645, 195] on p "I can work anytime and there is no restriction for my availability." at bounding box center [684, 206] width 348 height 53
click at [428, 436] on button "Next" at bounding box center [430, 441] width 62 height 38
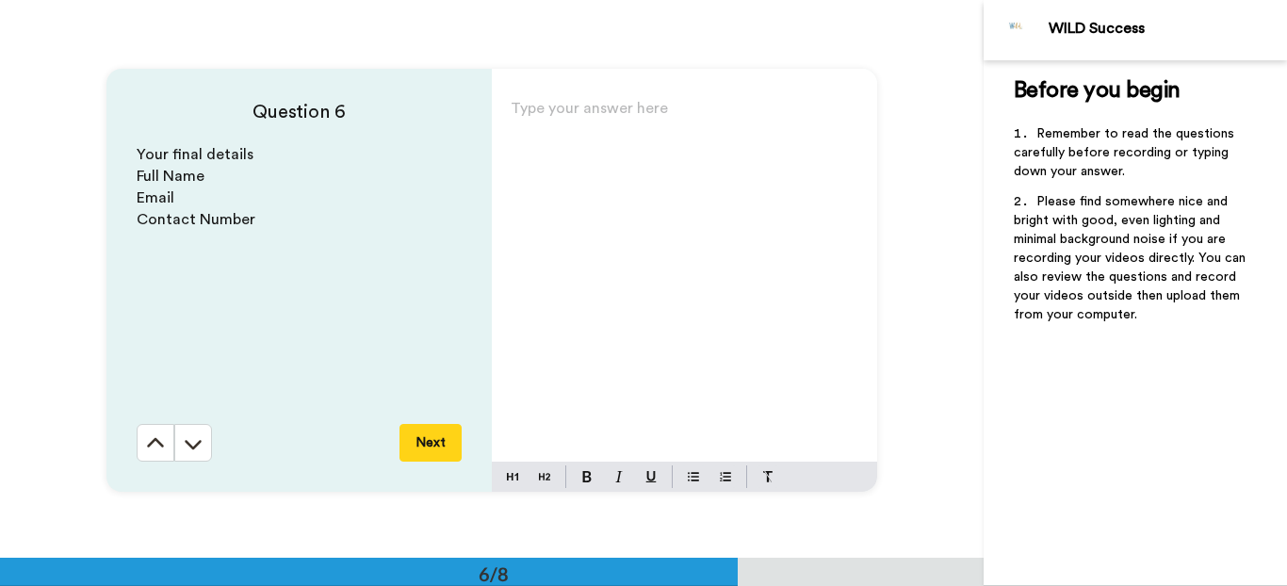
scroll to position [2786, 0]
click at [535, 195] on div "Type your answer here ﻿" at bounding box center [684, 276] width 385 height 366
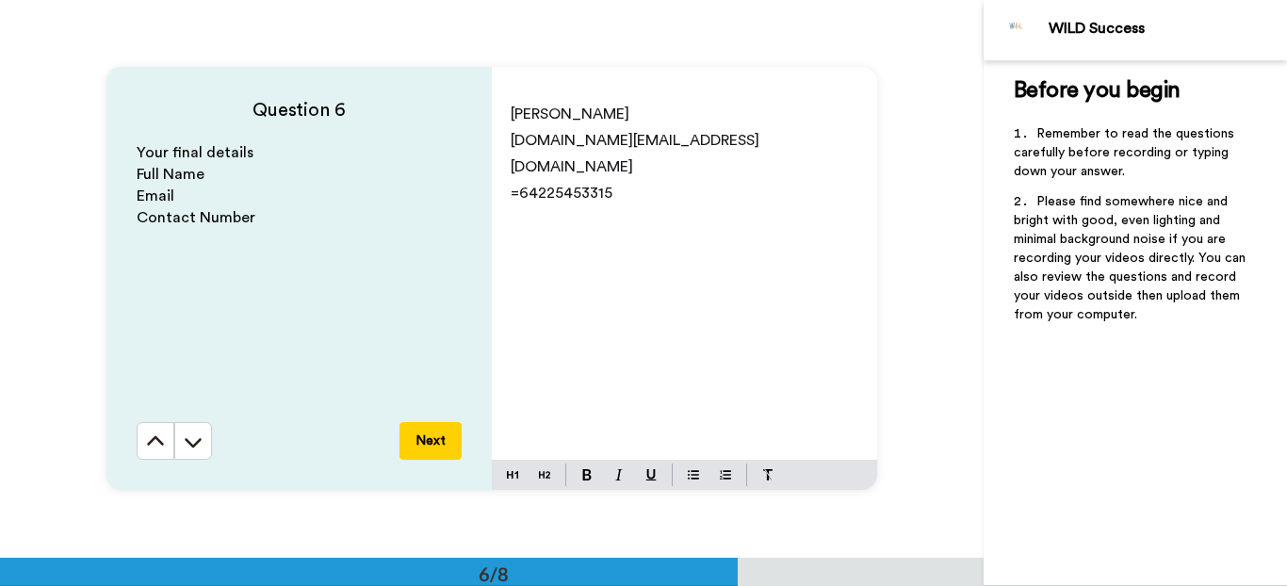
click at [519, 186] on span "=64225453315" at bounding box center [561, 193] width 102 height 15
click at [615, 180] on p "[PHONE_NUMBER]" at bounding box center [684, 193] width 348 height 26
click at [431, 432] on button "Next" at bounding box center [430, 441] width 62 height 38
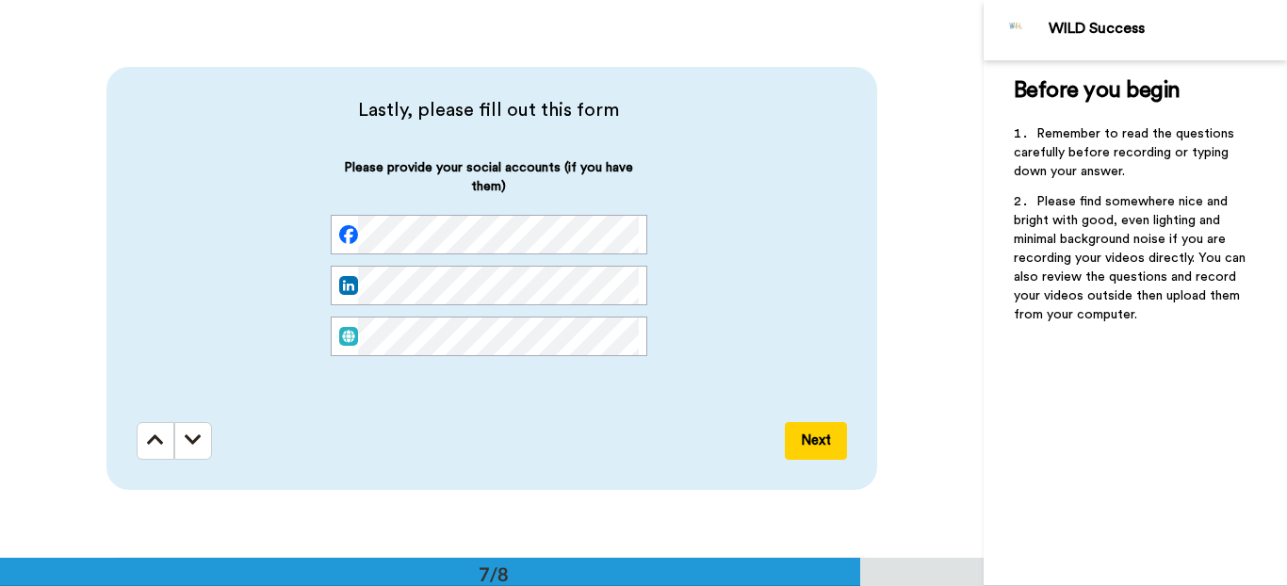
scroll to position [0, 0]
click at [801, 433] on button "Next" at bounding box center [816, 441] width 62 height 38
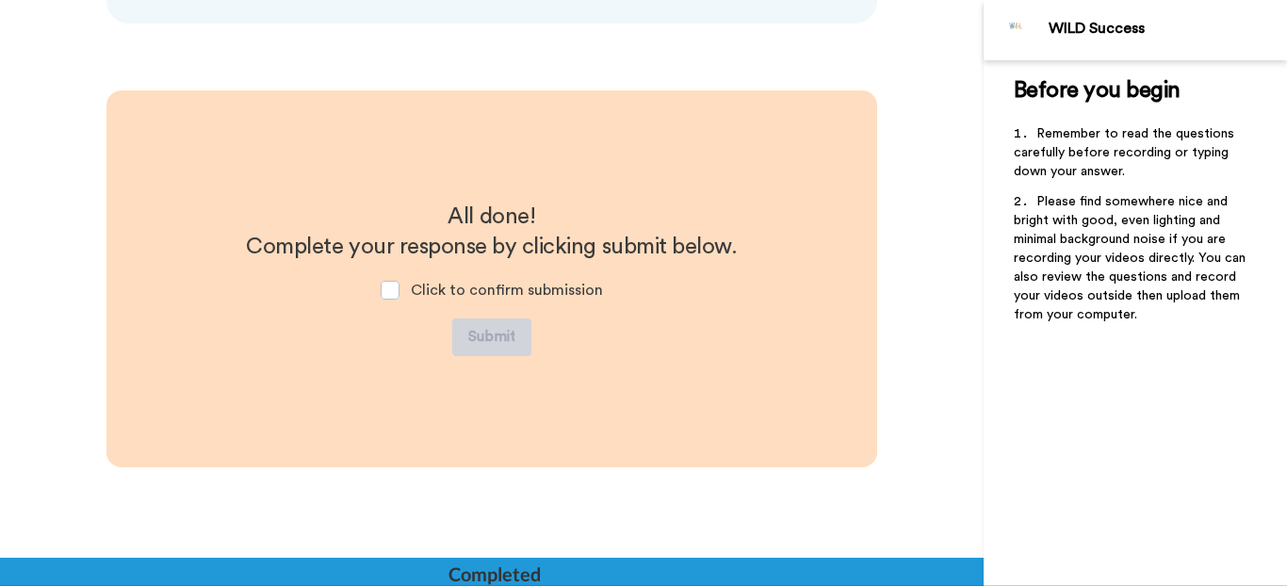
scroll to position [3811, 0]
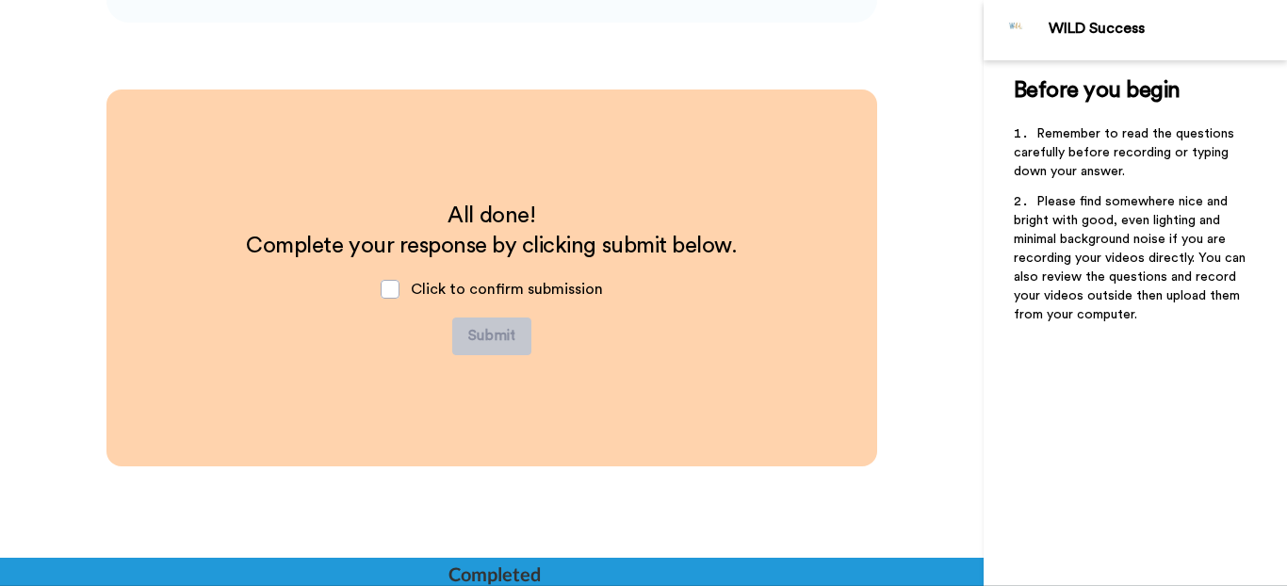
click at [399, 292] on div "Click to confirm submission" at bounding box center [491, 289] width 252 height 57
click at [392, 290] on span at bounding box center [390, 289] width 19 height 19
click at [482, 339] on button "Submit" at bounding box center [491, 336] width 79 height 38
